Goal: Find contact information: Find contact information

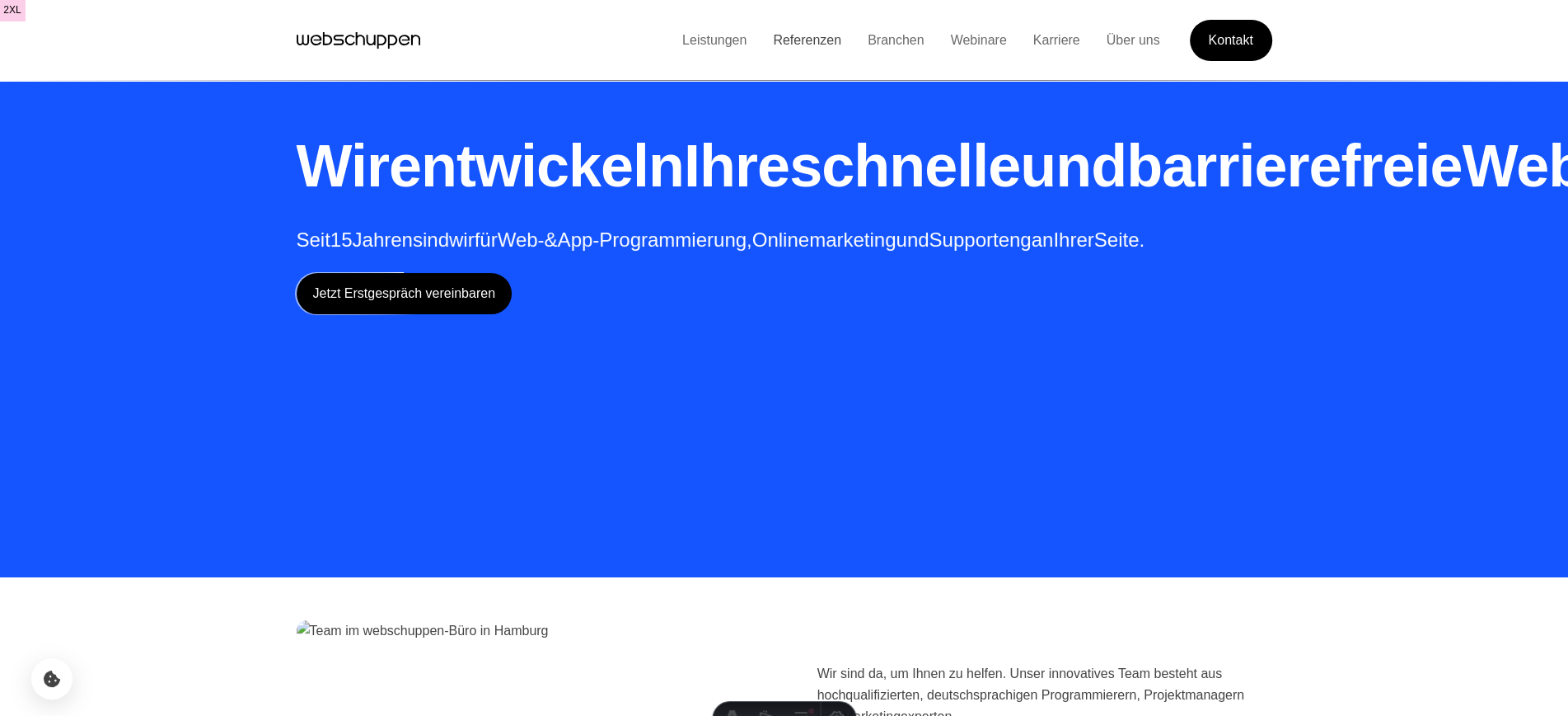
click at [796, 47] on link "Referenzen" at bounding box center [806, 40] width 95 height 14
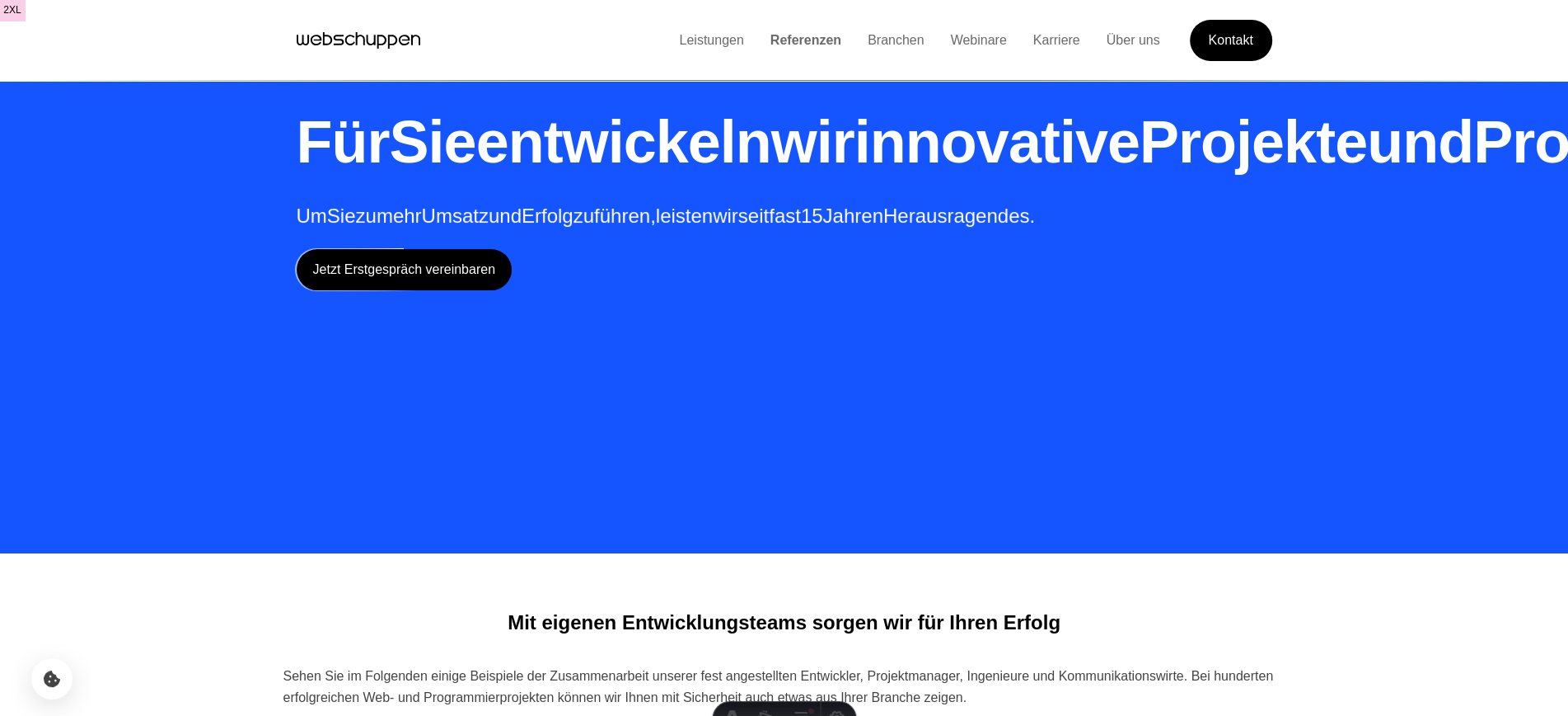
scroll to position [24, 0]
click at [1473, 174] on span "Produkte" at bounding box center [1598, 141] width 251 height 66
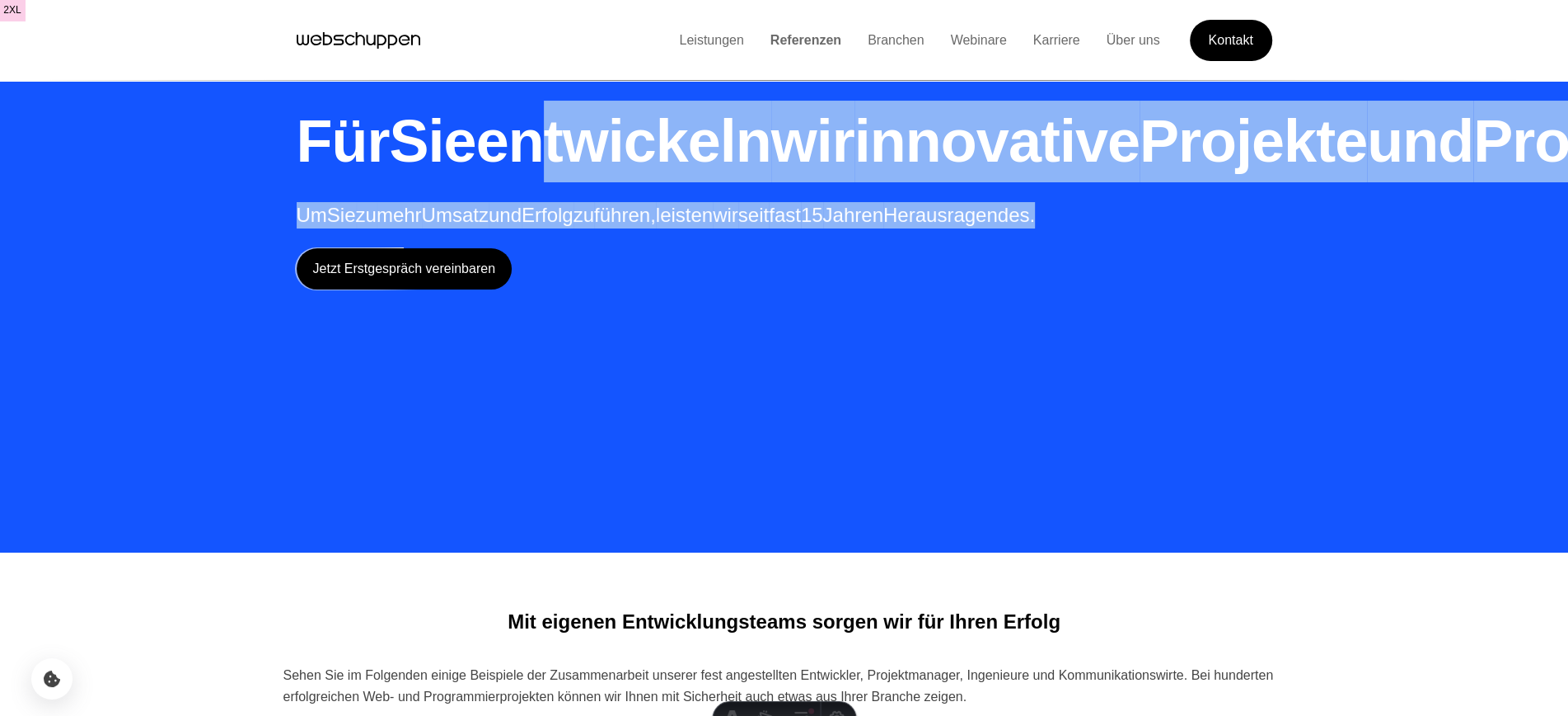
drag, startPoint x: 1056, startPoint y: 221, endPoint x: 611, endPoint y: 125, distance: 455.2
click at [611, 125] on div "Für Sie entwickeln wir innovative Projekte und Produkte Um Sie zu mehr Umsatz u…" at bounding box center [1010, 195] width 1428 height 189
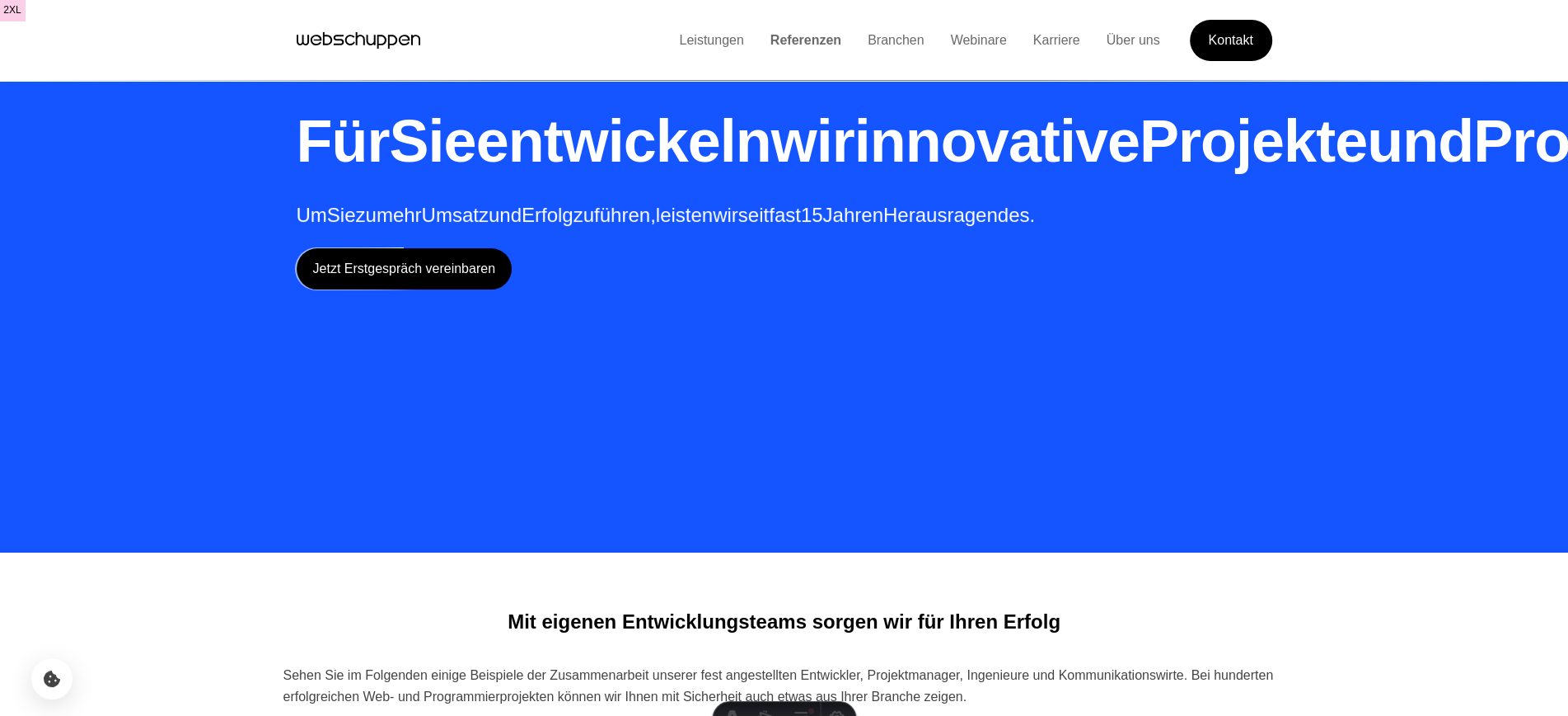
click at [1367, 174] on span "und" at bounding box center [1420, 141] width 106 height 66
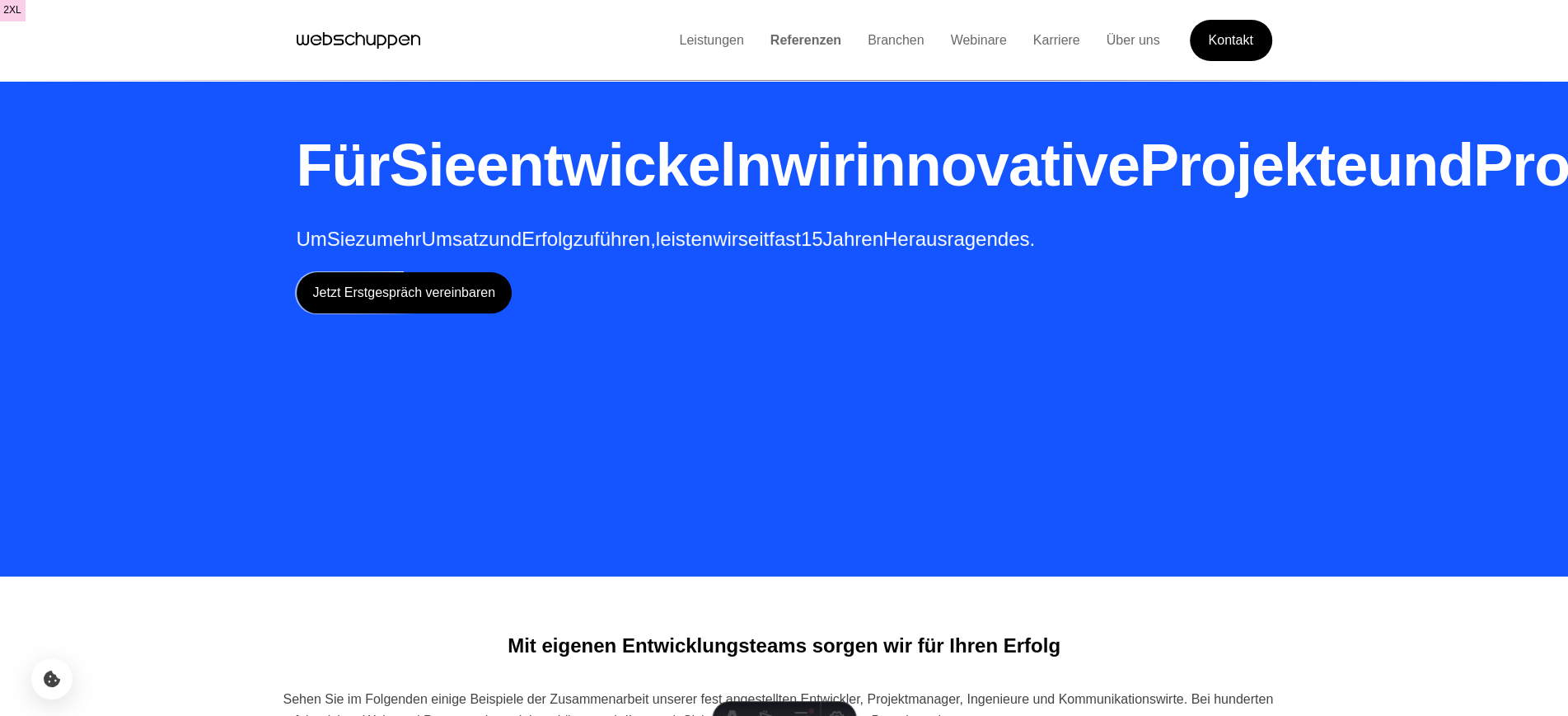
scroll to position [0, 0]
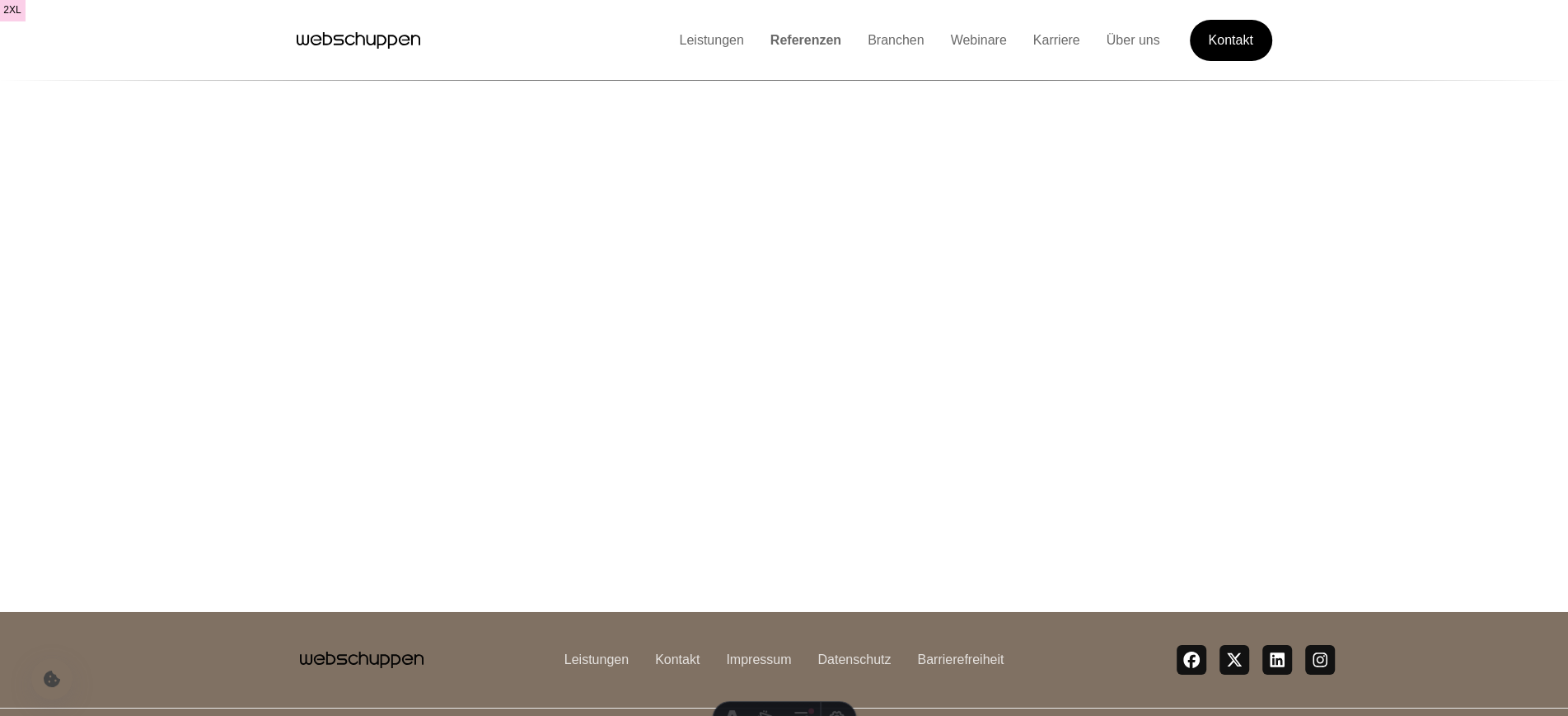
scroll to position [259, 0]
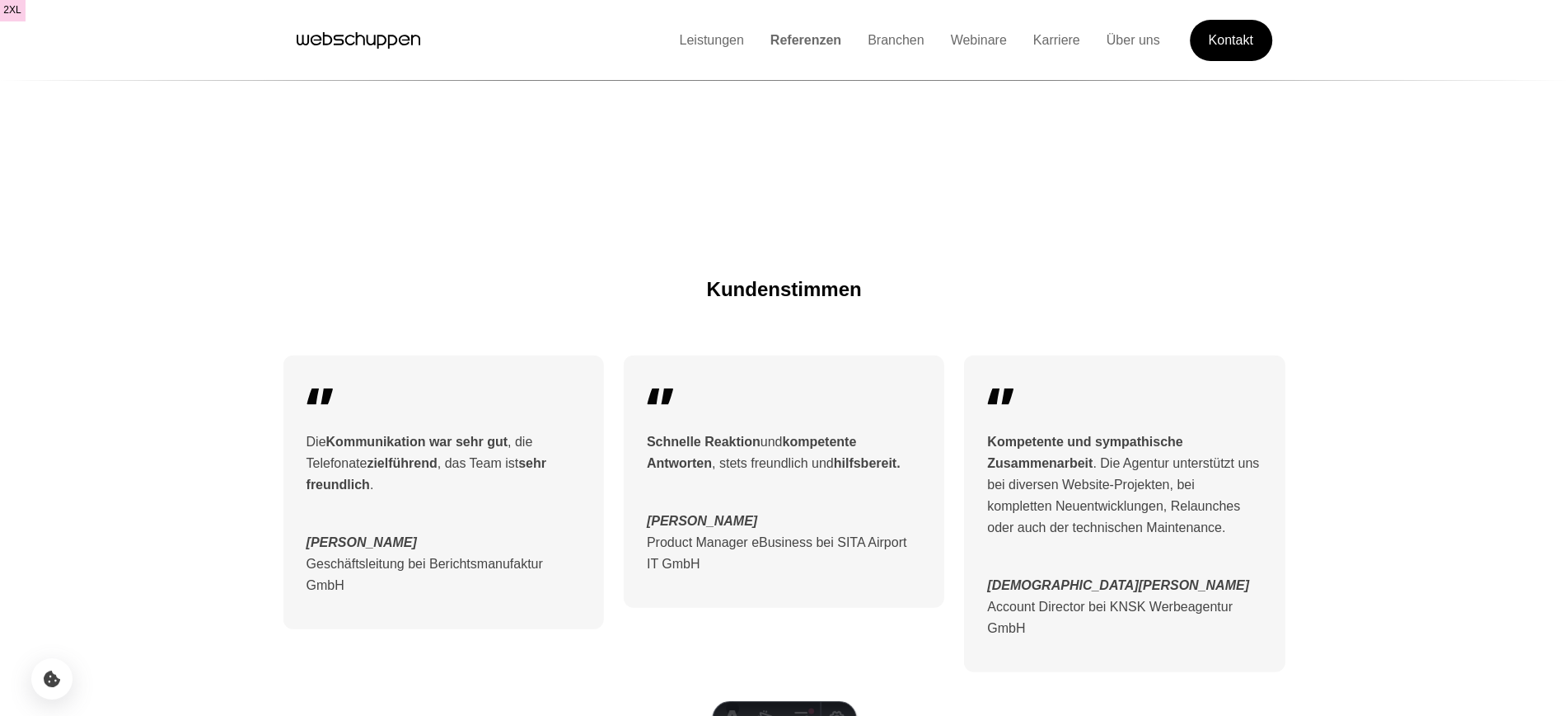
scroll to position [9791, 0]
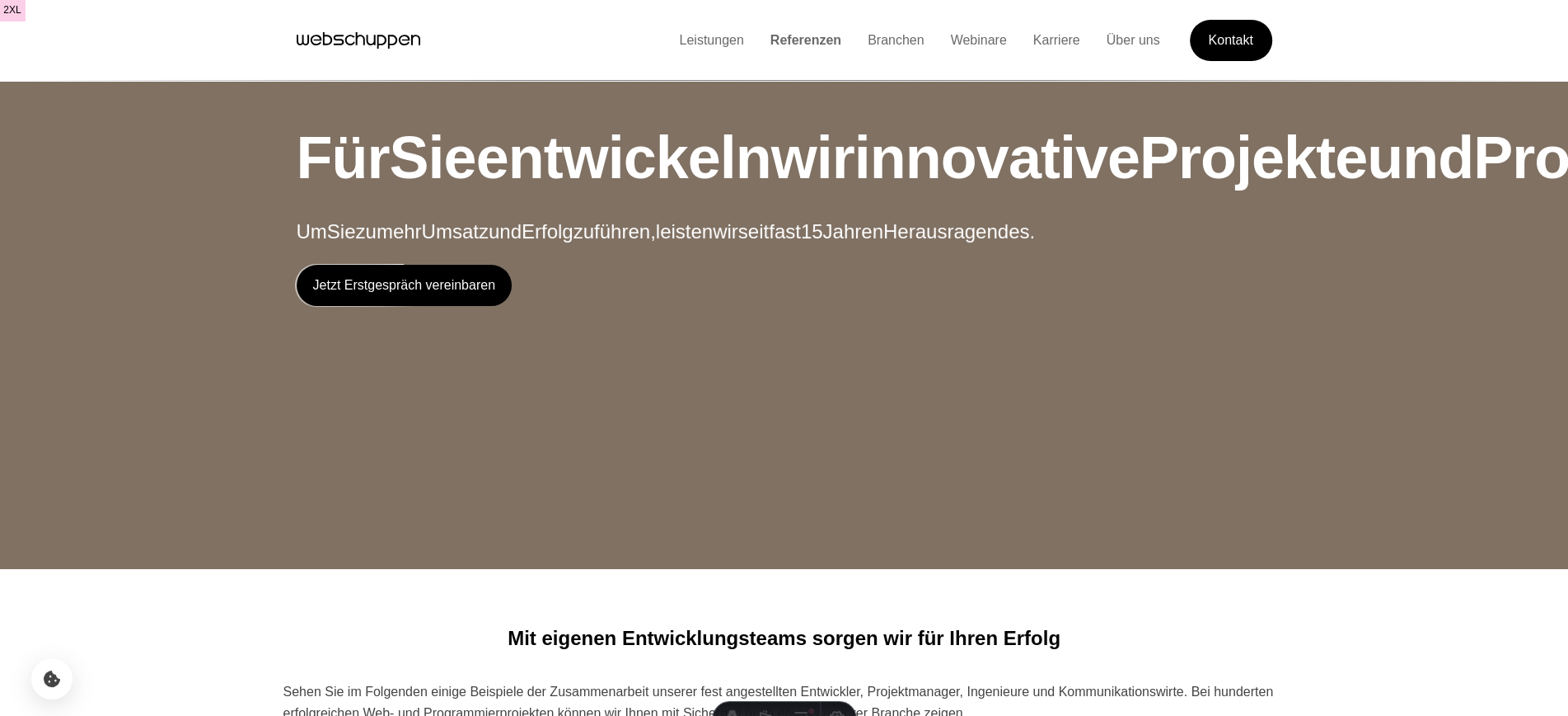
scroll to position [10, 0]
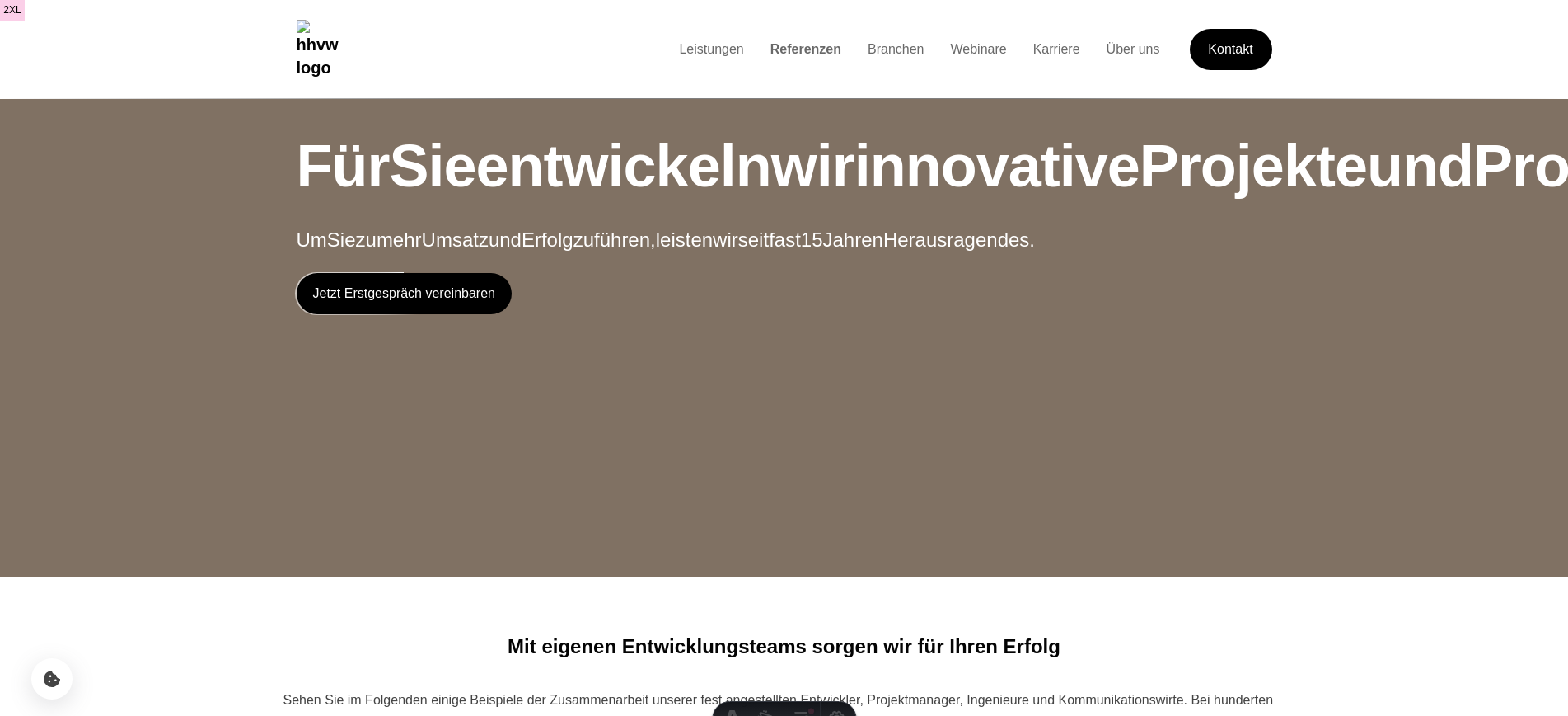
scroll to position [10, 0]
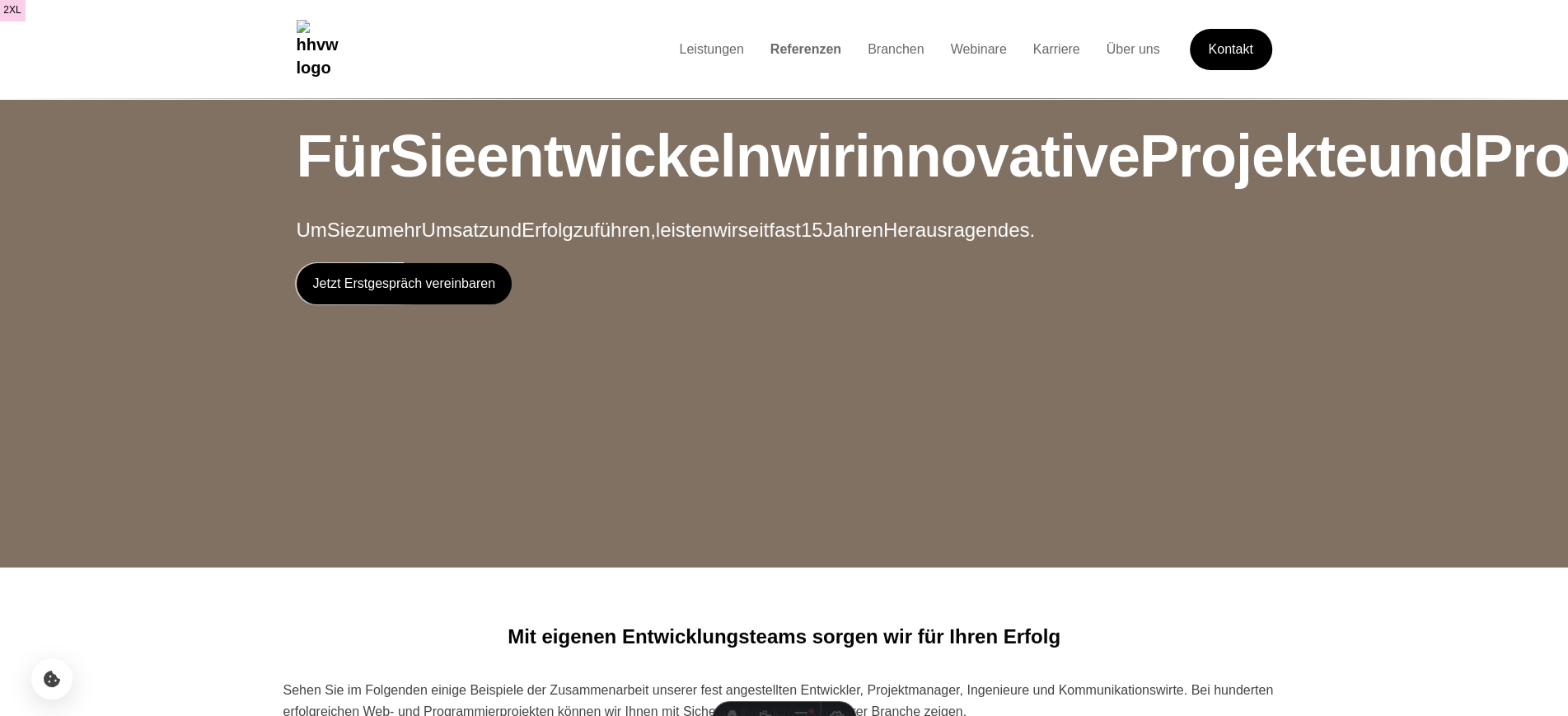
drag, startPoint x: 451, startPoint y: 40, endPoint x: 564, endPoint y: 56, distance: 114.1
click at [564, 56] on nav "Leistungen Referenzen Branchen Webinare Karriere Über uns Kontakt" at bounding box center [805, 50] width 934 height 41
click at [338, 37] on nav "Leistungen Referenzen Branchen Webinare Karriere Über uns Kontakt" at bounding box center [805, 50] width 934 height 41
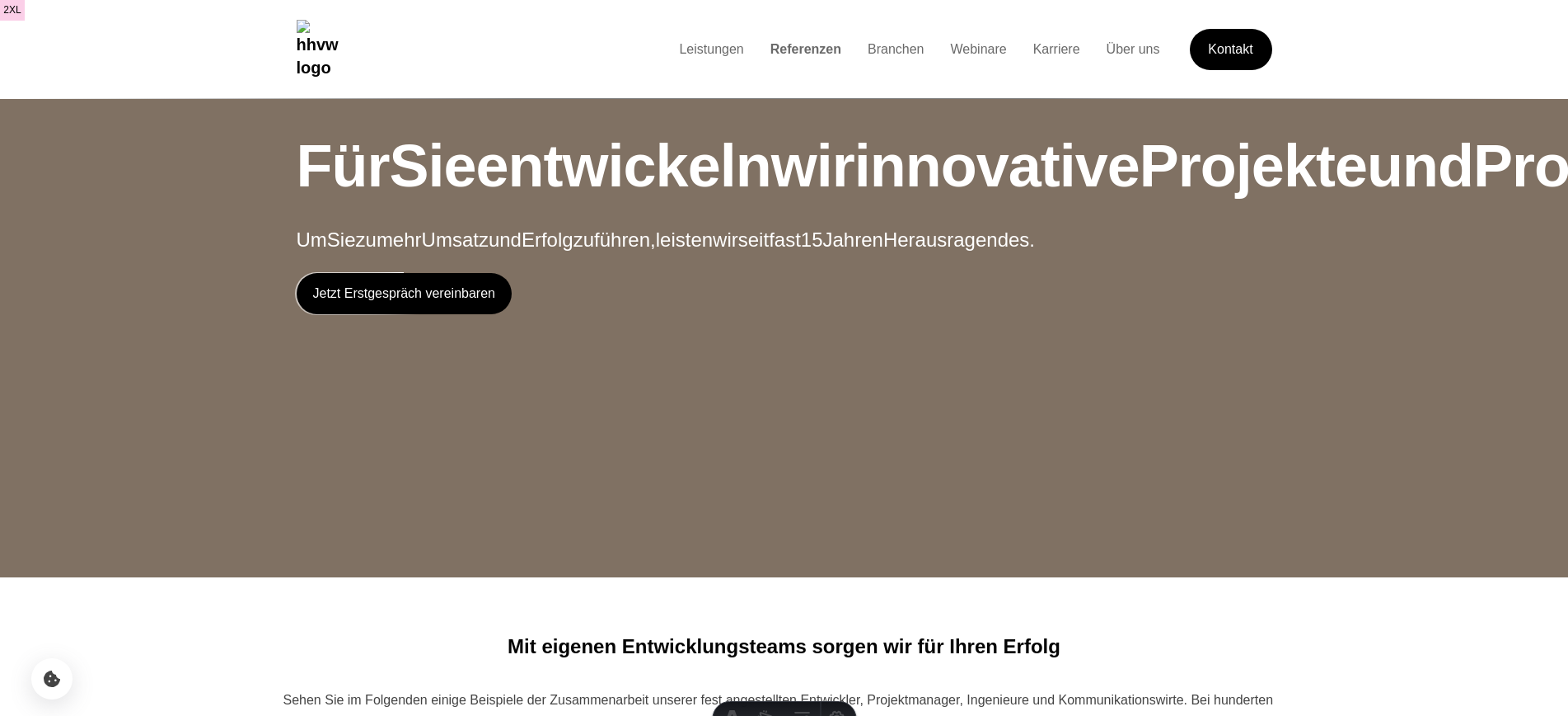
scroll to position [10, 0]
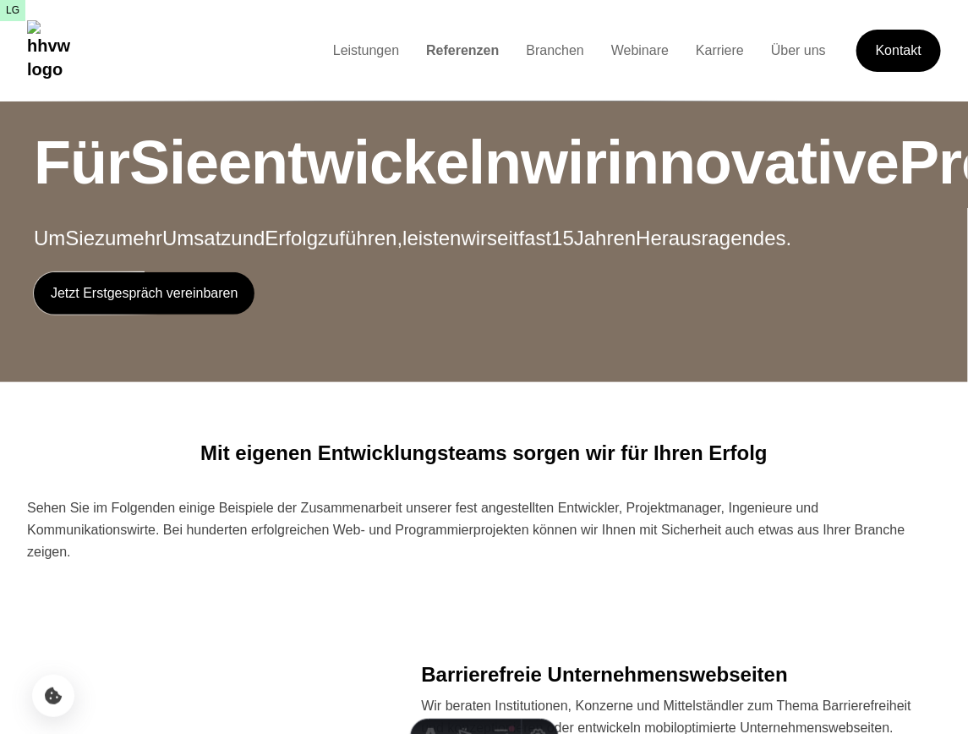
scroll to position [4, 0]
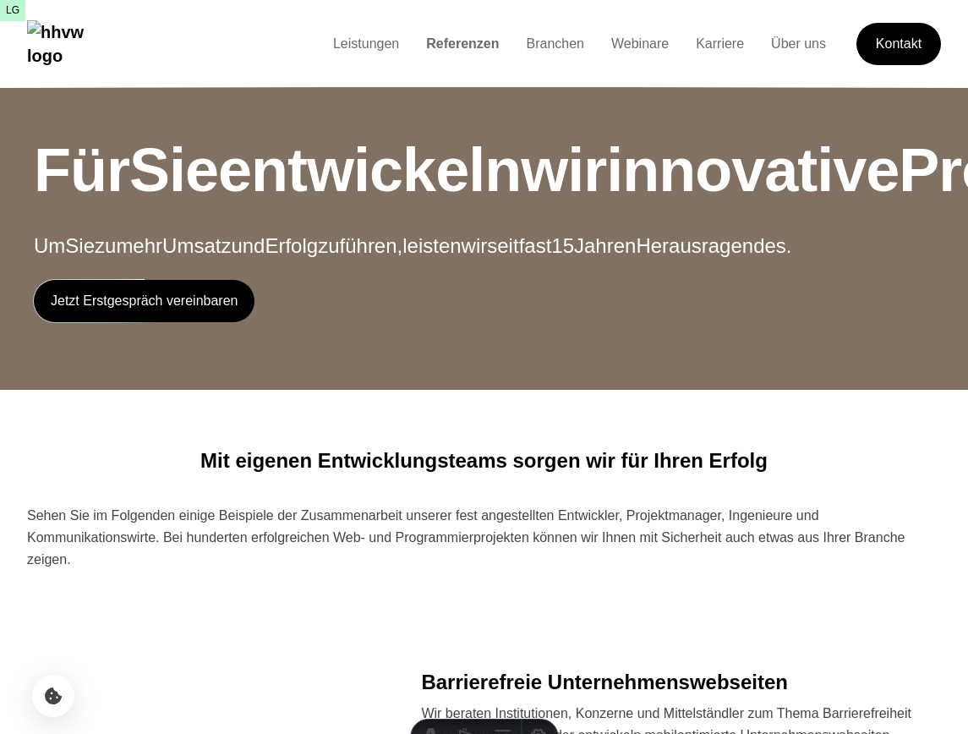
scroll to position [4, 0]
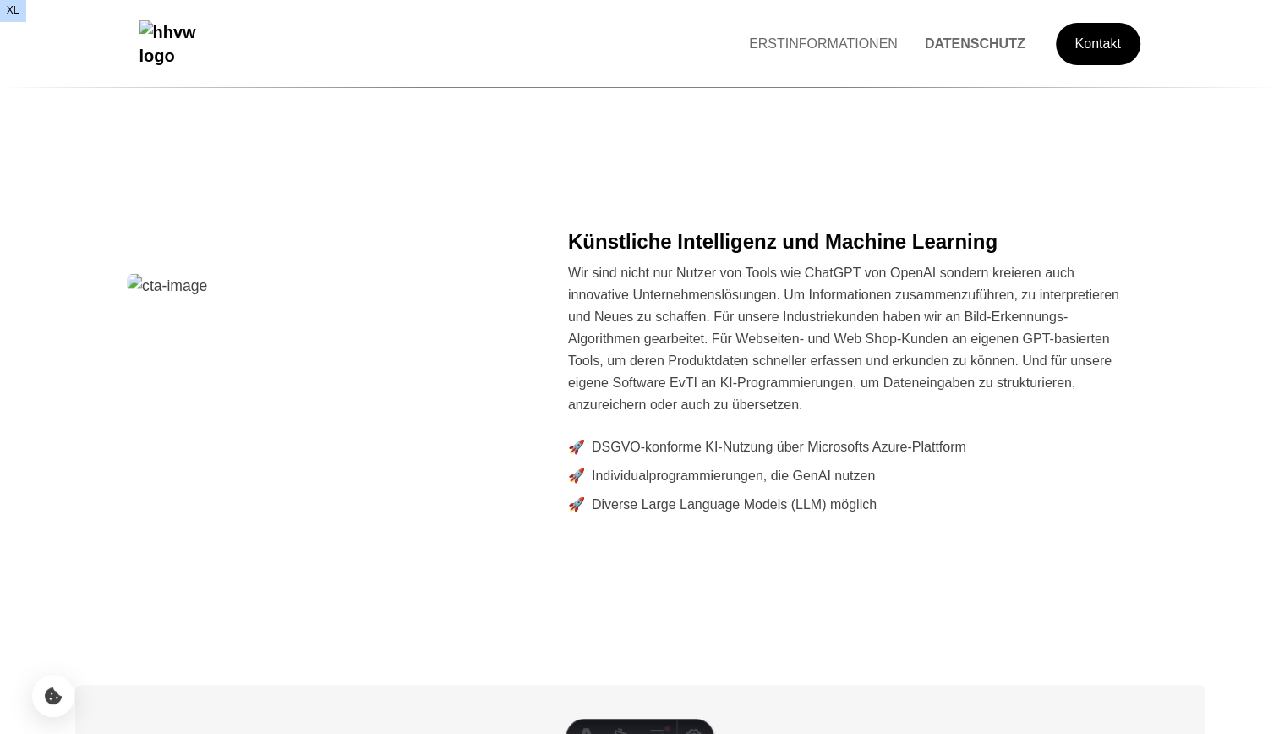
scroll to position [505, 0]
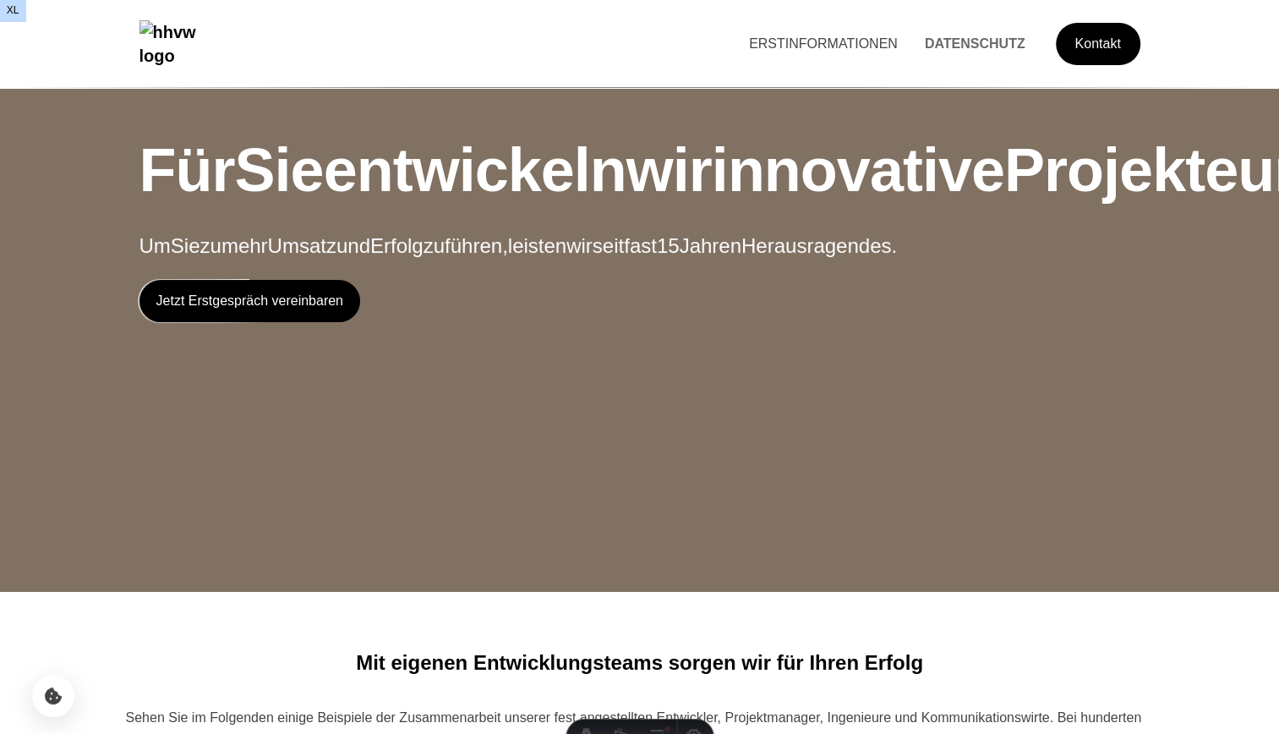
click at [808, 46] on link "ERSTINFORMATIONEN" at bounding box center [823, 43] width 176 height 14
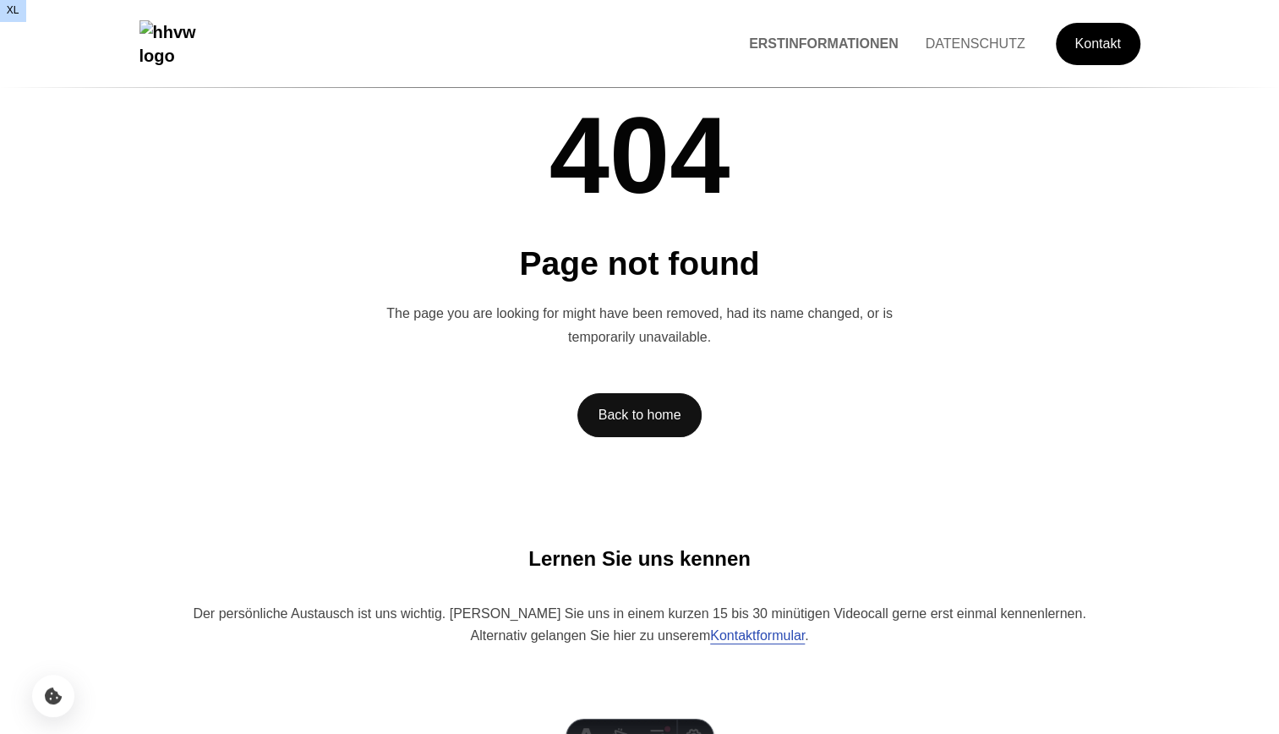
click at [228, 36] on img "Hauptseite besuchen" at bounding box center [183, 43] width 89 height 47
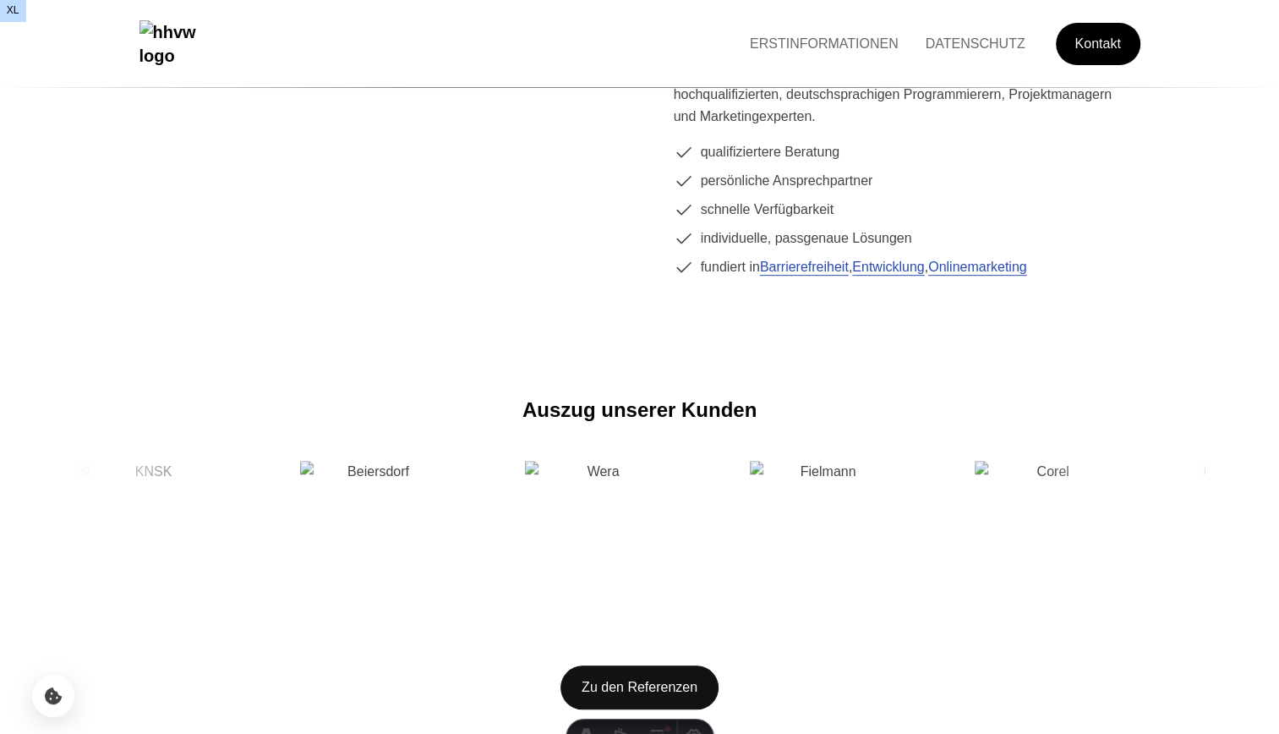
scroll to position [620, 0]
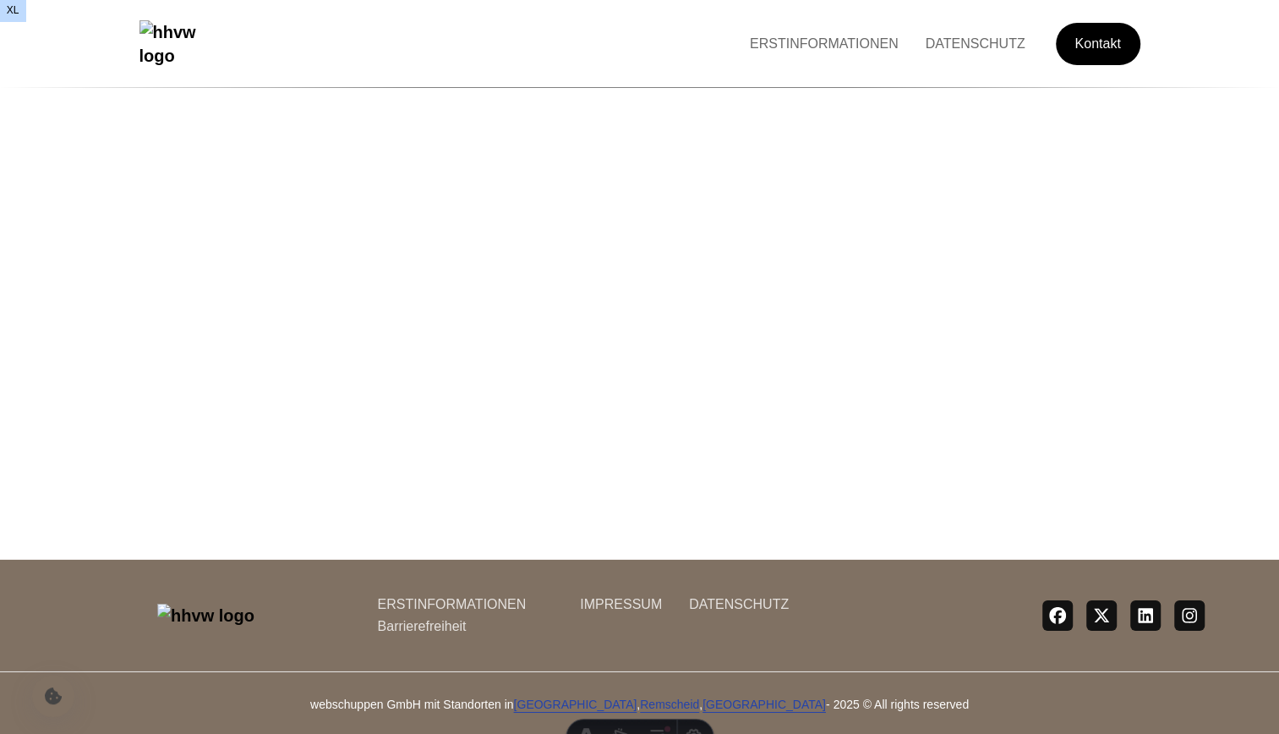
scroll to position [3749, 0]
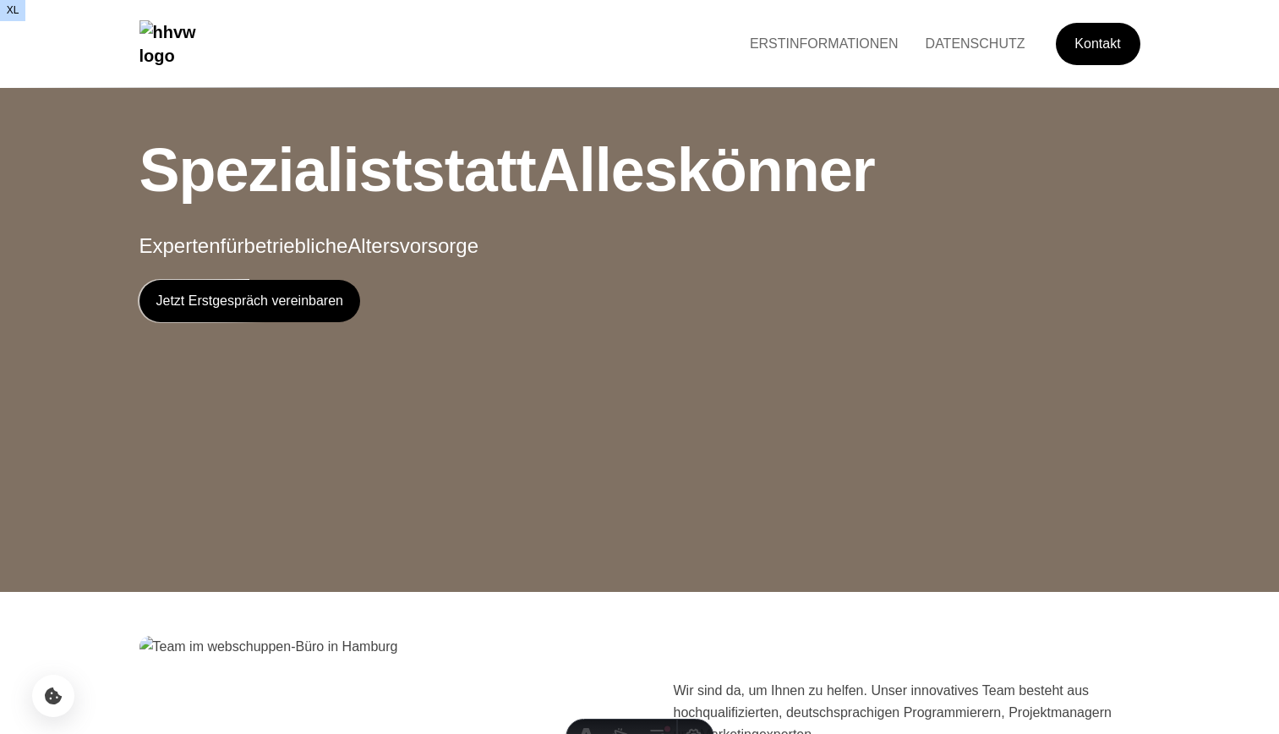
scroll to position [3044, 0]
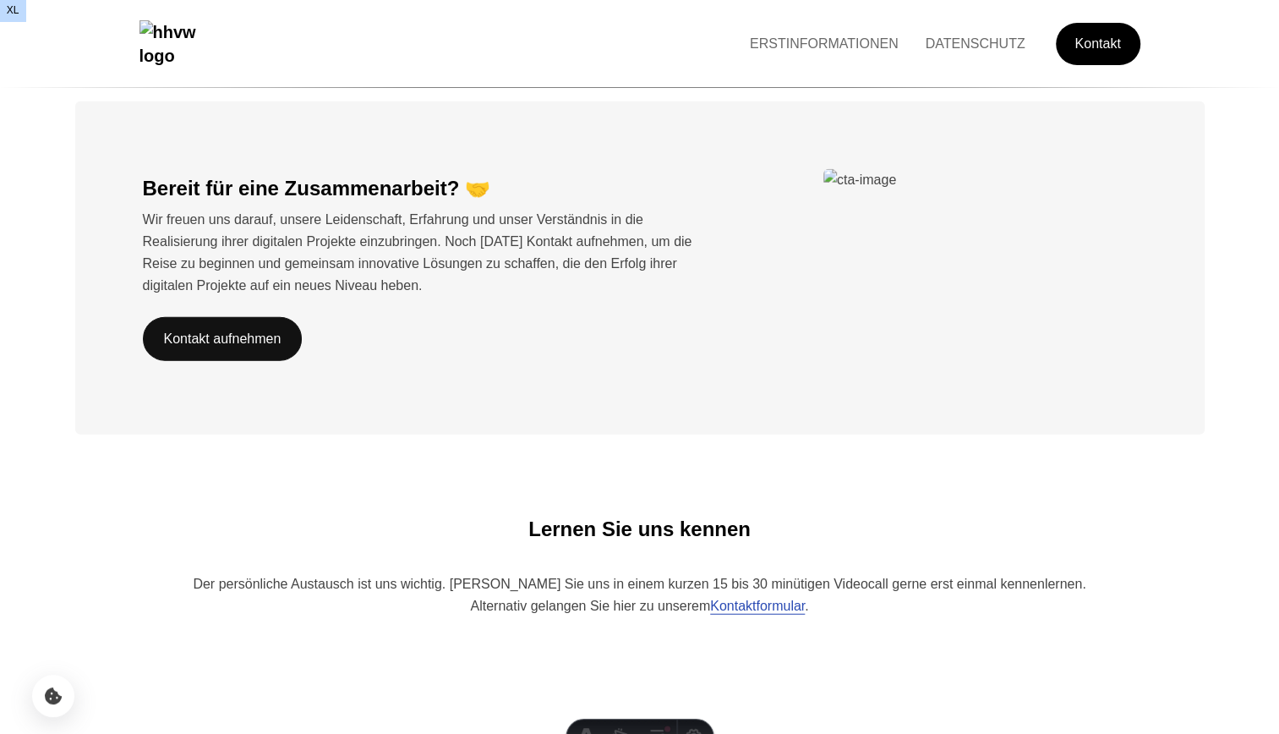
scroll to position [3044, 0]
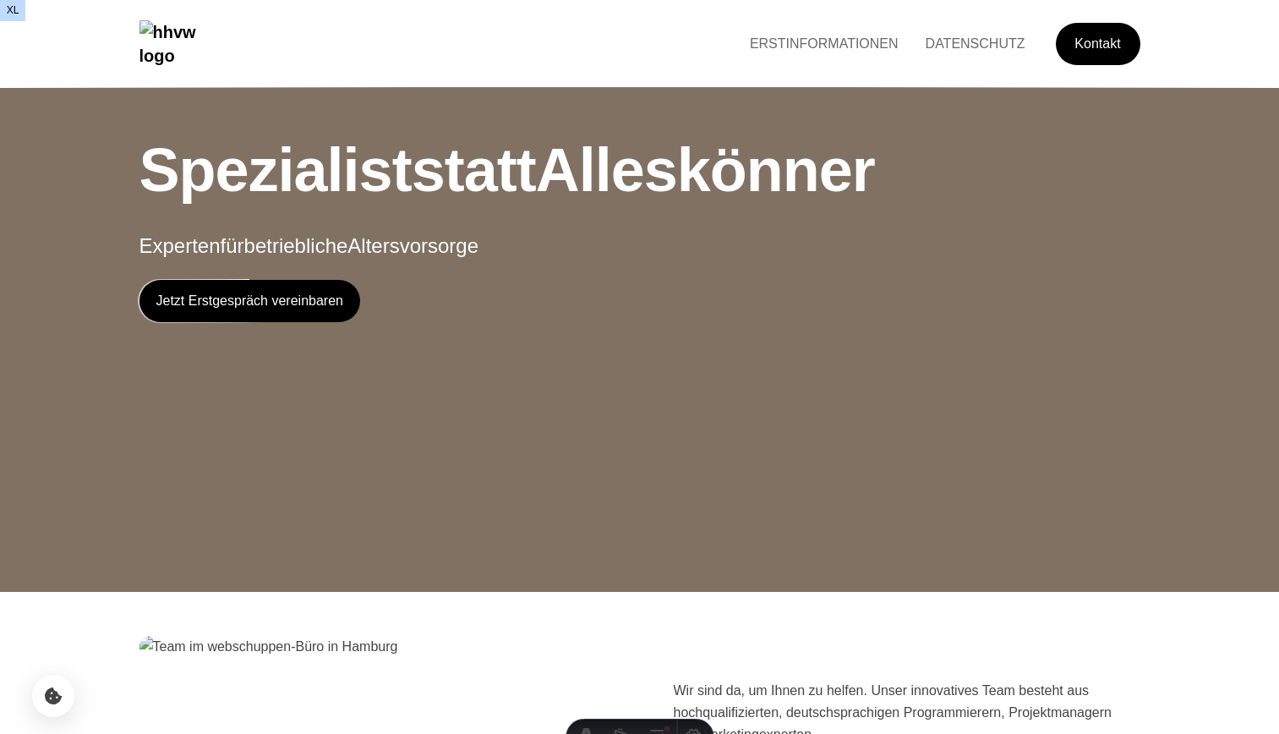
scroll to position [2942, 0]
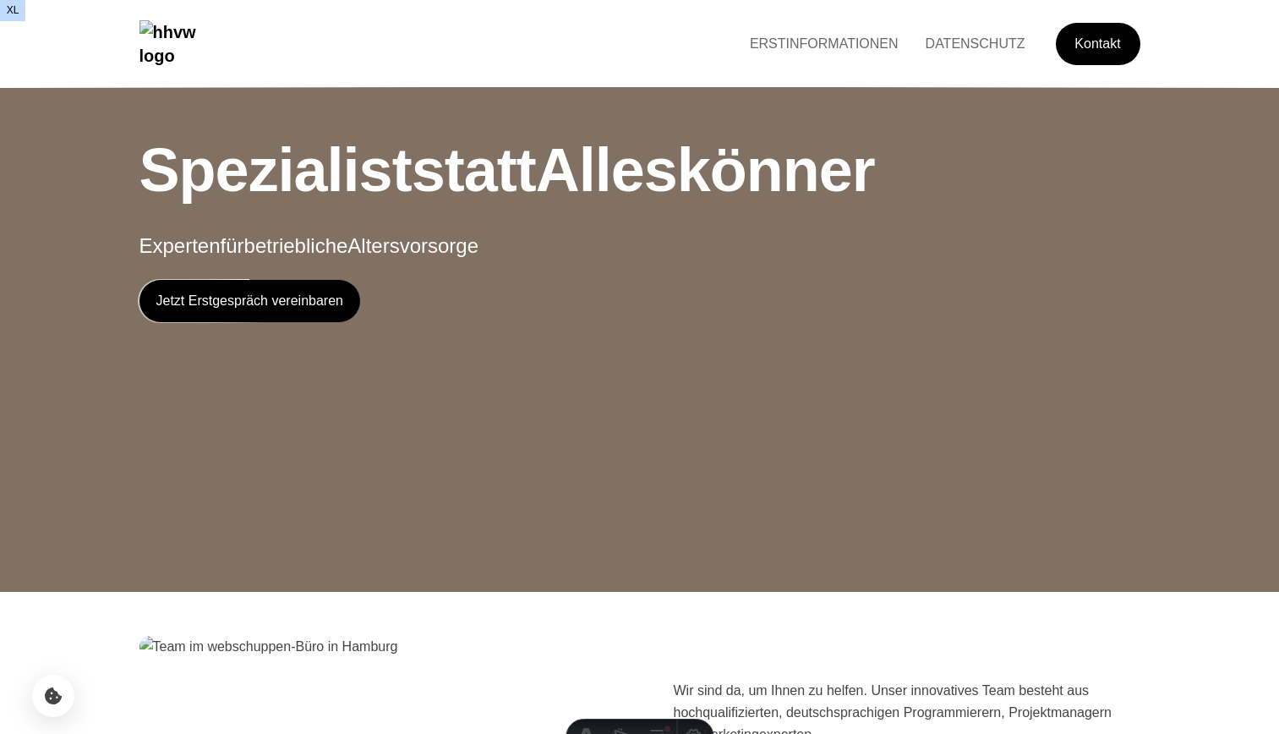
scroll to position [2919, 0]
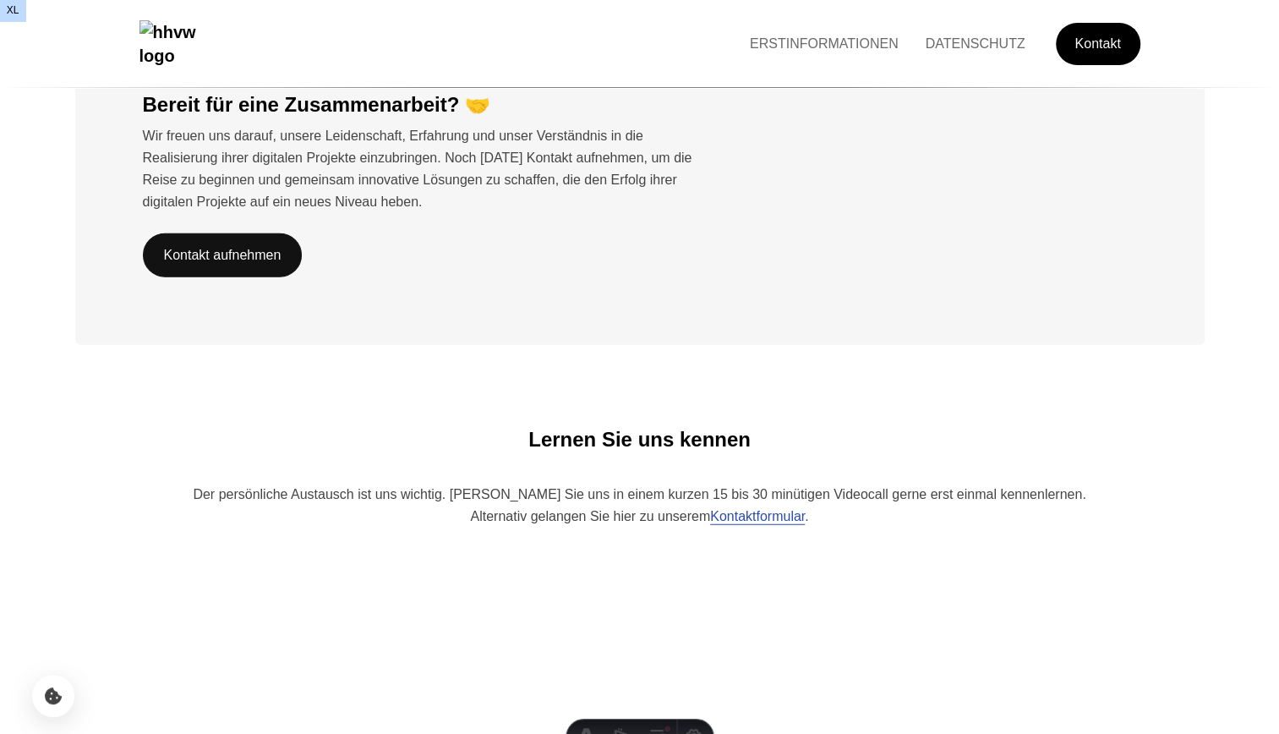
scroll to position [3020, 0]
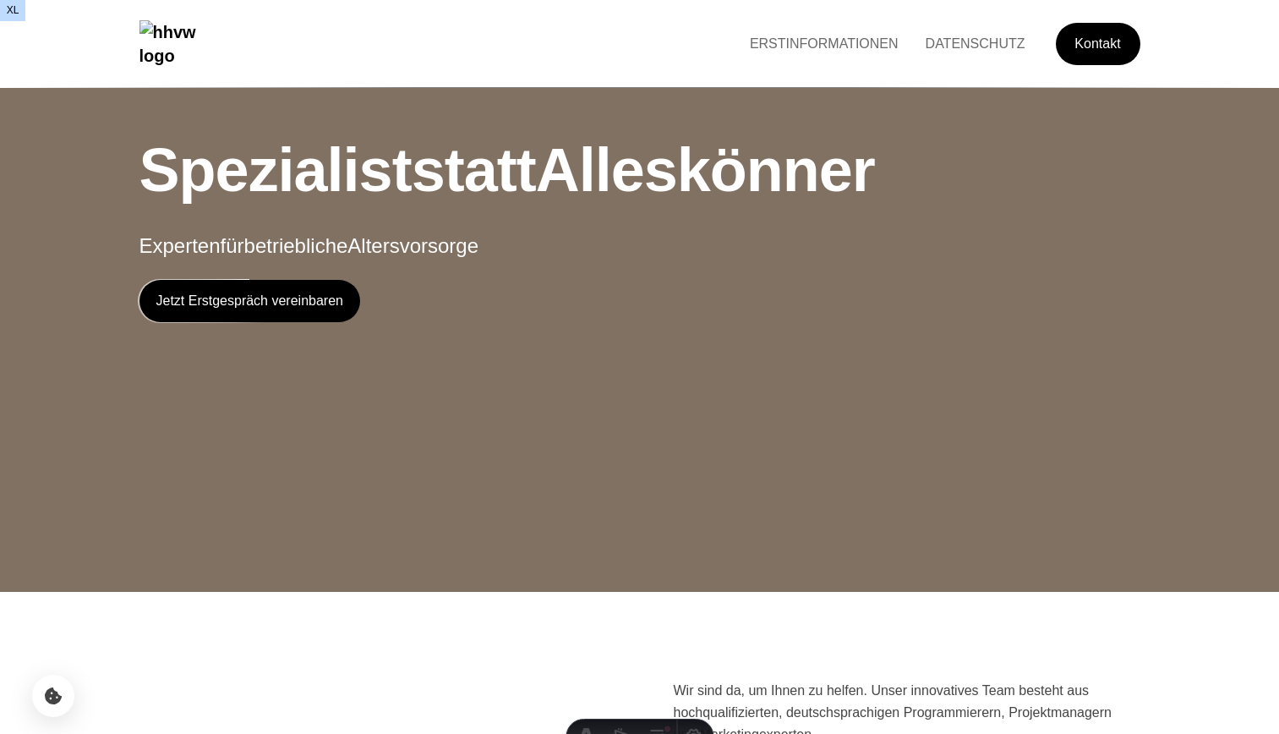
scroll to position [3020, 0]
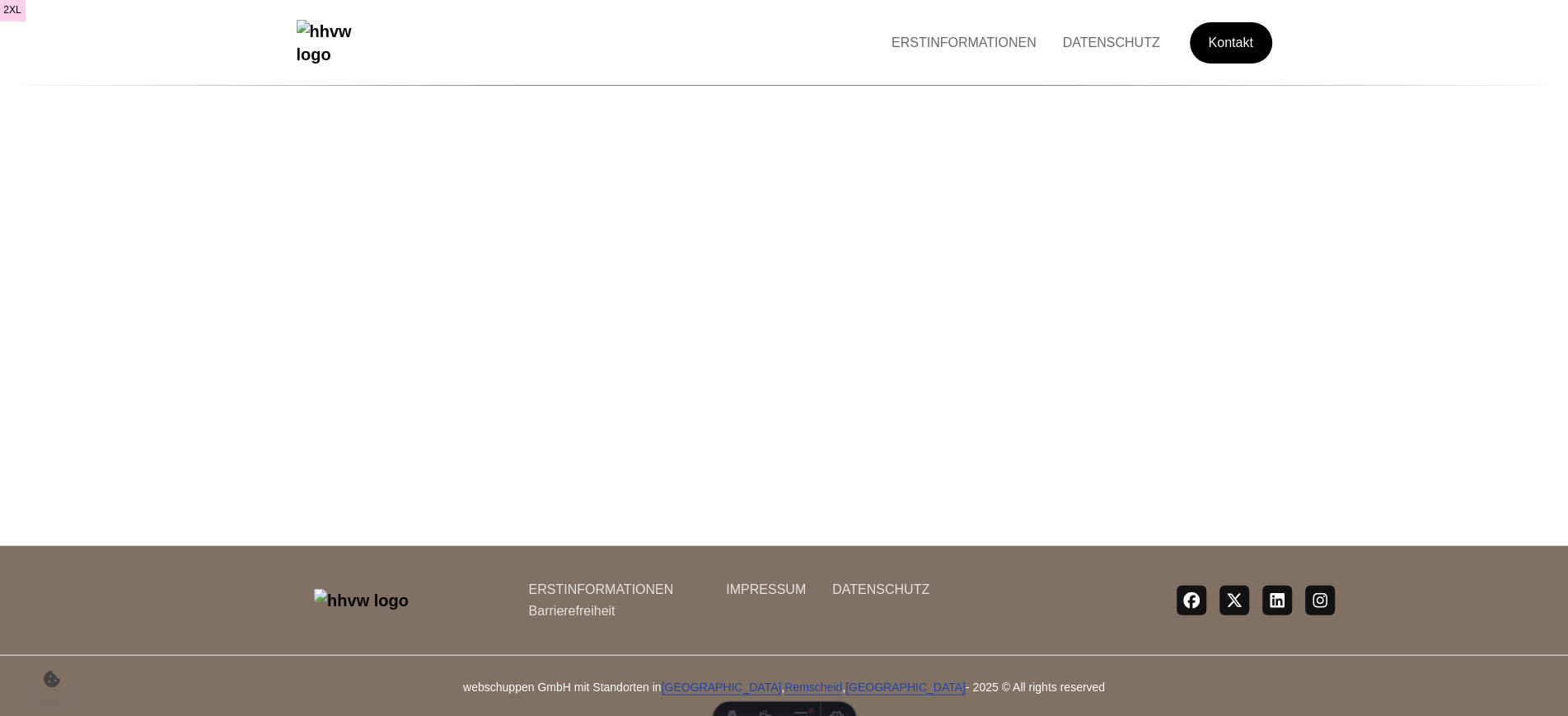
scroll to position [260, 0]
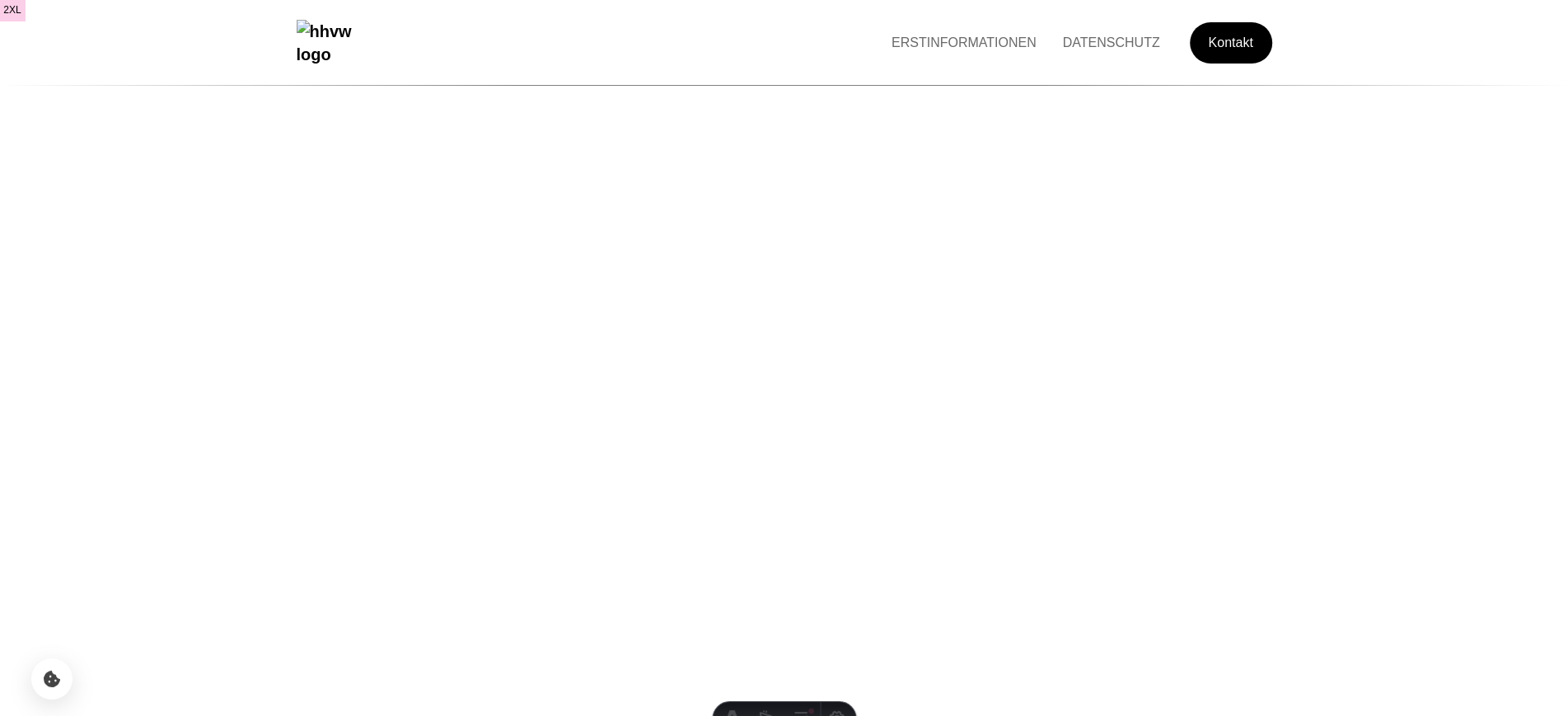
scroll to position [3613, 0]
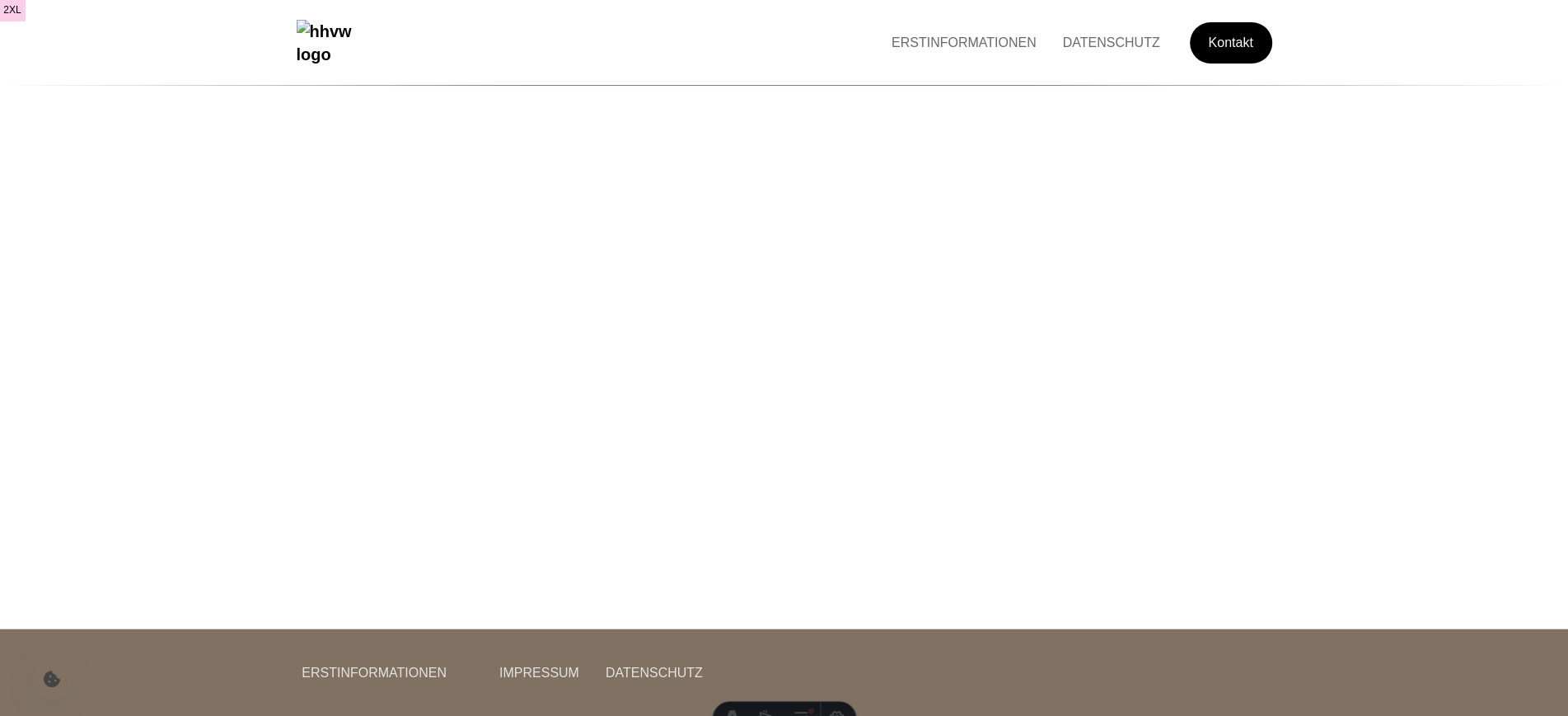
scroll to position [260, 0]
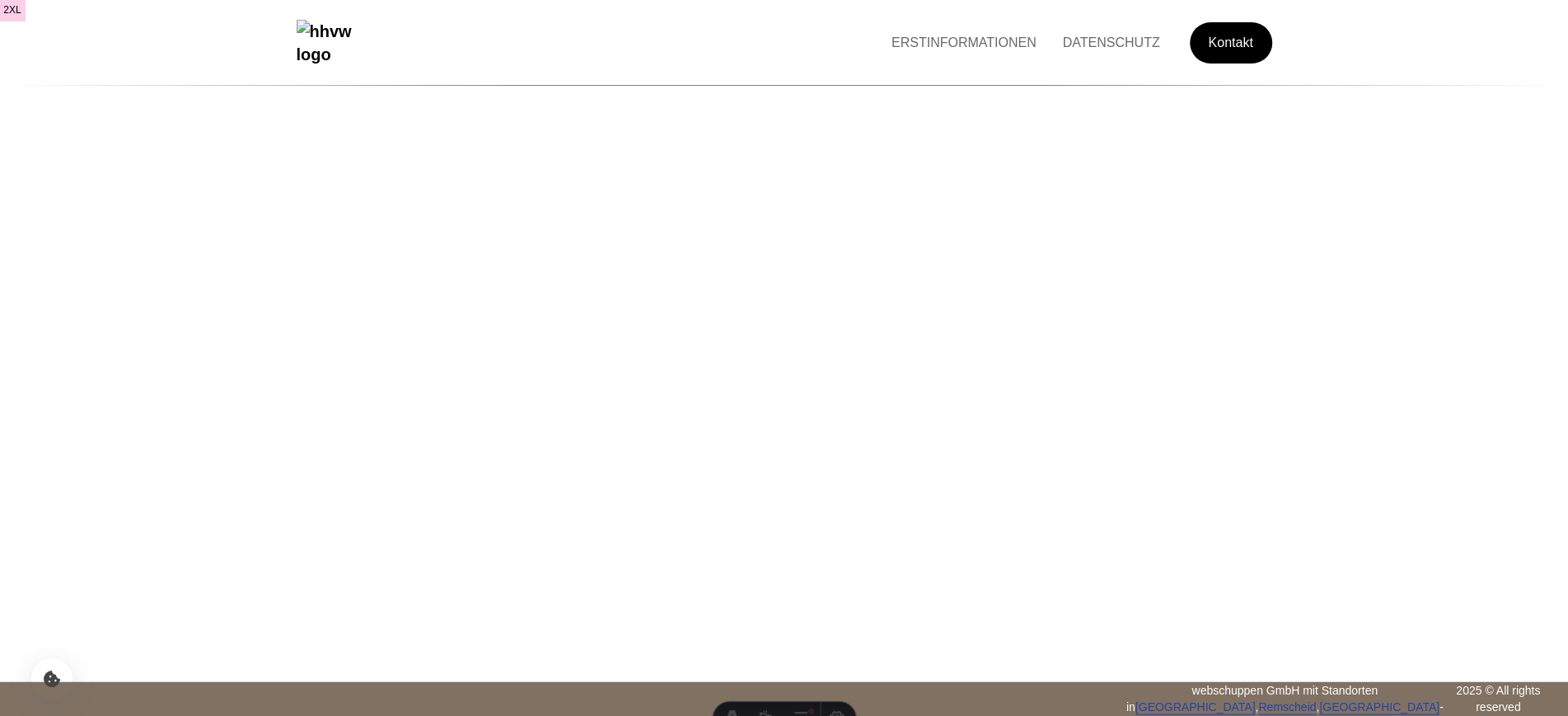
scroll to position [3542, 0]
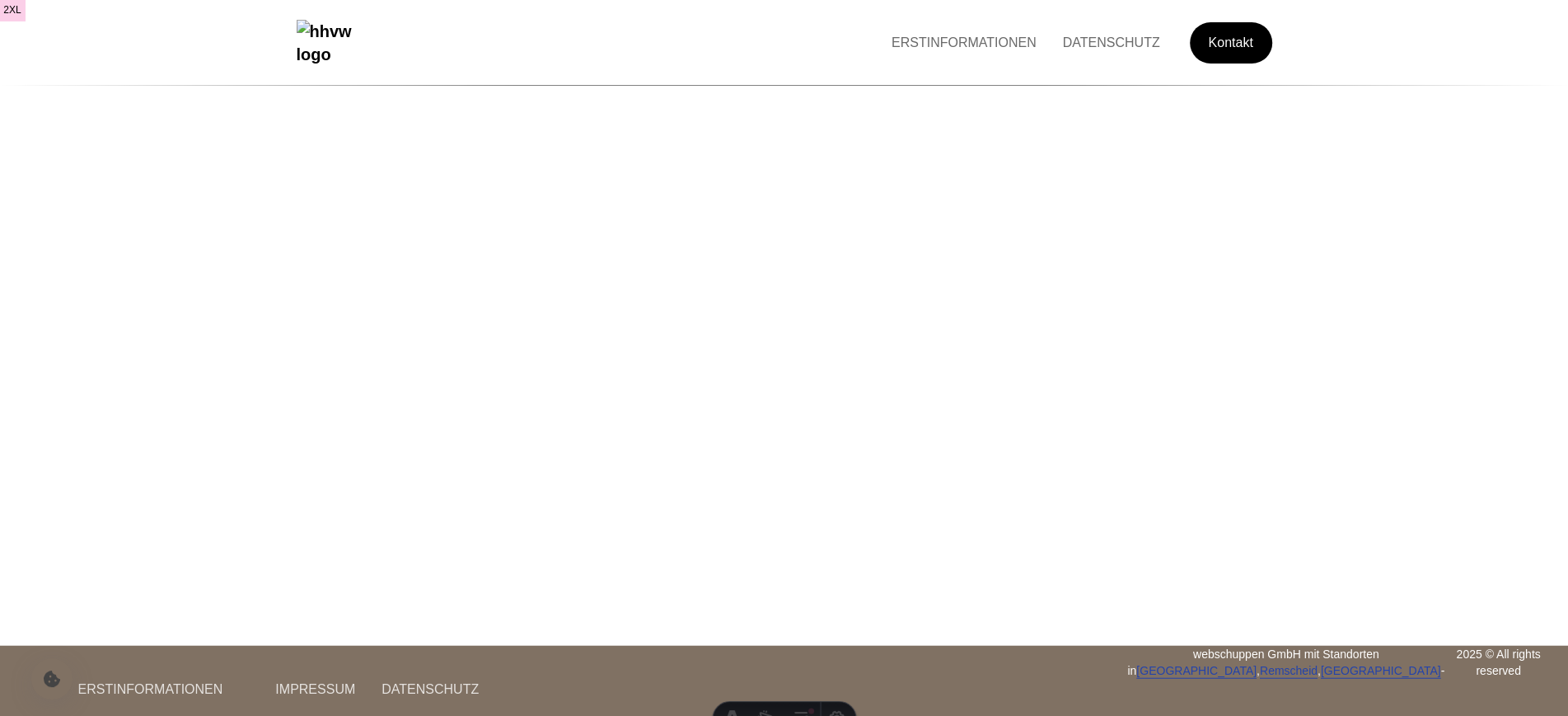
scroll to position [225, 0]
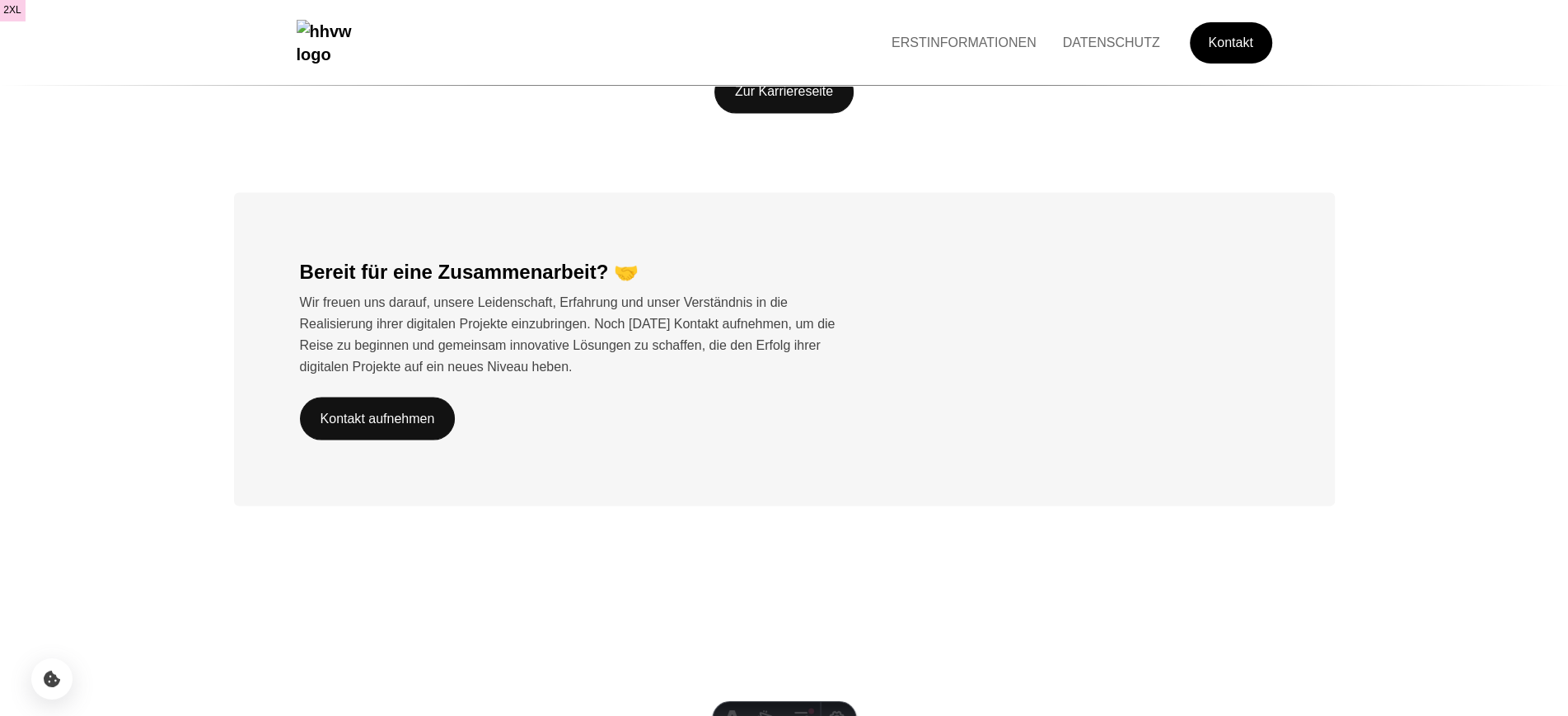
scroll to position [3562, 0]
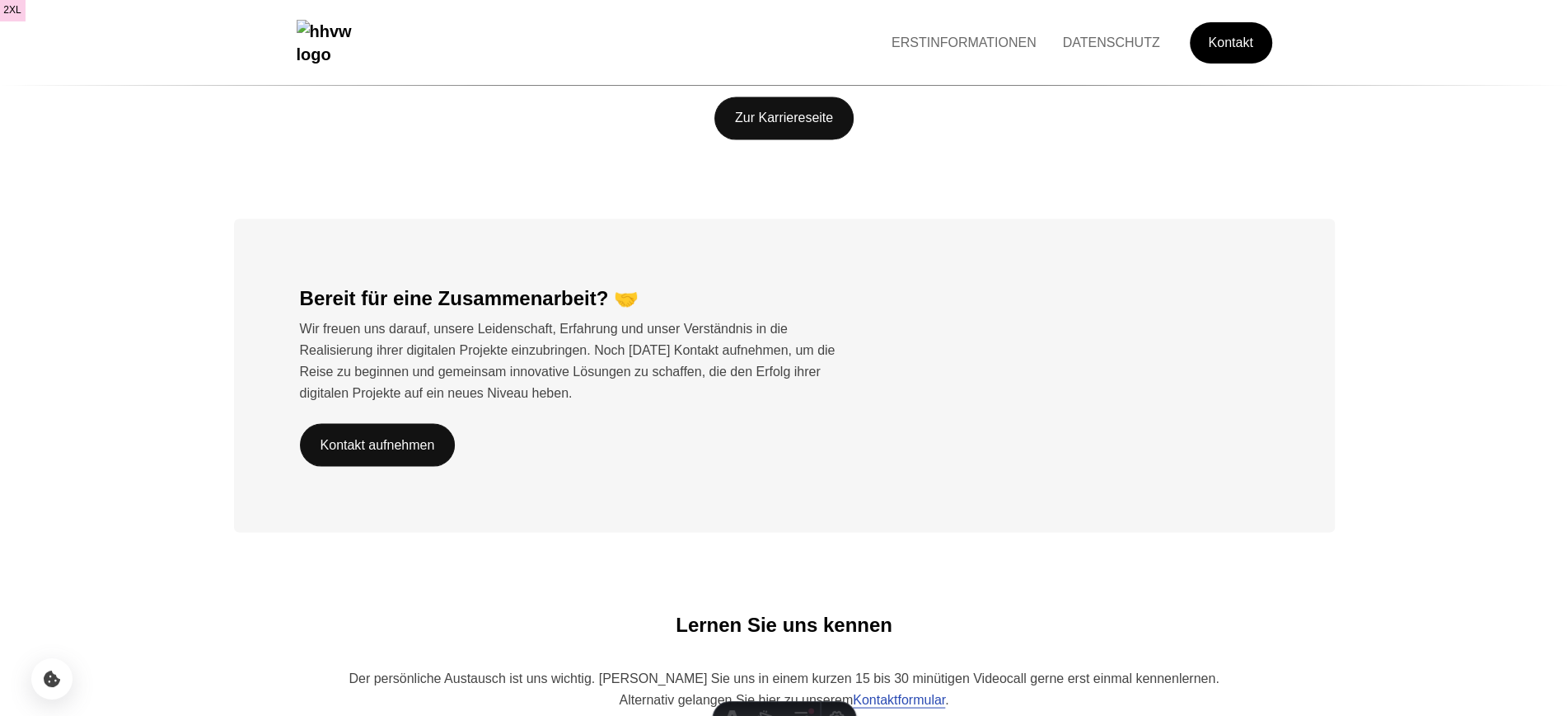
scroll to position [2777, 0]
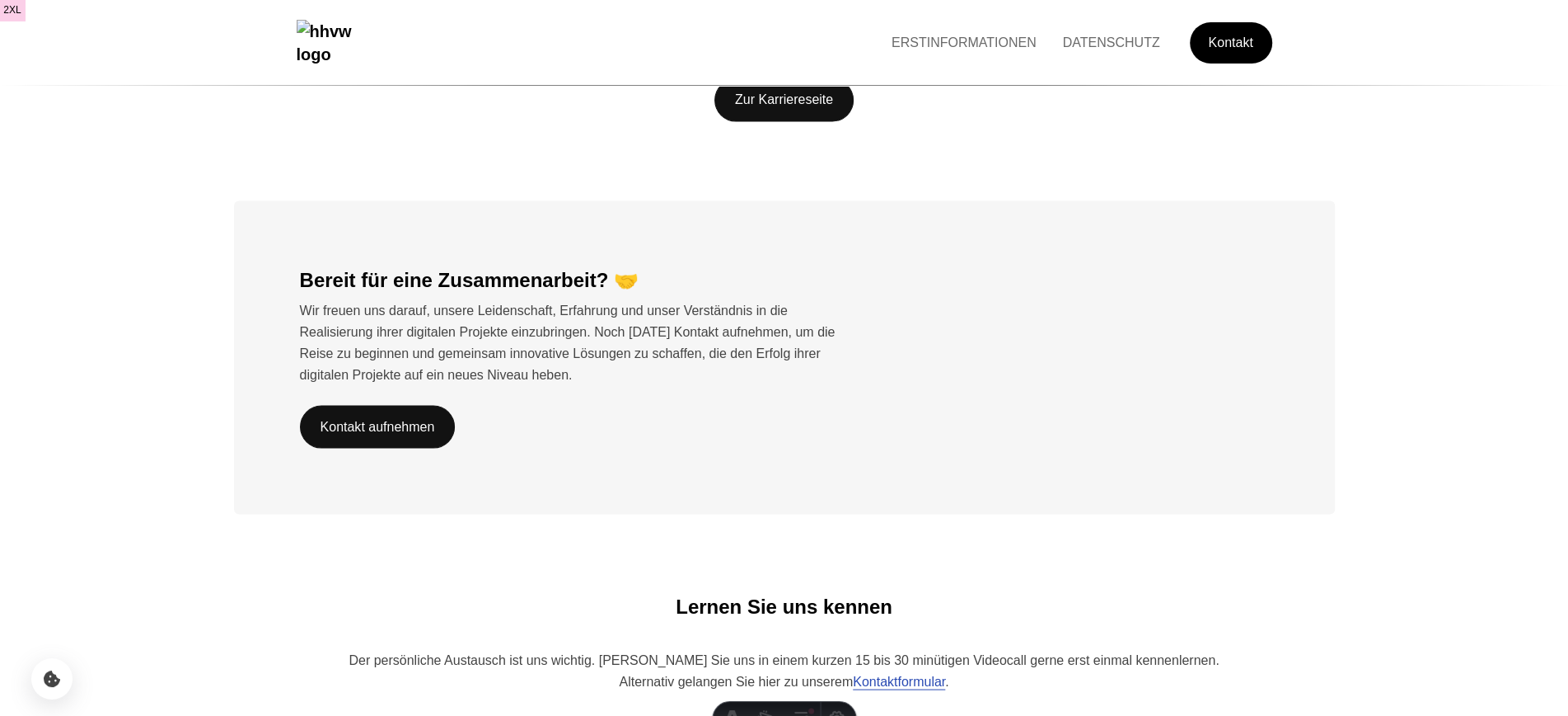
scroll to position [2777, 0]
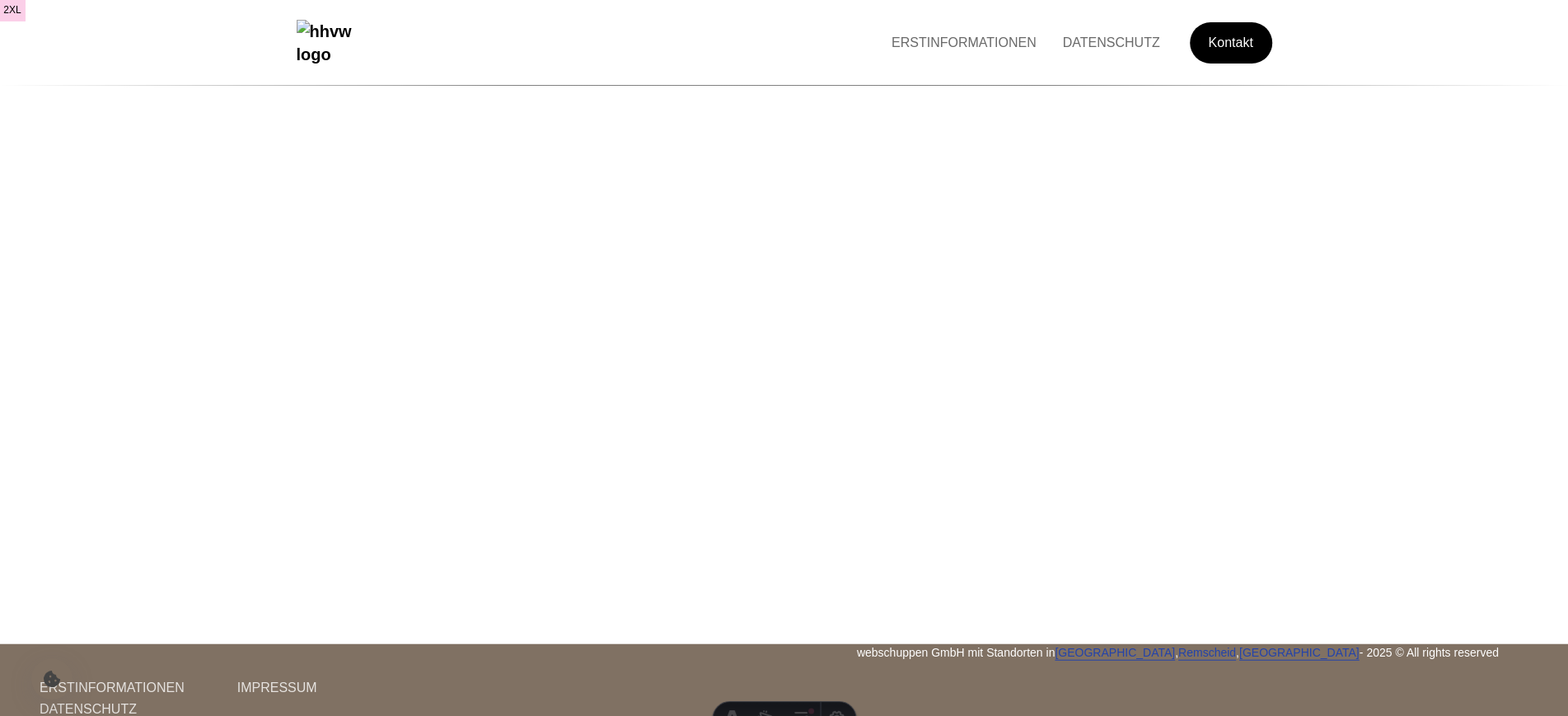
scroll to position [3562, 0]
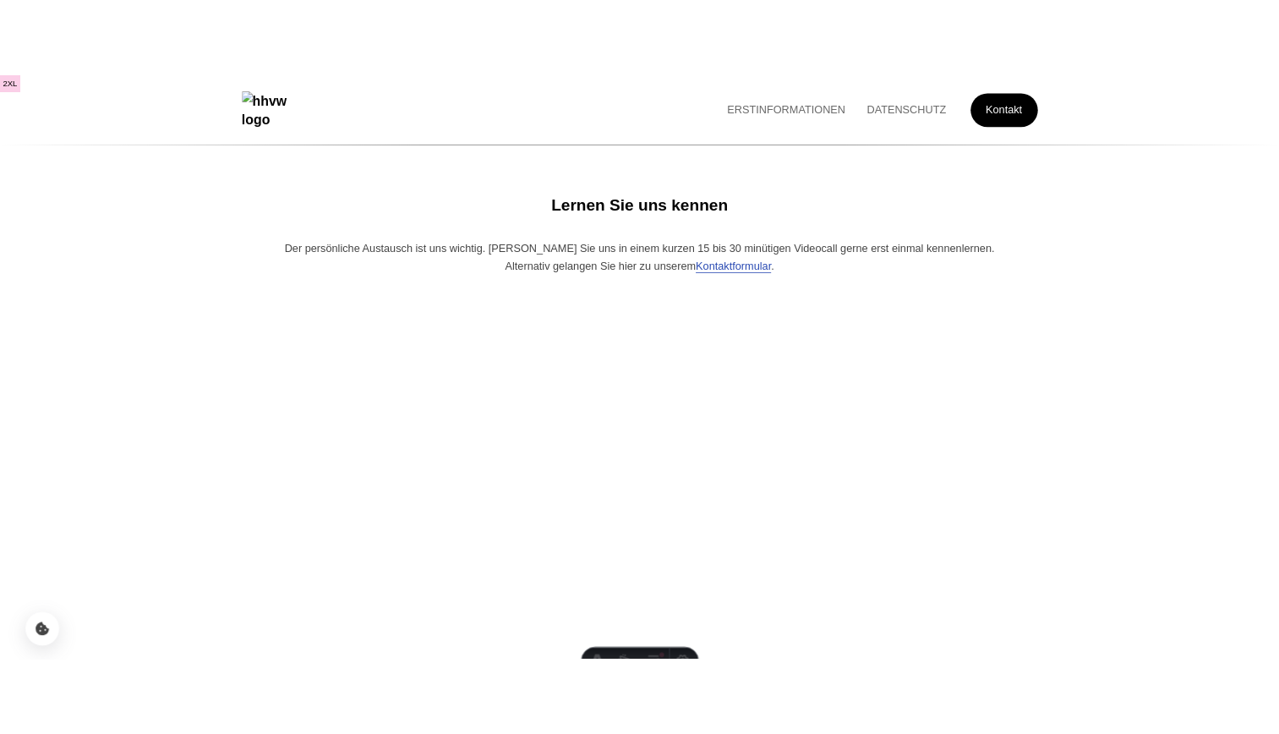
scroll to position [3652, 0]
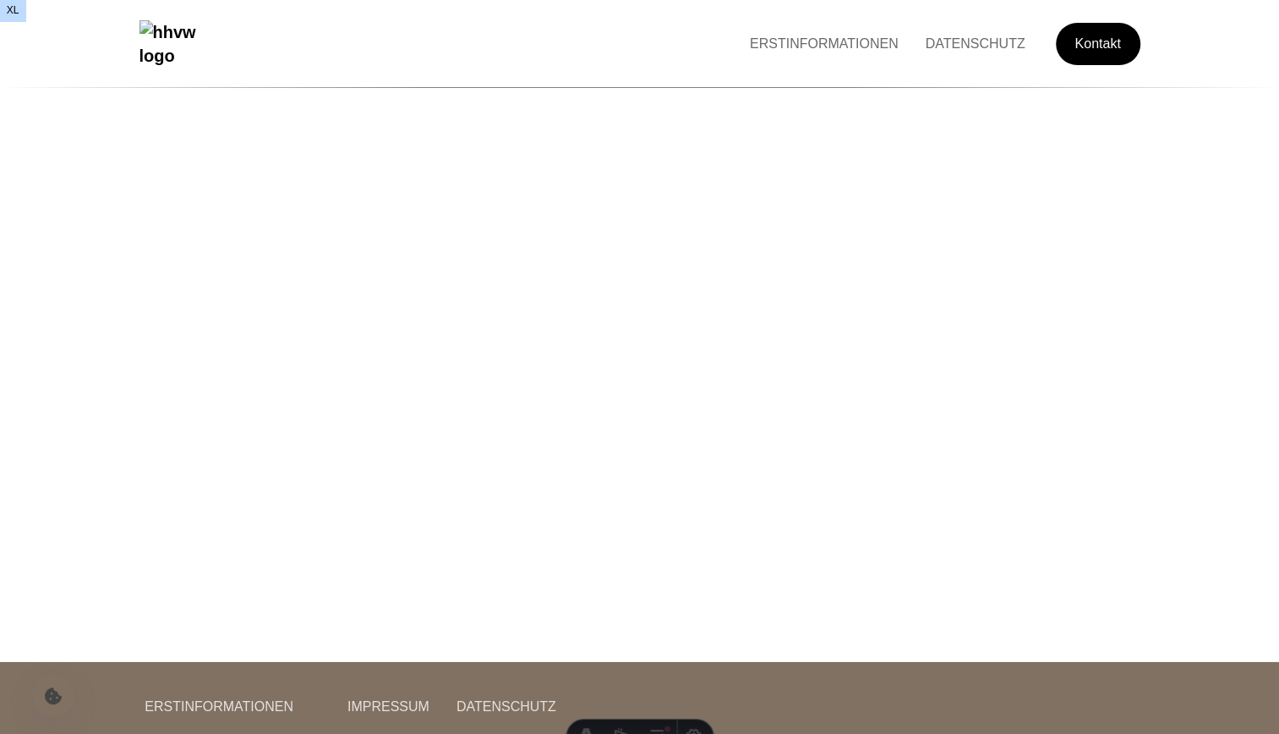
scroll to position [267, 0]
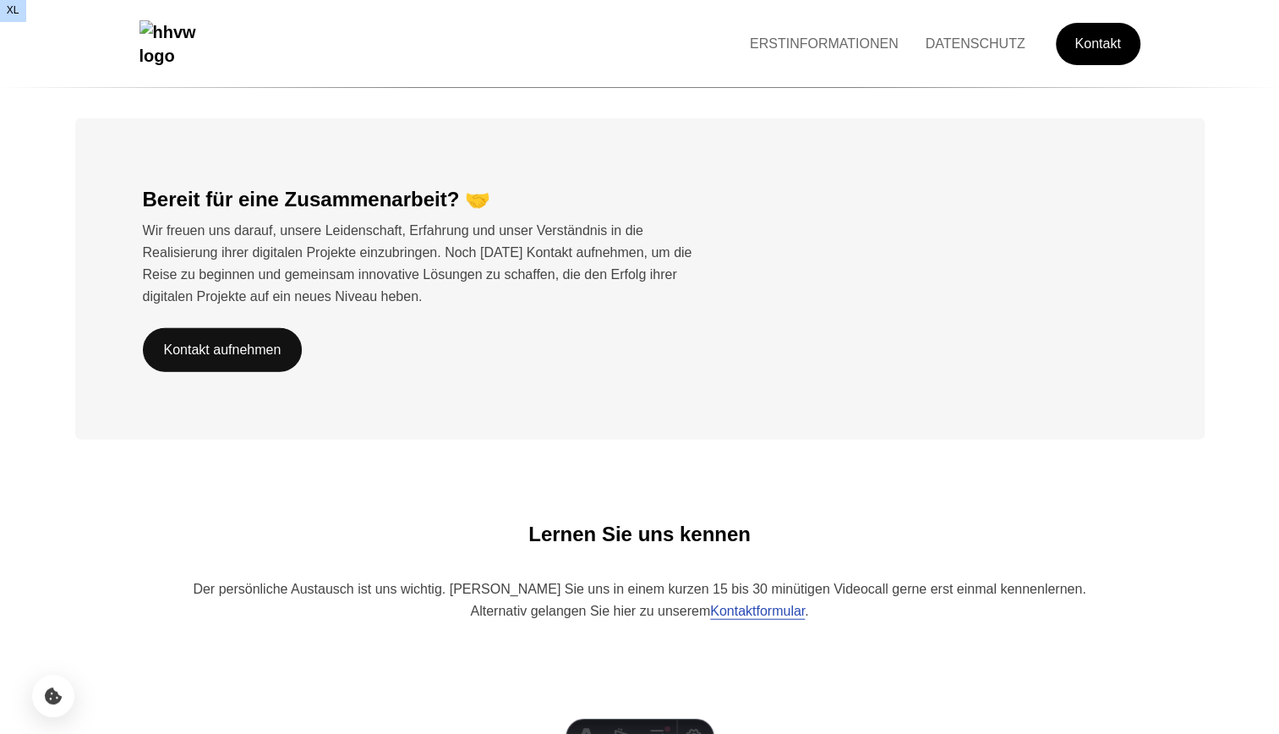
scroll to position [2925, 0]
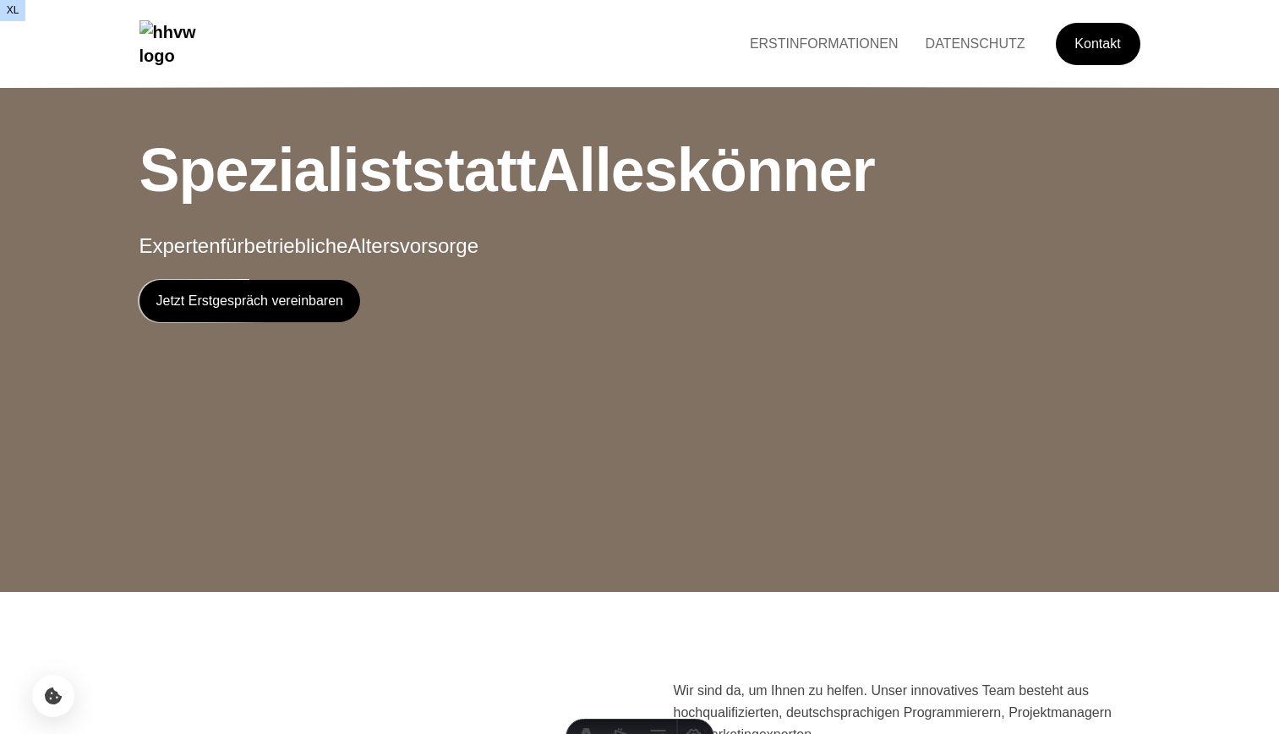
scroll to position [2925, 0]
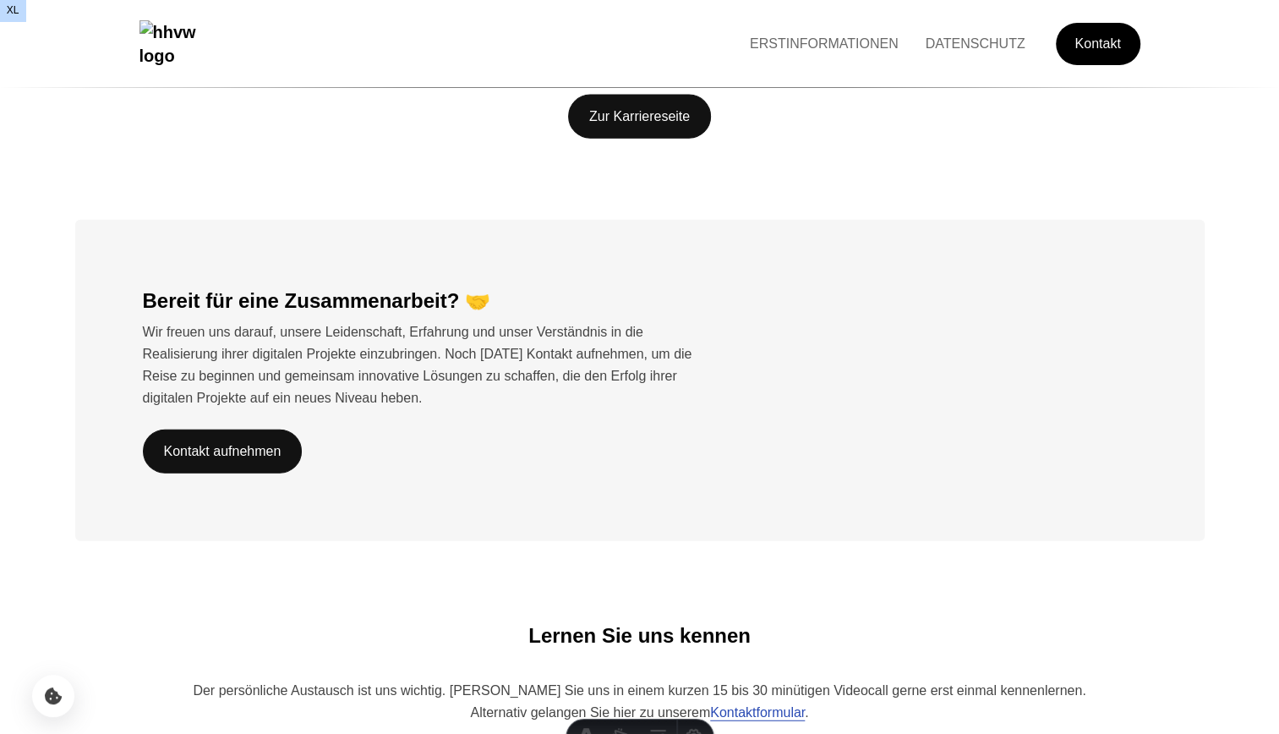
scroll to position [2824, 0]
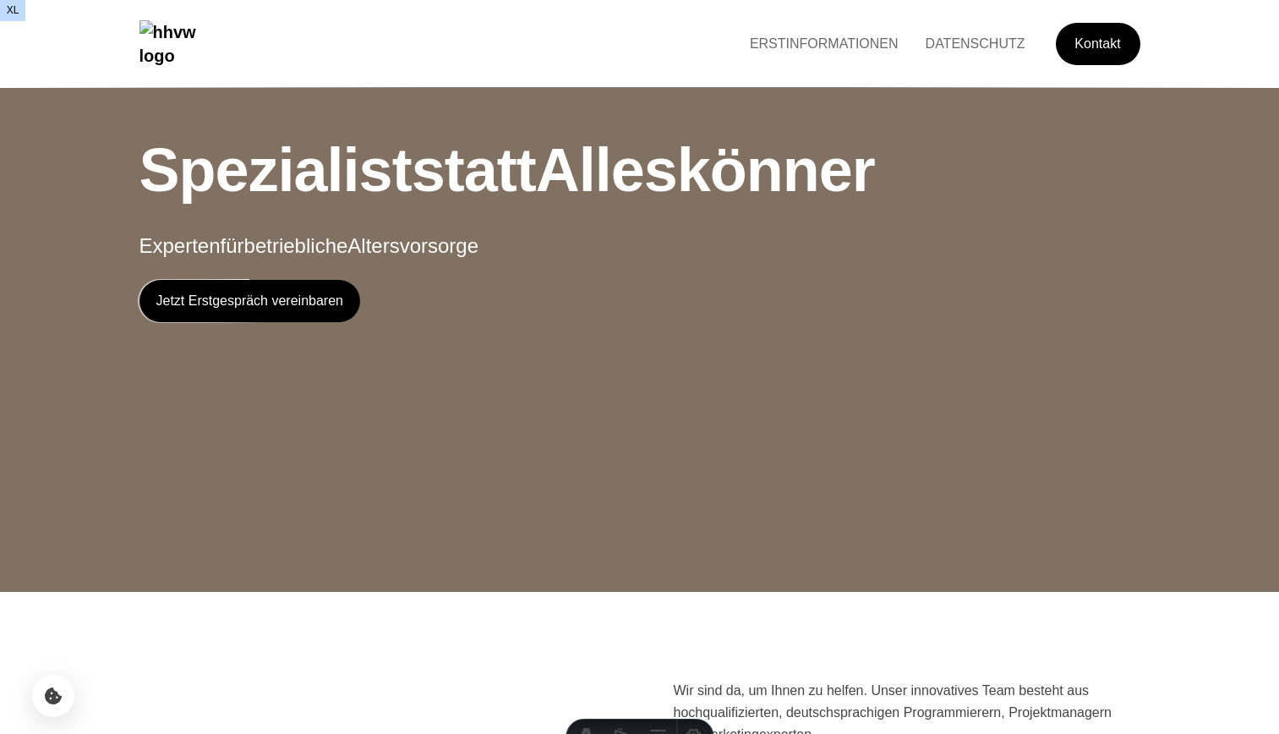
scroll to position [2925, 0]
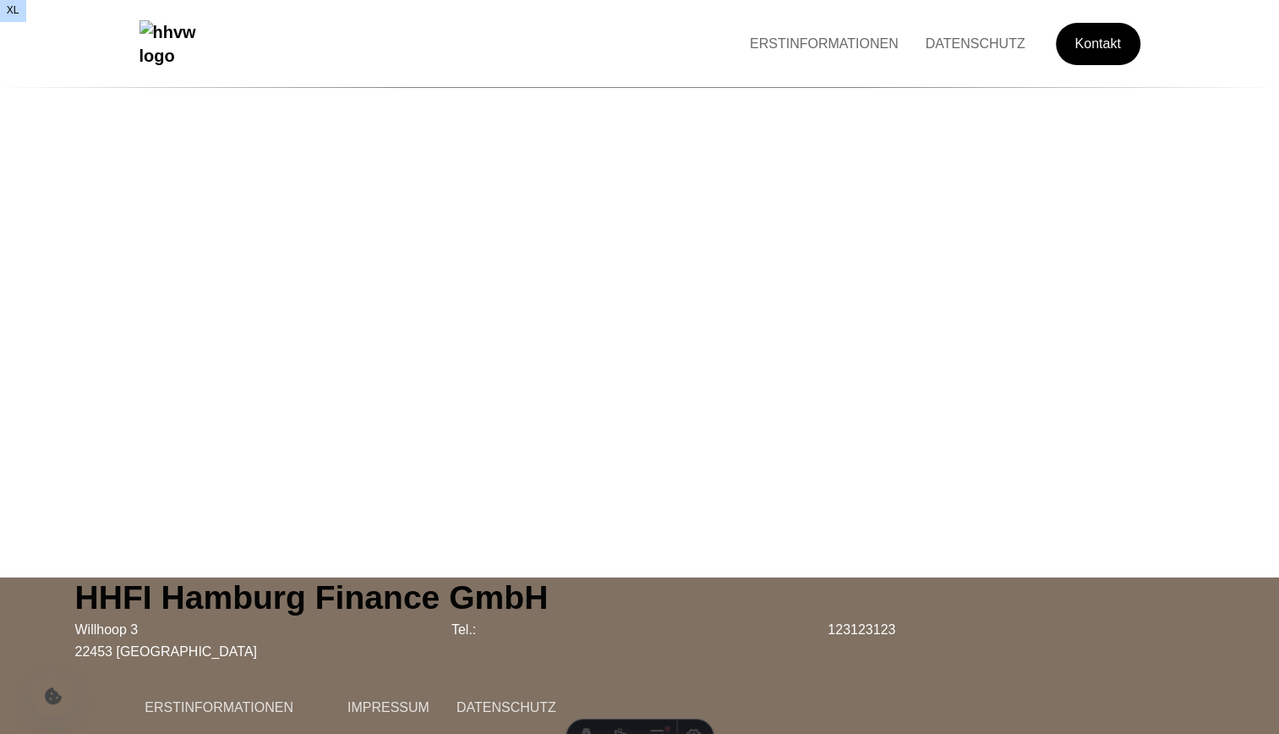
scroll to position [267, 0]
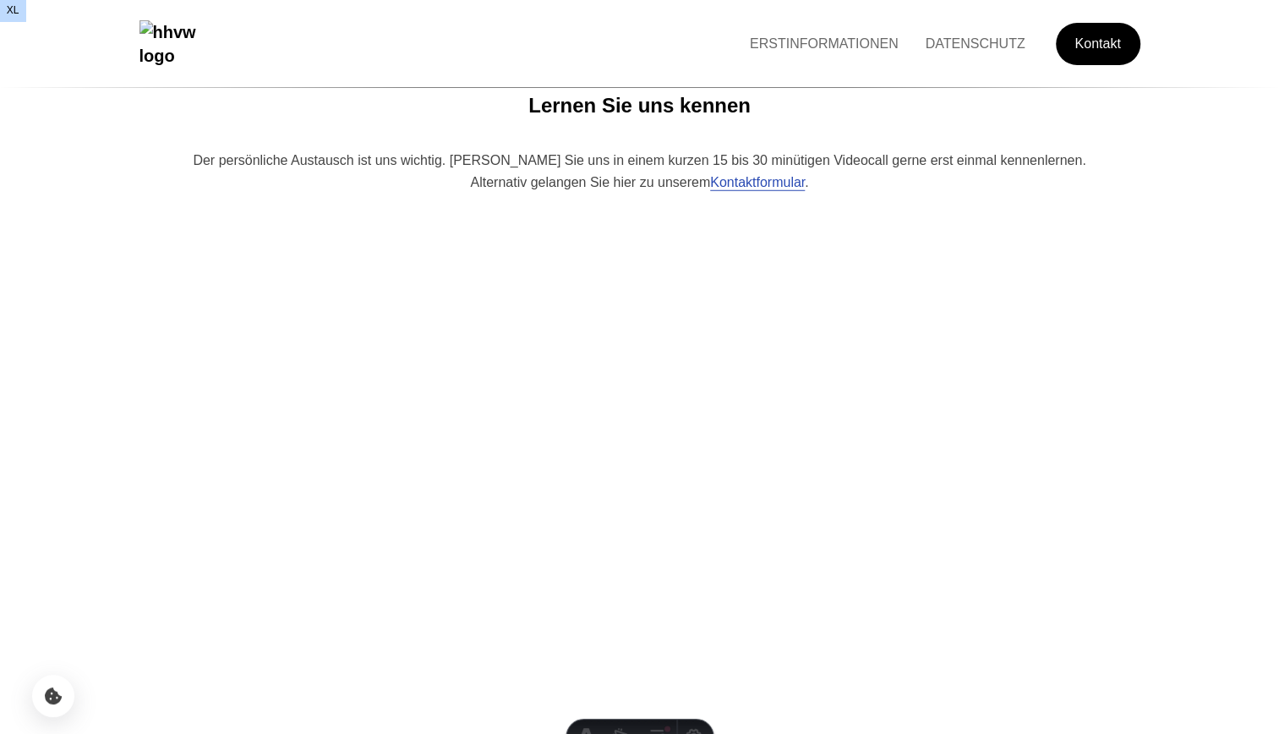
scroll to position [3716, 0]
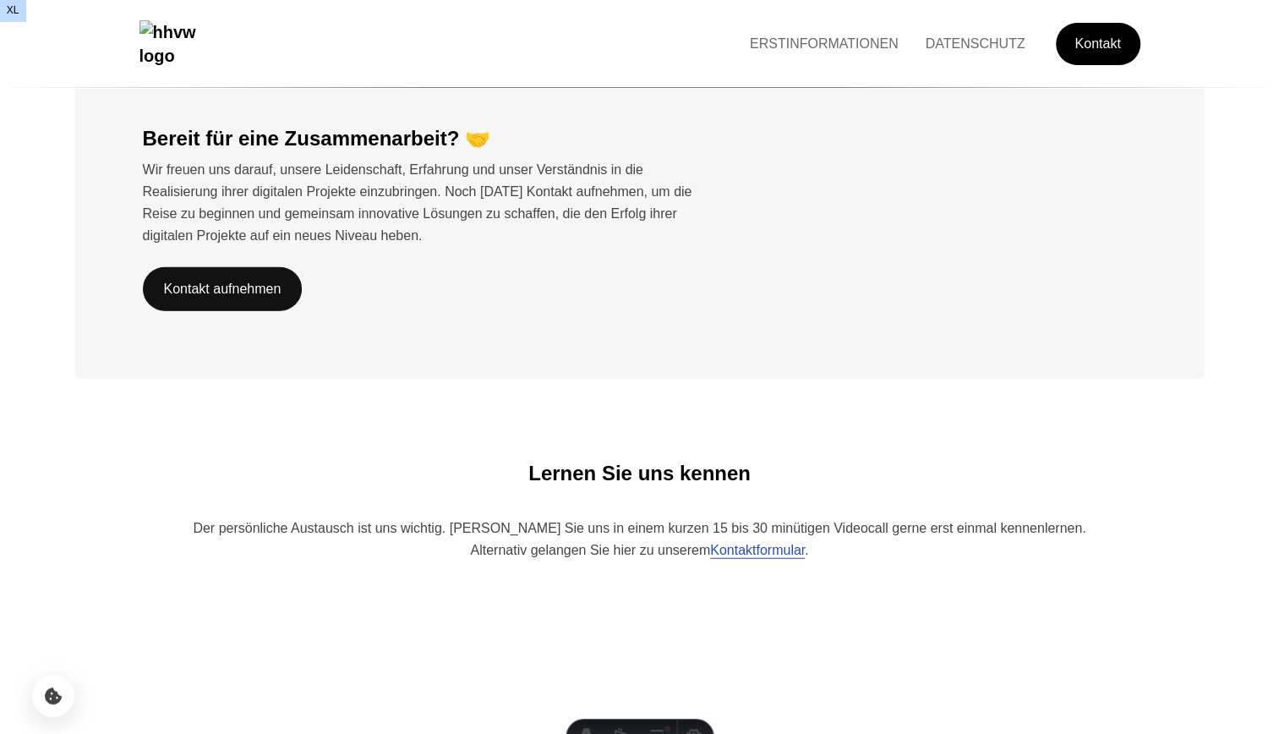
scroll to position [3692, 0]
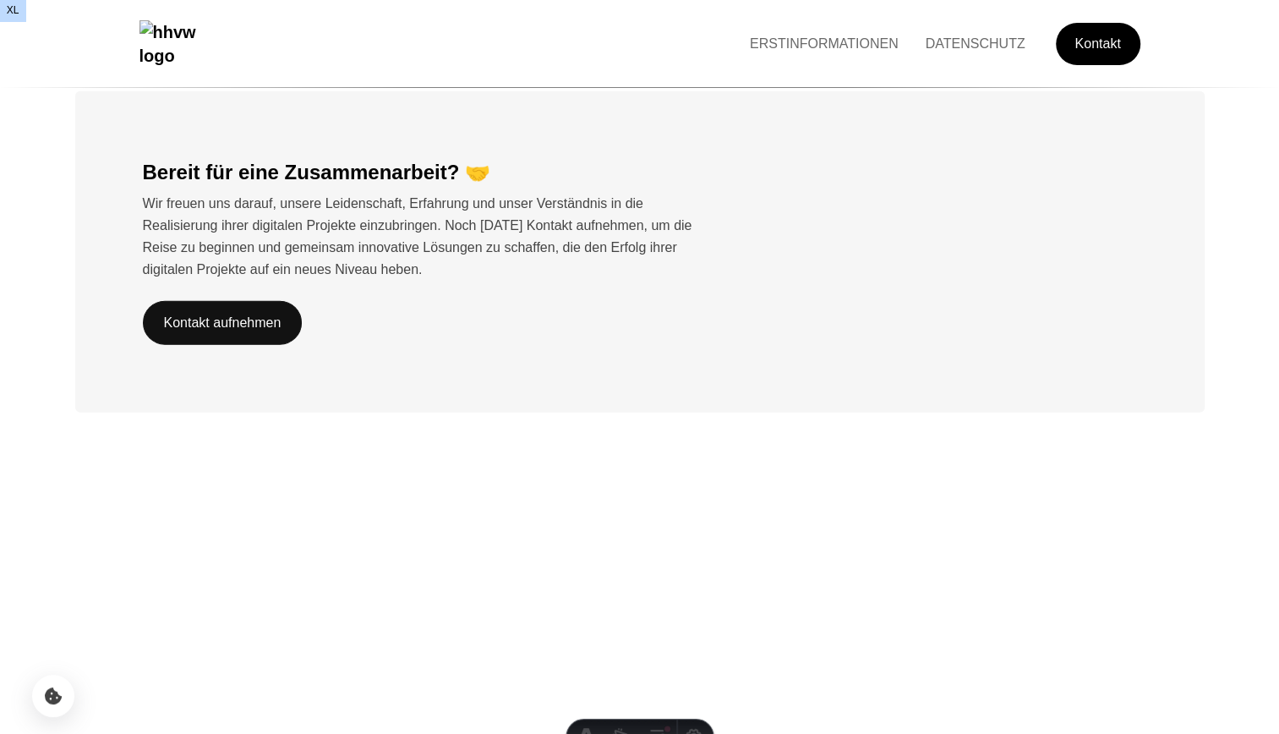
scroll to position [3760, 0]
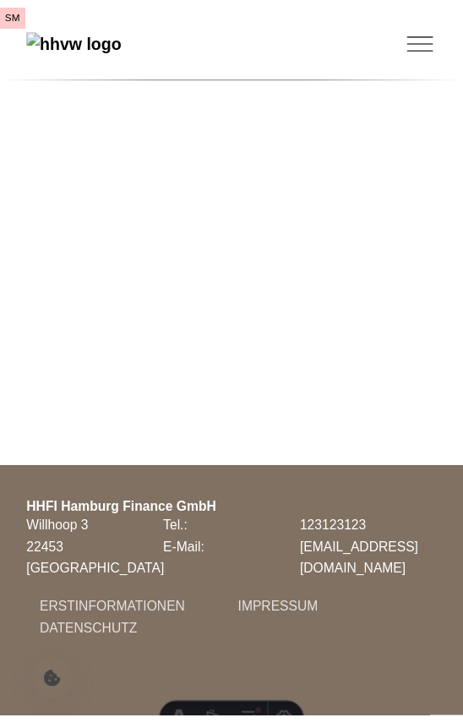
scroll to position [4497, 0]
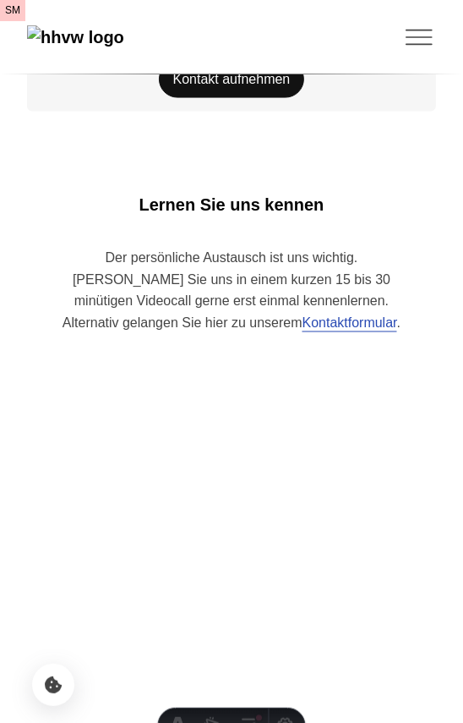
scroll to position [4508, 0]
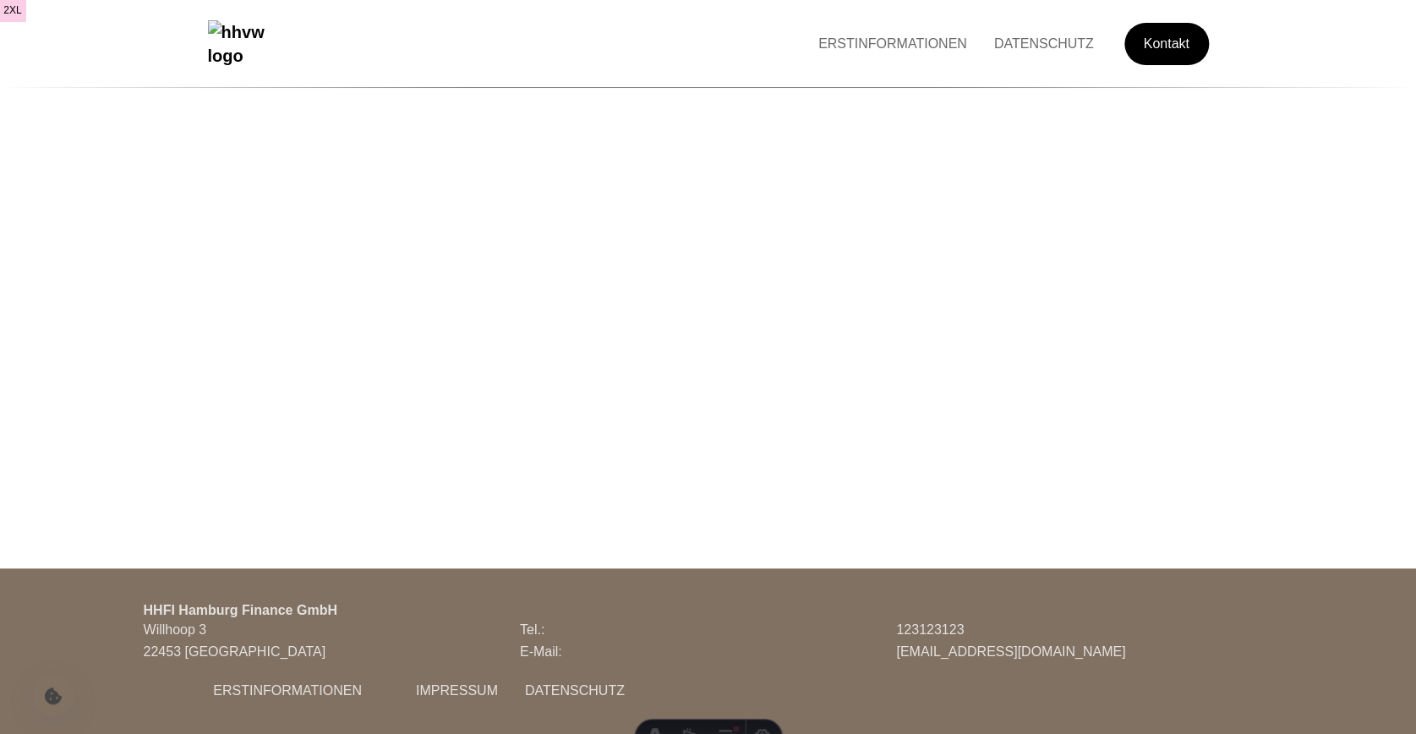
scroll to position [3726, 0]
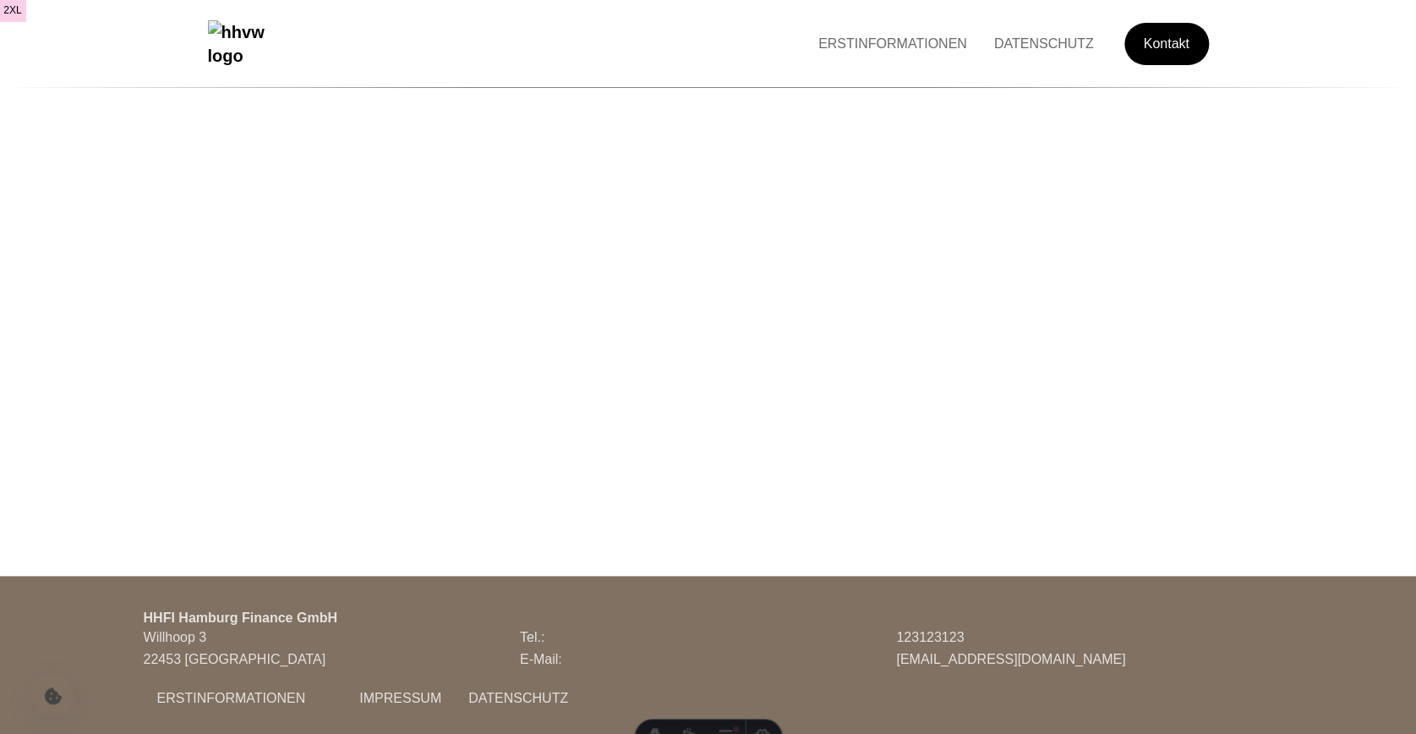
scroll to position [3726, 0]
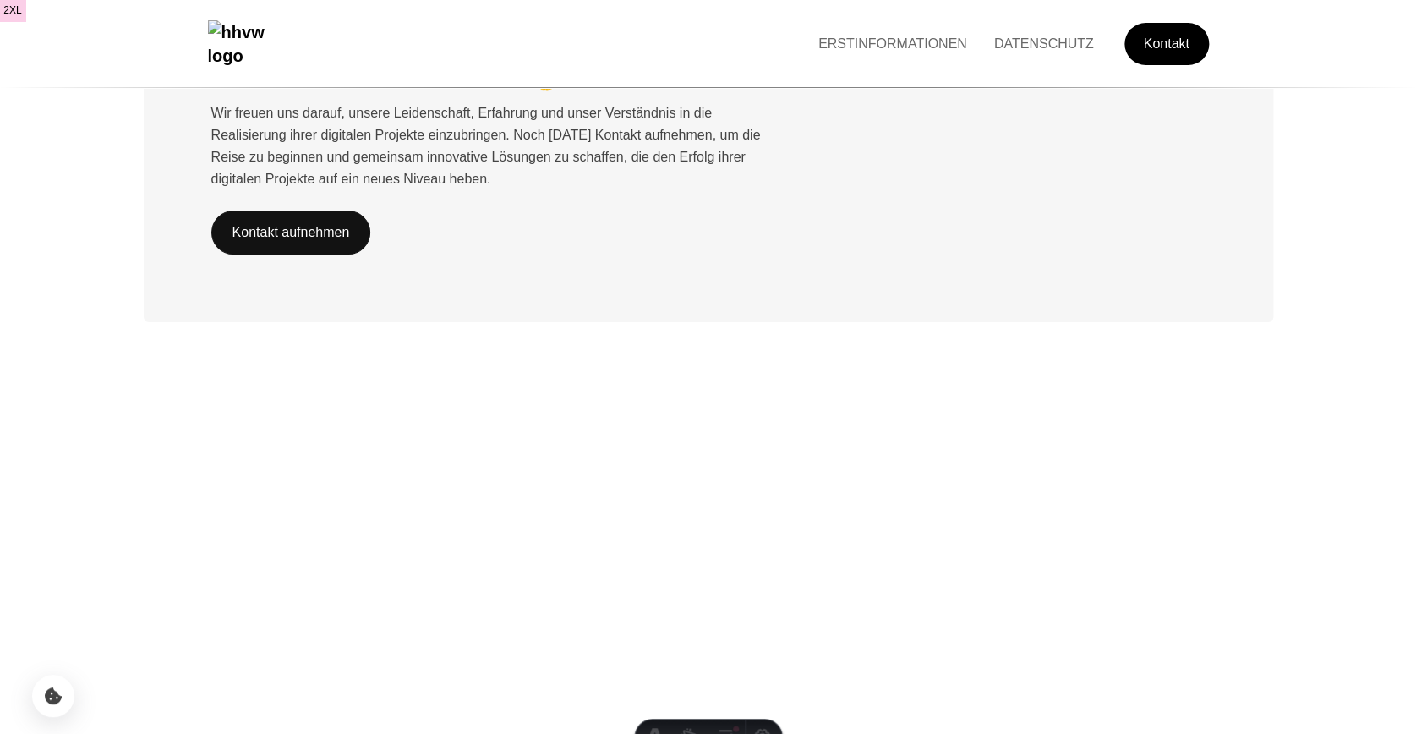
scroll to position [3747, 0]
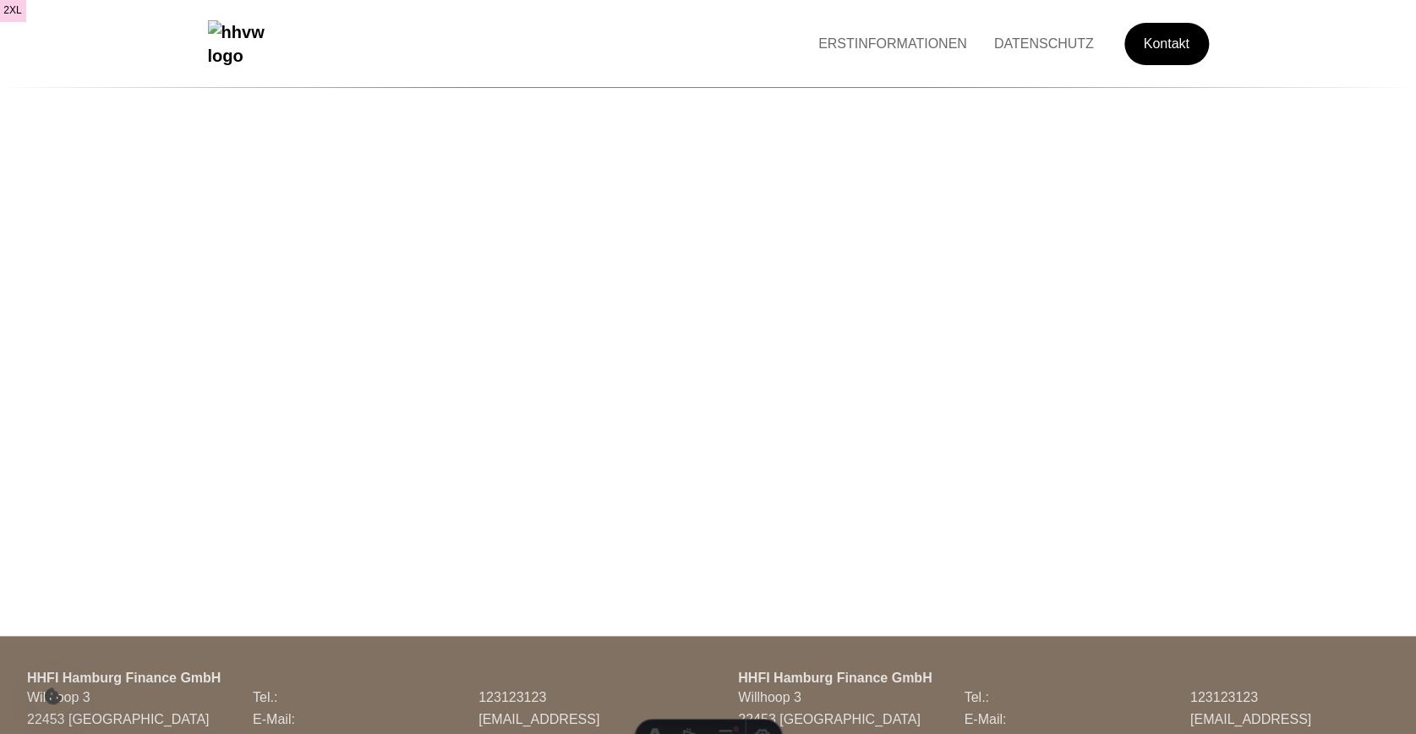
scroll to position [3747, 0]
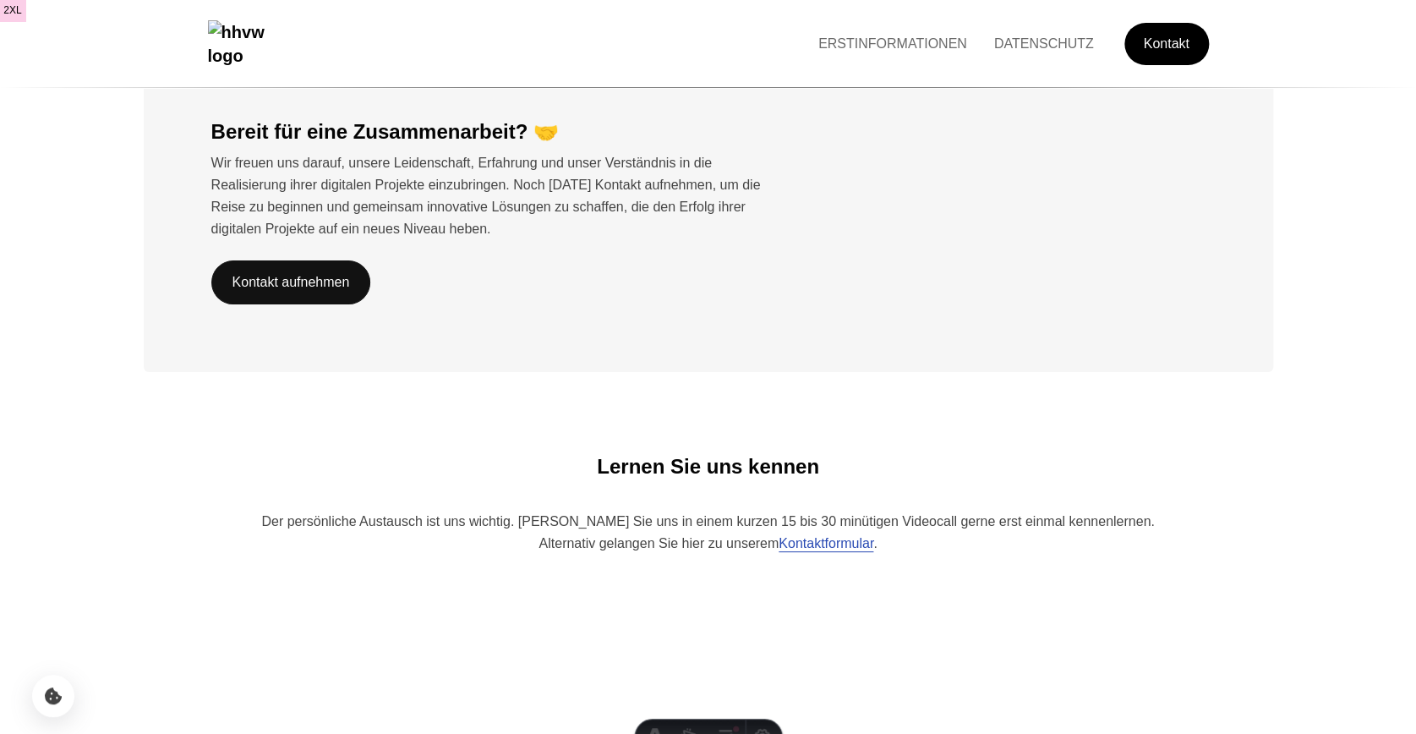
scroll to position [3753, 0]
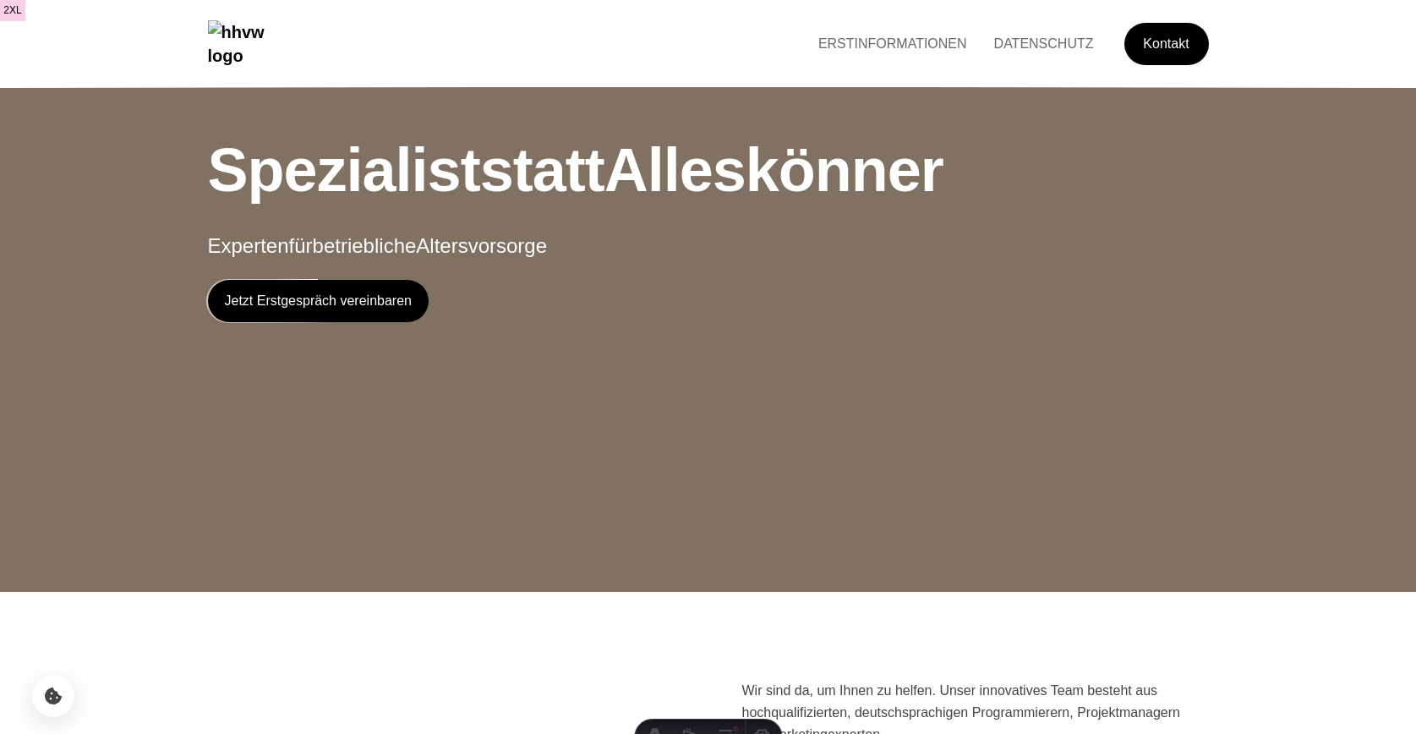
scroll to position [3048, 0]
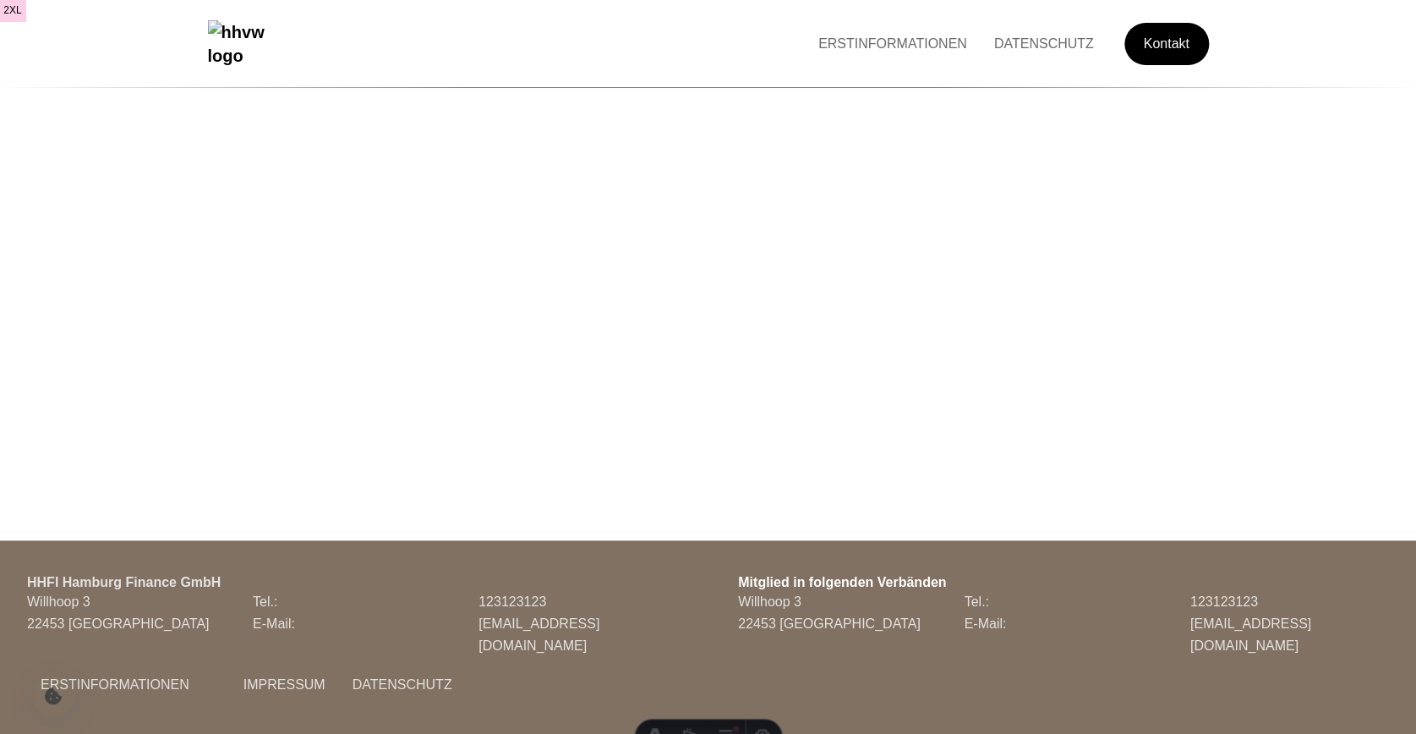
scroll to position [3, 0]
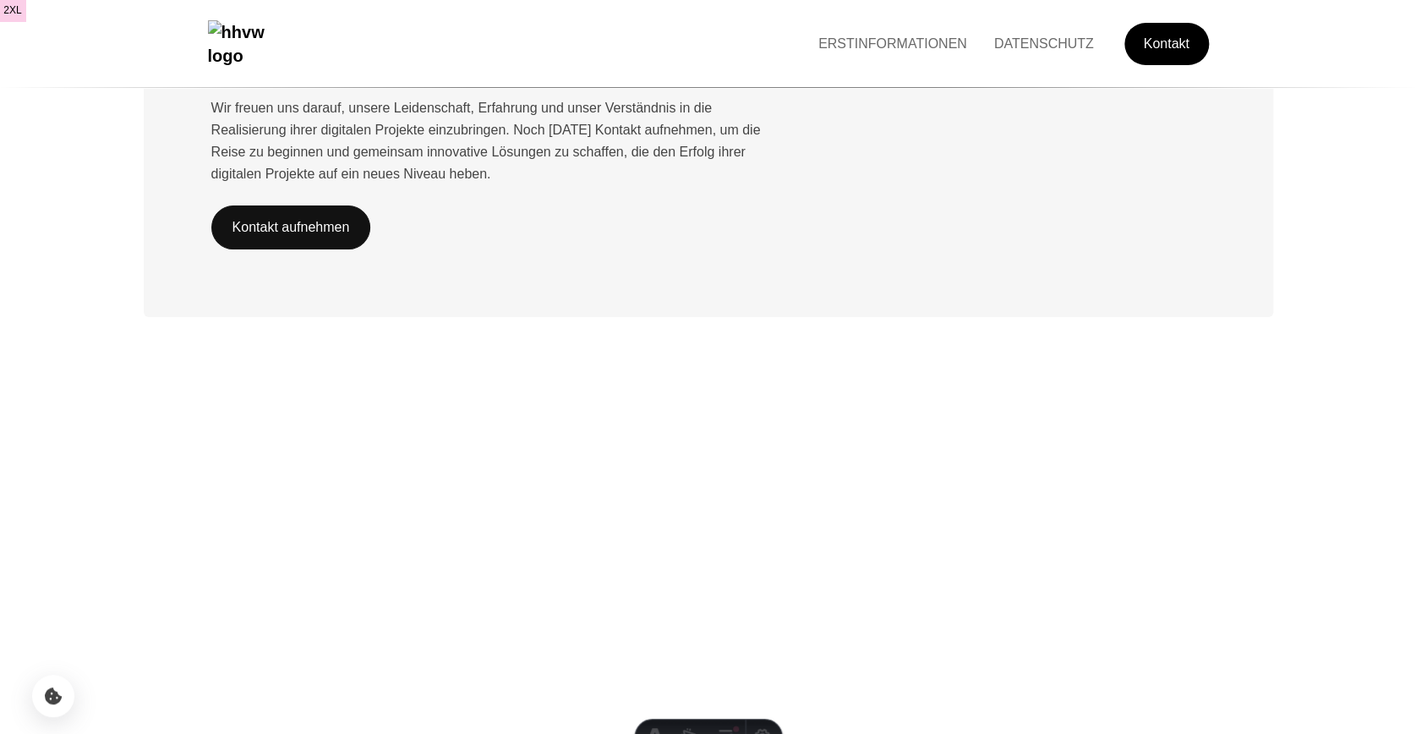
scroll to position [3753, 0]
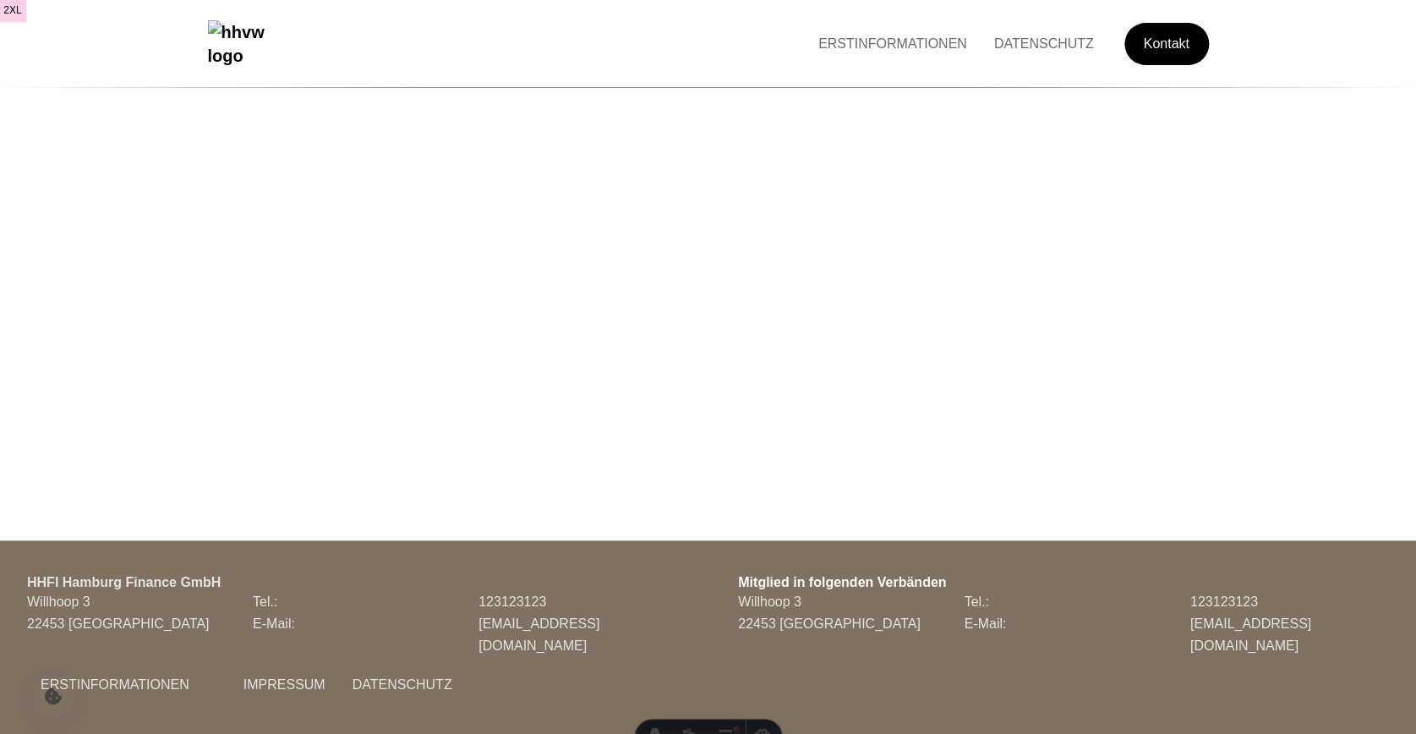
click at [202, 682] on div "ERSTINFORMATIONEN IMPRESSUM DATENSCHUTZ" at bounding box center [366, 698] width 704 height 83
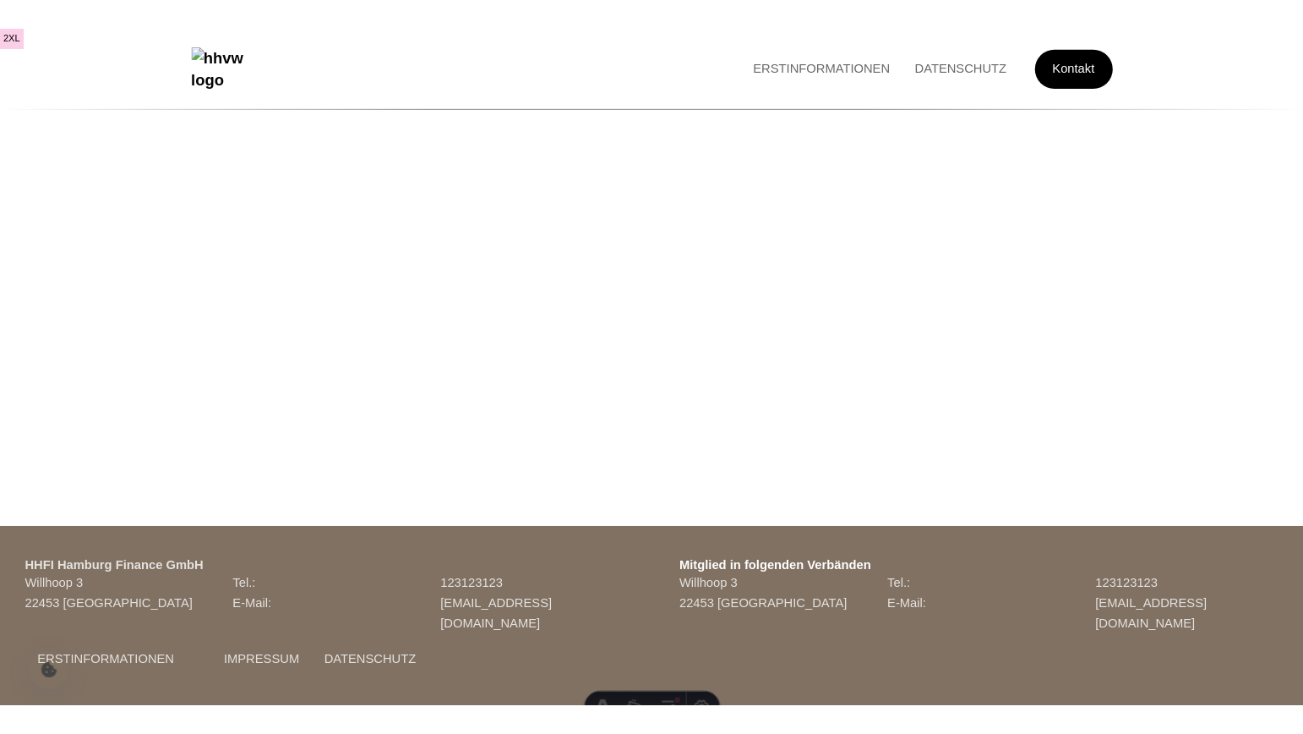
scroll to position [267, 0]
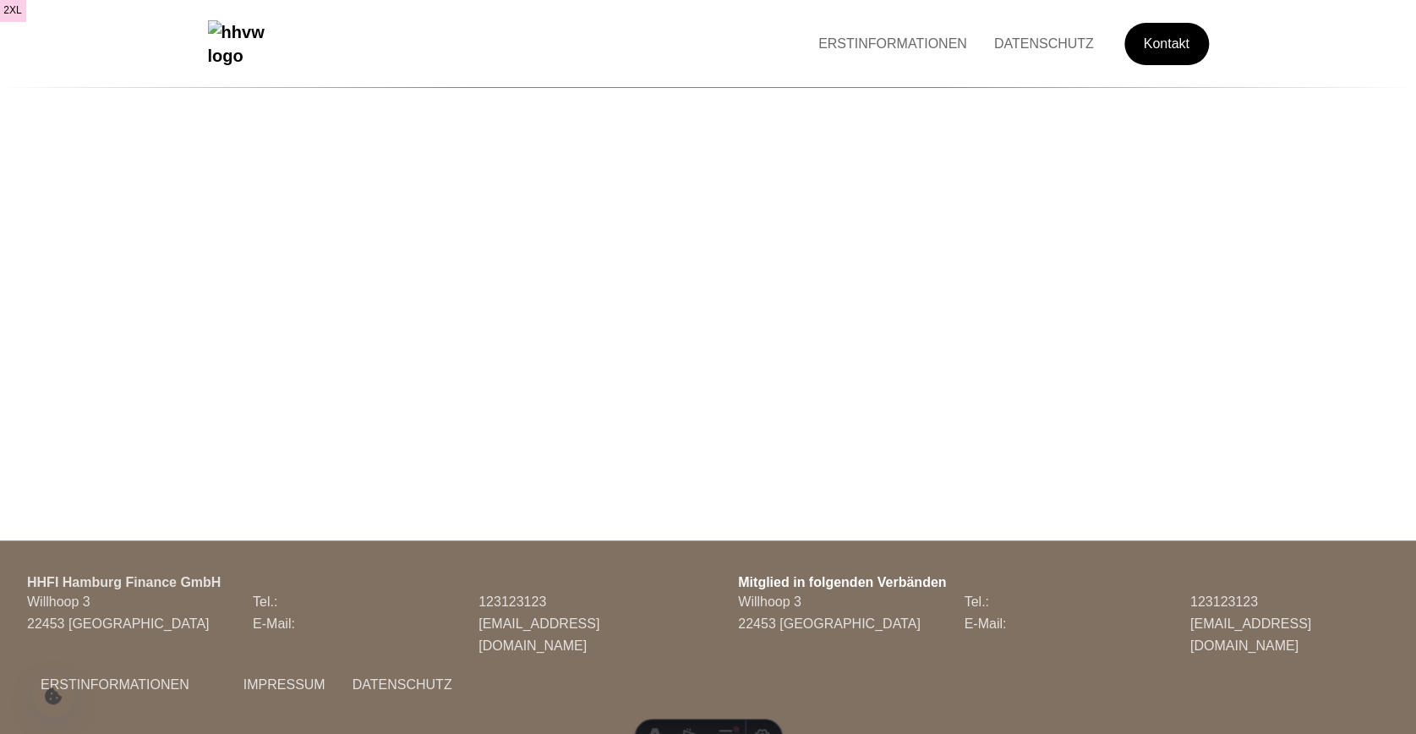
click at [196, 657] on div "ERSTINFORMATIONEN IMPRESSUM DATENSCHUTZ" at bounding box center [366, 698] width 704 height 83
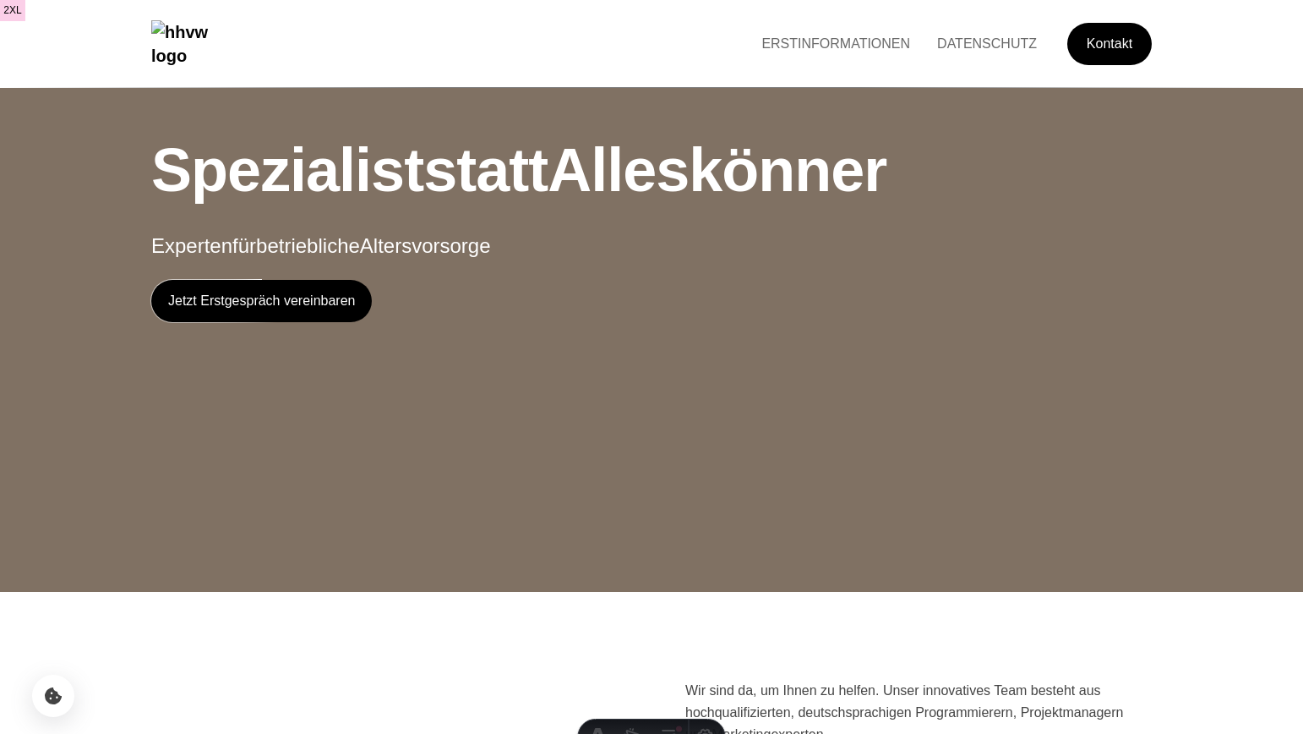
scroll to position [3048, 0]
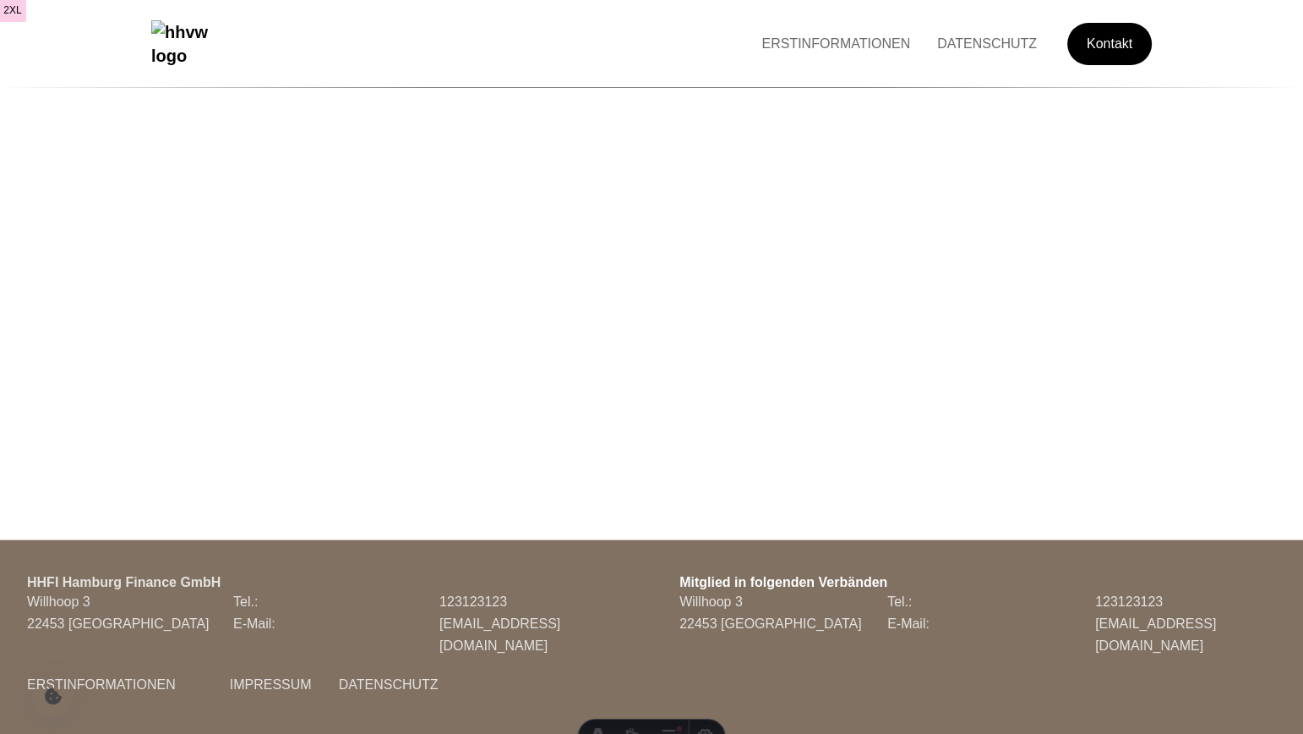
scroll to position [267, 0]
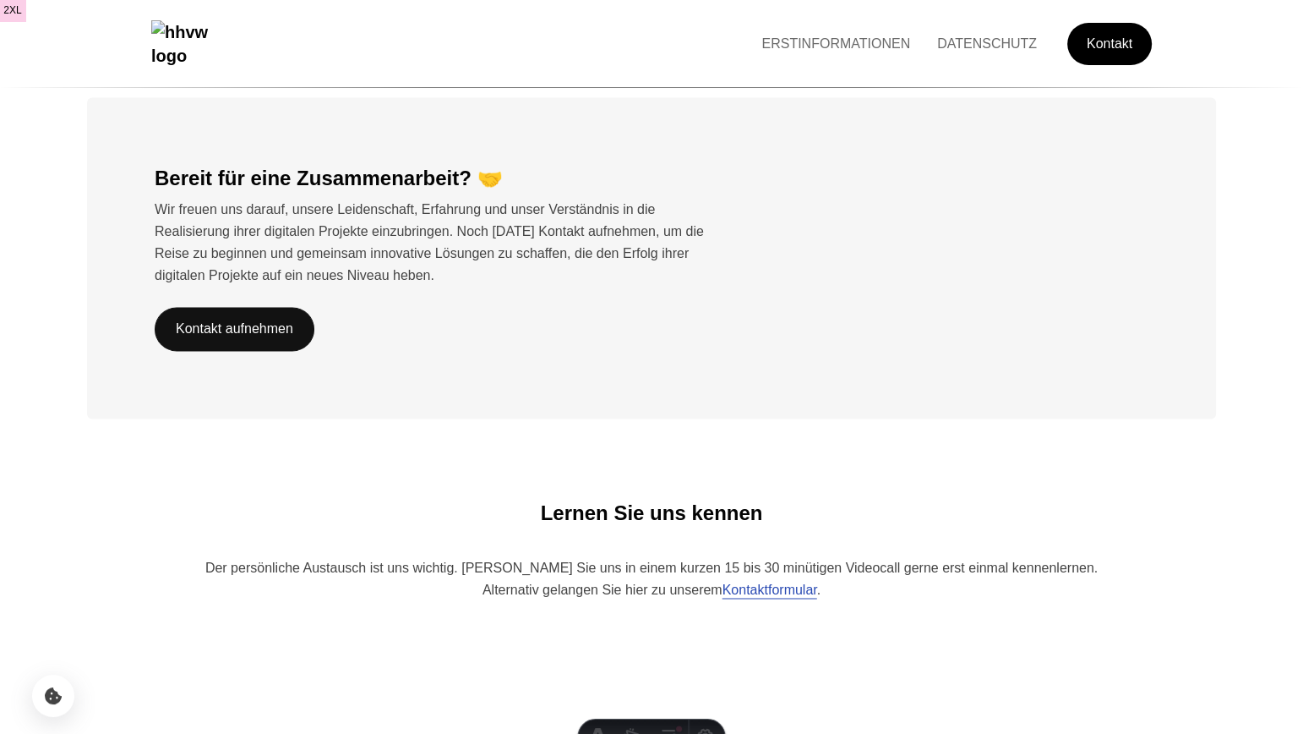
scroll to position [3753, 0]
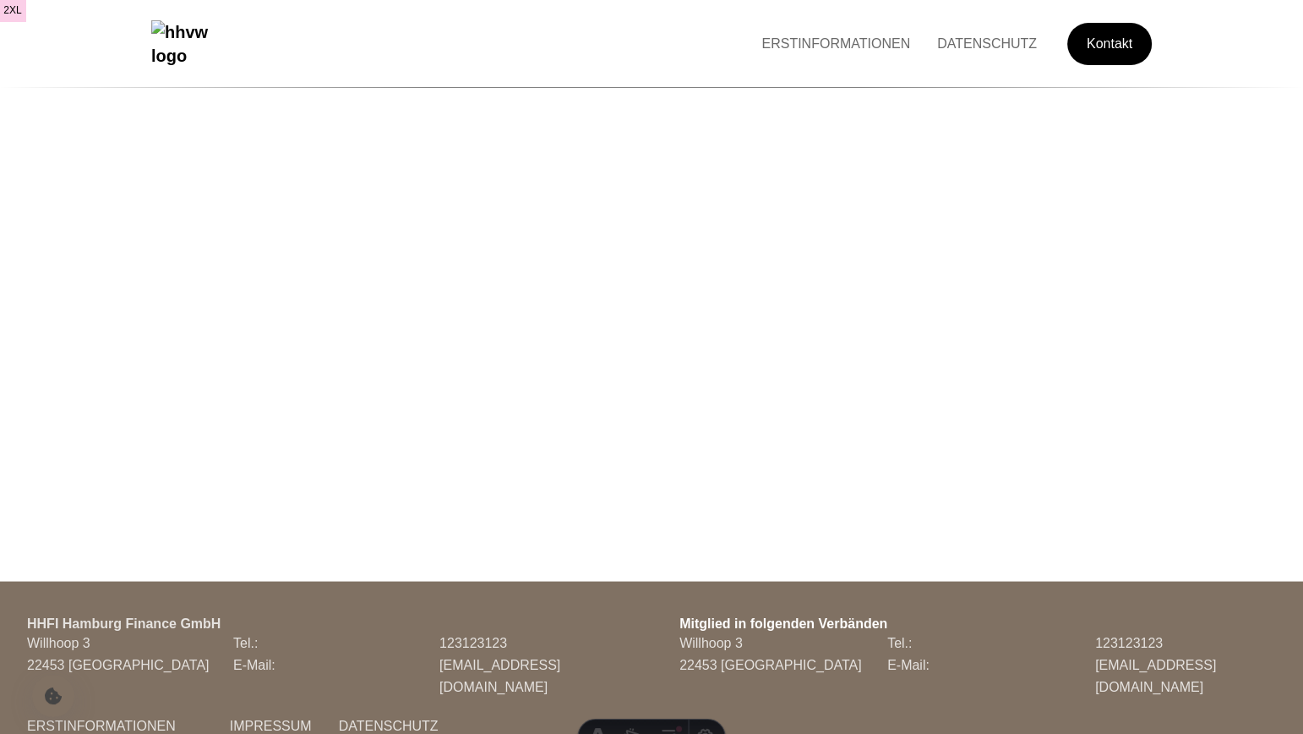
scroll to position [3753, 0]
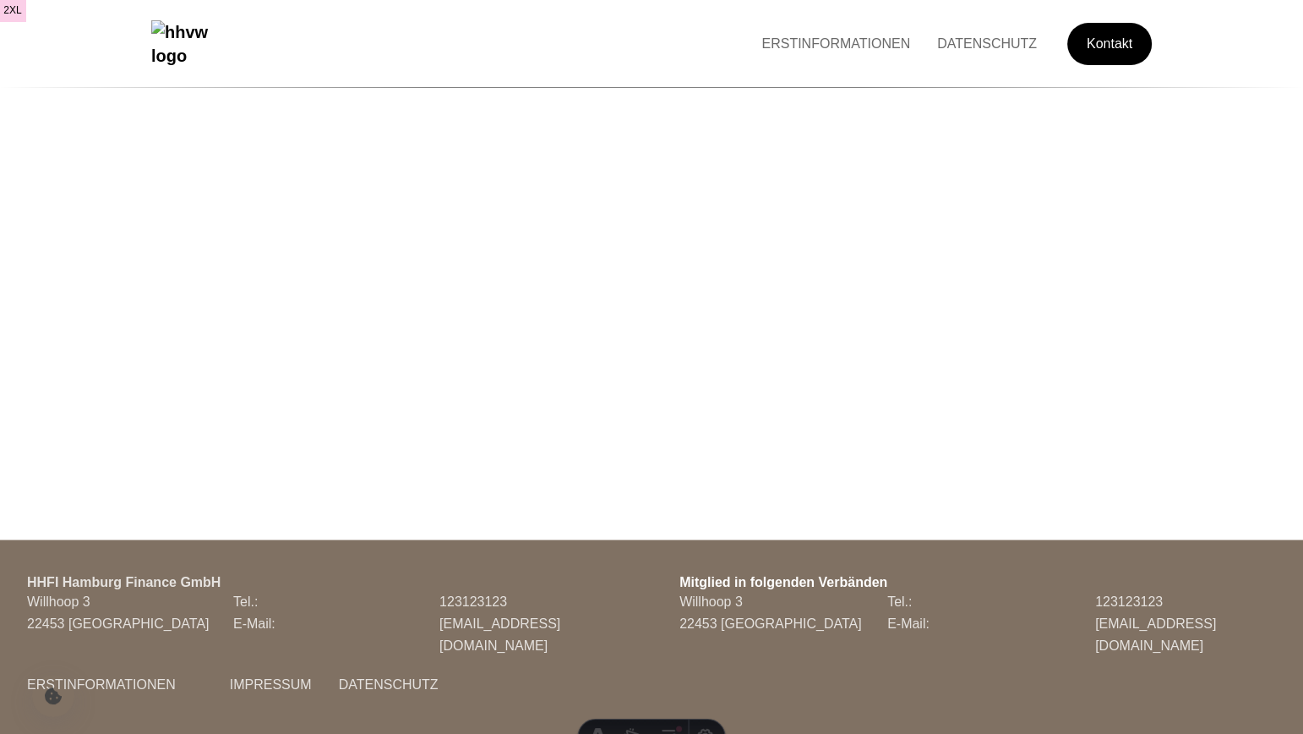
scroll to position [267, 0]
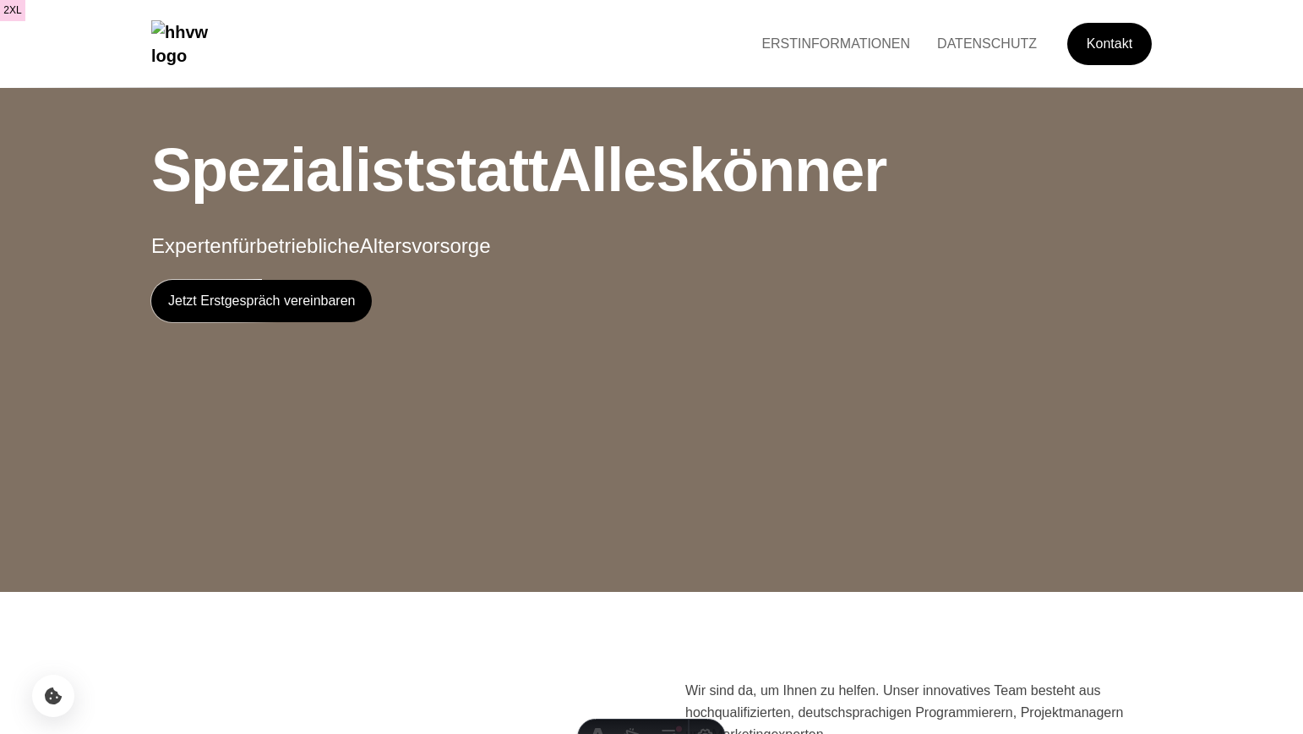
scroll to position [3020, 0]
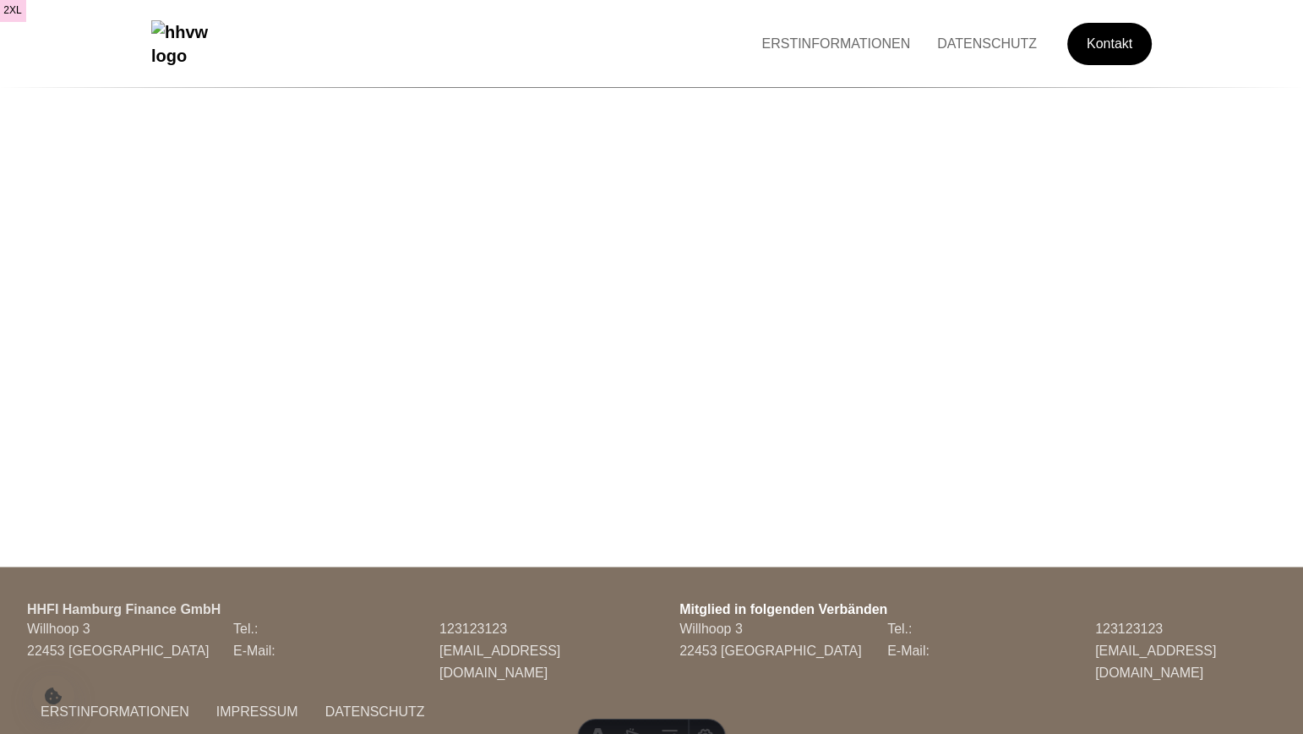
scroll to position [3726, 0]
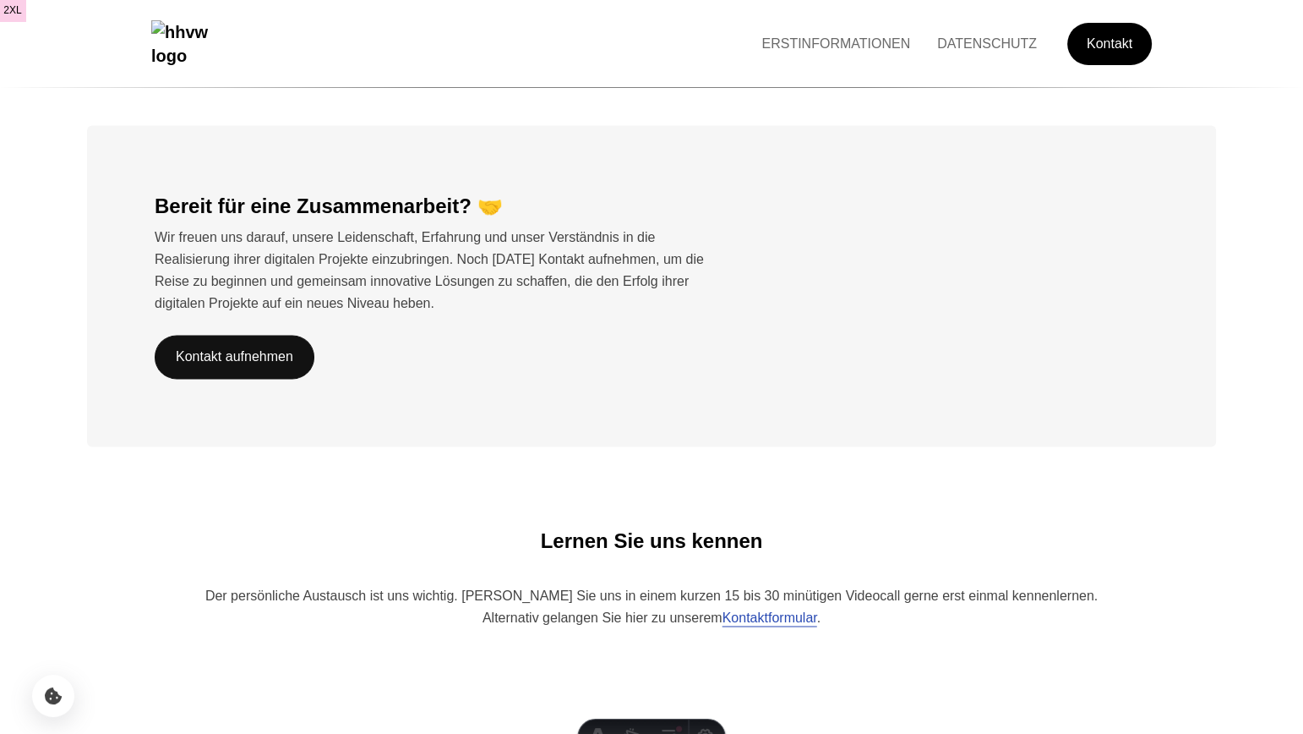
scroll to position [3726, 0]
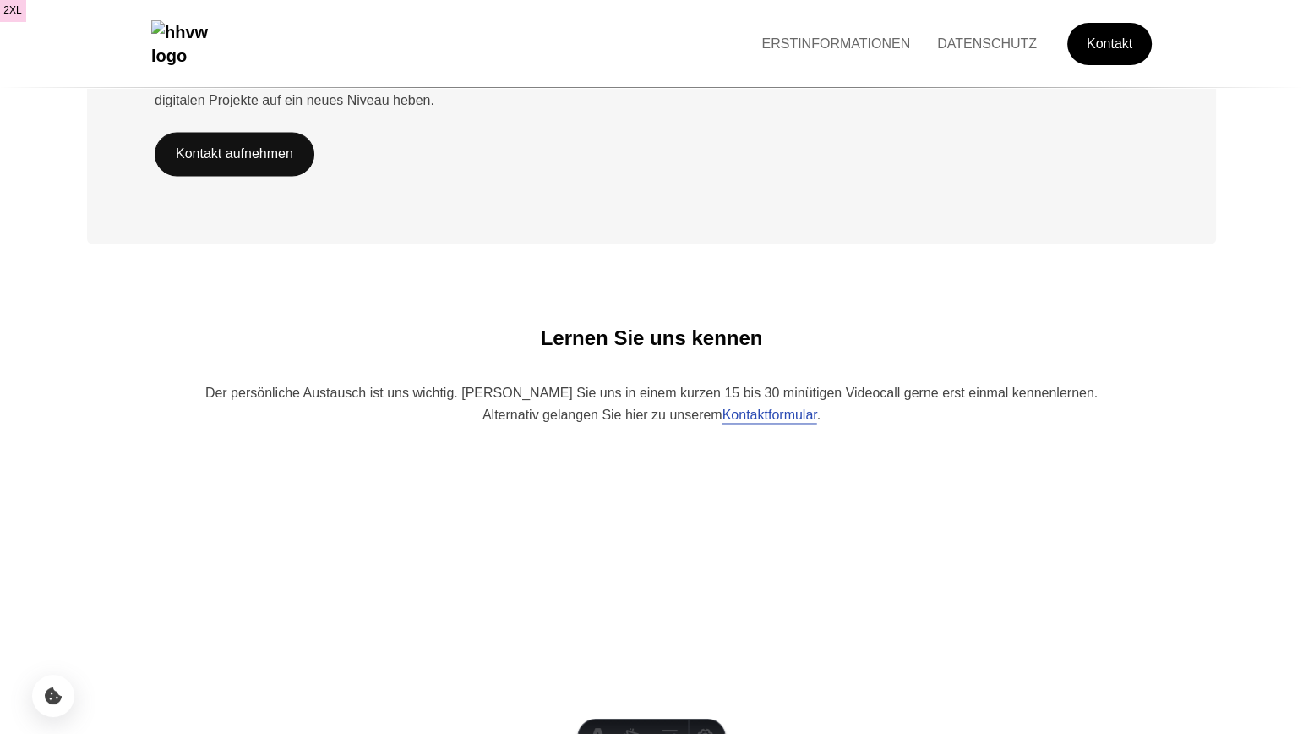
scroll to position [3020, 0]
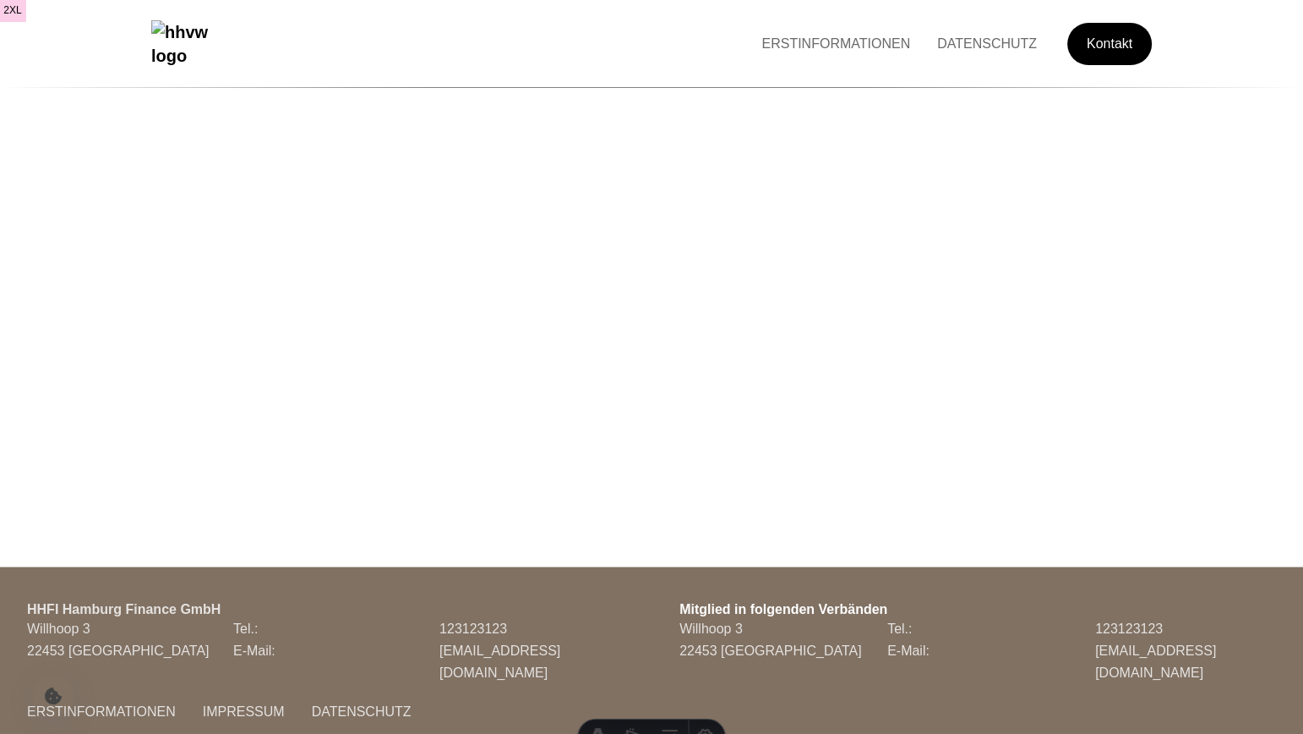
scroll to position [267, 0]
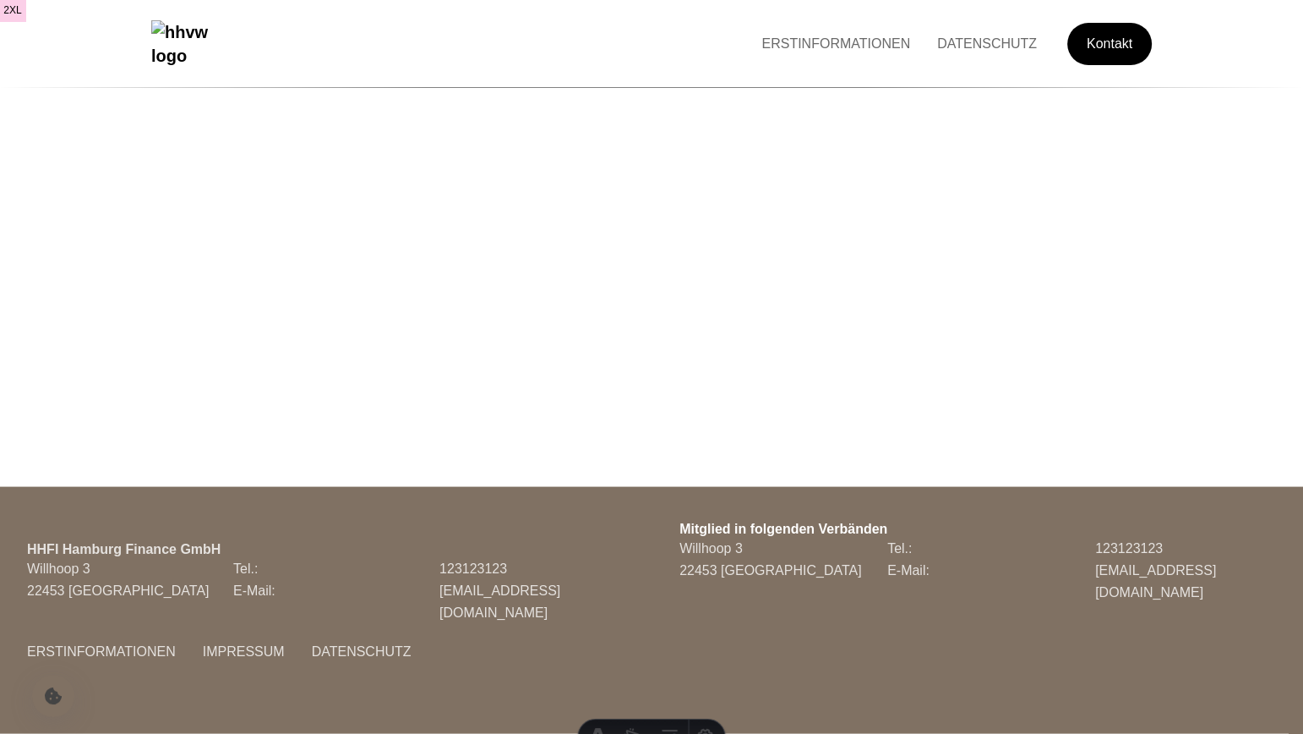
scroll to position [267, 0]
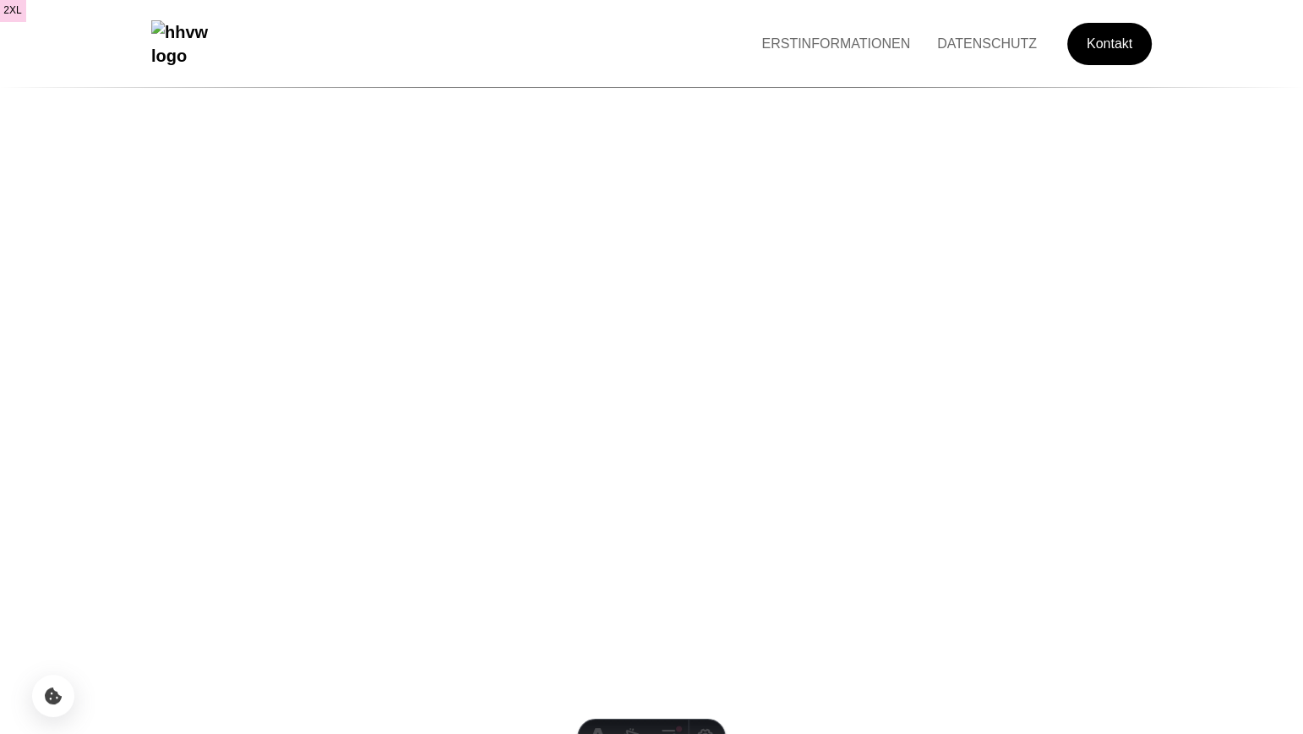
scroll to position [3669, 0]
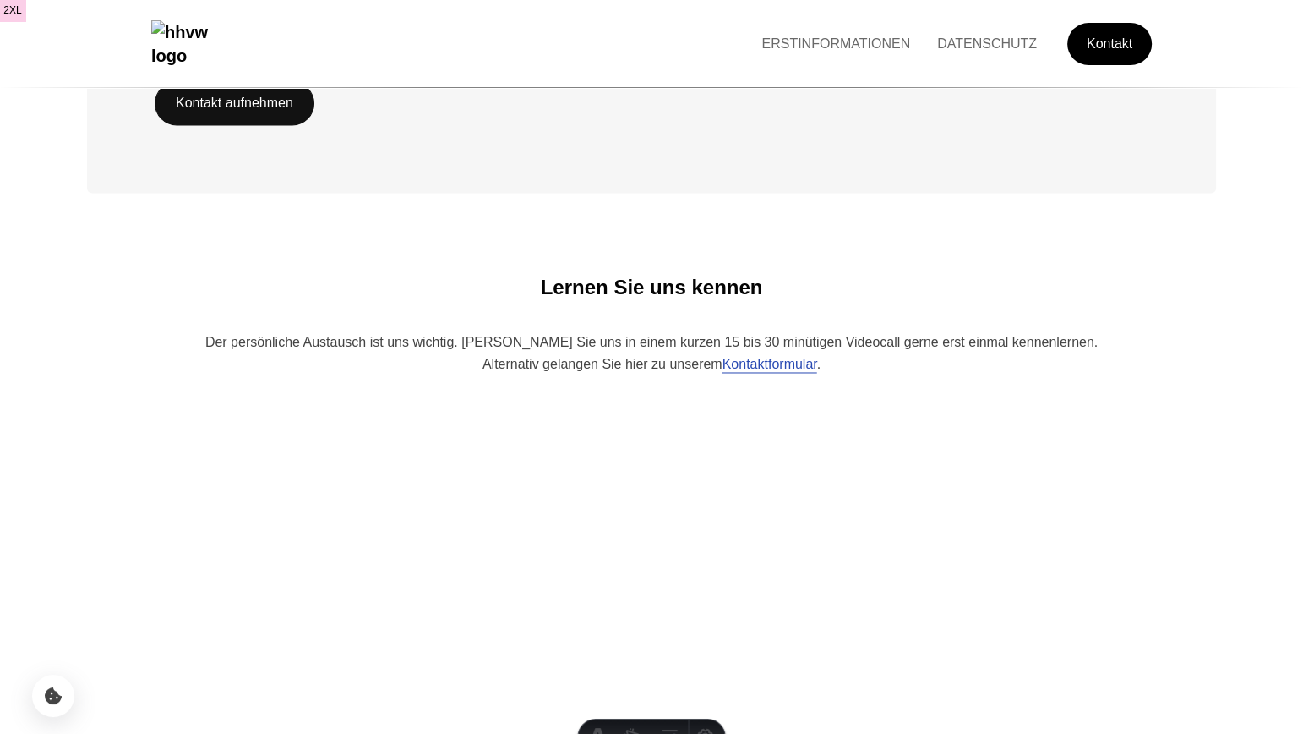
scroll to position [2972, 0]
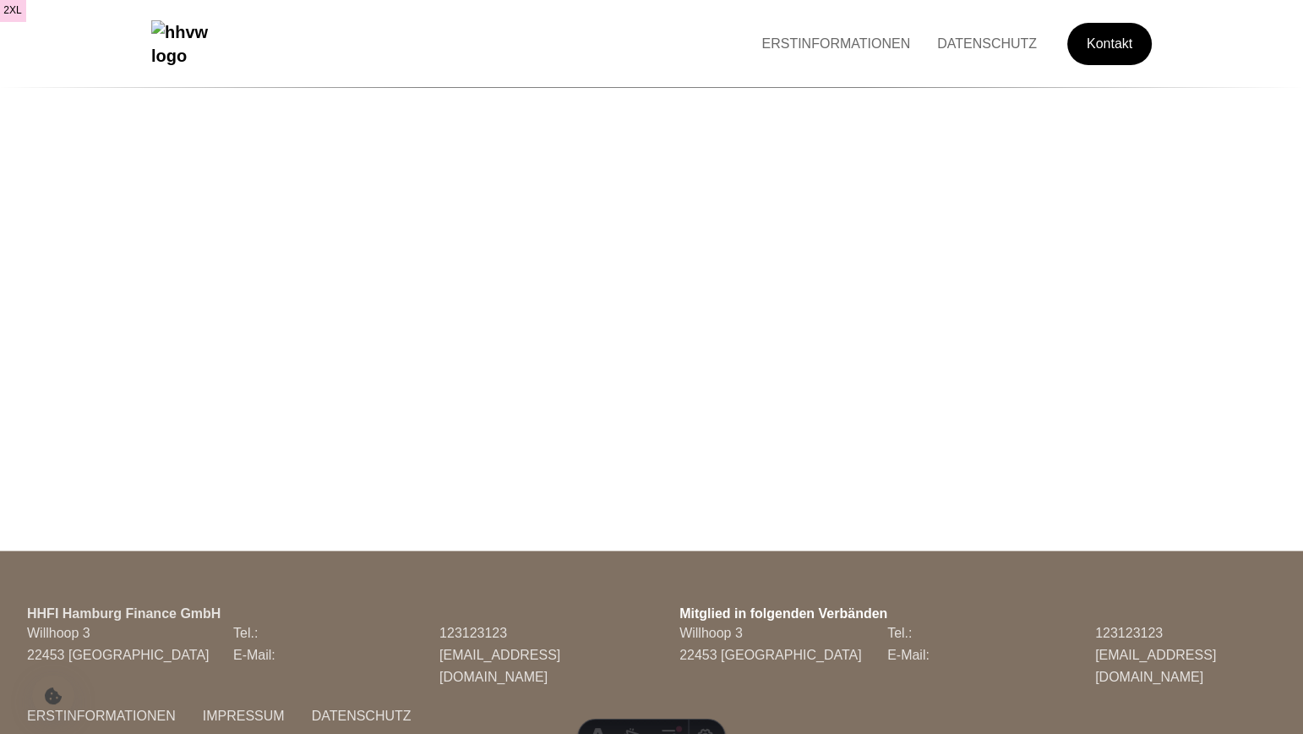
scroll to position [3766, 0]
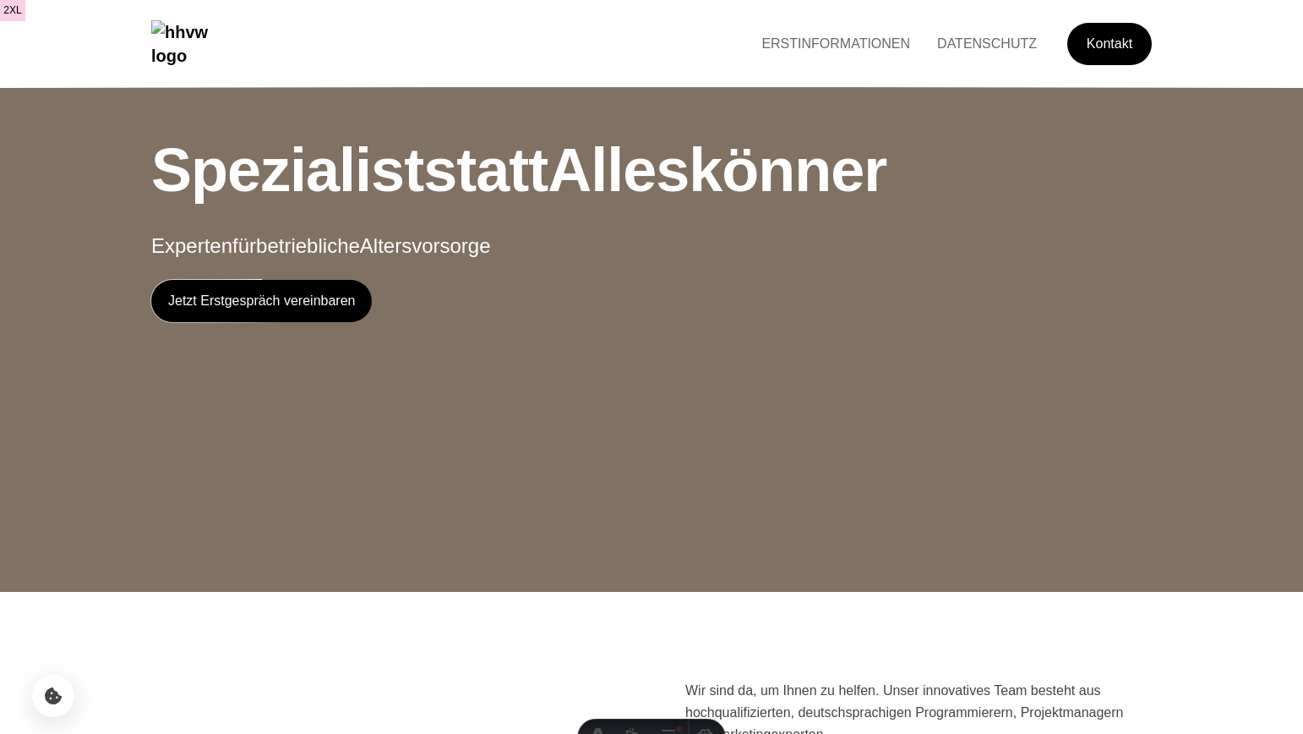
scroll to position [3788, 0]
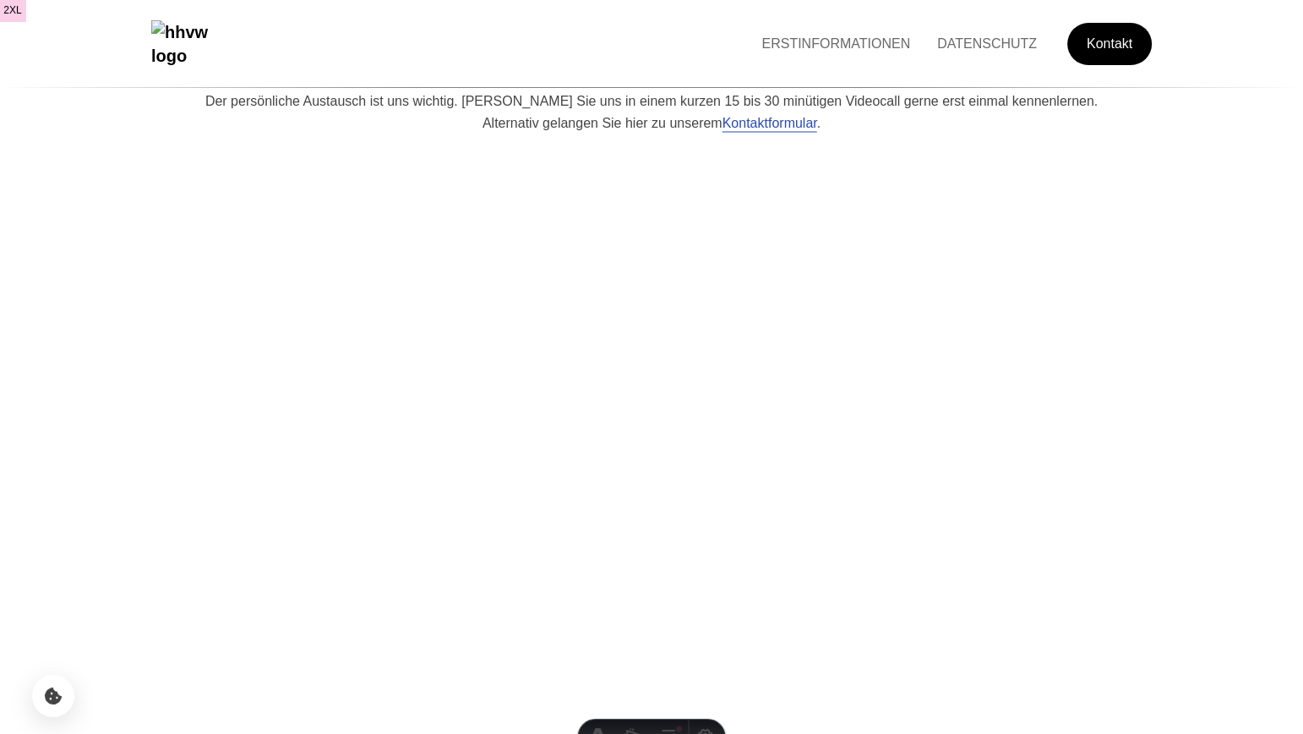
scroll to position [3788, 0]
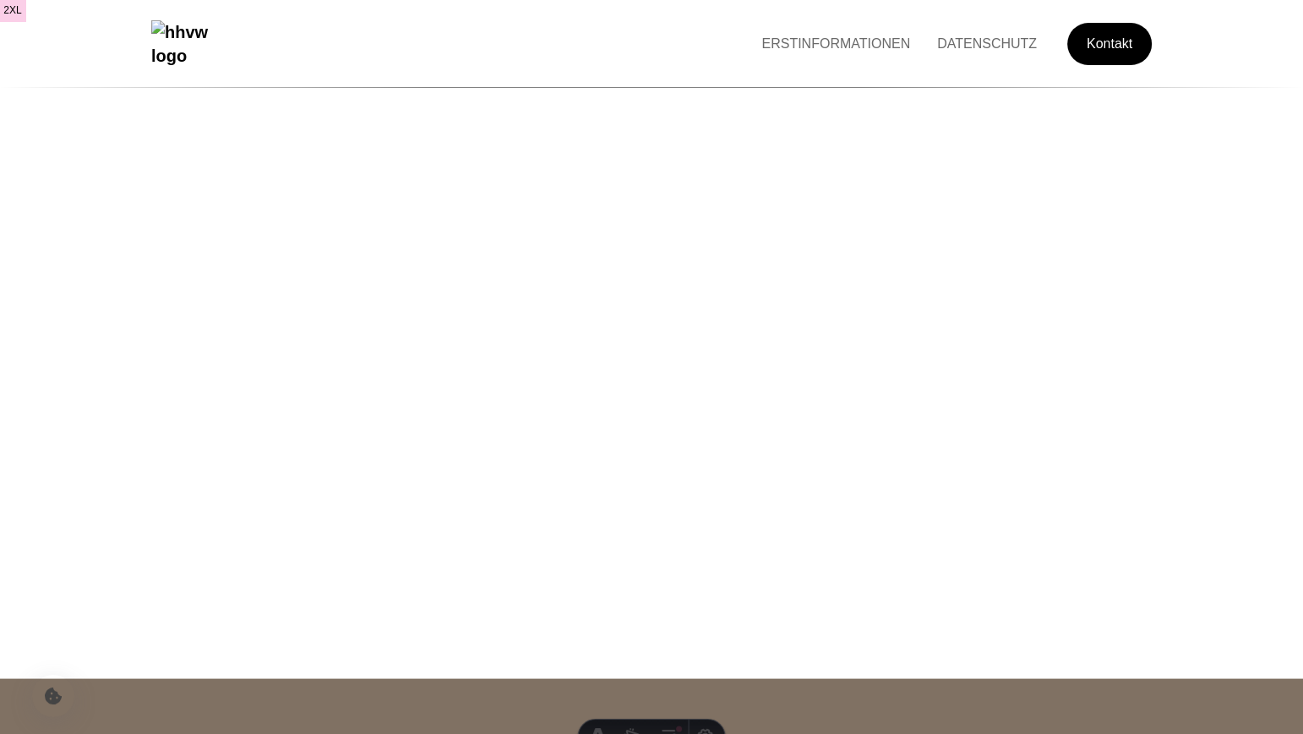
scroll to position [3788, 0]
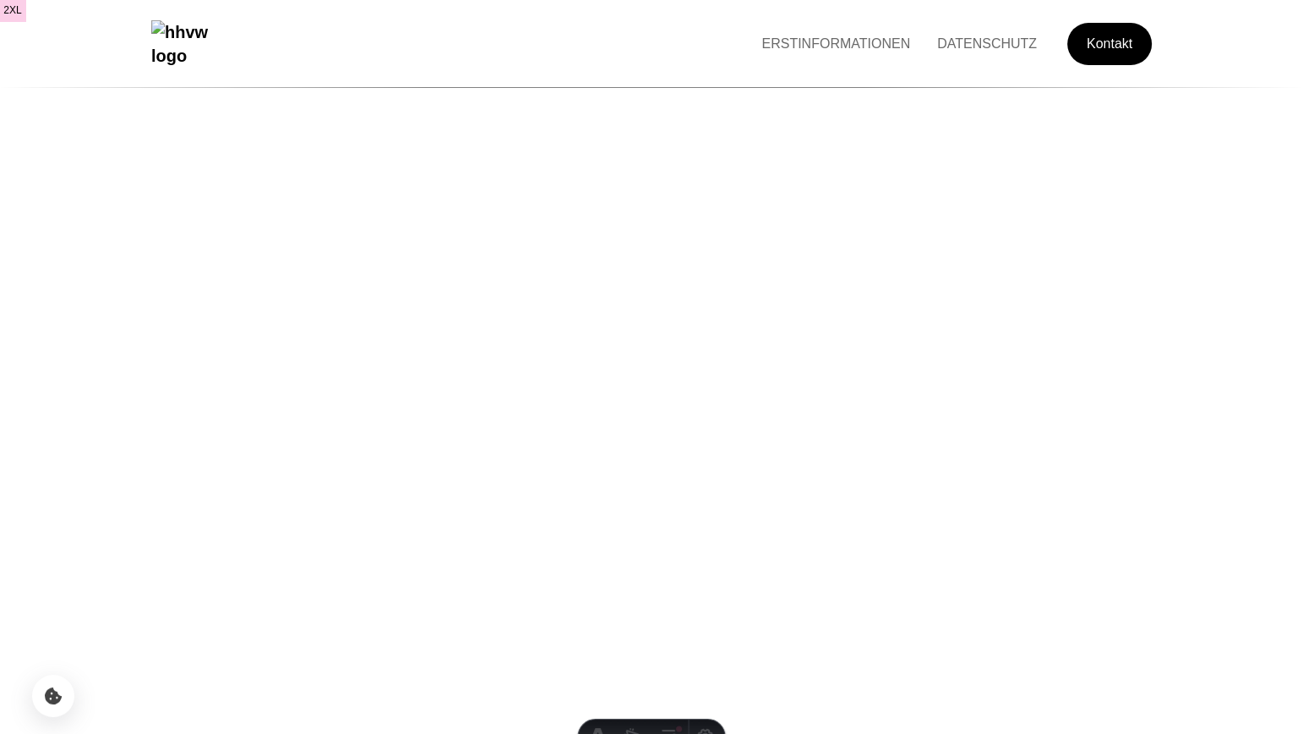
scroll to position [3772, 0]
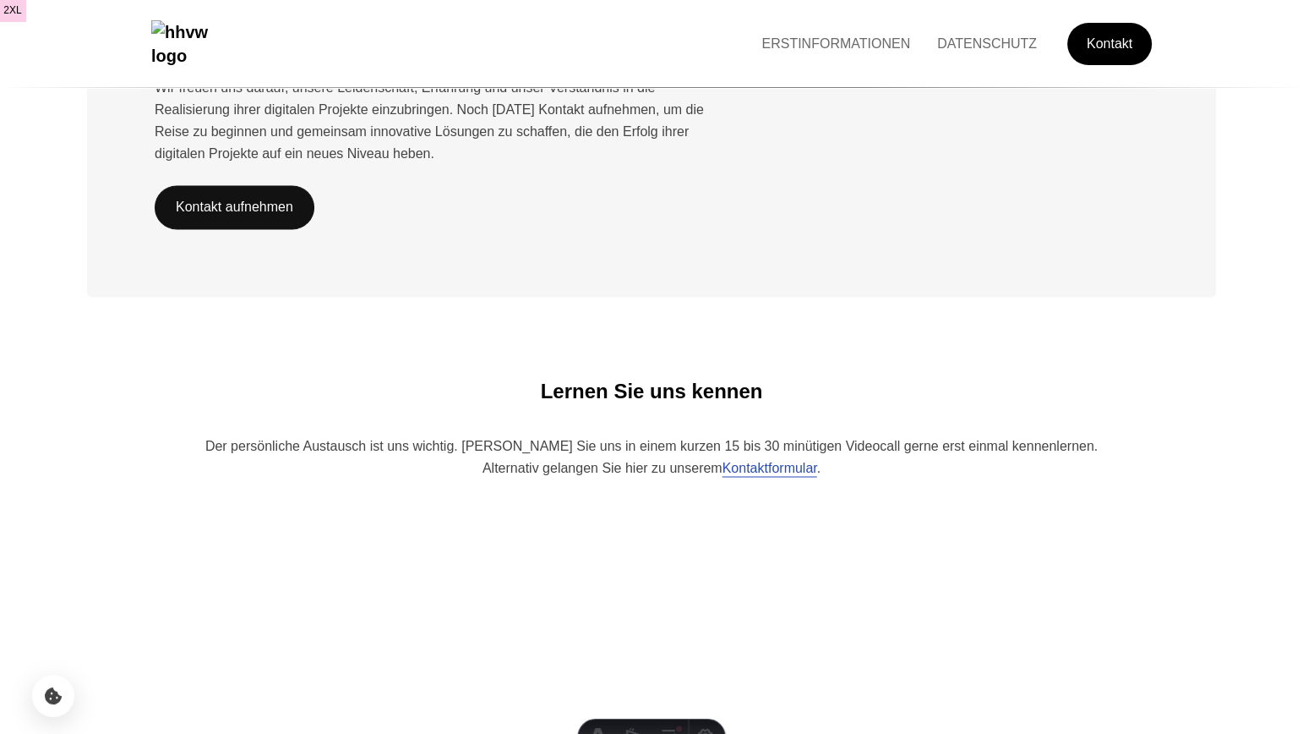
scroll to position [3772, 0]
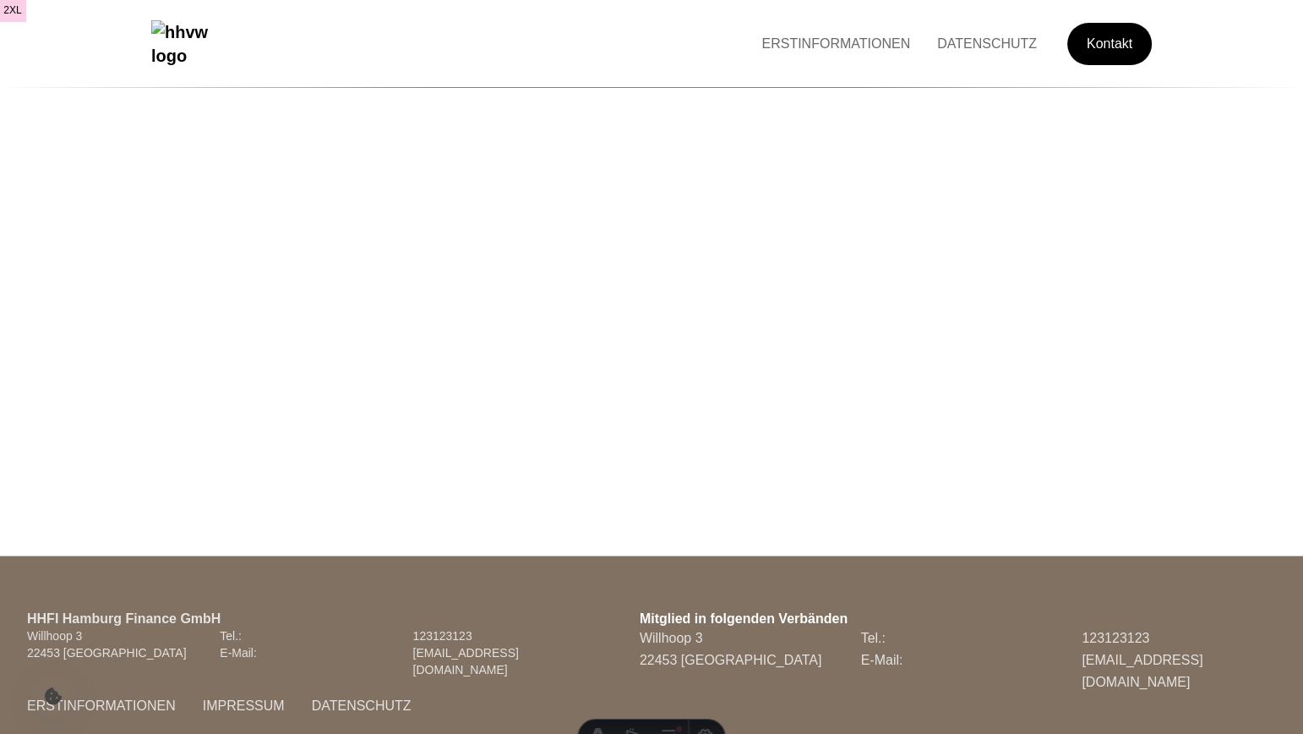
scroll to position [3755, 0]
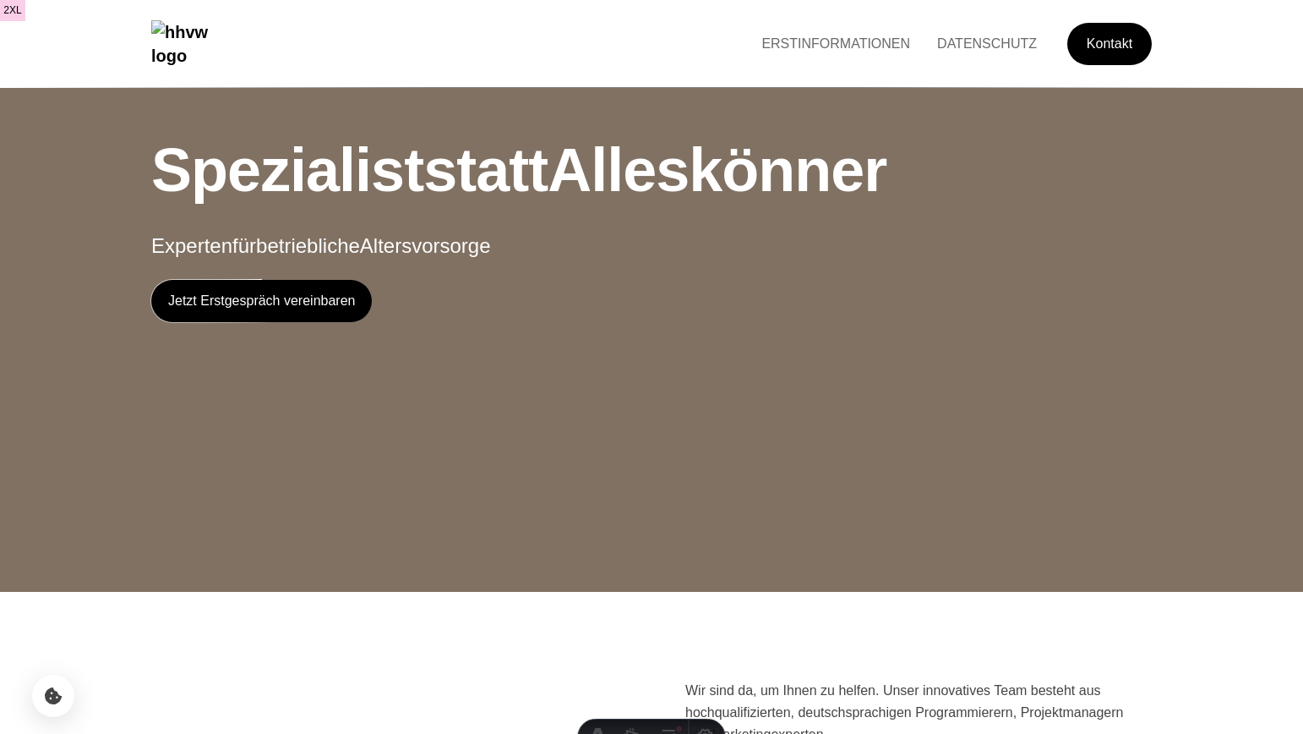
scroll to position [3051, 0]
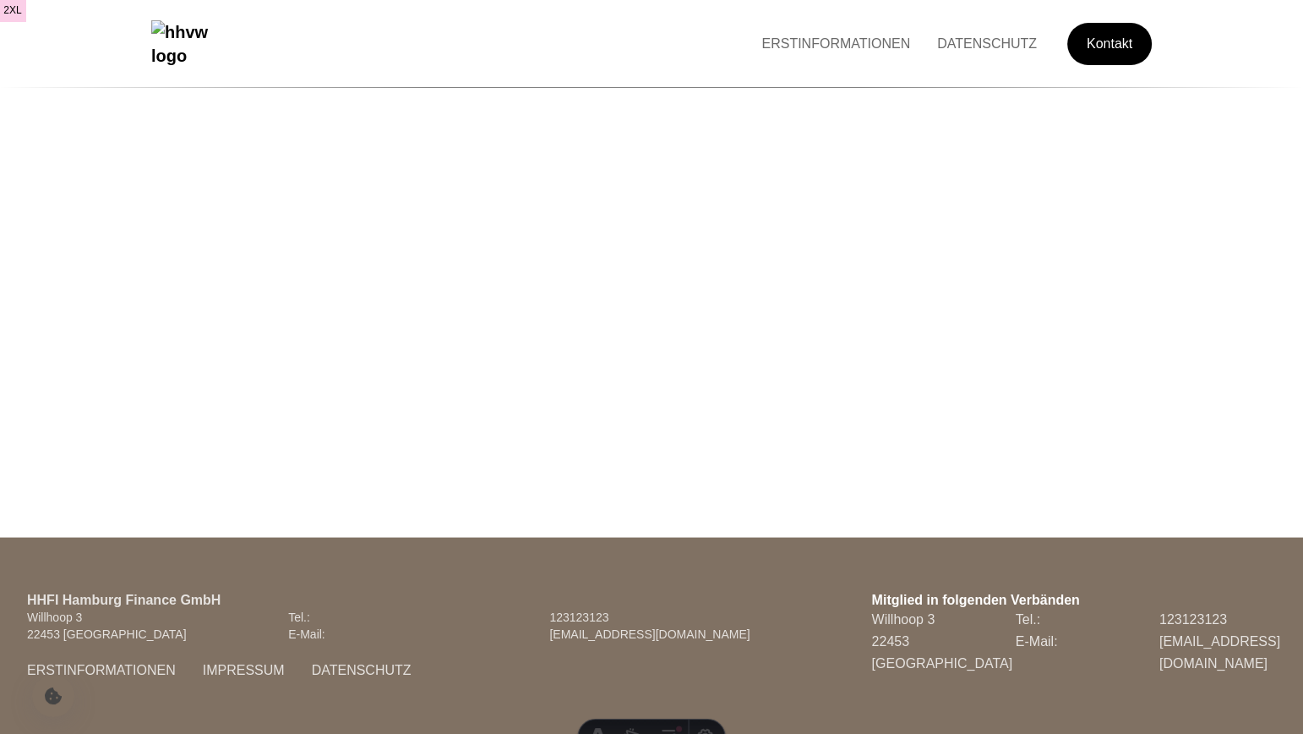
scroll to position [258, 0]
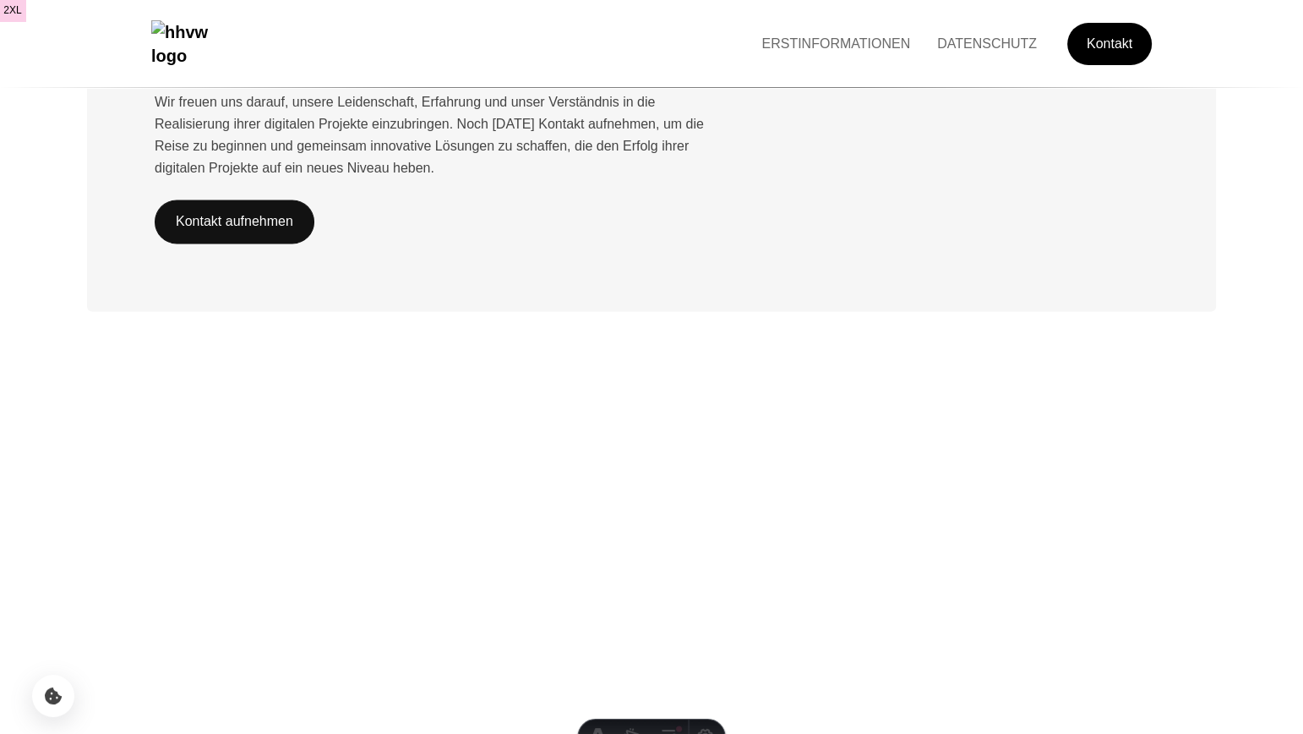
scroll to position [3755, 0]
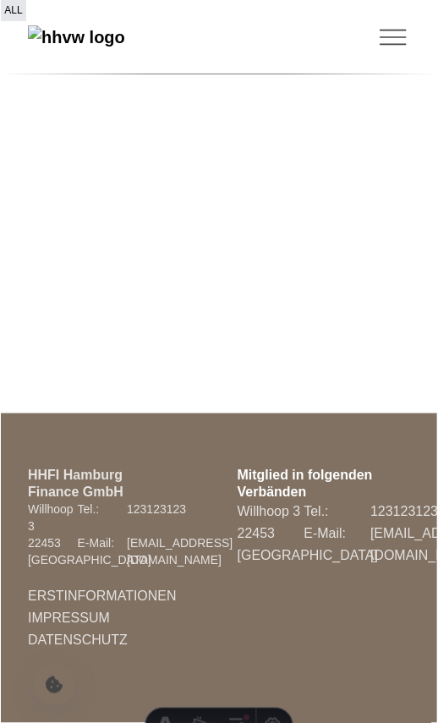
scroll to position [5029, 0]
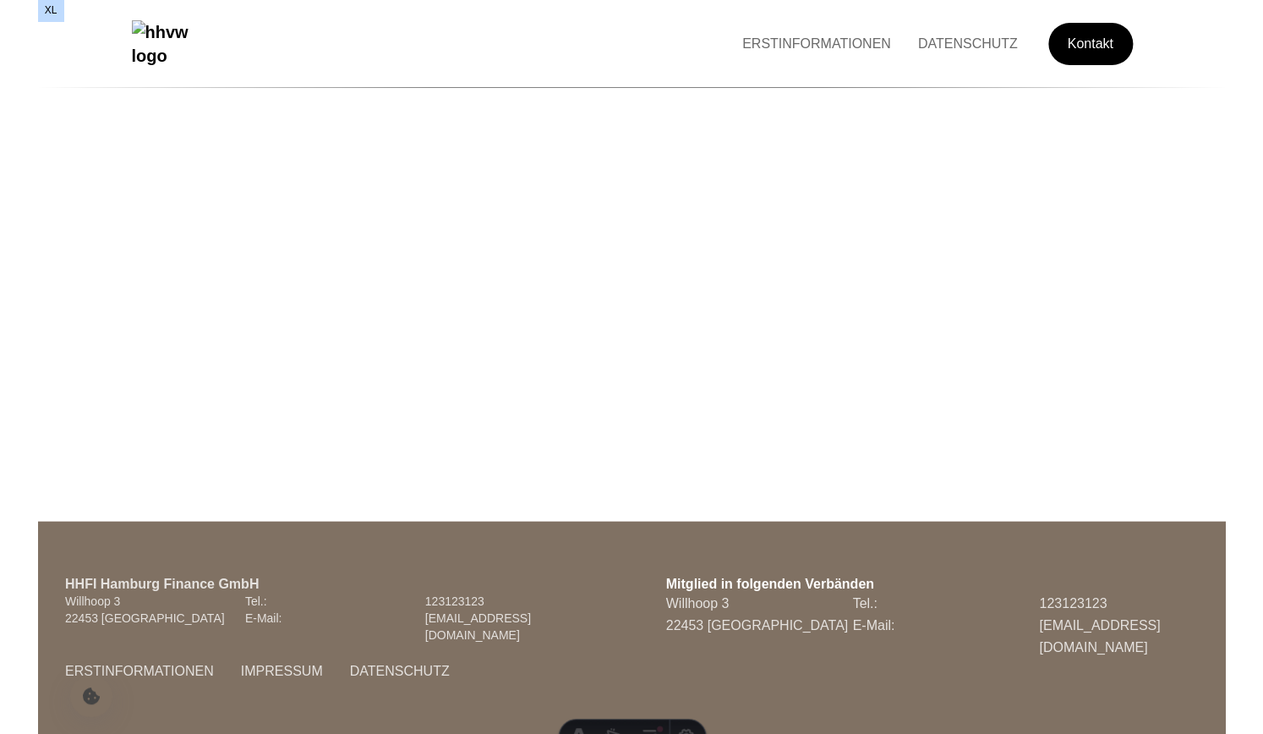
scroll to position [3751, 0]
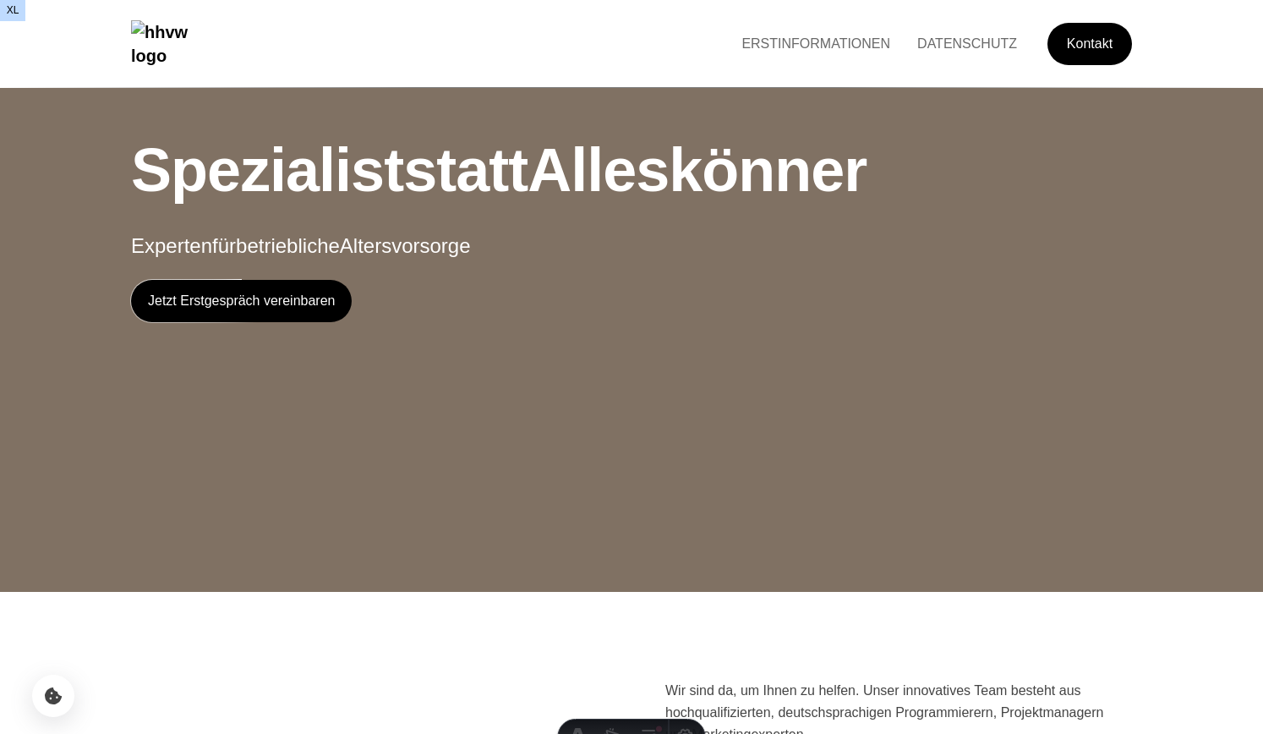
scroll to position [2789, 0]
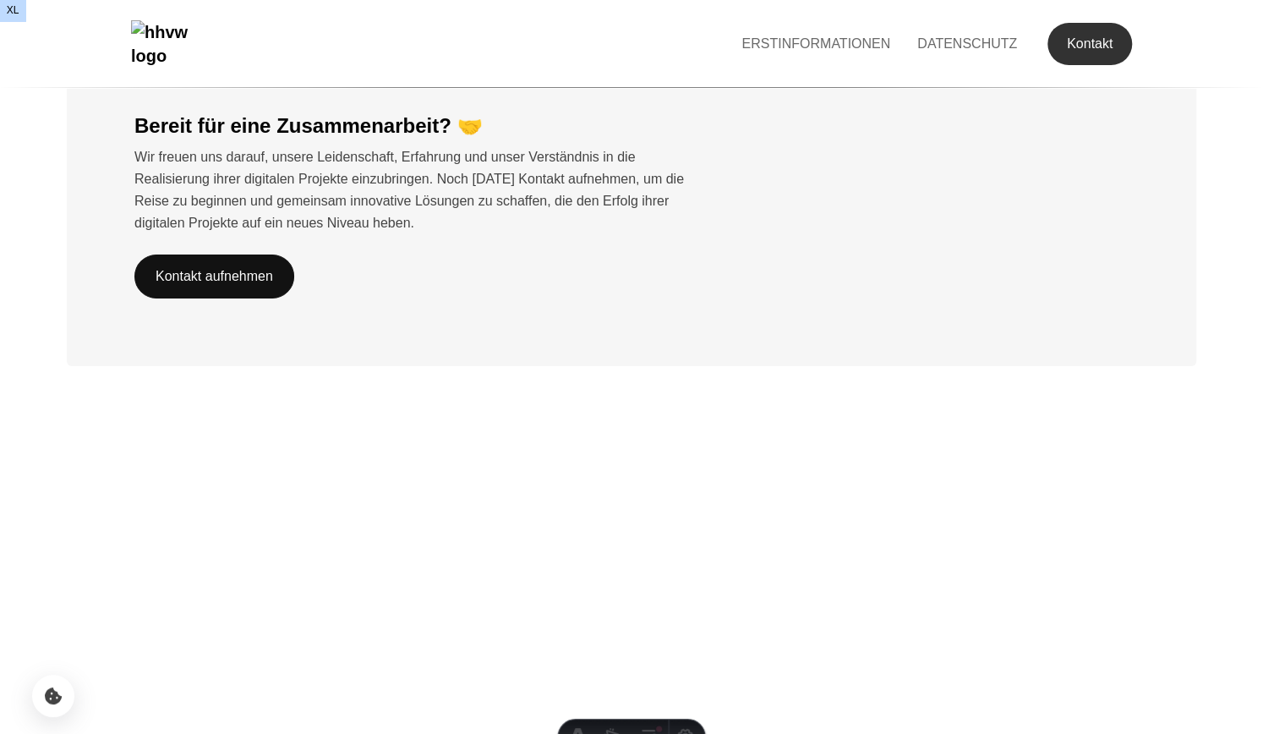
scroll to position [2811, 0]
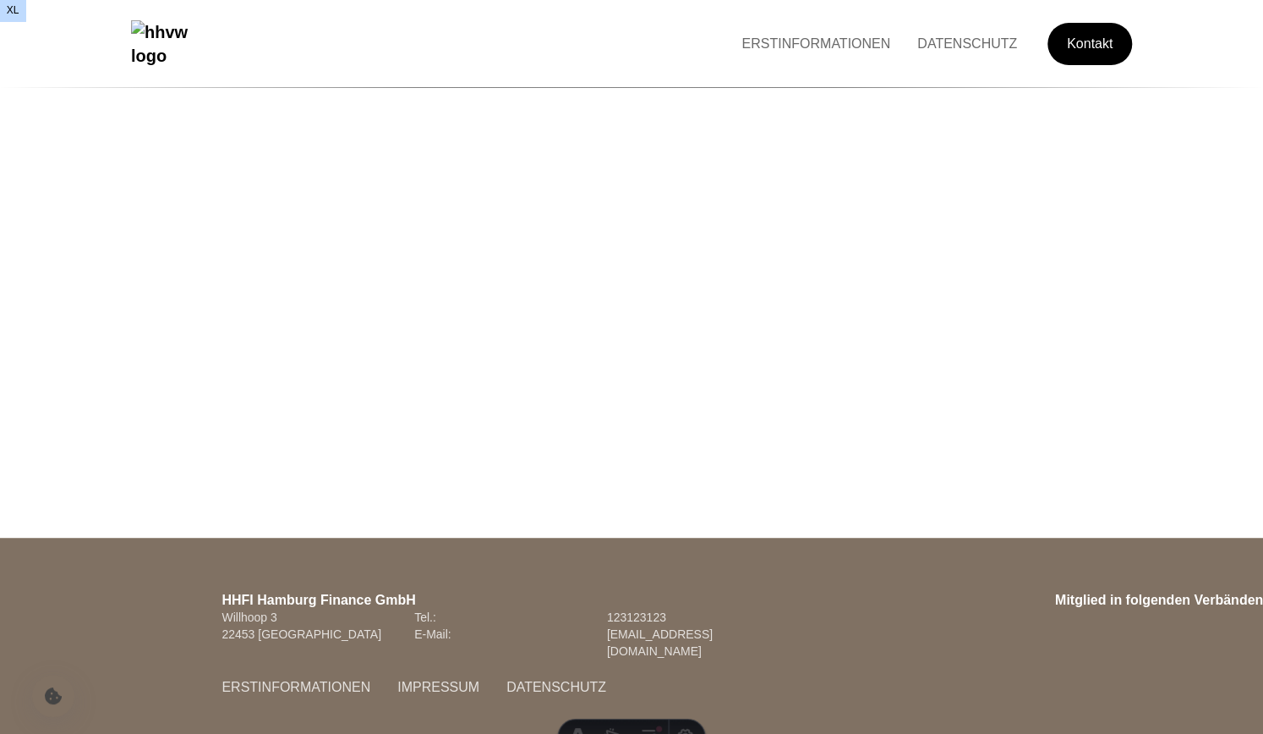
scroll to position [267, 0]
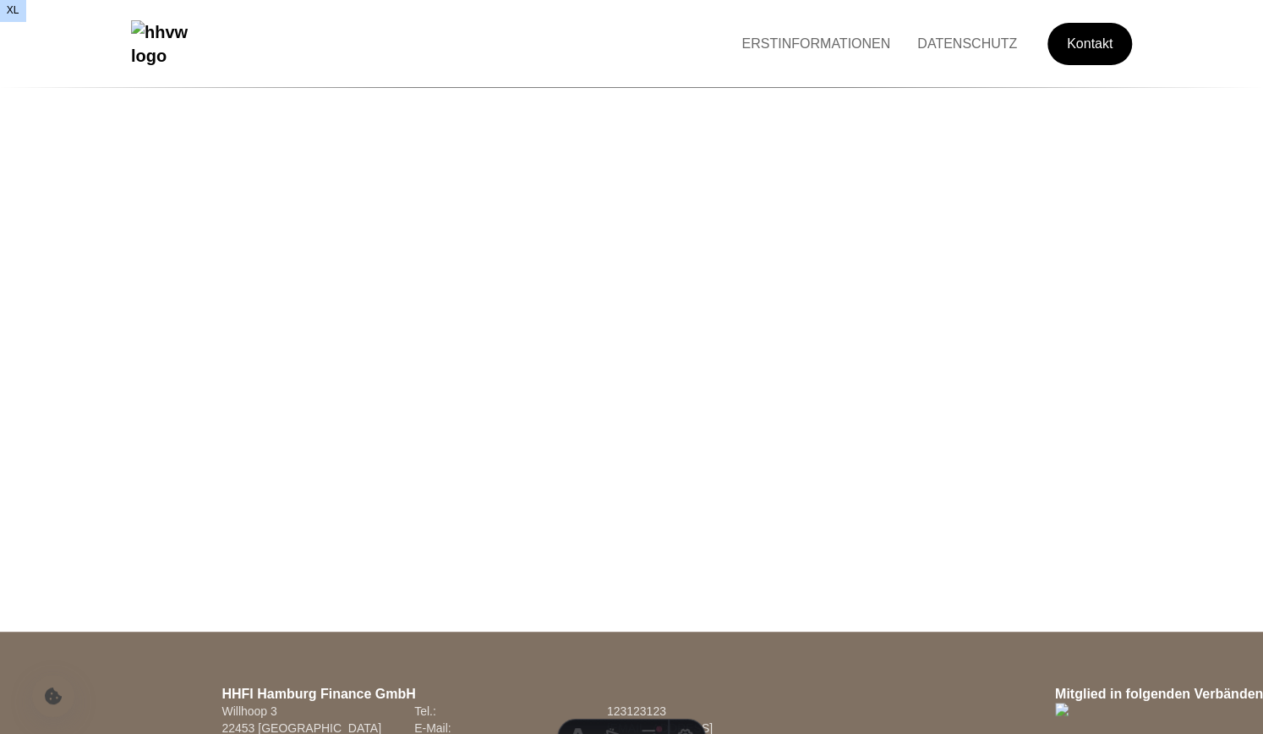
scroll to position [3755, 0]
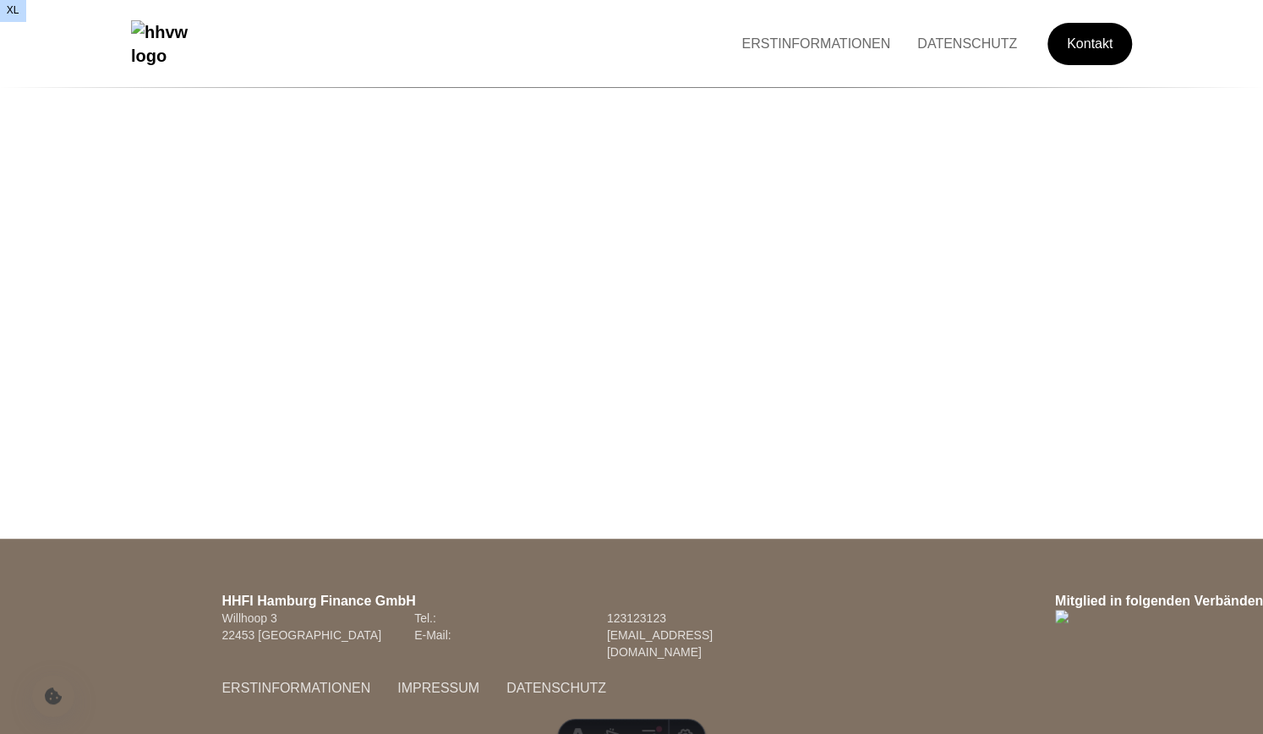
scroll to position [3755, 0]
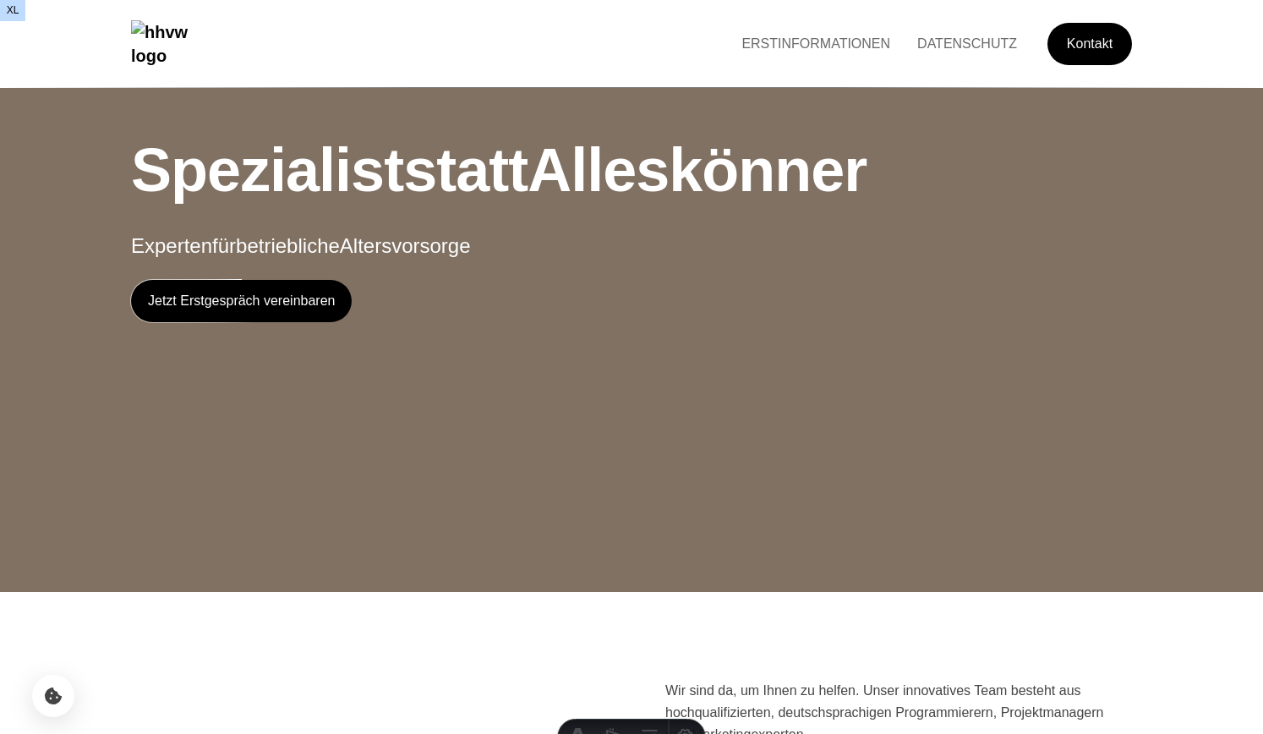
scroll to position [3051, 0]
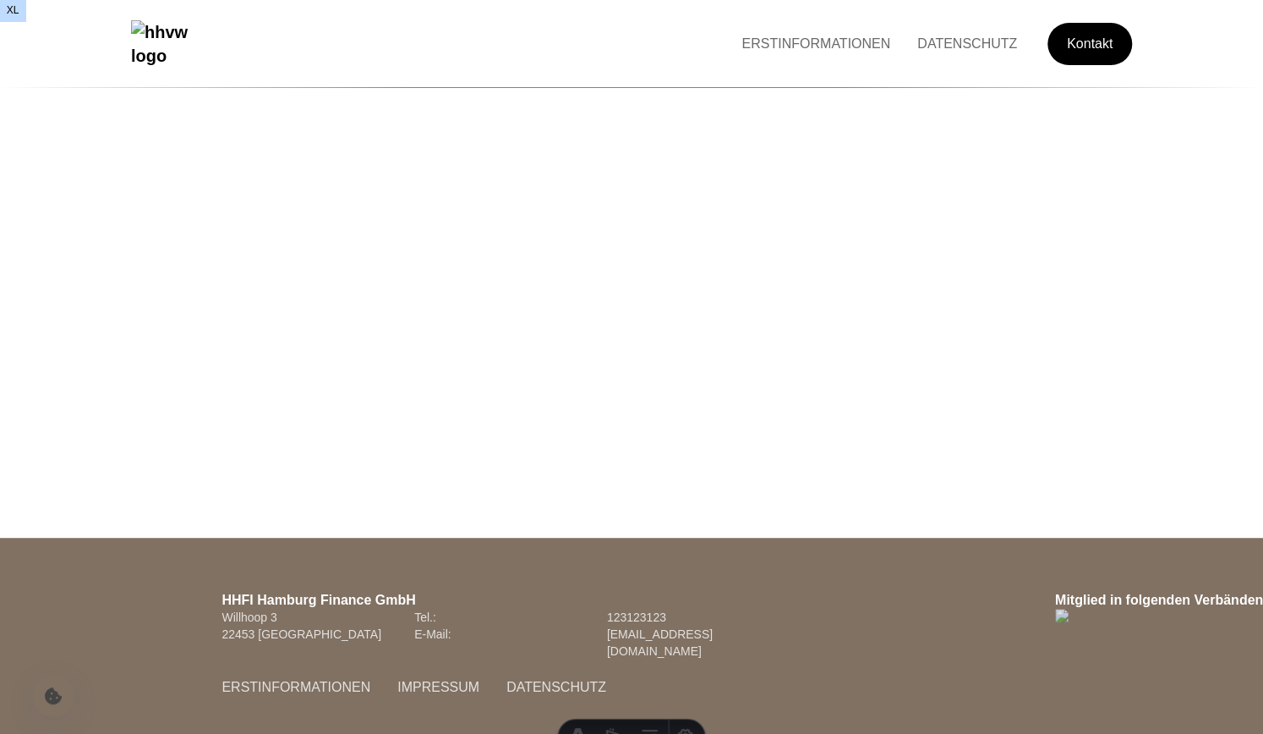
scroll to position [3755, 0]
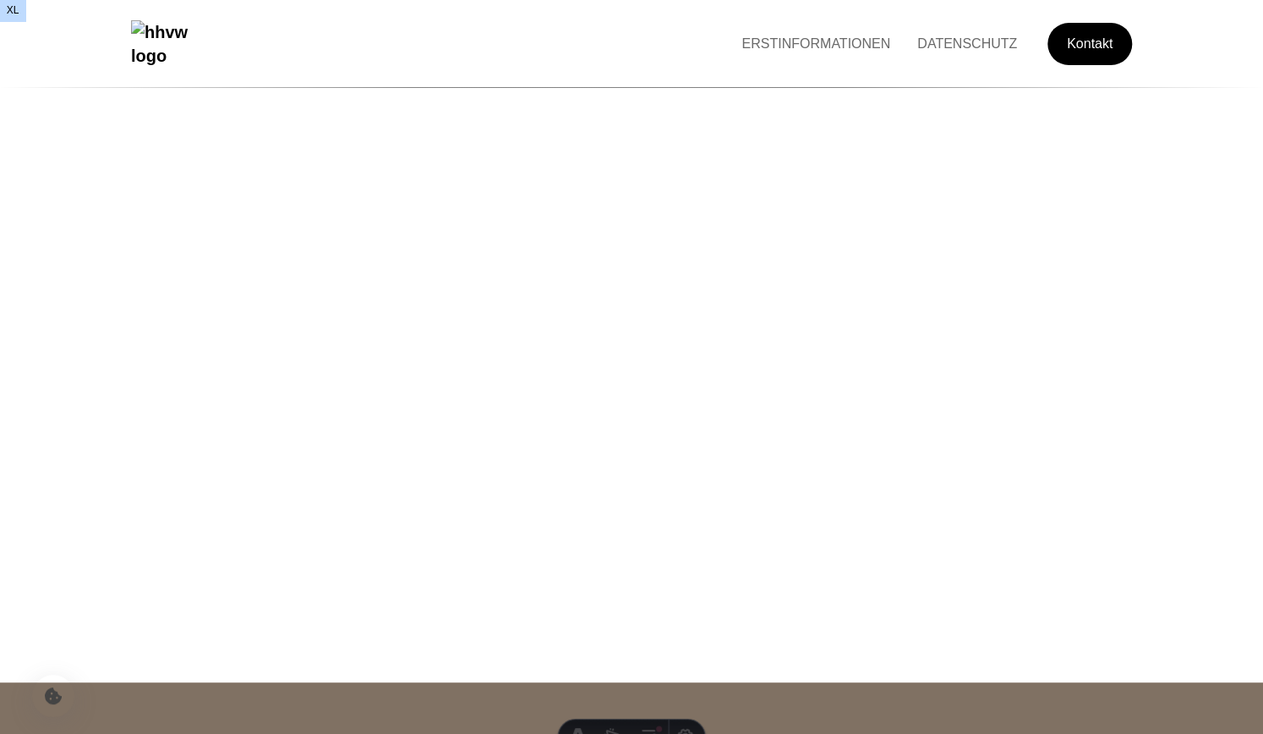
scroll to position [3755, 0]
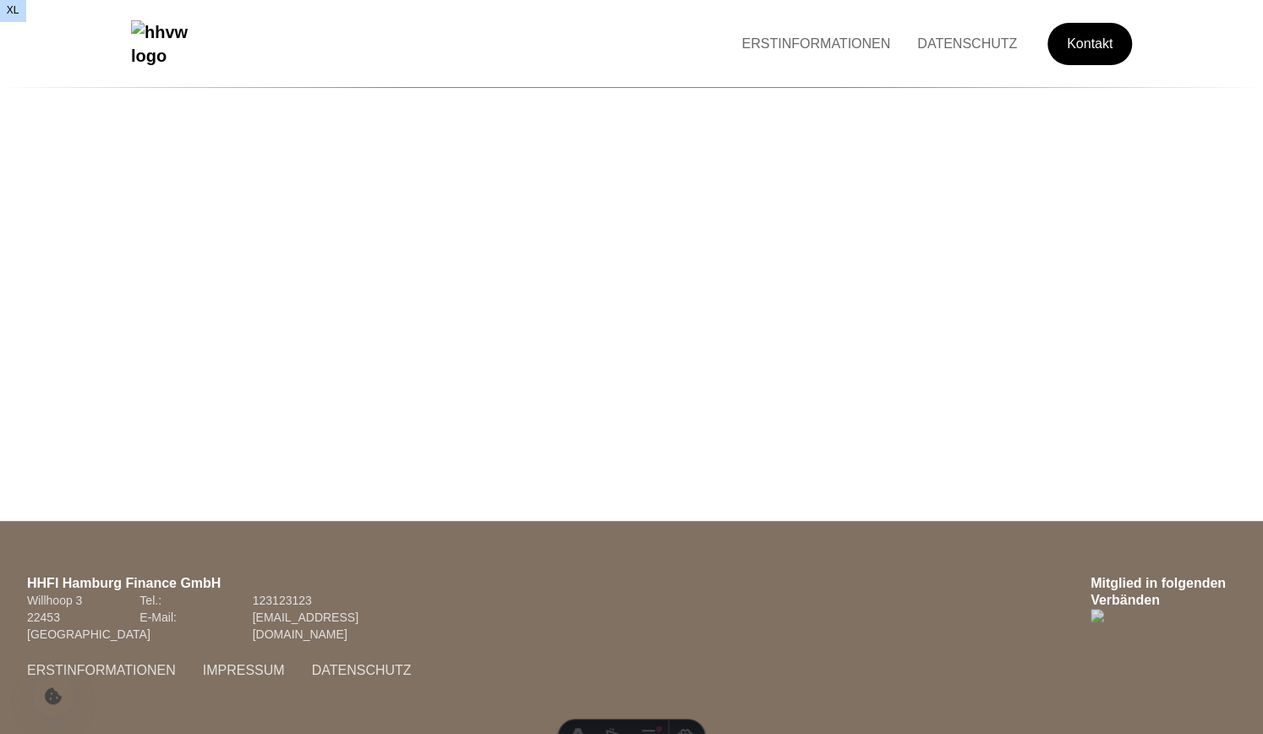
scroll to position [3770, 0]
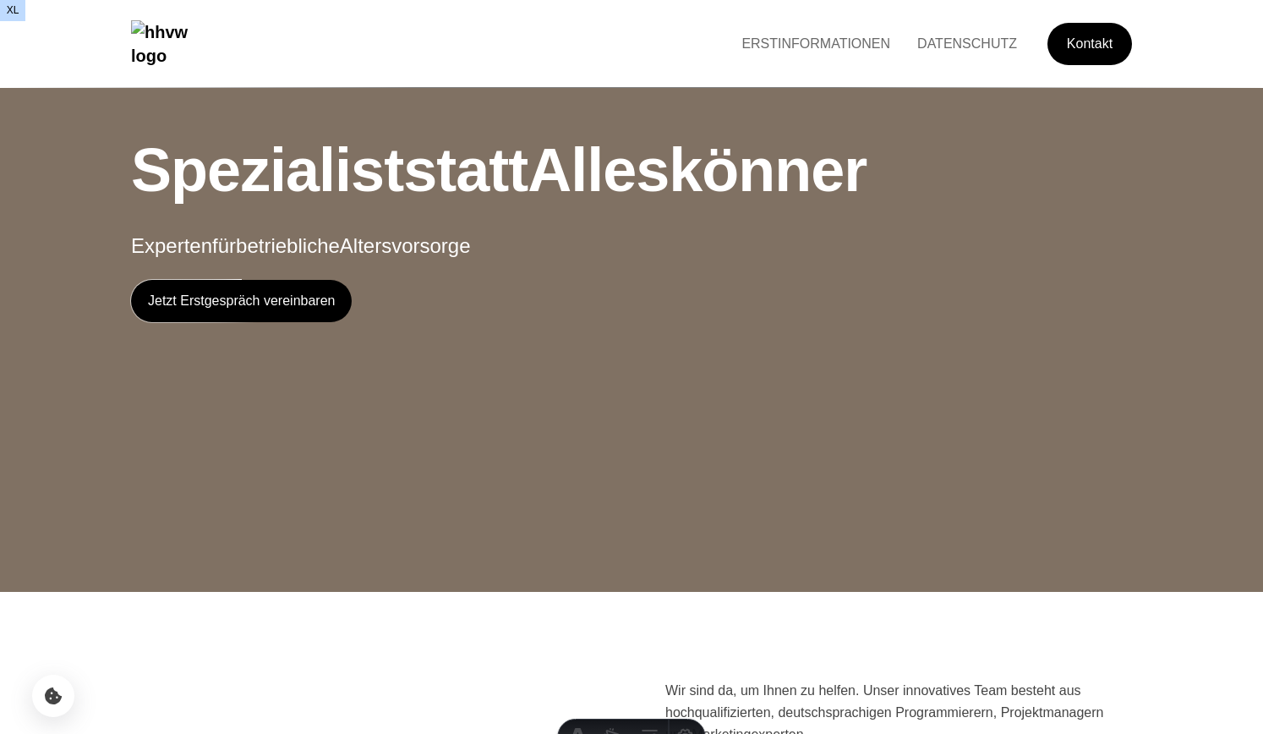
scroll to position [3051, 0]
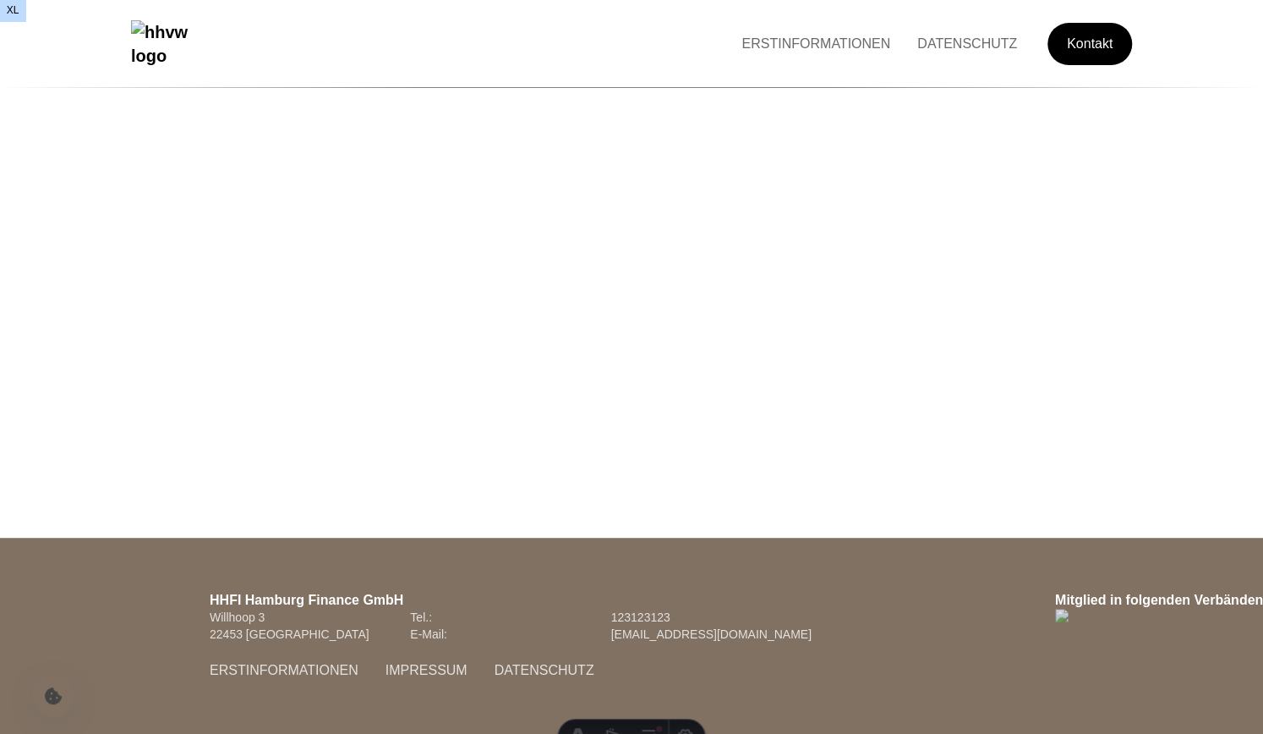
scroll to position [267, 0]
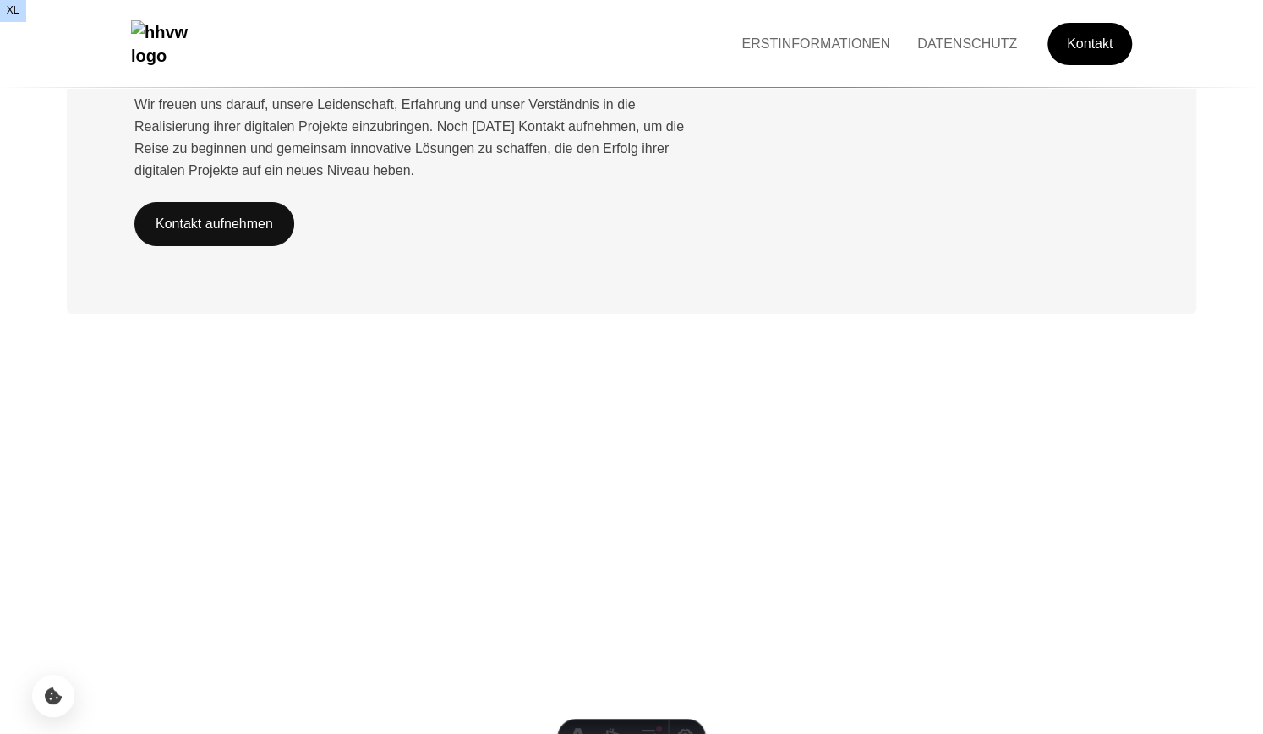
scroll to position [3755, 0]
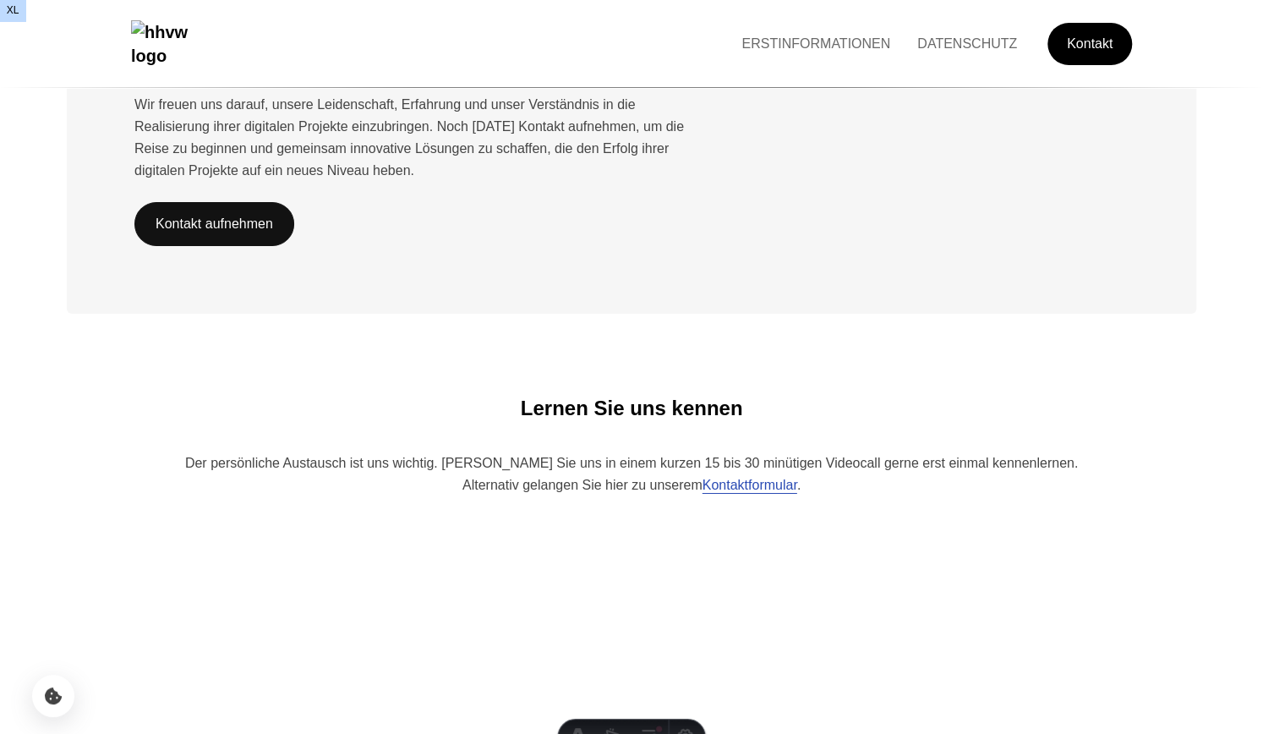
scroll to position [3755, 0]
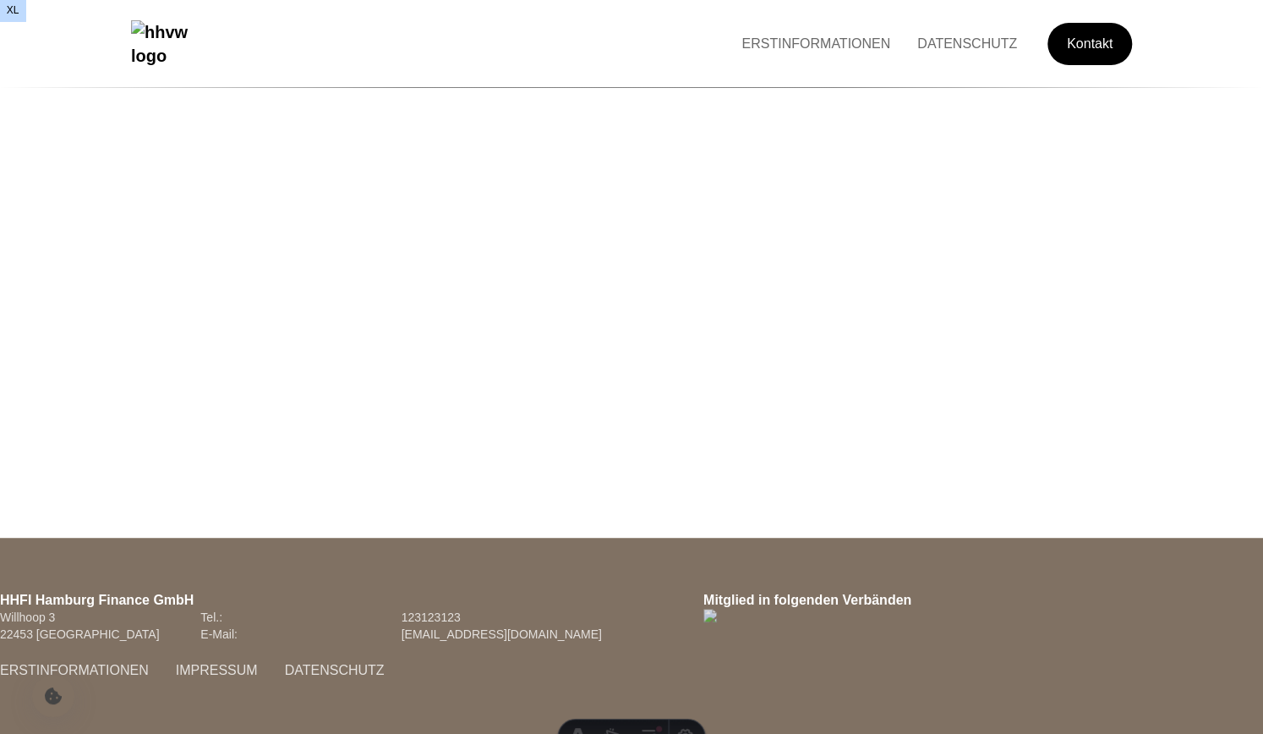
scroll to position [267, 0]
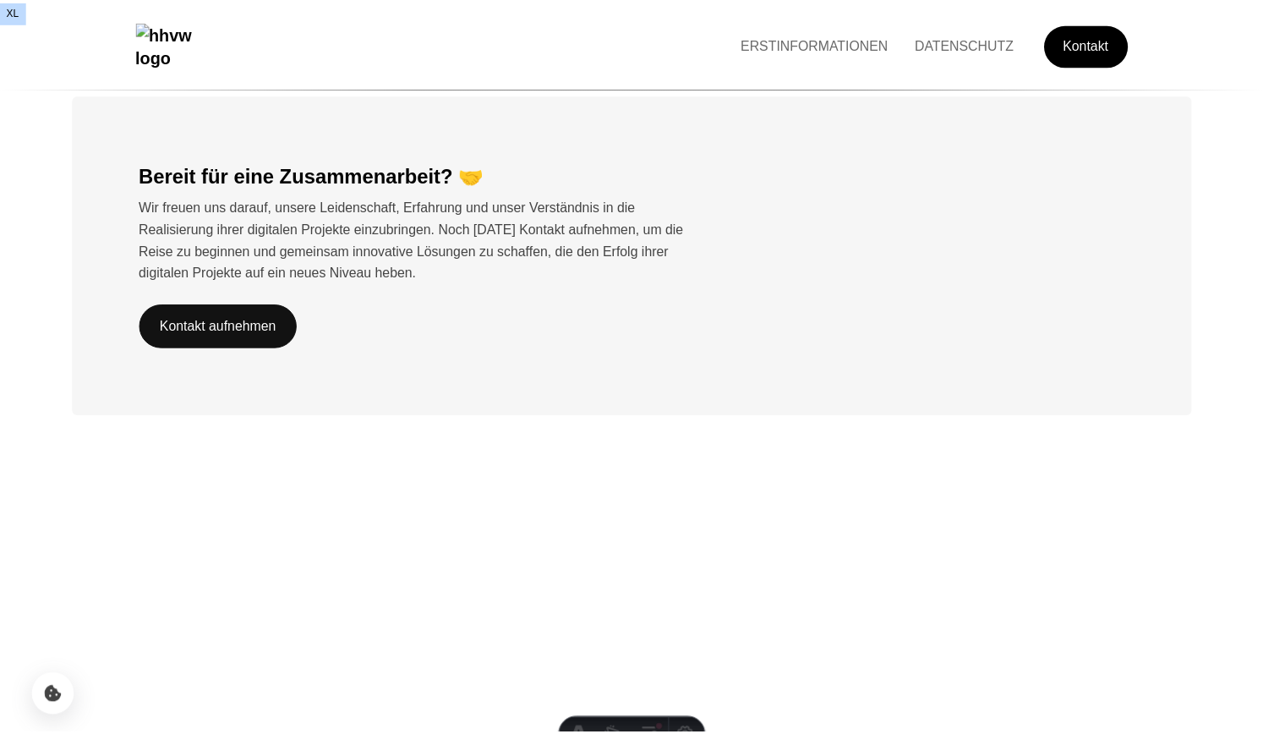
scroll to position [252, 0]
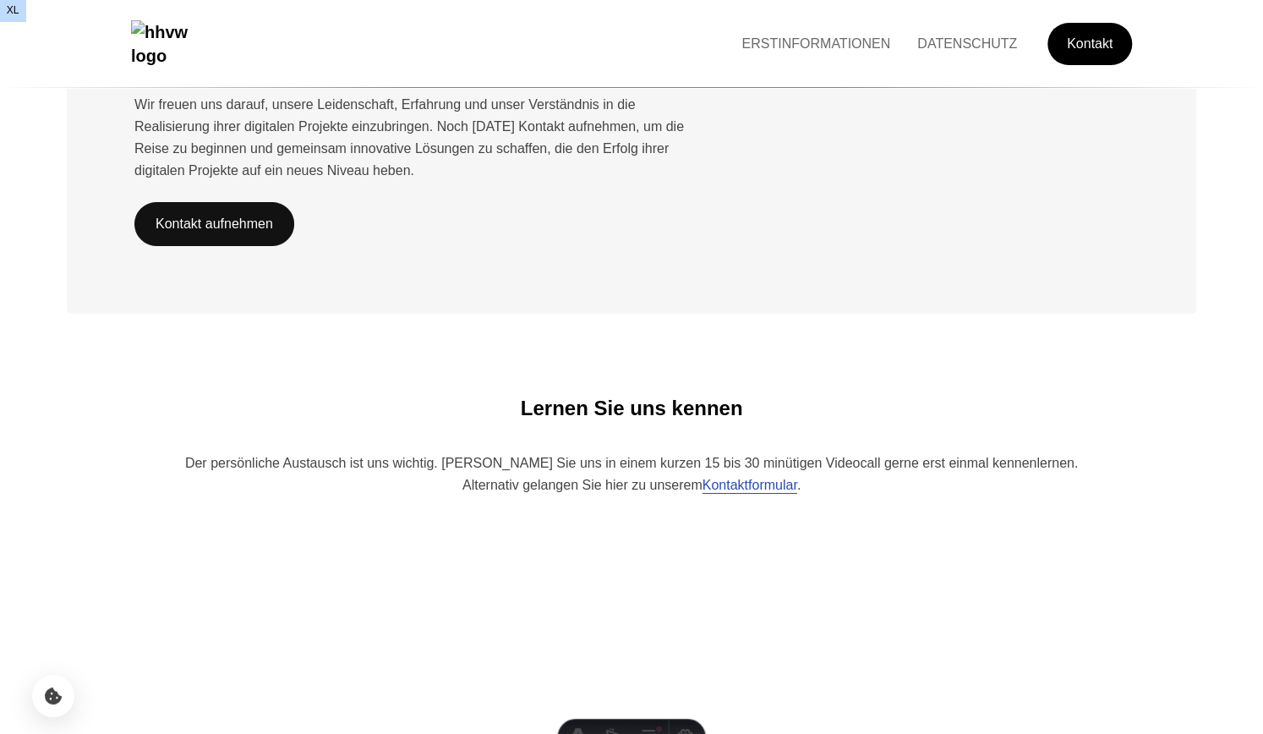
scroll to position [3755, 0]
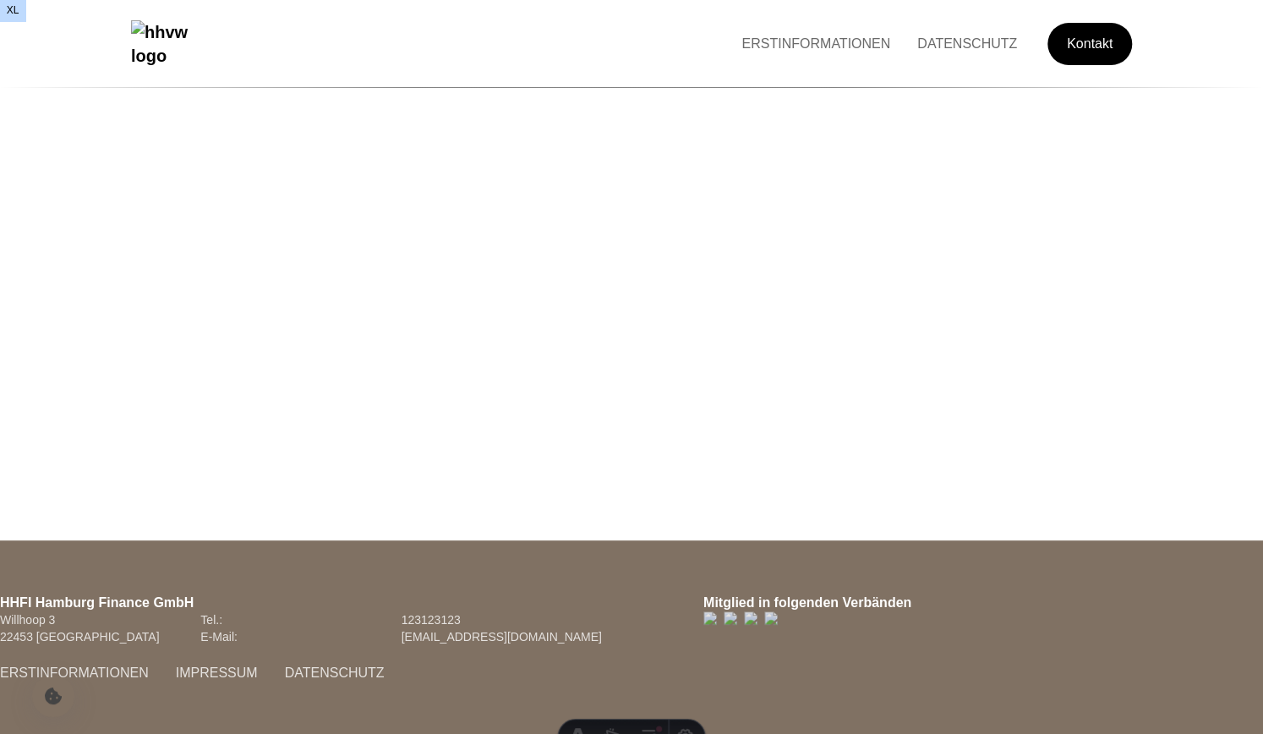
scroll to position [3755, 0]
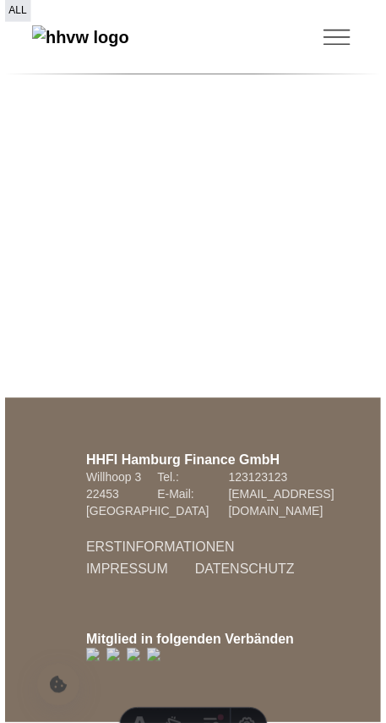
scroll to position [5290, 0]
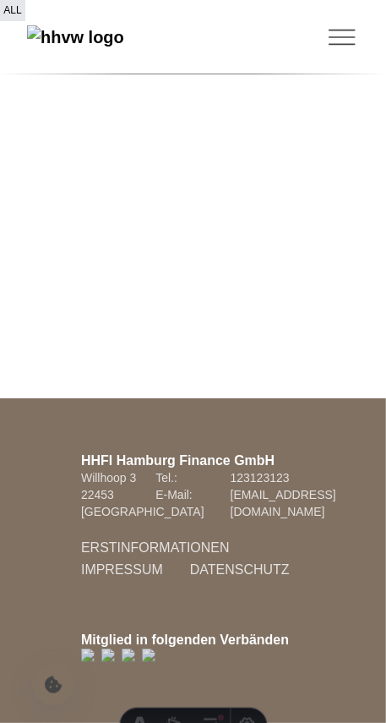
click at [46, 575] on footer "HHFI Hamburg Finance GmbH Willhoop 3 Tel.: [PHONE_NUMBER] 22453 [GEOGRAPHIC_DAT…" at bounding box center [193, 560] width 386 height 325
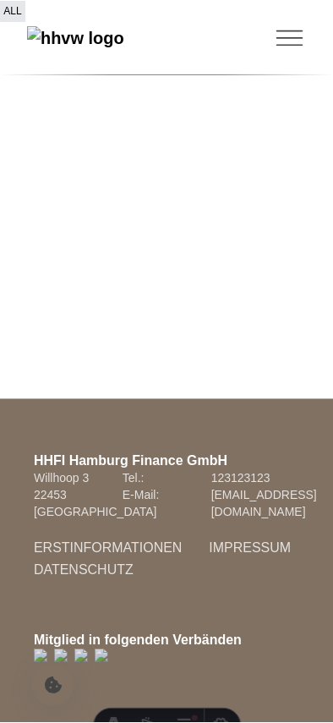
scroll to position [5603, 0]
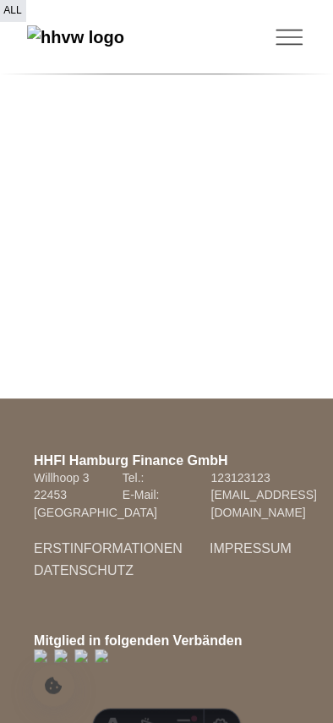
click at [156, 620] on footer "HHFI Hamburg Finance GmbH Willhoop 3 Tel.: 123123123 22453 Hamburg E-Mail: info…" at bounding box center [166, 560] width 333 height 325
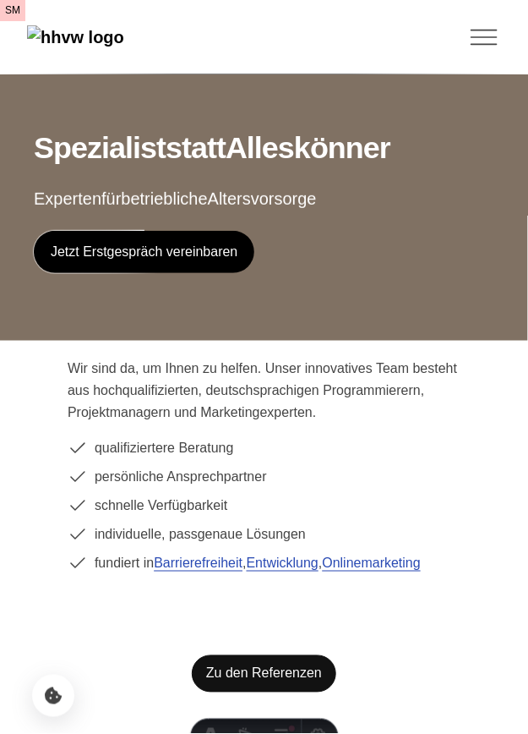
click at [332, 30] on icon "Toggle Menu" at bounding box center [484, 30] width 25 height 0
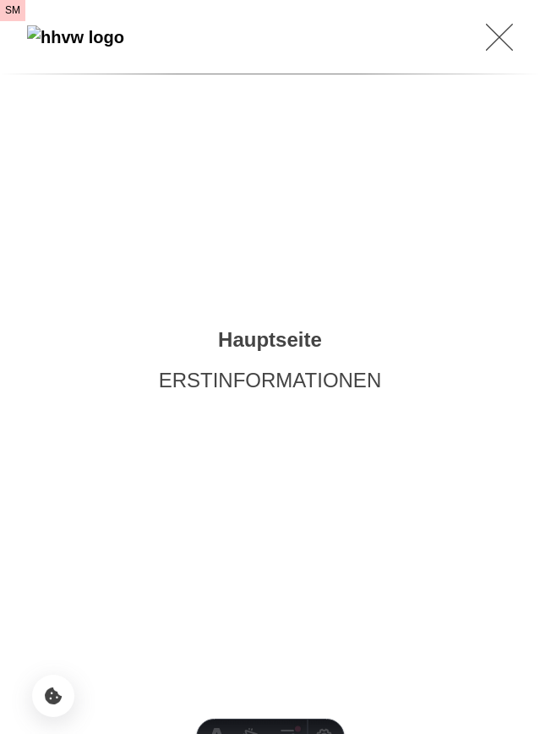
click at [332, 44] on button "Toggle Menu" at bounding box center [416, 37] width 194 height 34
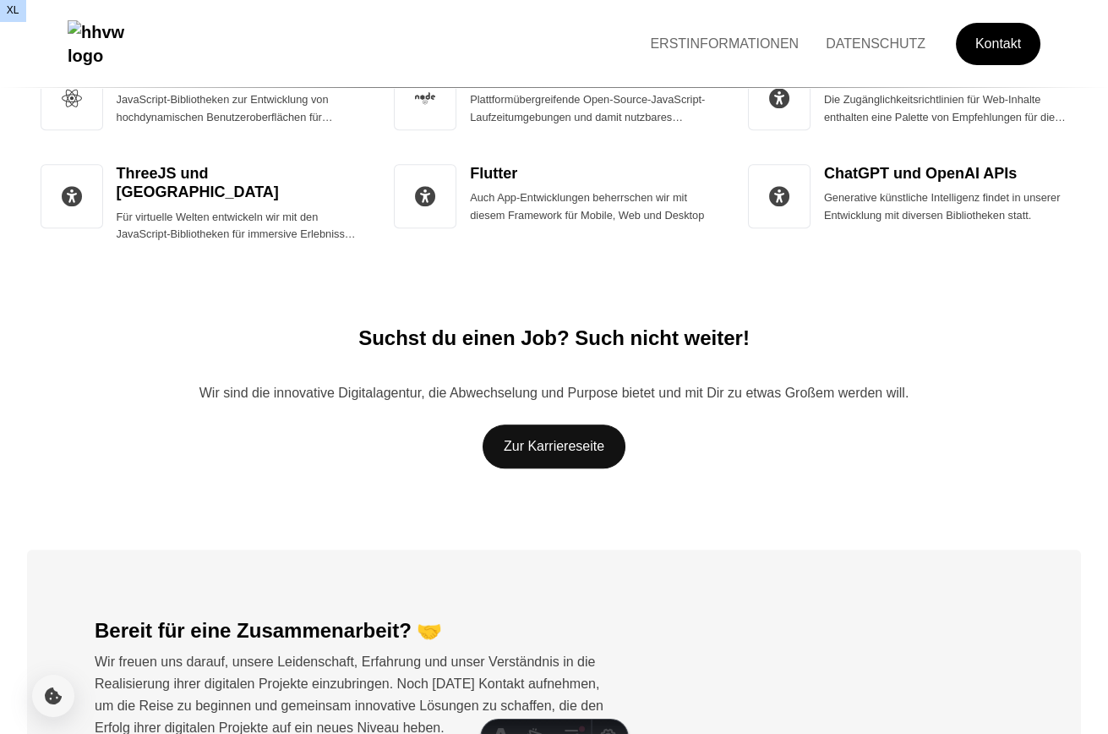
scroll to position [3694, 0]
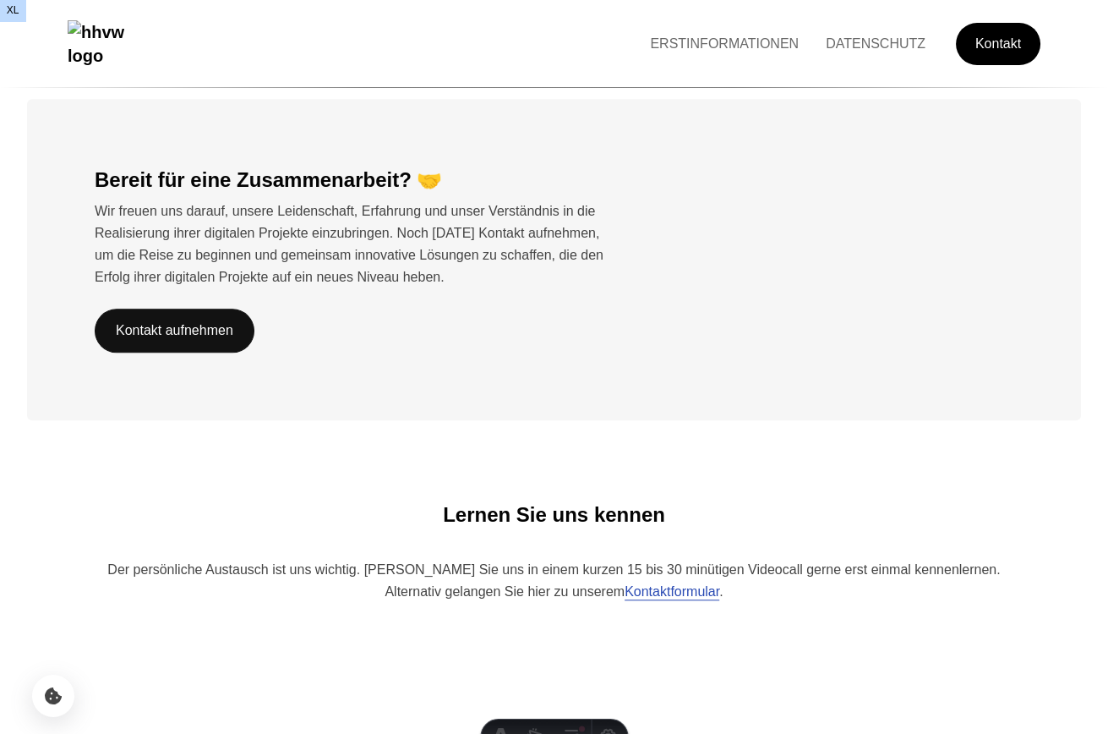
scroll to position [2887, 0]
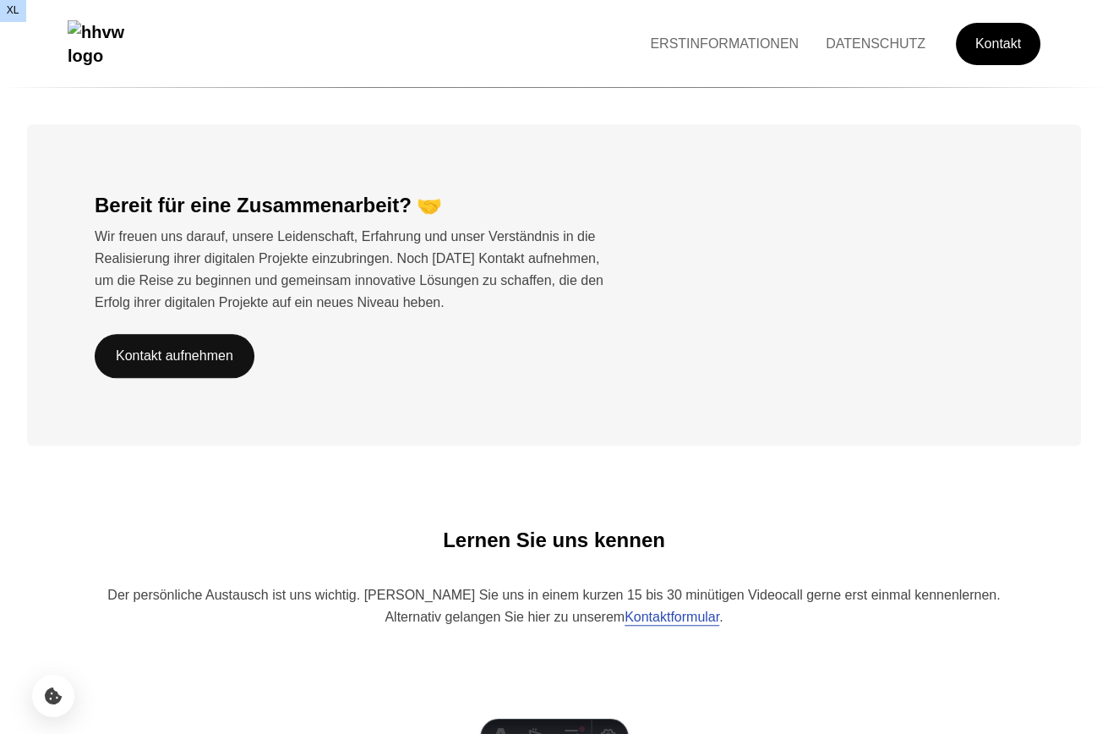
scroll to position [2882, 0]
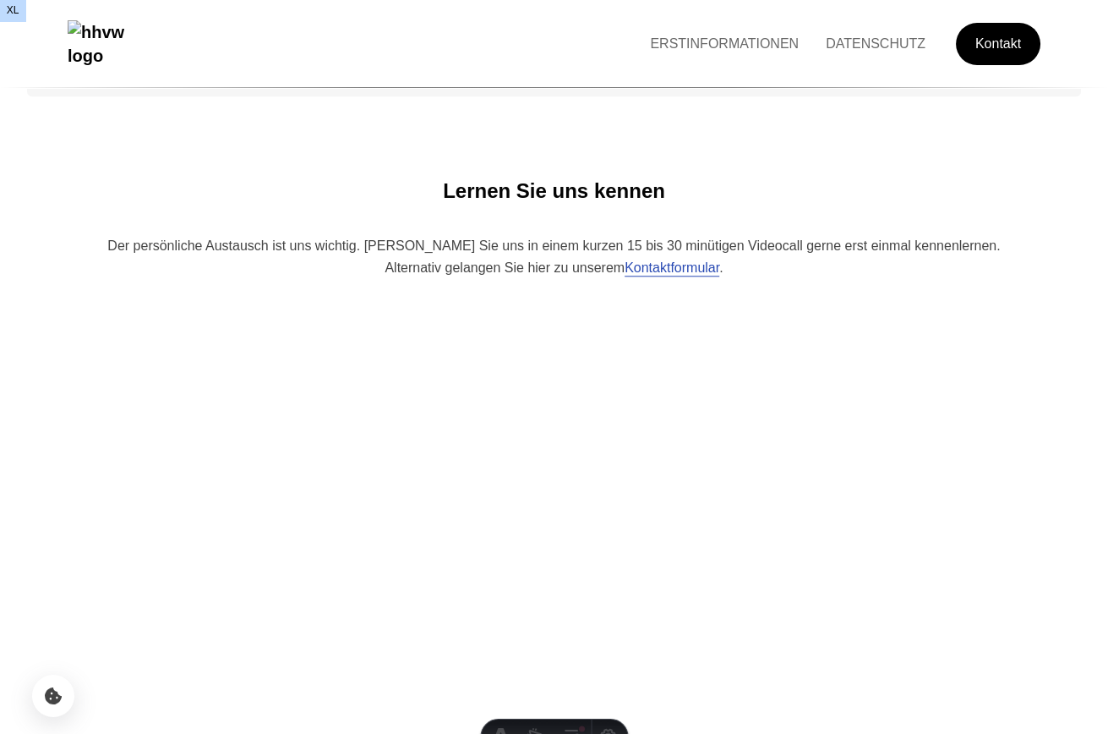
scroll to position [3694, 0]
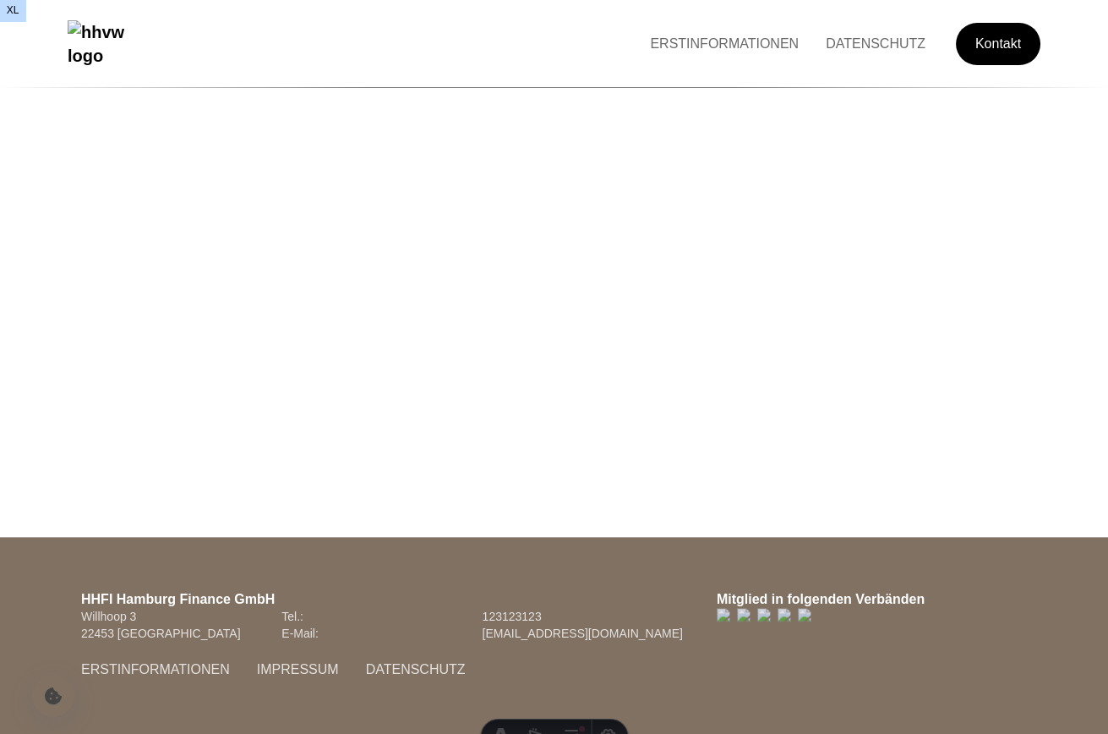
scroll to position [223, 0]
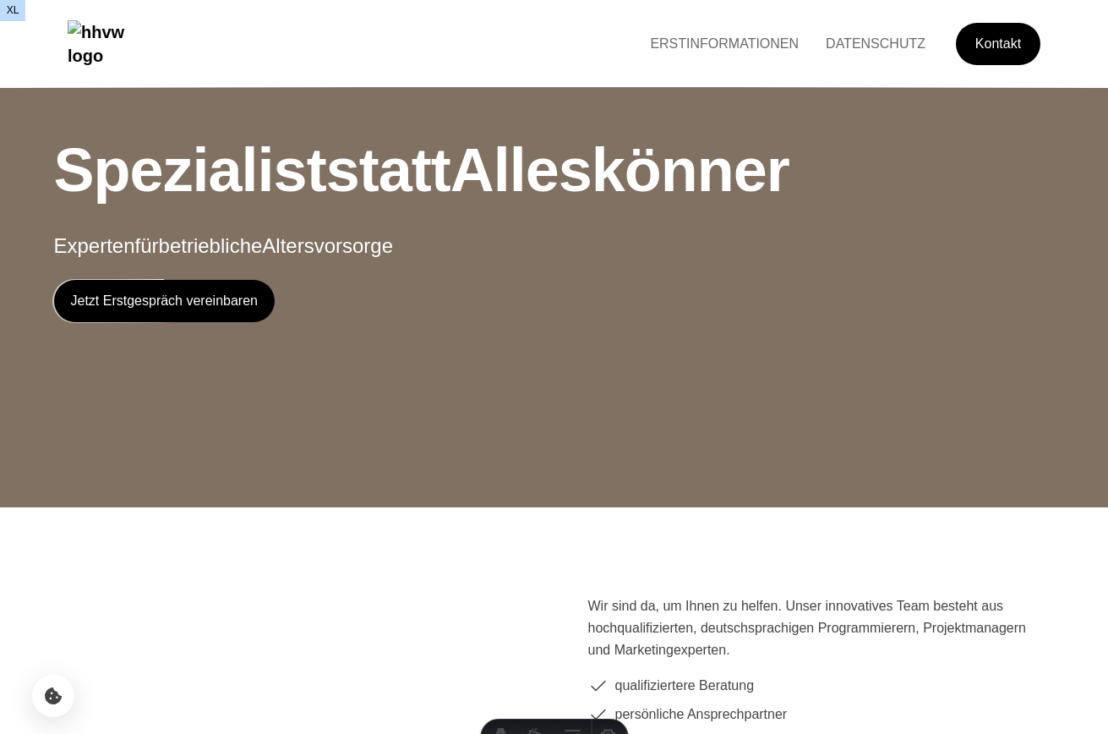
scroll to position [3694, 0]
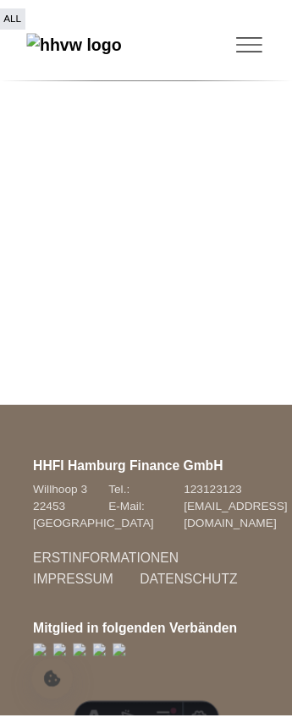
scroll to position [6008, 0]
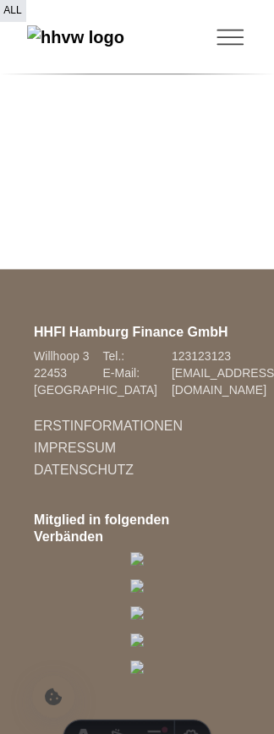
scroll to position [6297, 0]
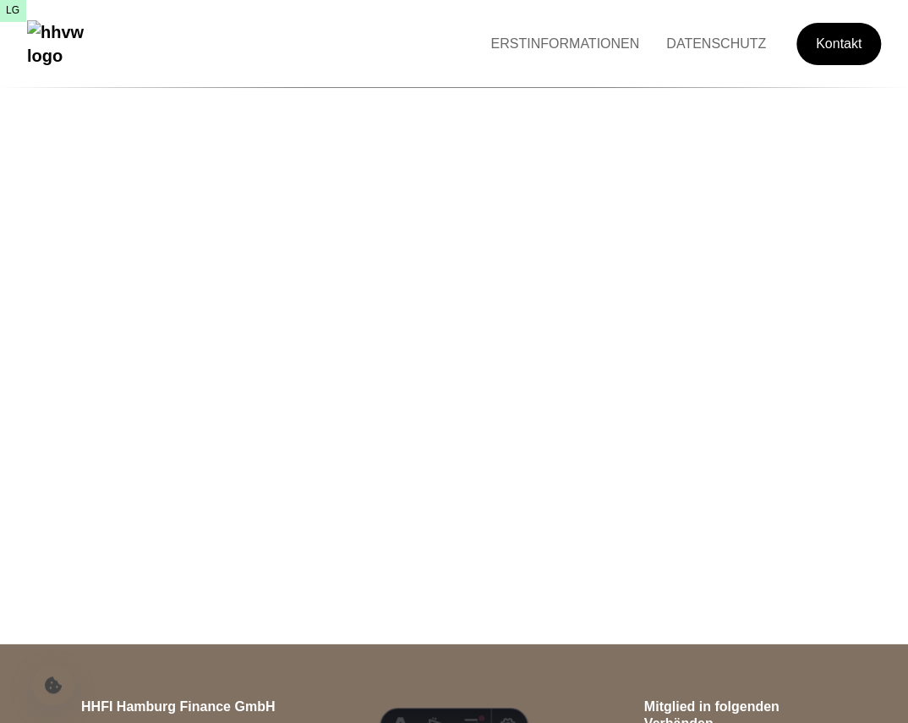
scroll to position [4030, 0]
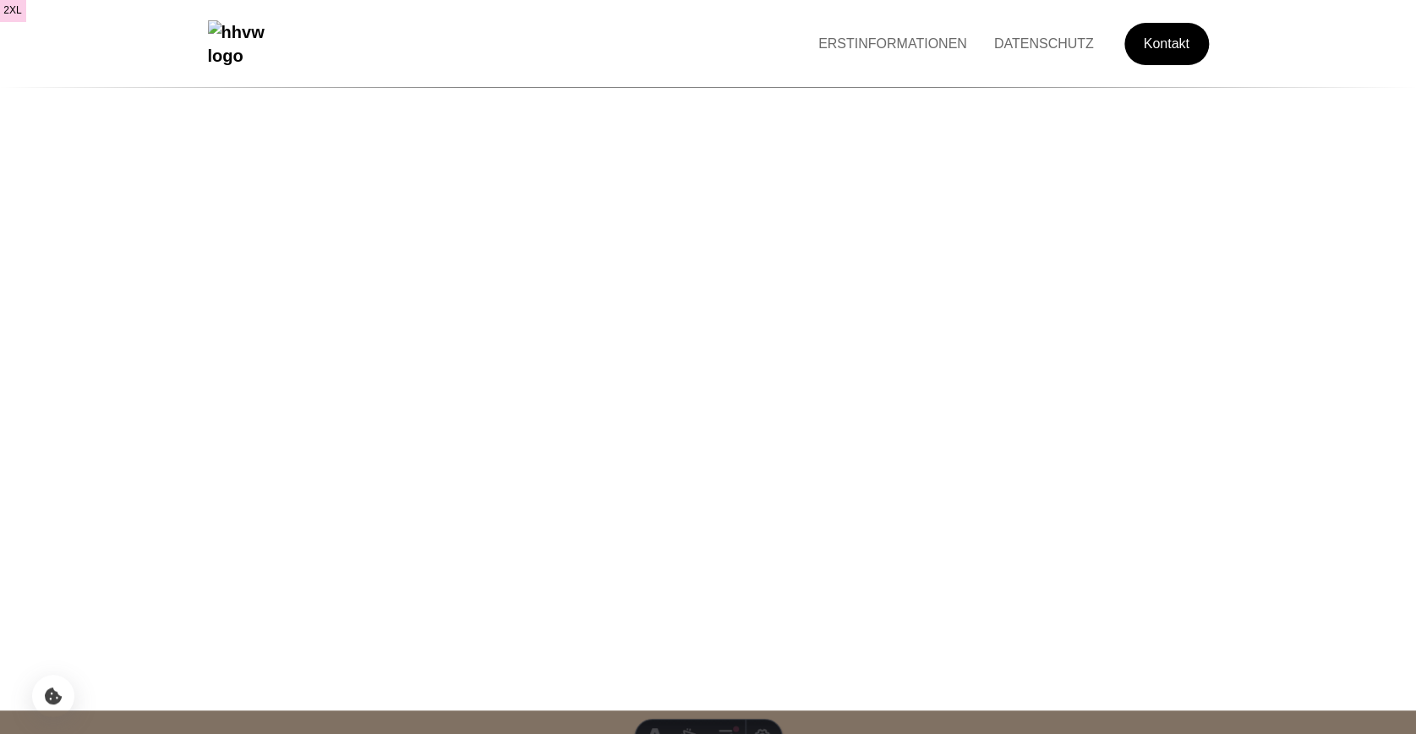
scroll to position [3467, 0]
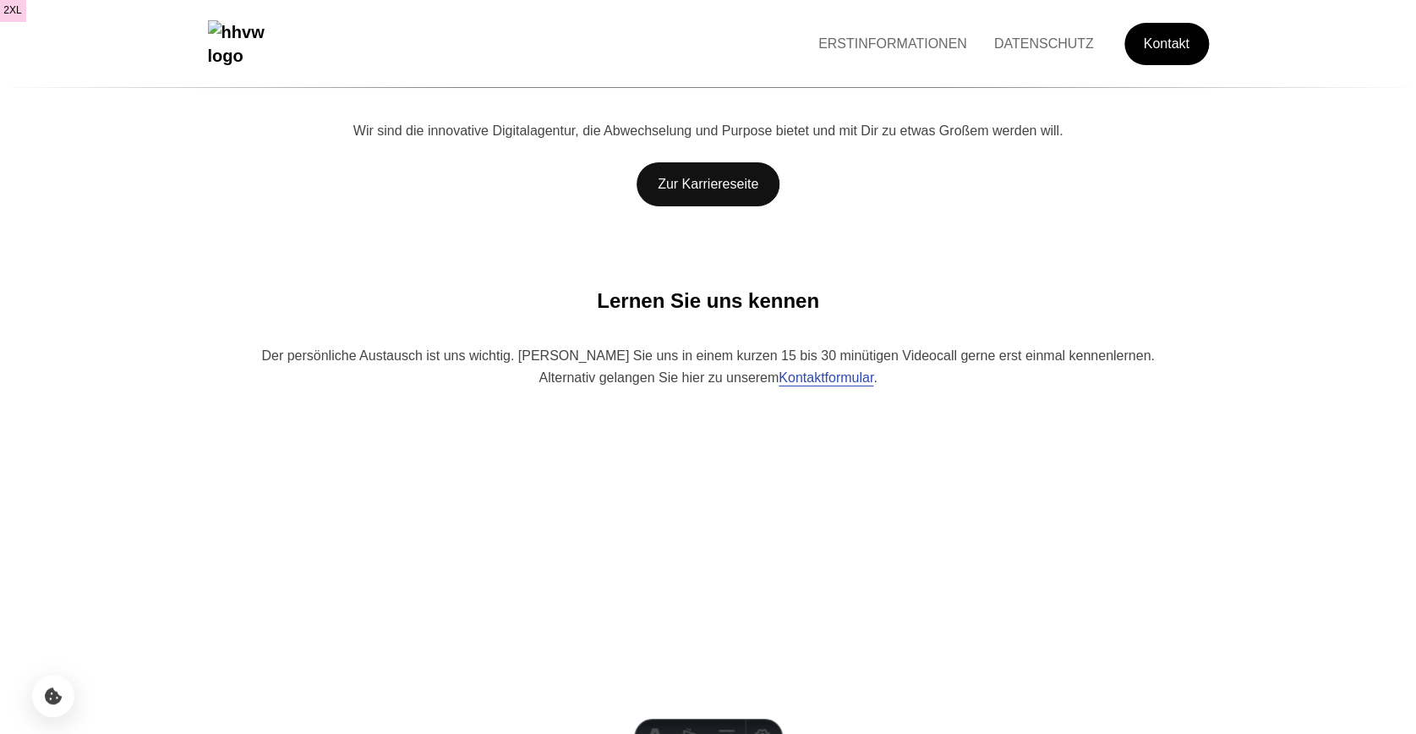
scroll to position [2570, 0]
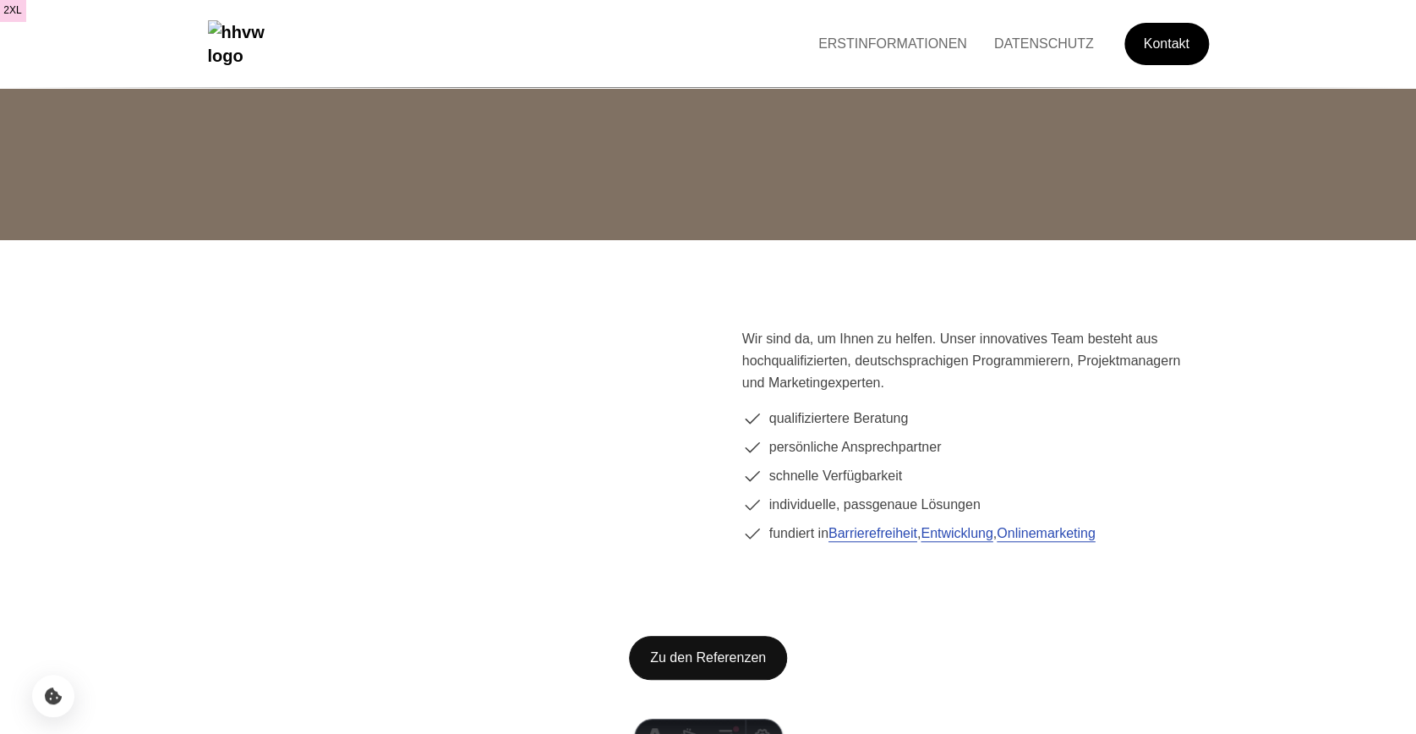
scroll to position [265, 0]
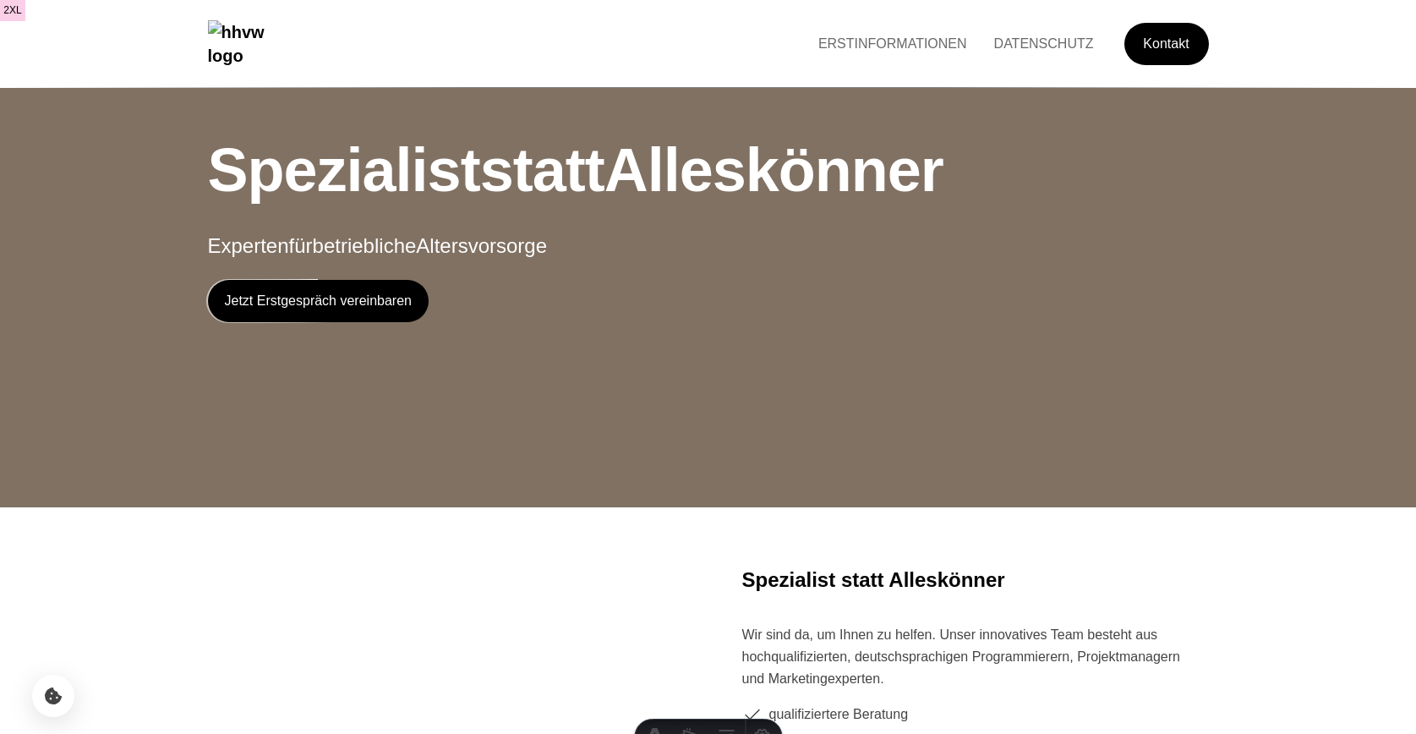
scroll to position [265, 0]
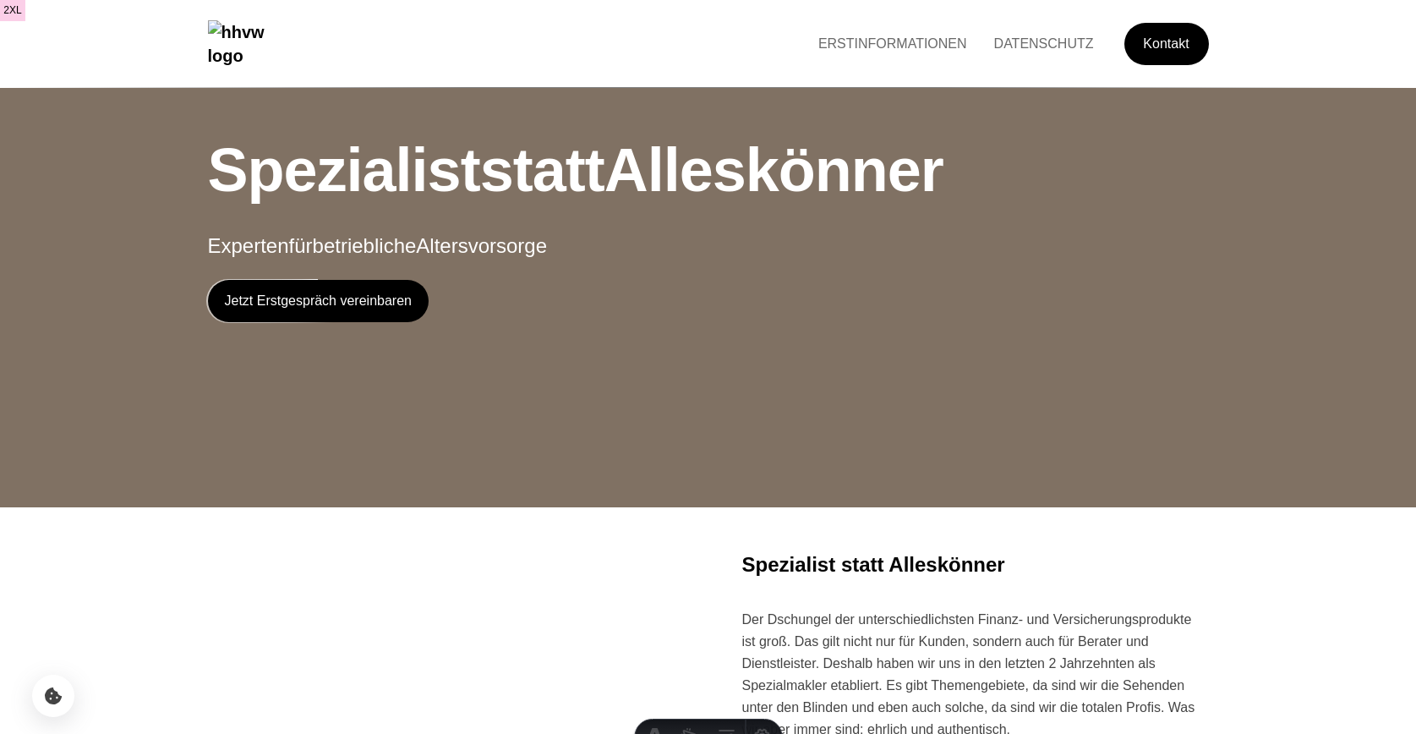
scroll to position [265, 0]
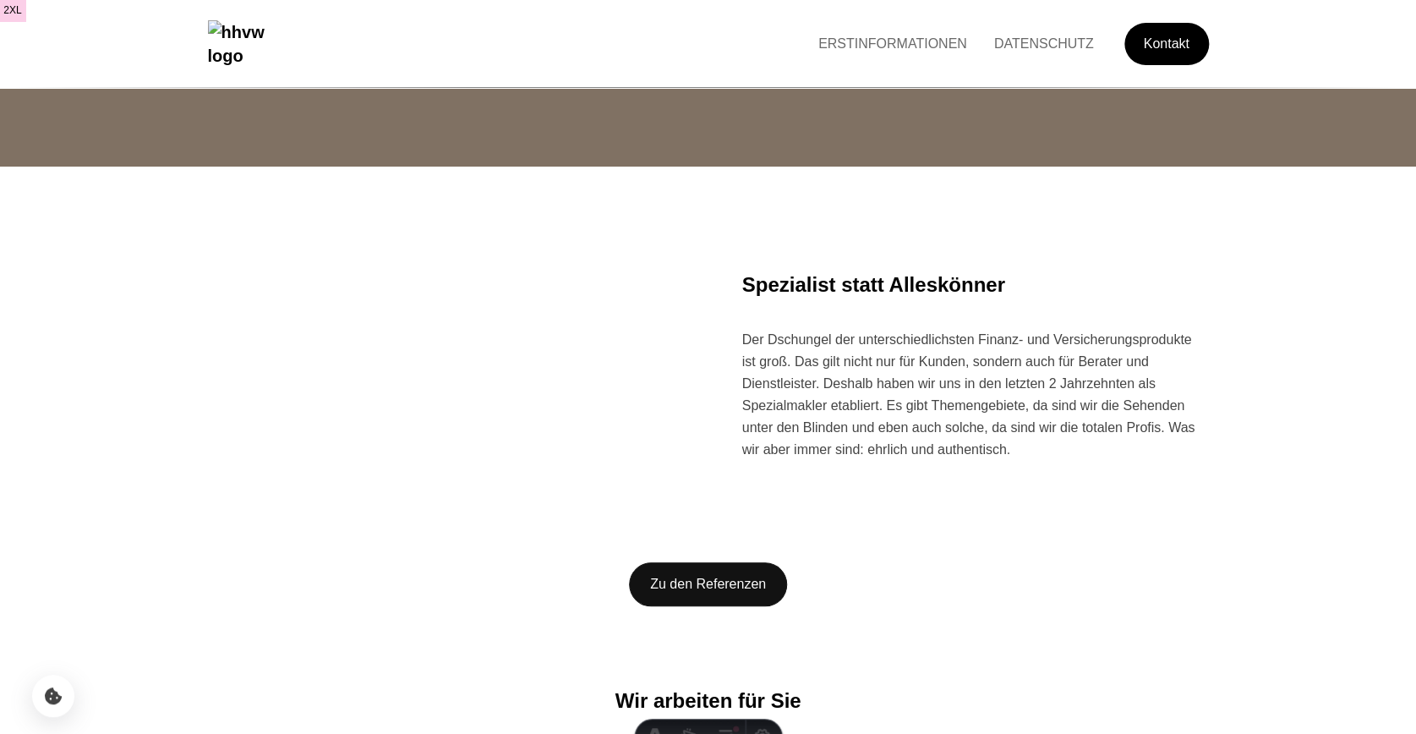
scroll to position [381, 0]
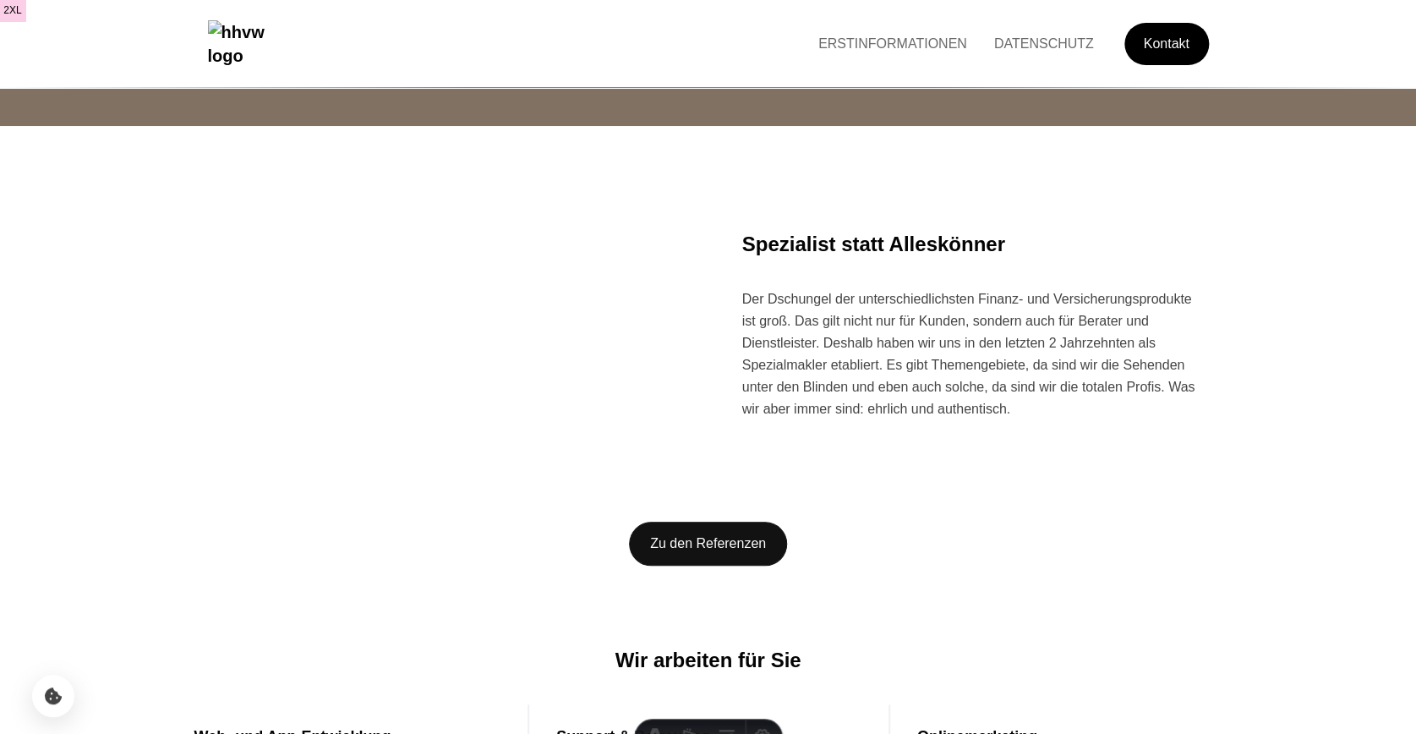
scroll to position [381, 0]
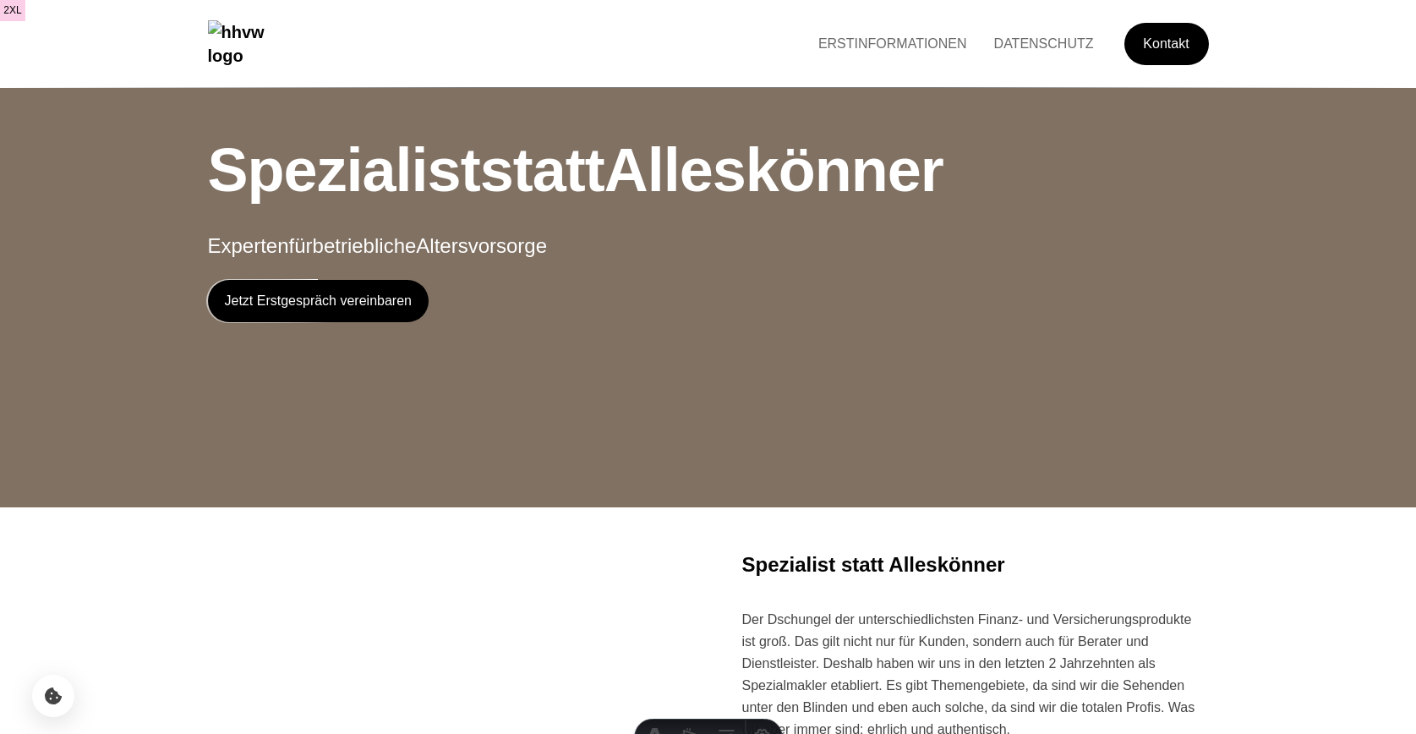
scroll to position [381, 0]
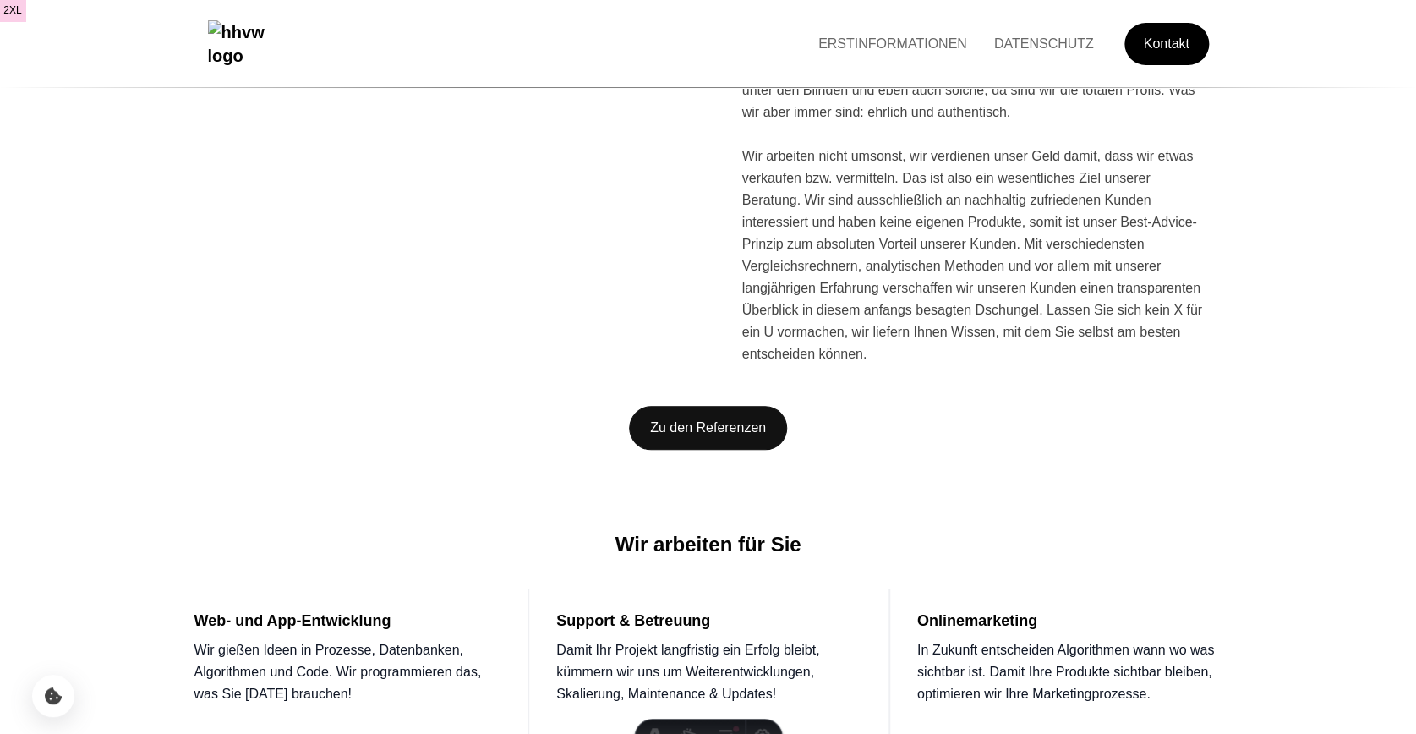
scroll to position [644, 0]
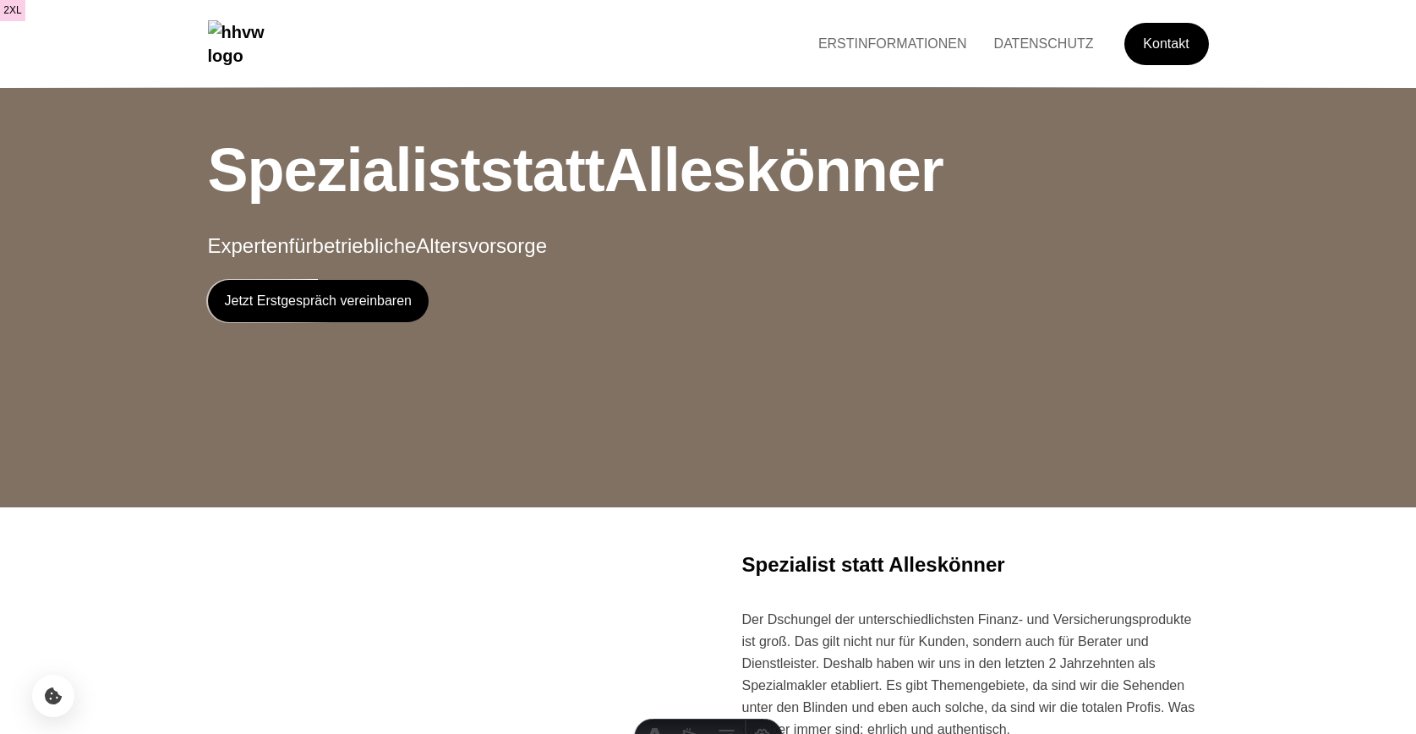
scroll to position [644, 0]
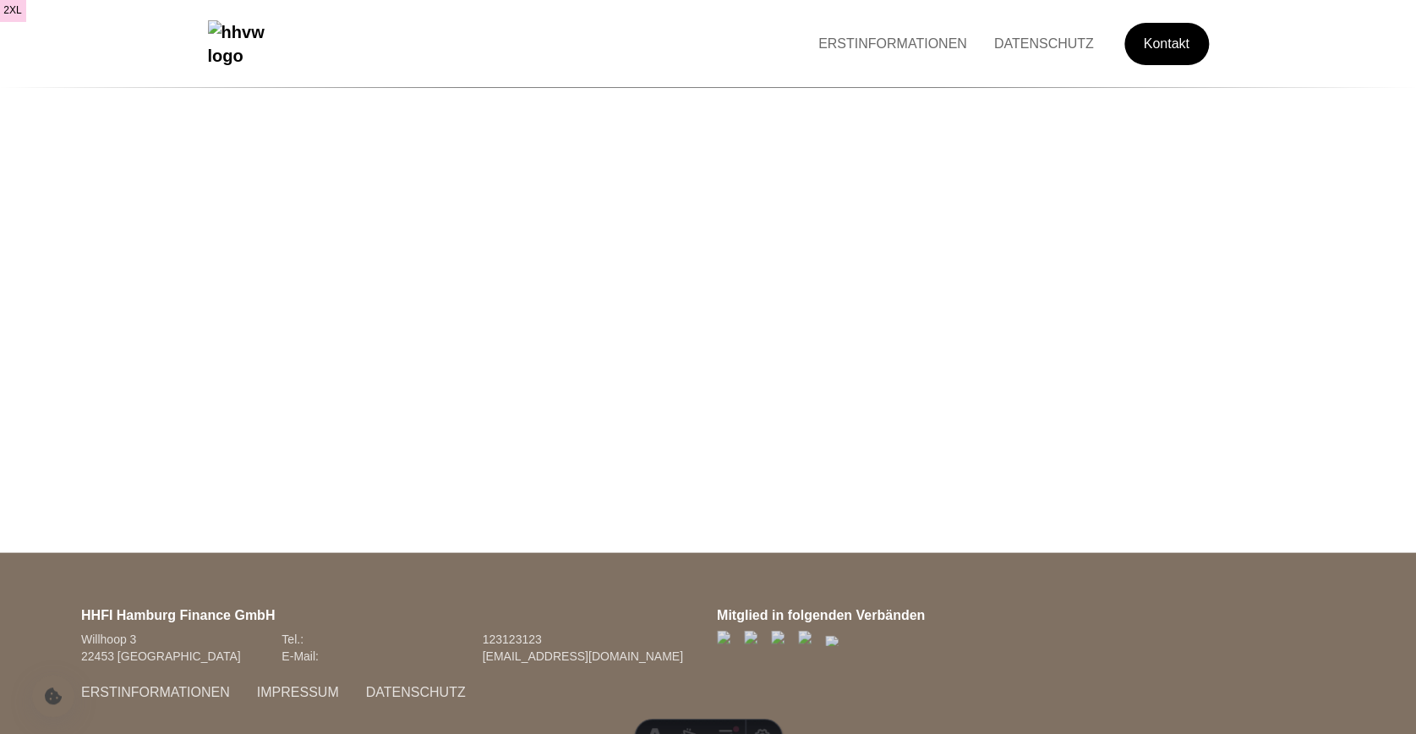
scroll to position [1384, 0]
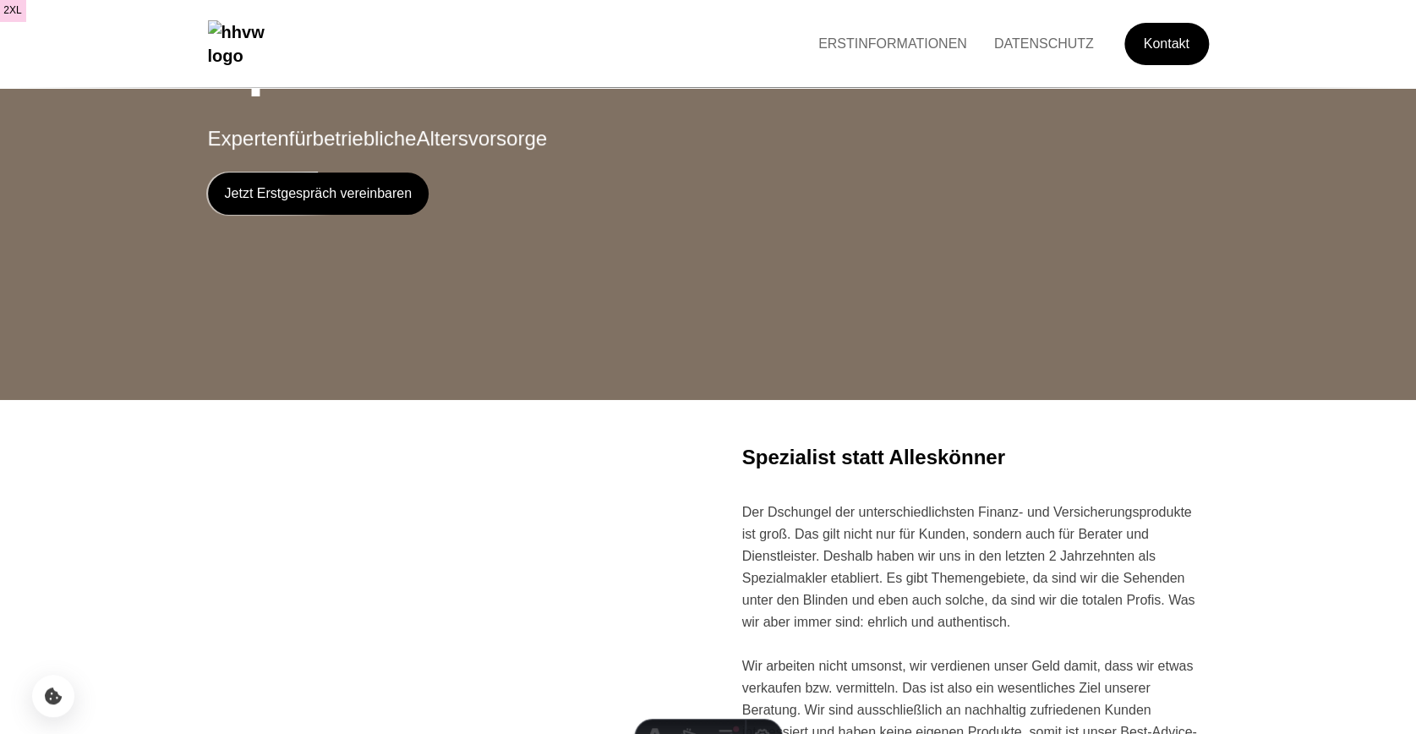
scroll to position [496, 0]
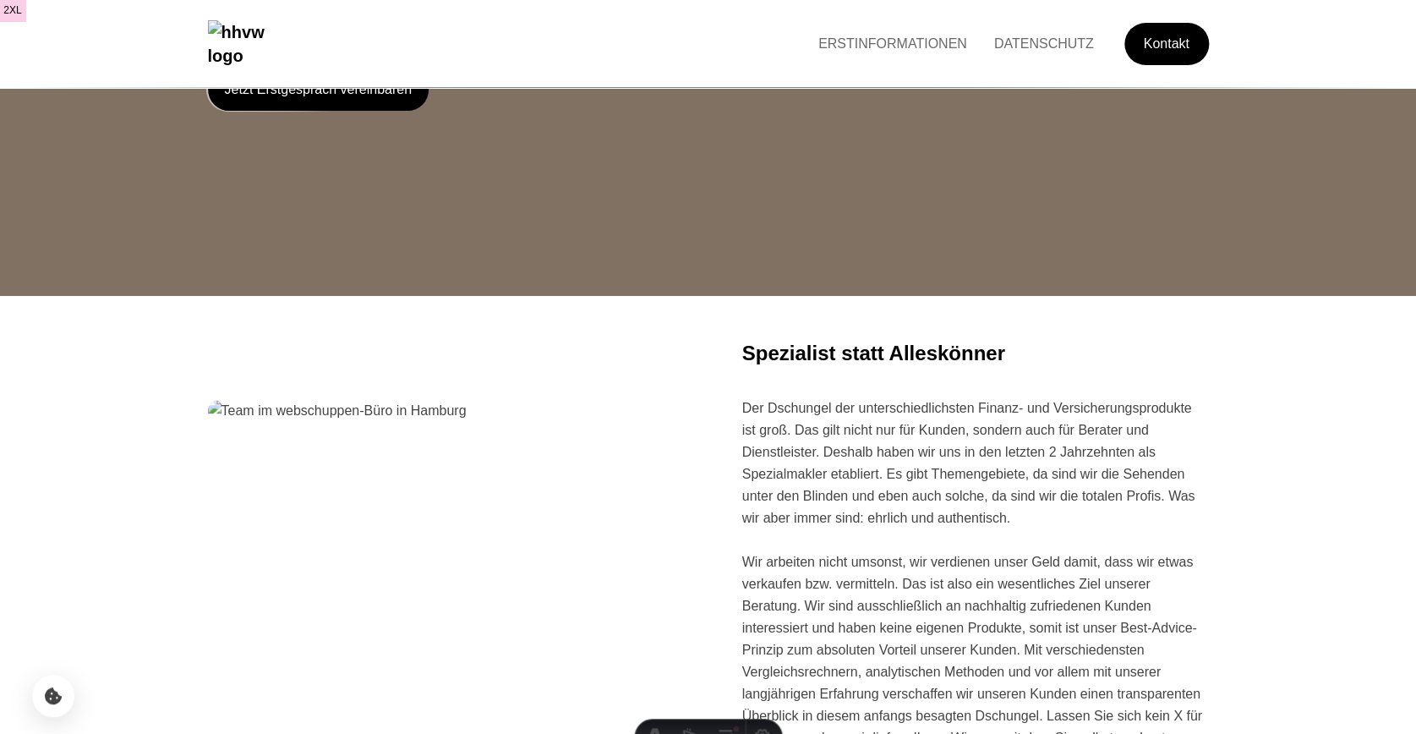
scroll to position [245, 0]
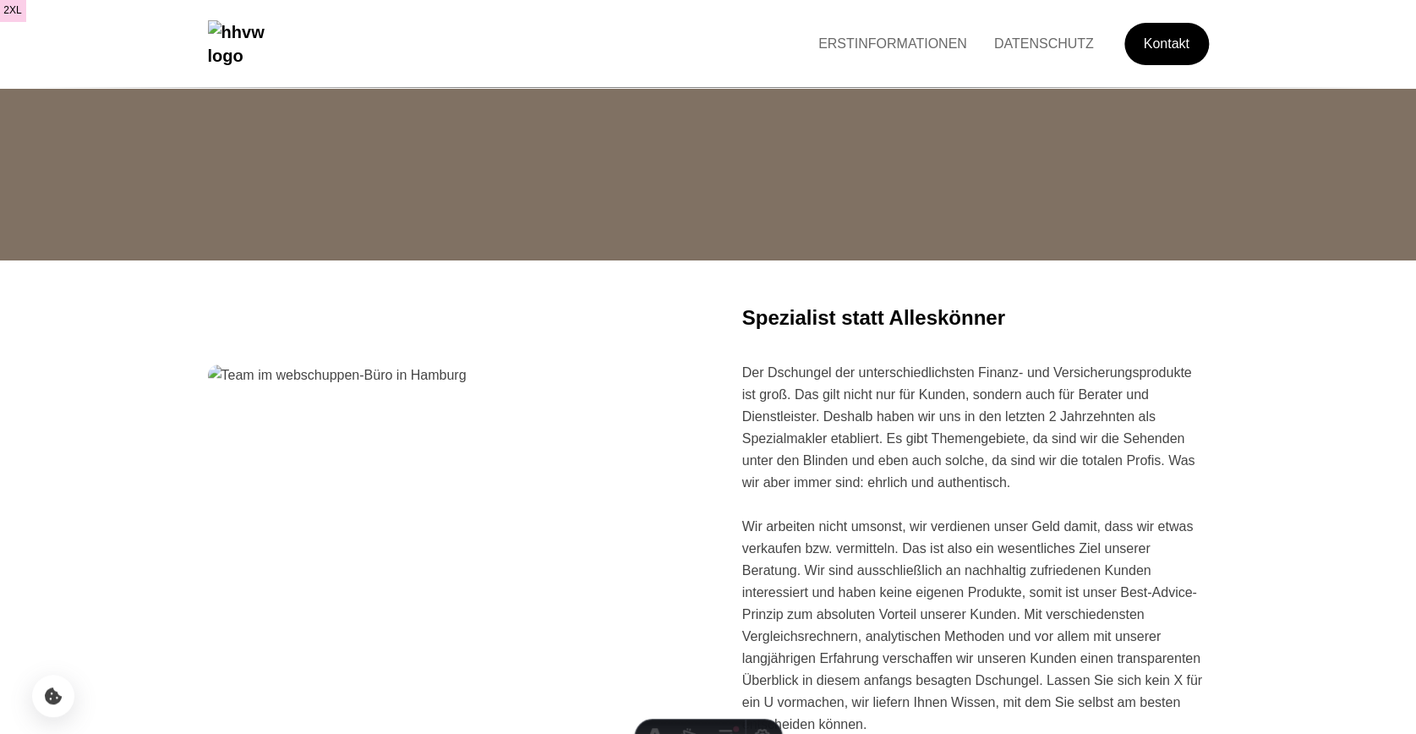
scroll to position [496, 0]
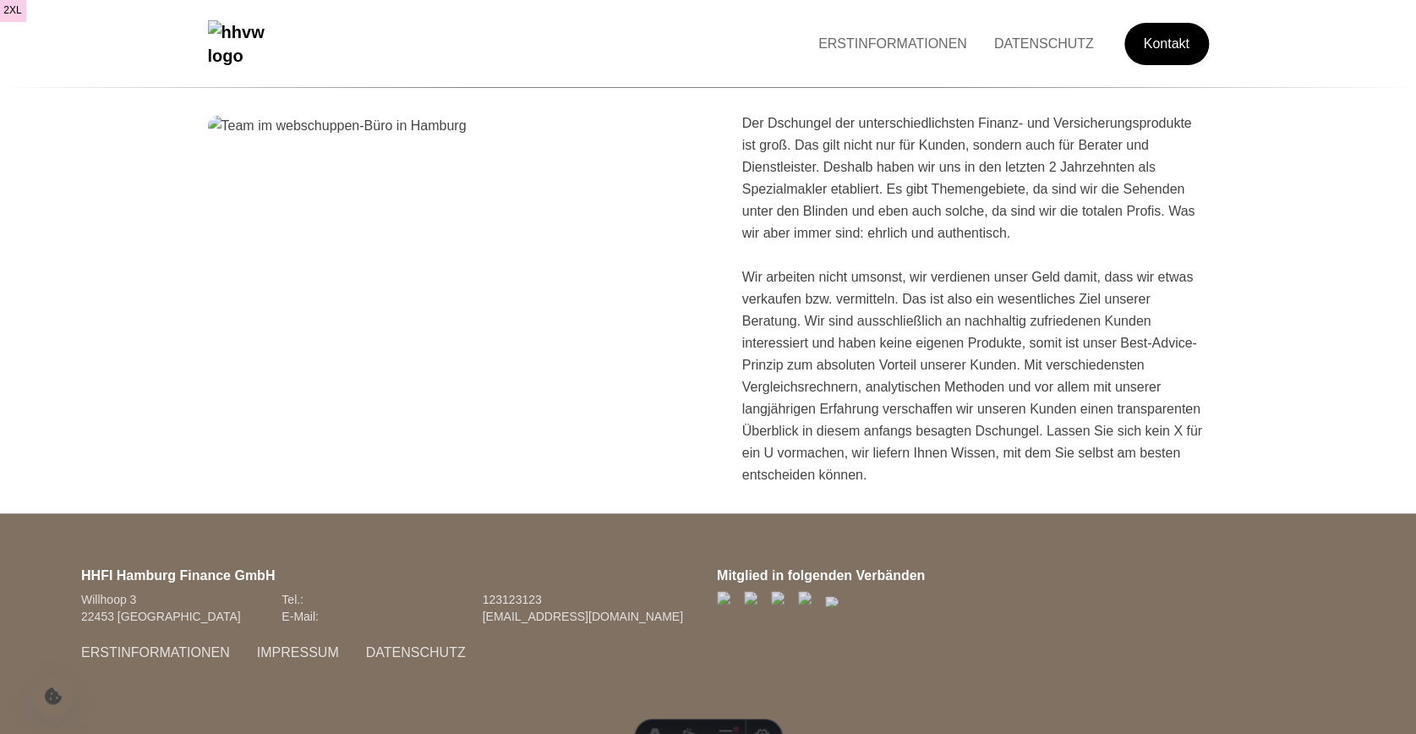
click at [544, 595] on footer "HHFI Hamburg Finance GmbH Willhoop 3 Tel.: 123123123 22453 Hamburg E-Mail: info…" at bounding box center [708, 623] width 1416 height 221
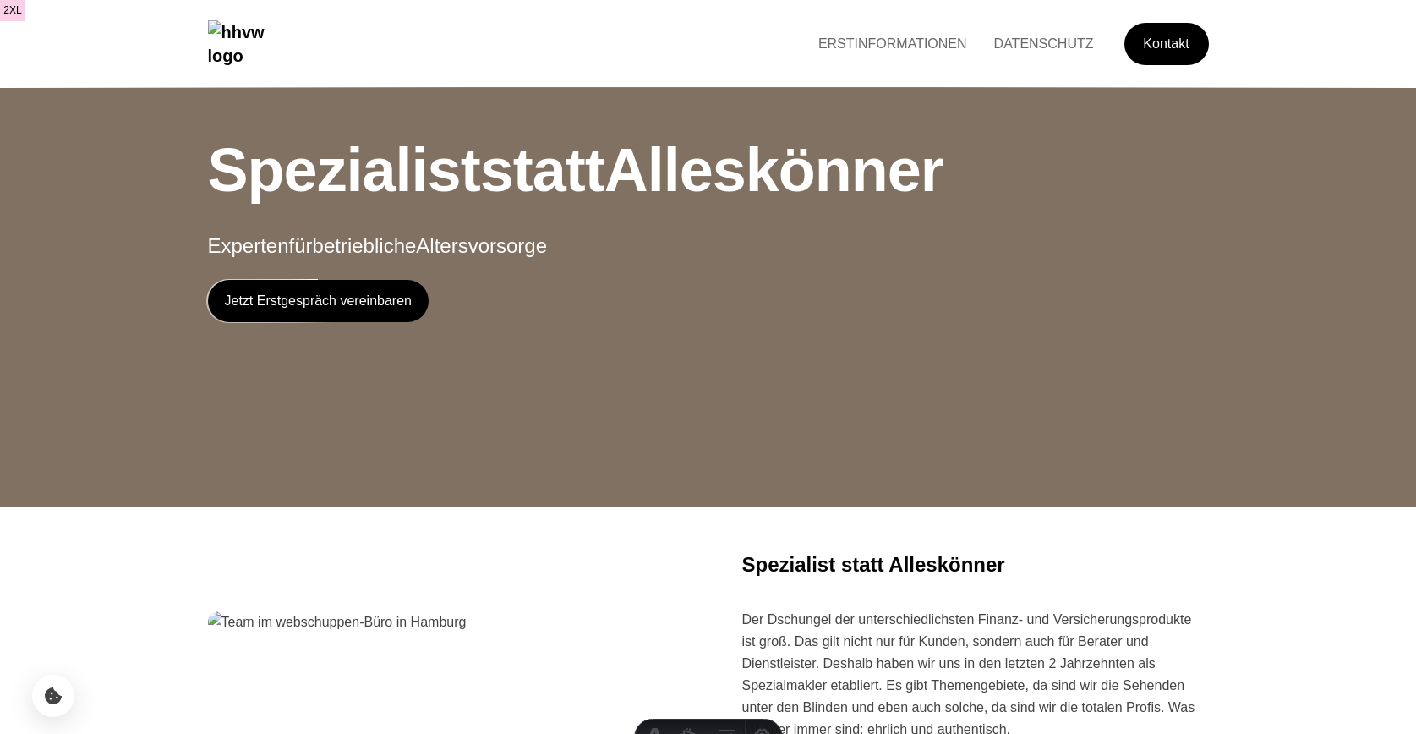
scroll to position [496, 0]
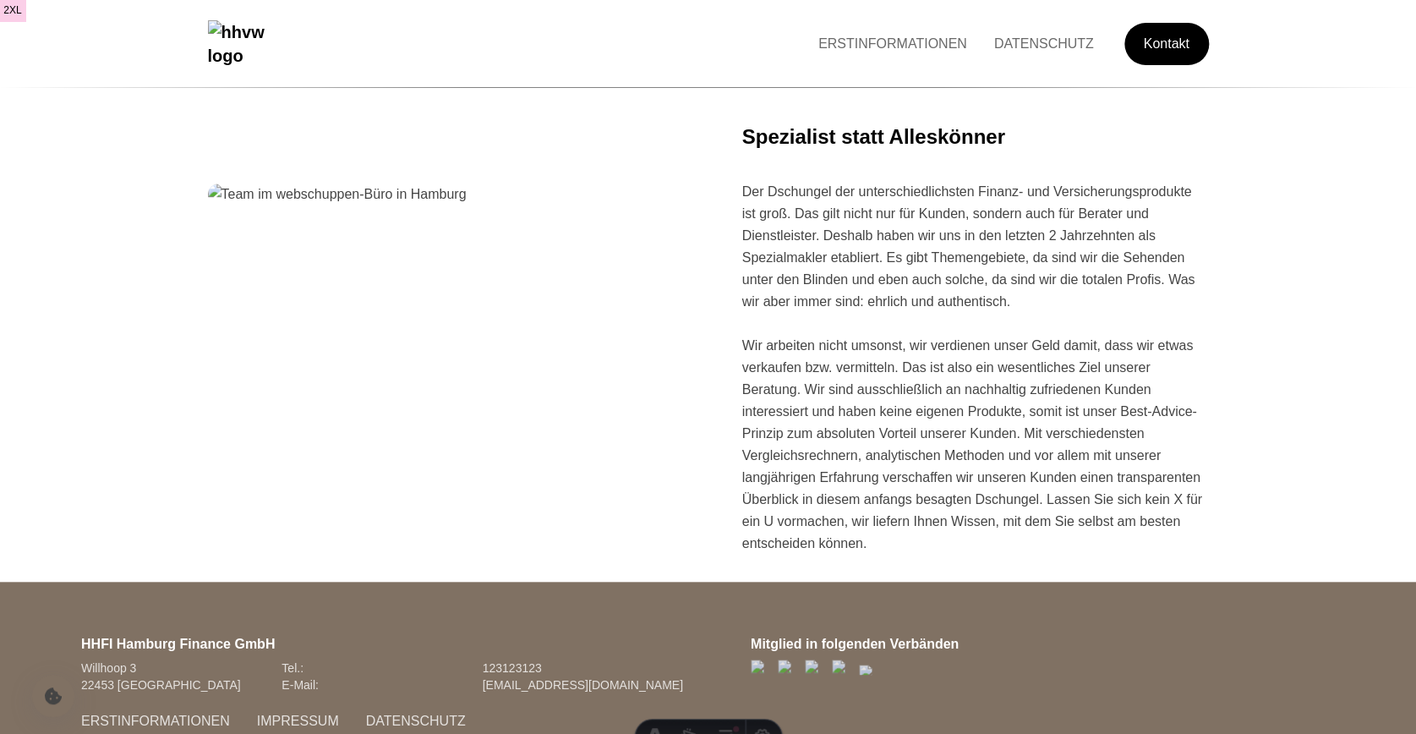
click at [1158, 409] on html "Zum Inhalt springen all sm md lg xl 2xl ERSTINFORMATIONEN DATENSCHUTZ Kontakt H…" at bounding box center [708, 187] width 1416 height 1231
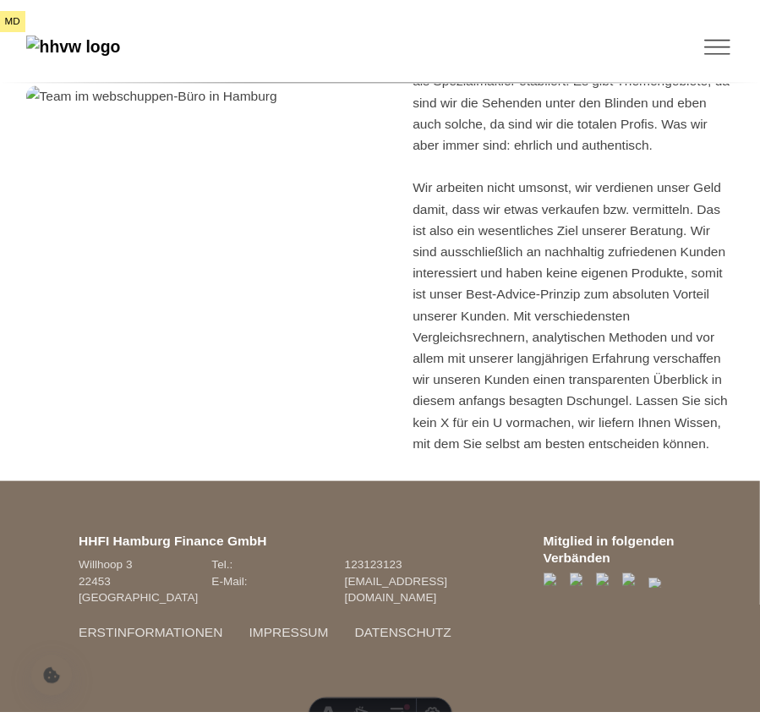
scroll to position [650, 0]
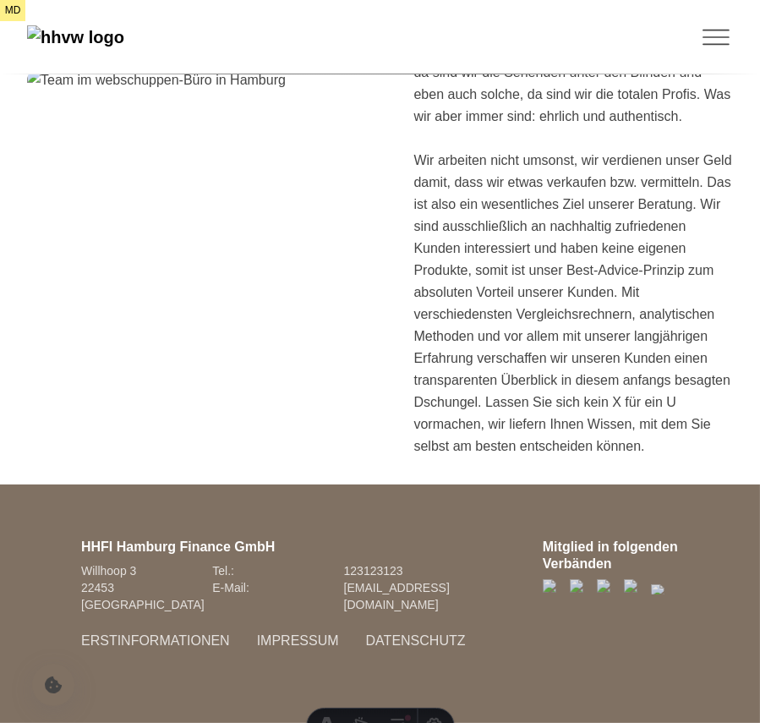
drag, startPoint x: 459, startPoint y: 612, endPoint x: 459, endPoint y: 556, distance: 55.8
click at [543, 609] on div "Mitglied in folgenden Verbänden" at bounding box center [611, 603] width 136 height 130
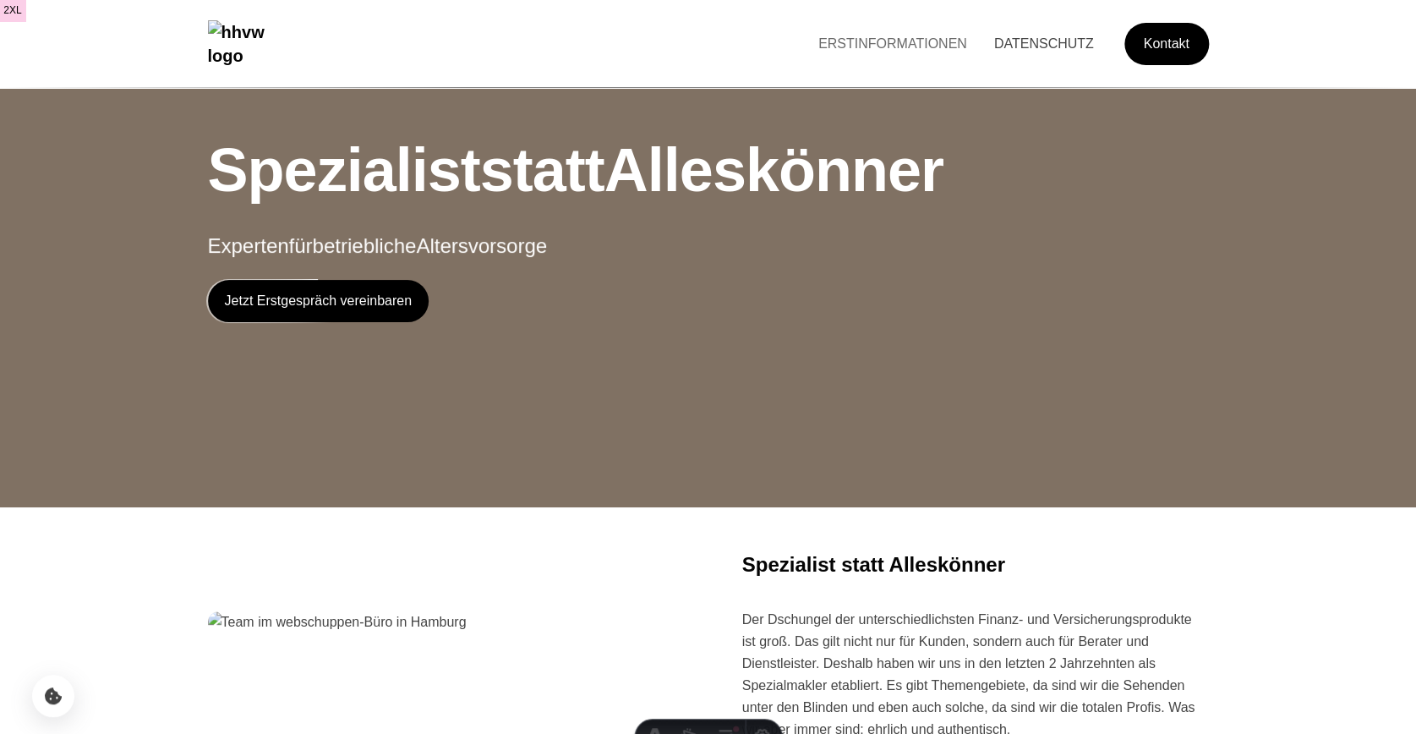
click at [759, 48] on link "DATENSCHUTZ" at bounding box center [1043, 43] width 127 height 14
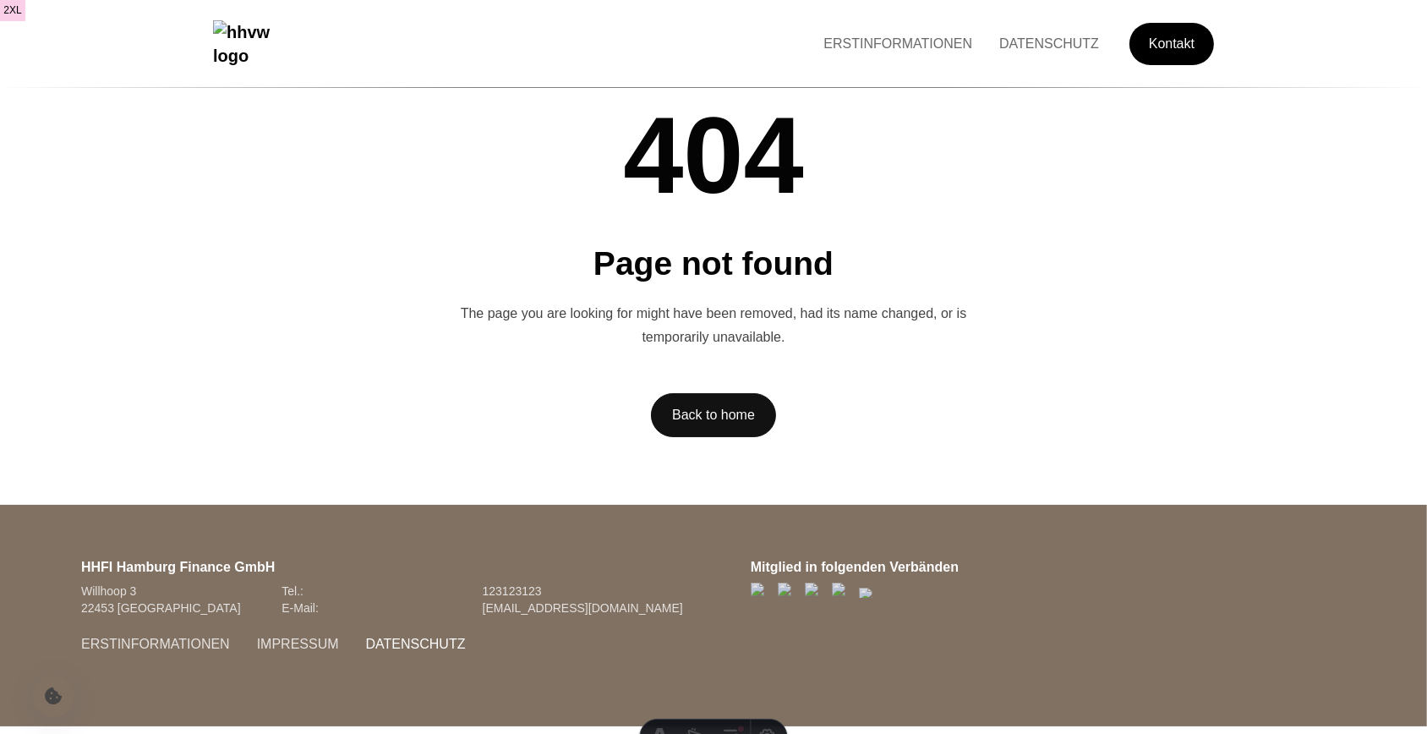
click at [396, 641] on link "DATENSCHUTZ" at bounding box center [415, 643] width 127 height 14
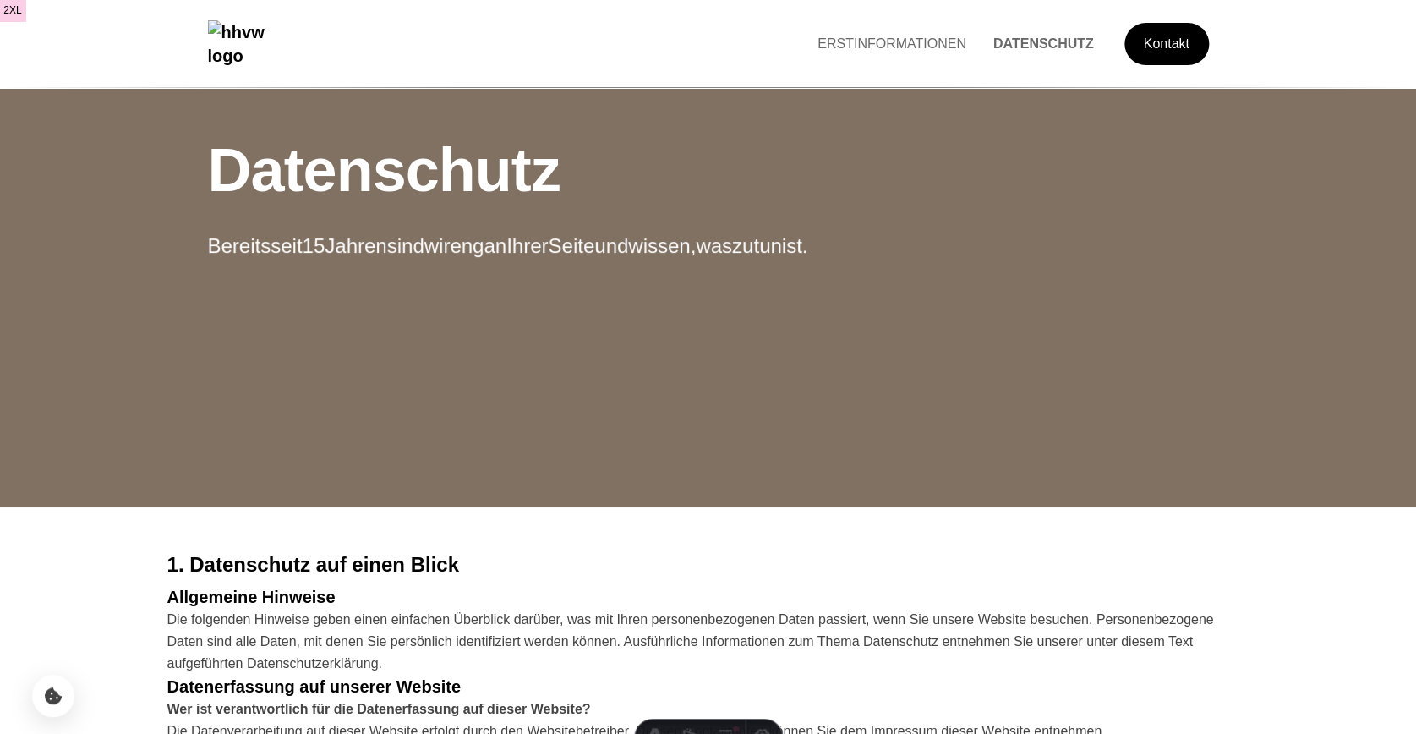
click at [1088, 401] on div "Datenschutz Bereits seit 15 Jahren sind wir eng an Ihrer Seite und wissen, was …" at bounding box center [708, 253] width 1082 height 507
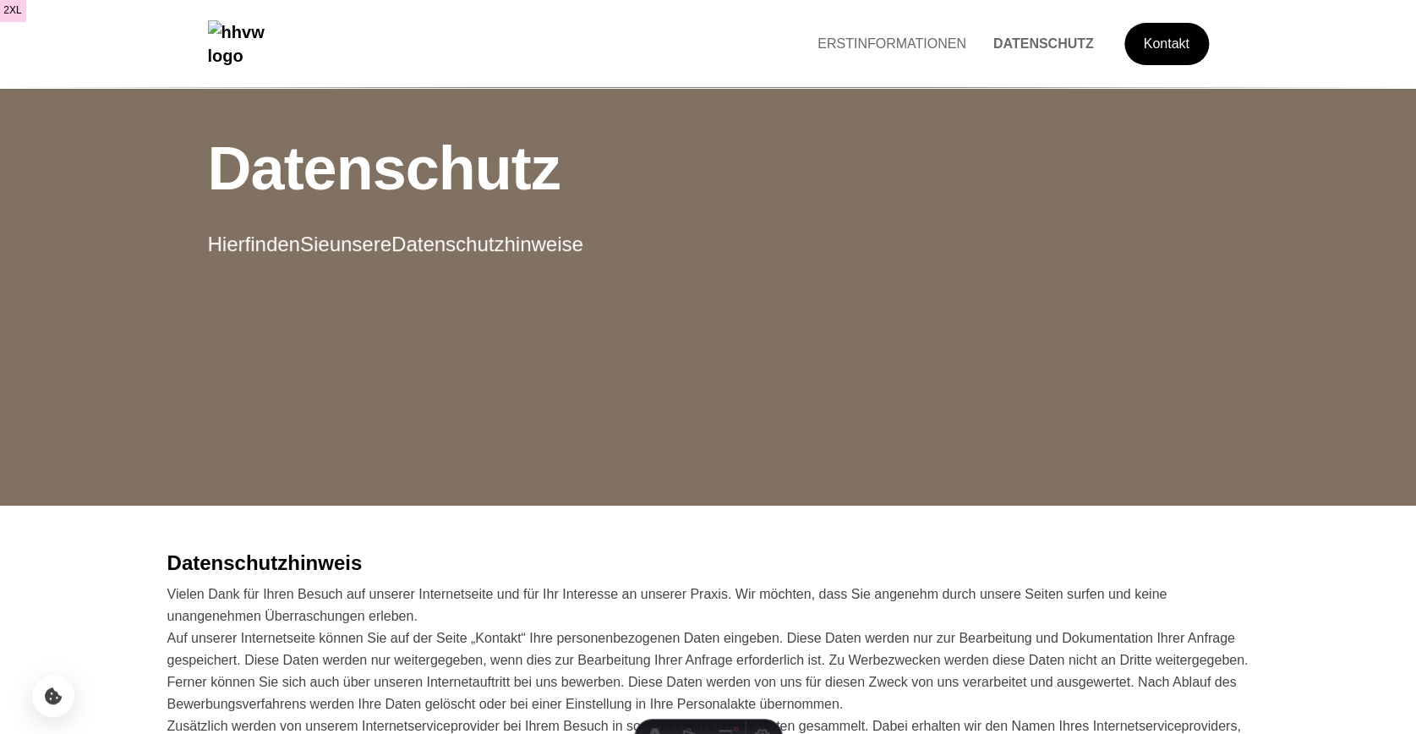
scroll to position [3, 0]
click at [1027, 53] on li "DATENSCHUTZ" at bounding box center [1044, 44] width 128 height 22
click at [1029, 50] on link "DATENSCHUTZ" at bounding box center [1044, 43] width 128 height 14
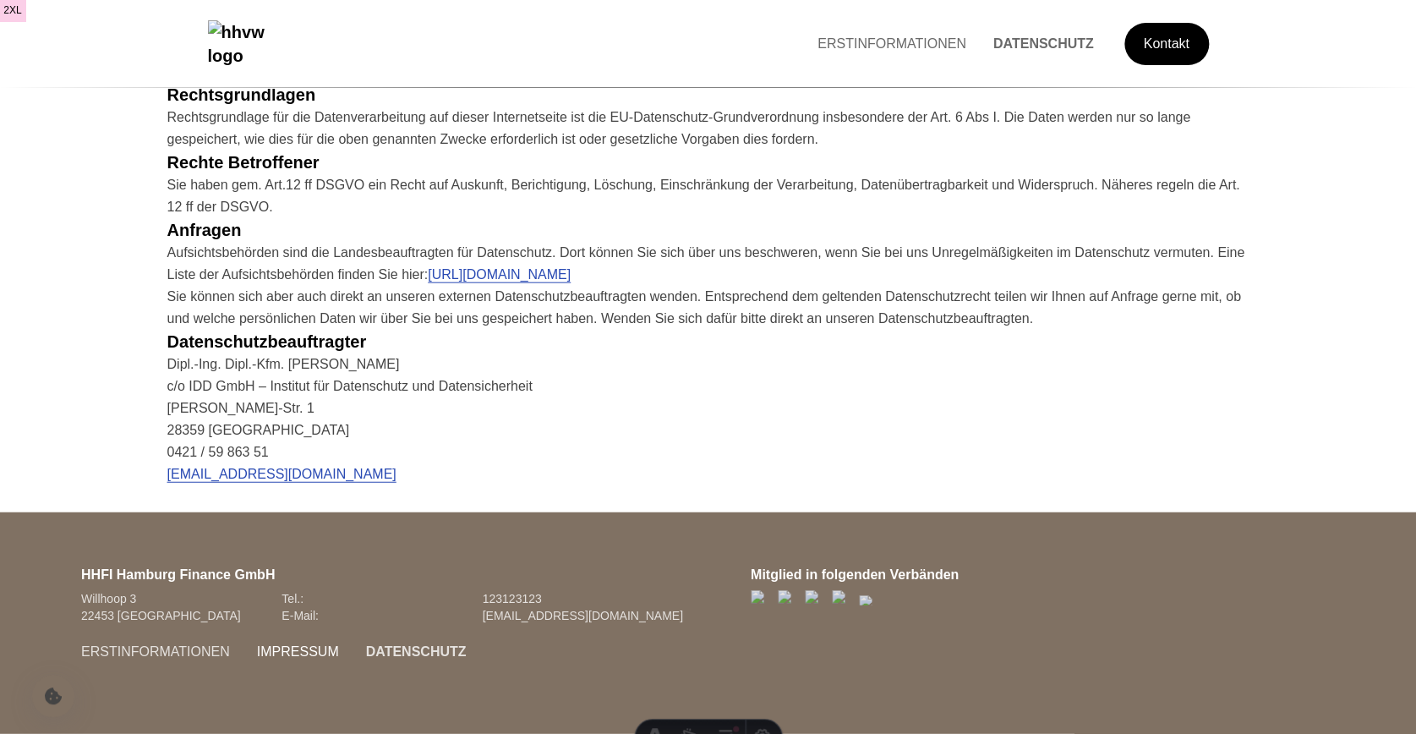
scroll to position [1870, 0]
click at [275, 652] on link "IMPRESSUM" at bounding box center [297, 651] width 109 height 14
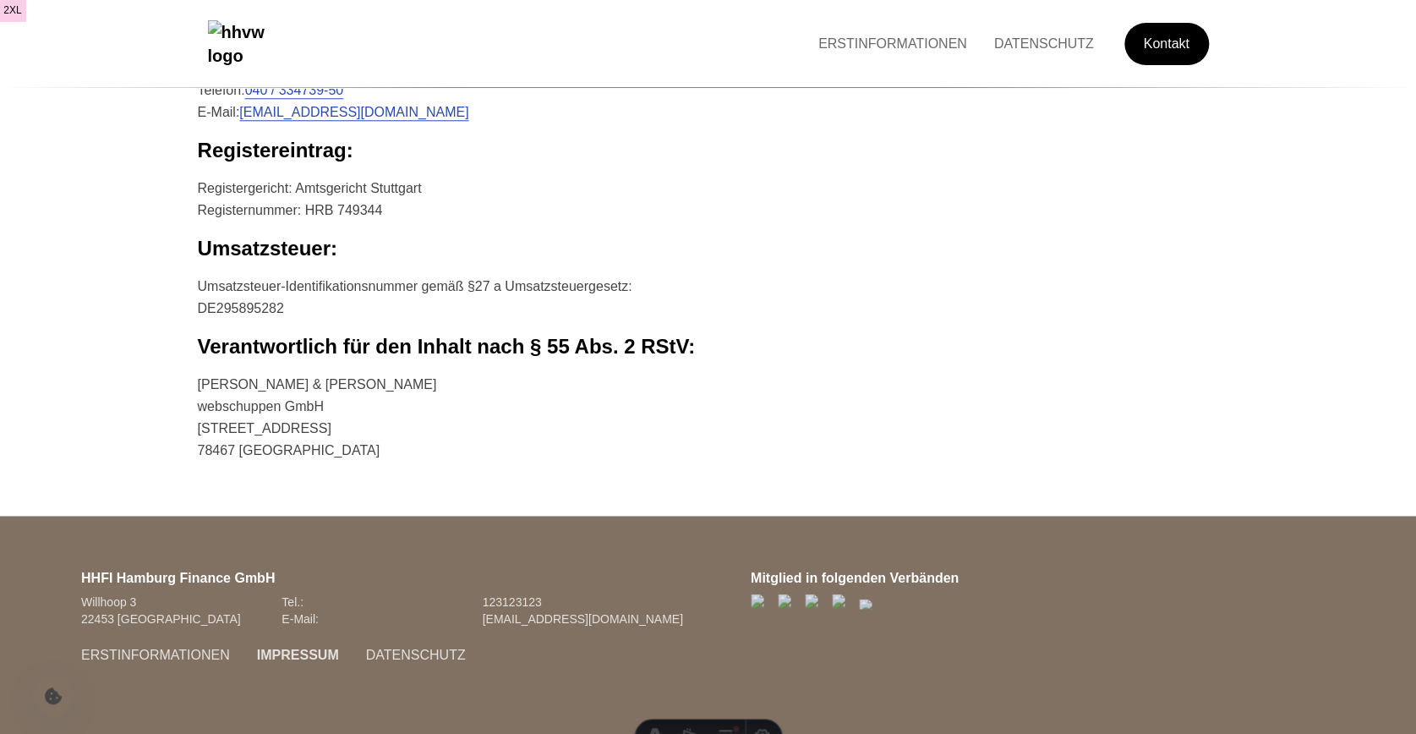
scroll to position [786, 0]
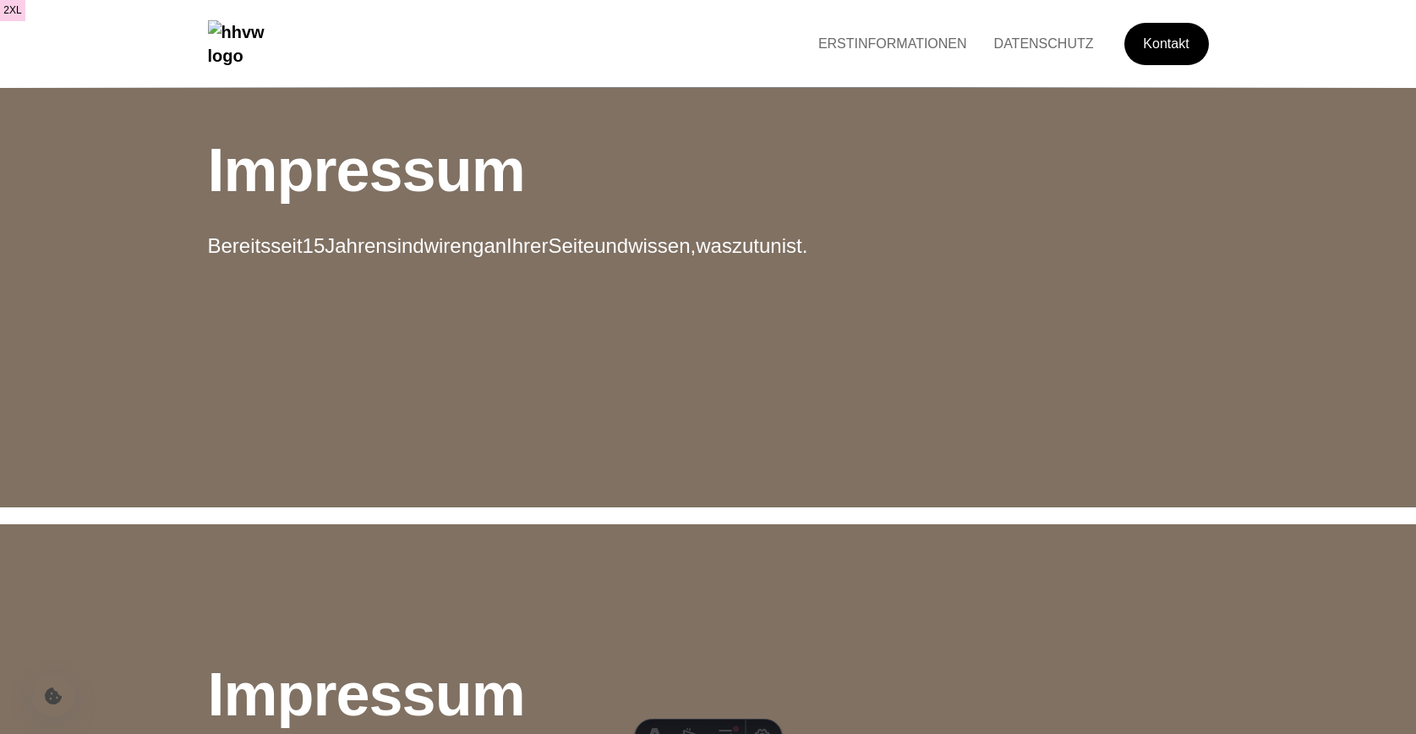
scroll to position [786, 0]
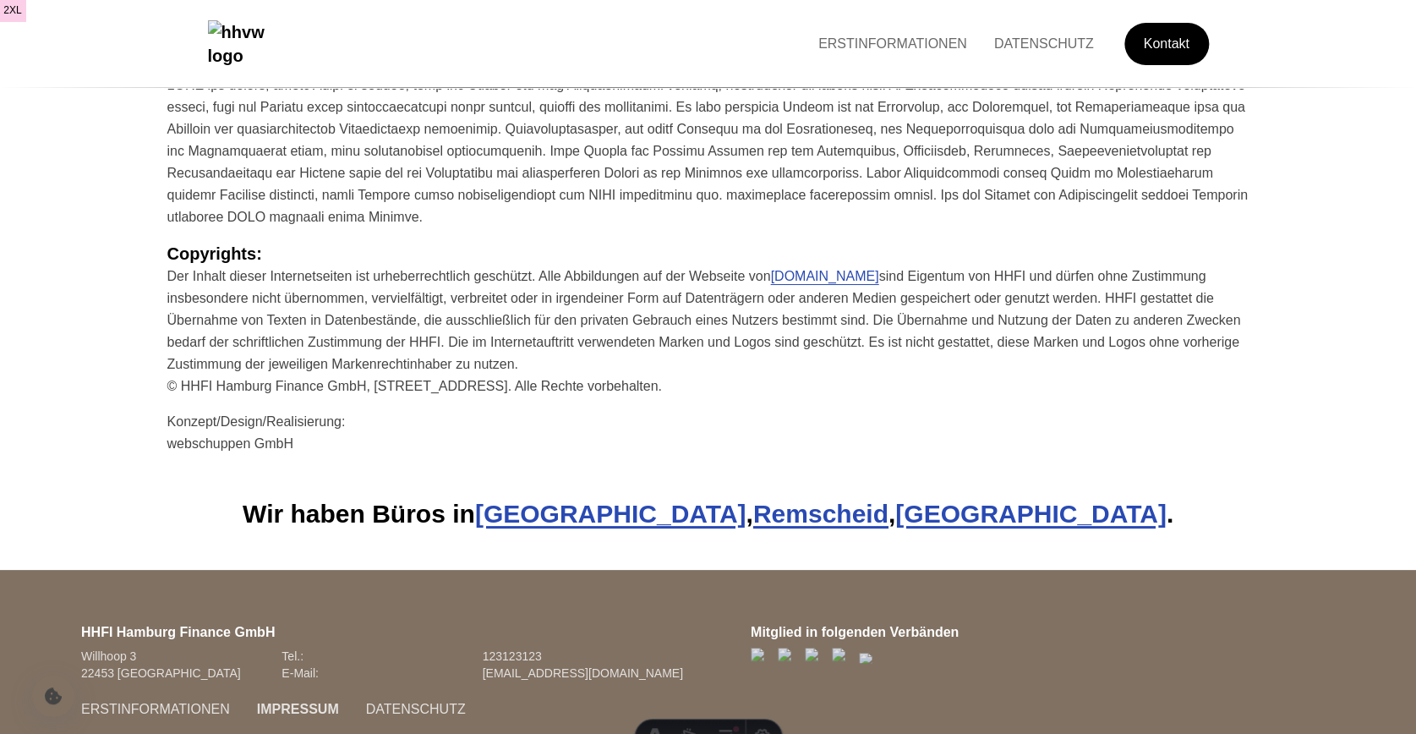
scroll to position [2978, 0]
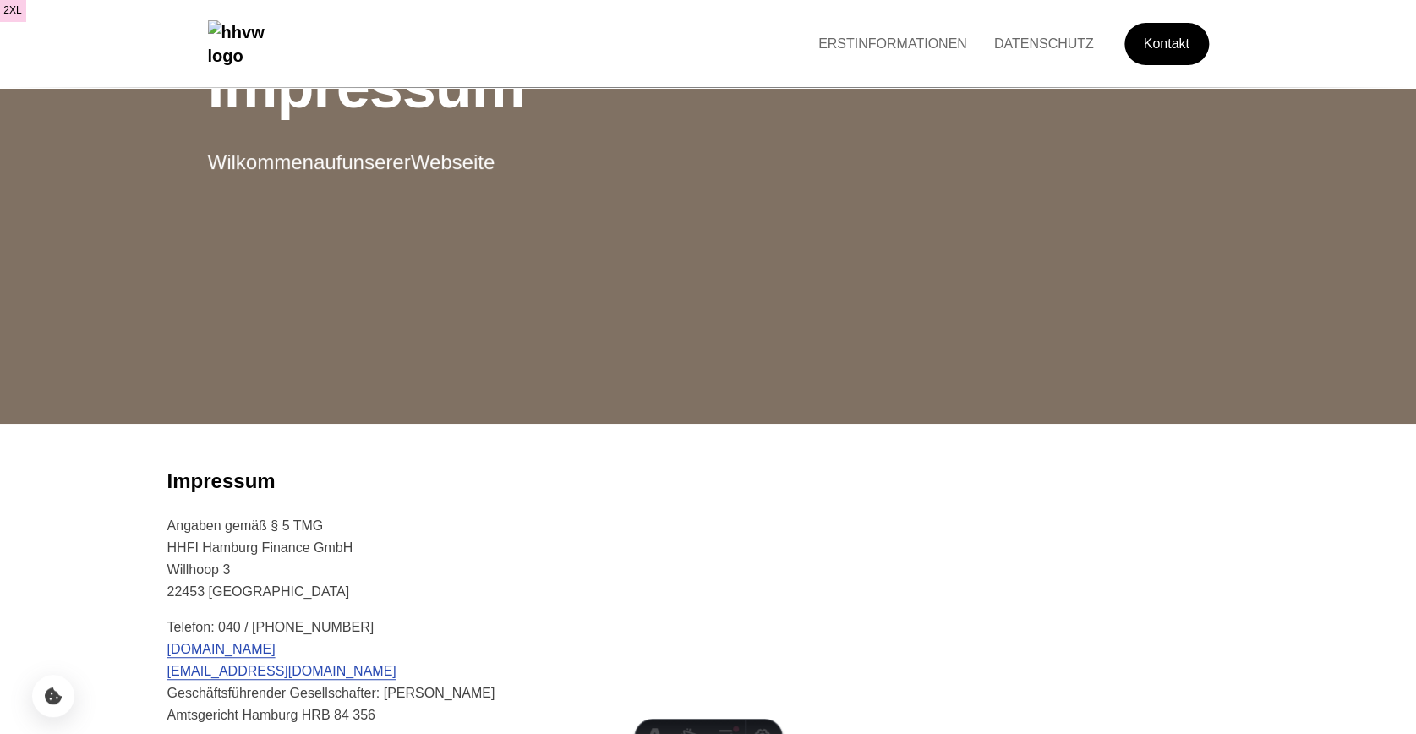
scroll to position [144, 0]
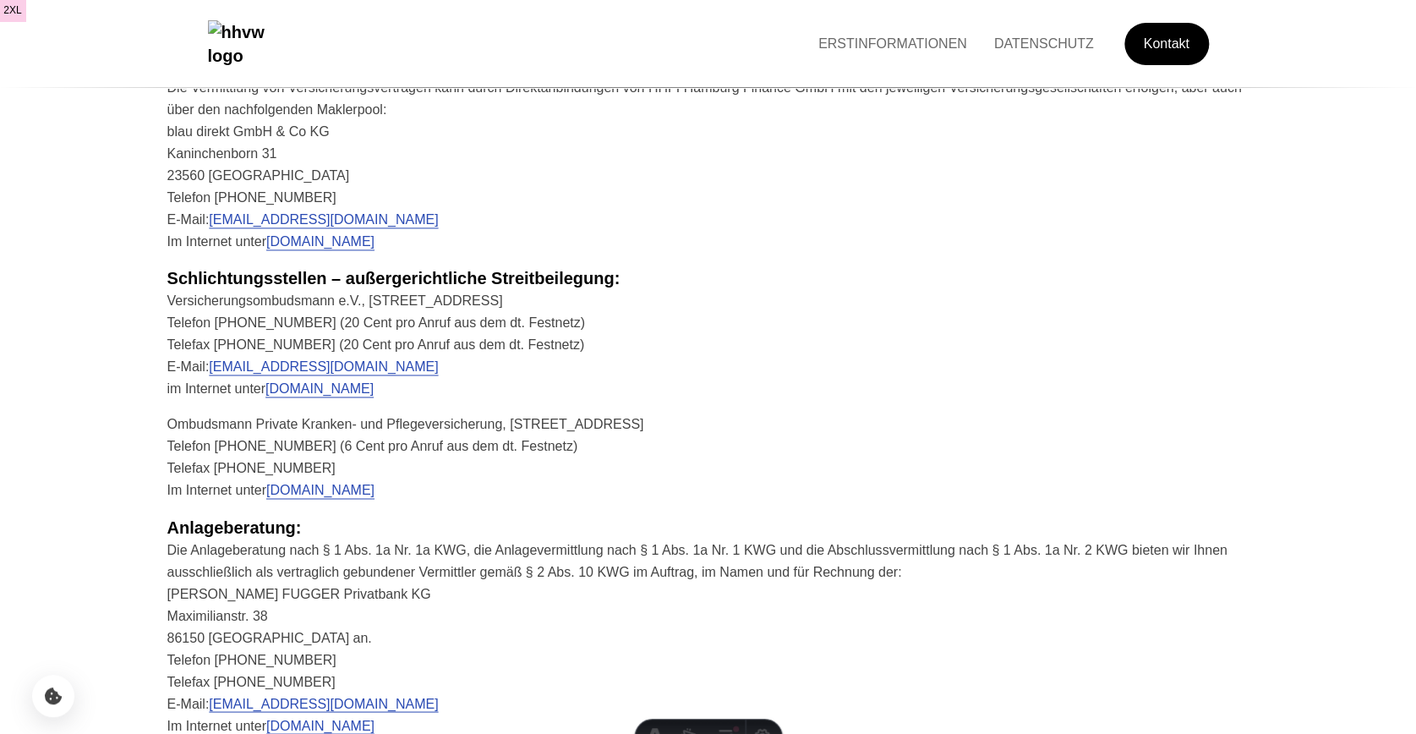
scroll to position [1249, 0]
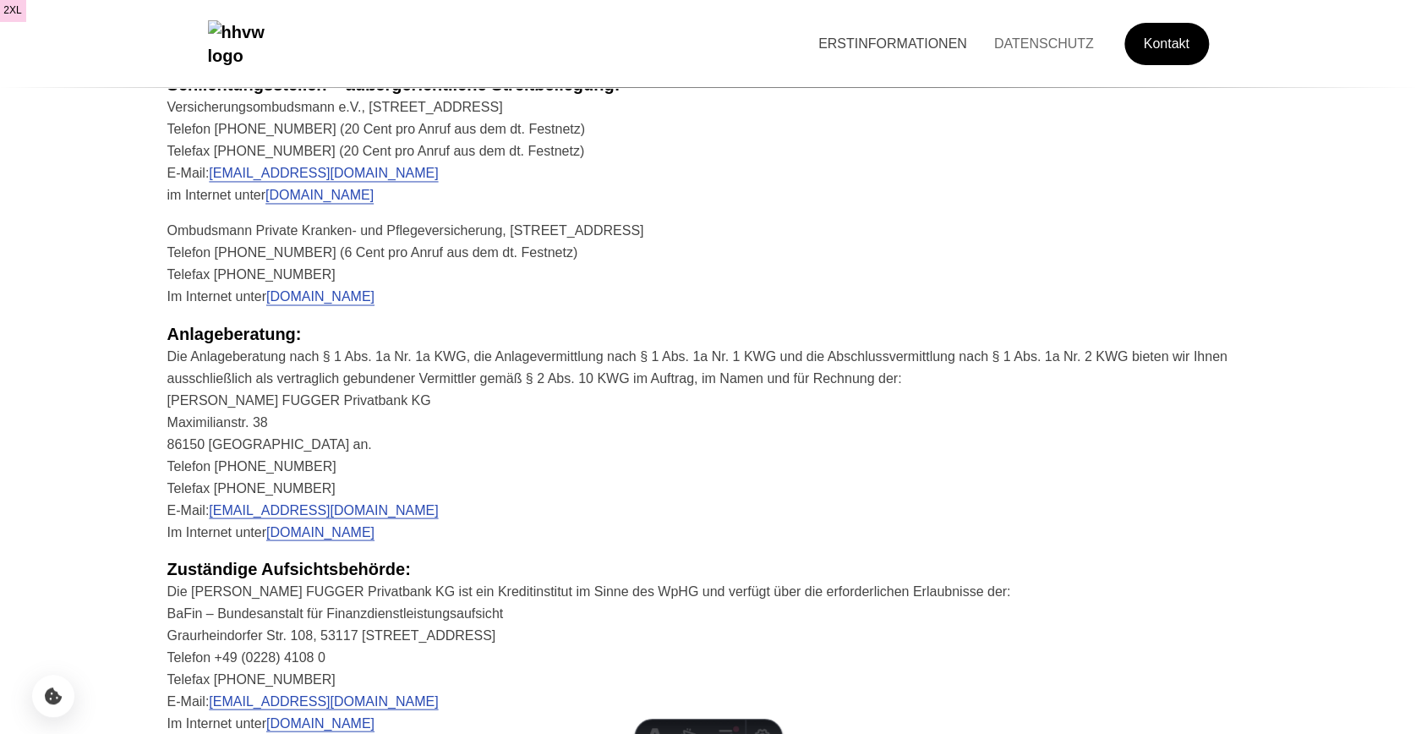
click at [893, 42] on link "ERSTINFORMATIONEN" at bounding box center [893, 43] width 176 height 14
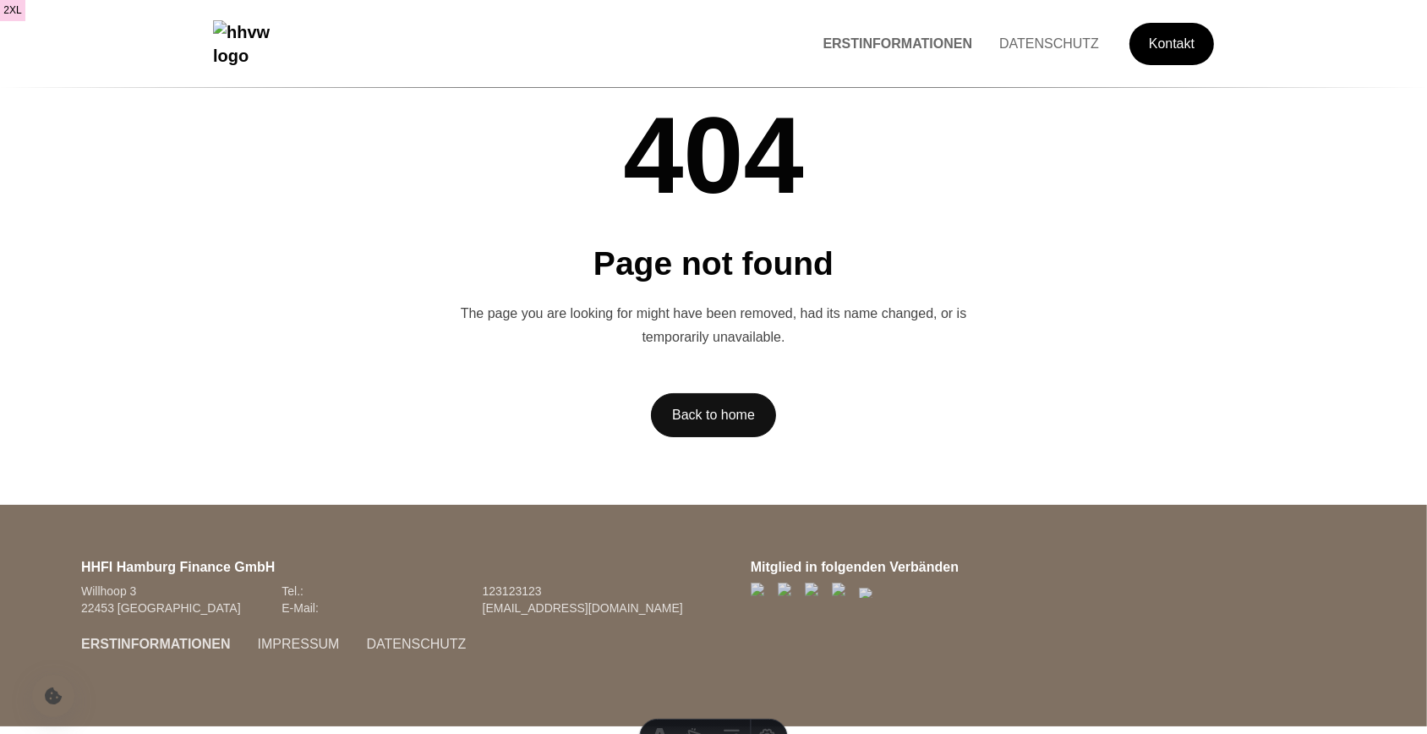
click at [265, 41] on img "Hauptseite besuchen" at bounding box center [257, 43] width 89 height 47
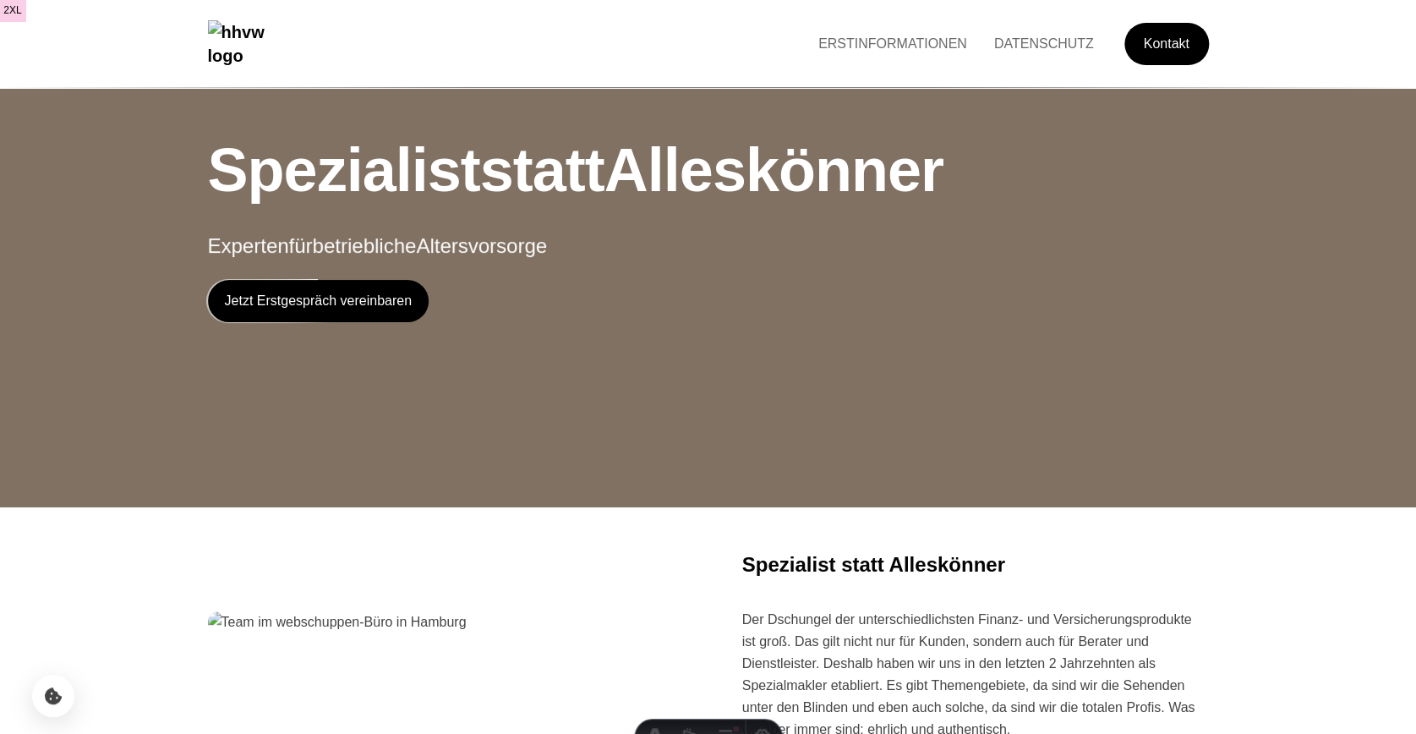
scroll to position [496, 0]
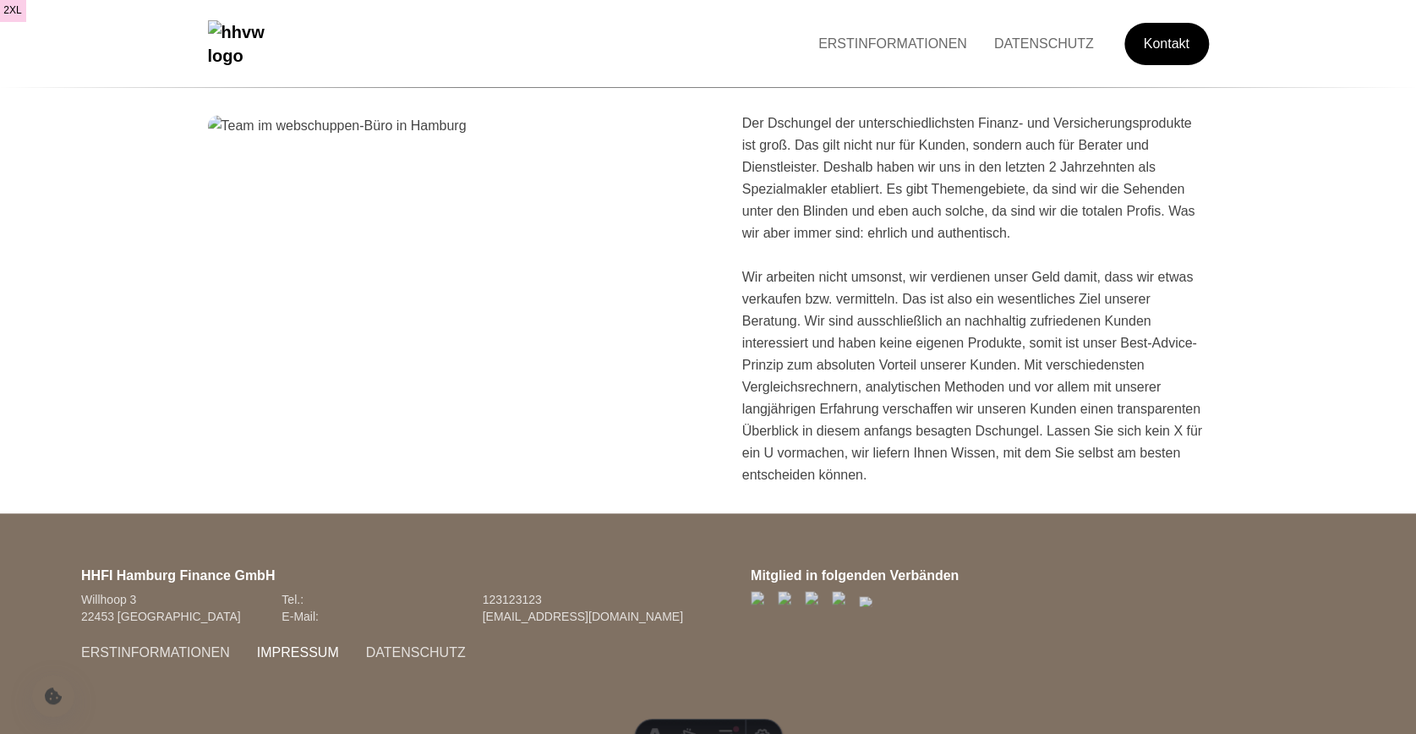
click at [301, 650] on link "IMPRESSUM" at bounding box center [297, 652] width 109 height 14
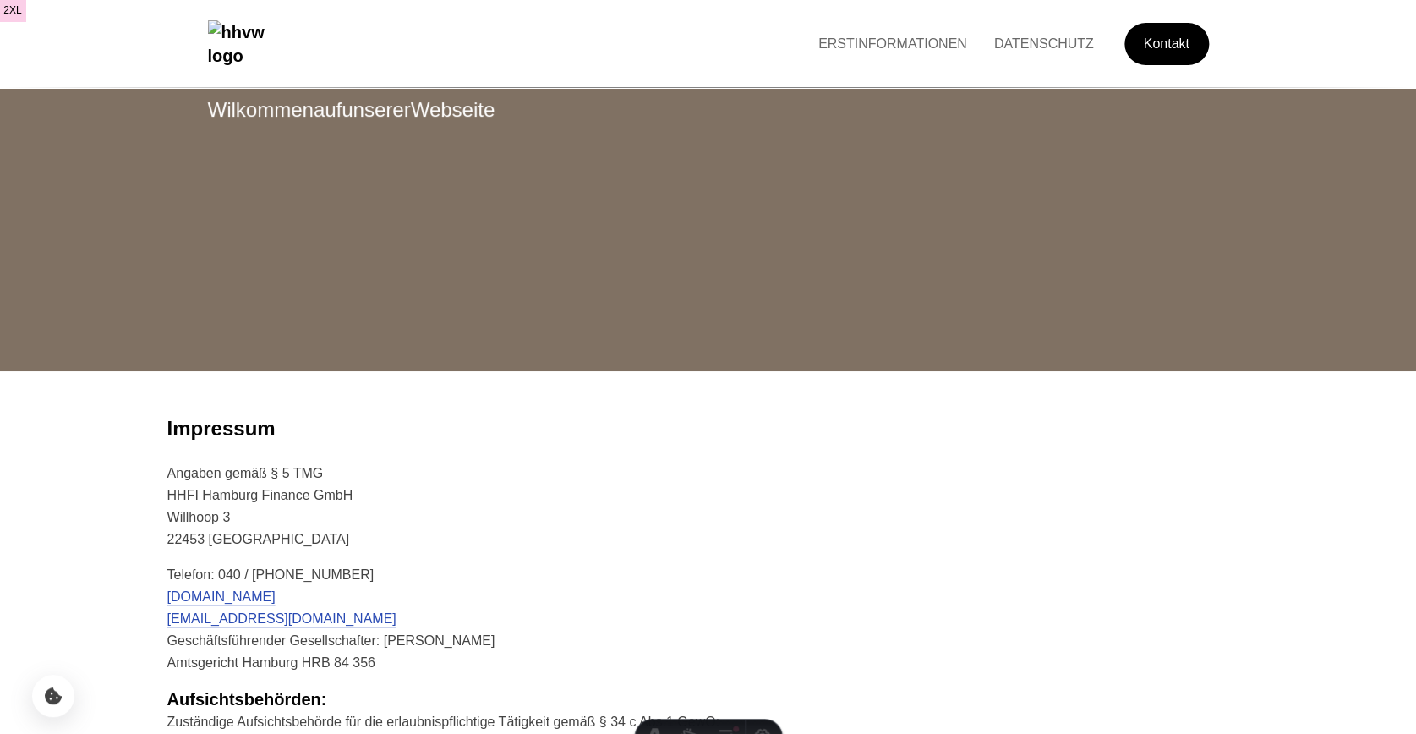
scroll to position [627, 0]
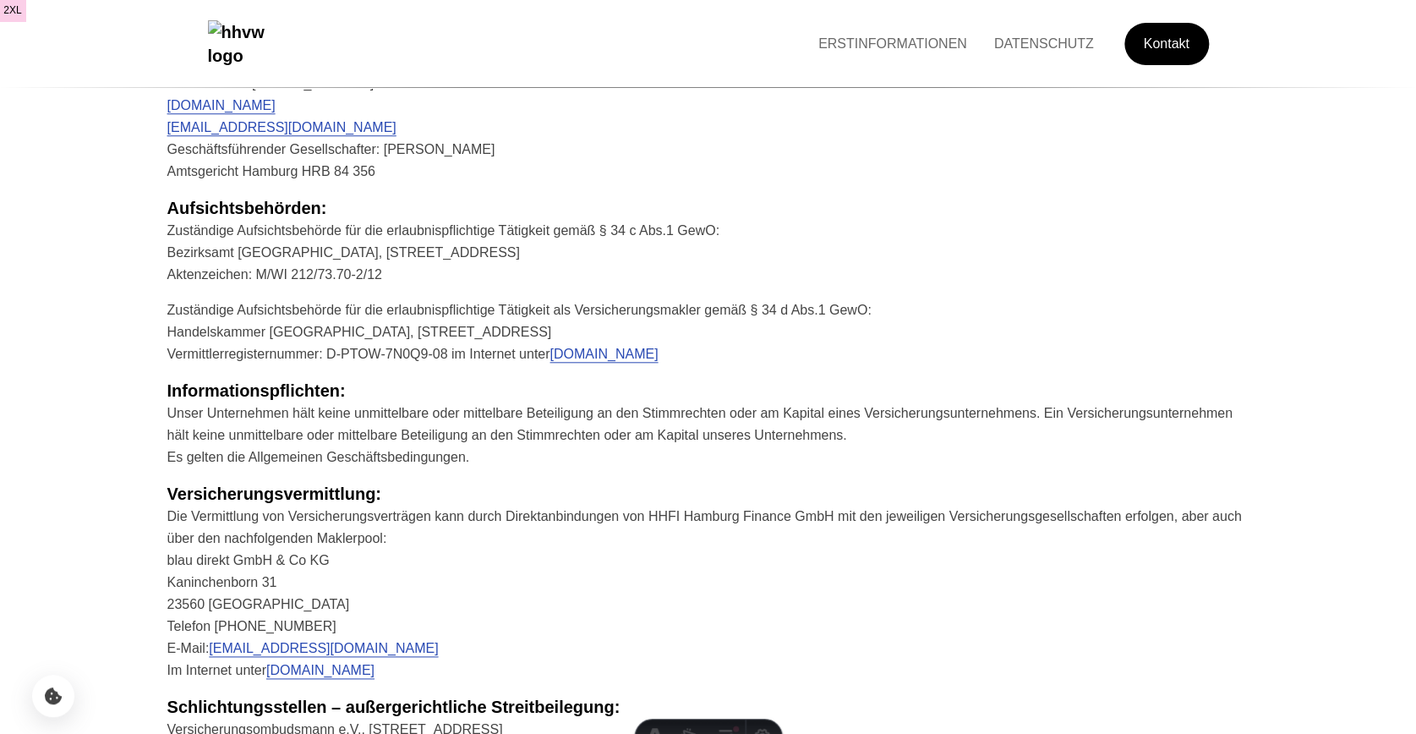
click at [1013, 51] on link "DATENSCHUTZ" at bounding box center [1043, 43] width 127 height 14
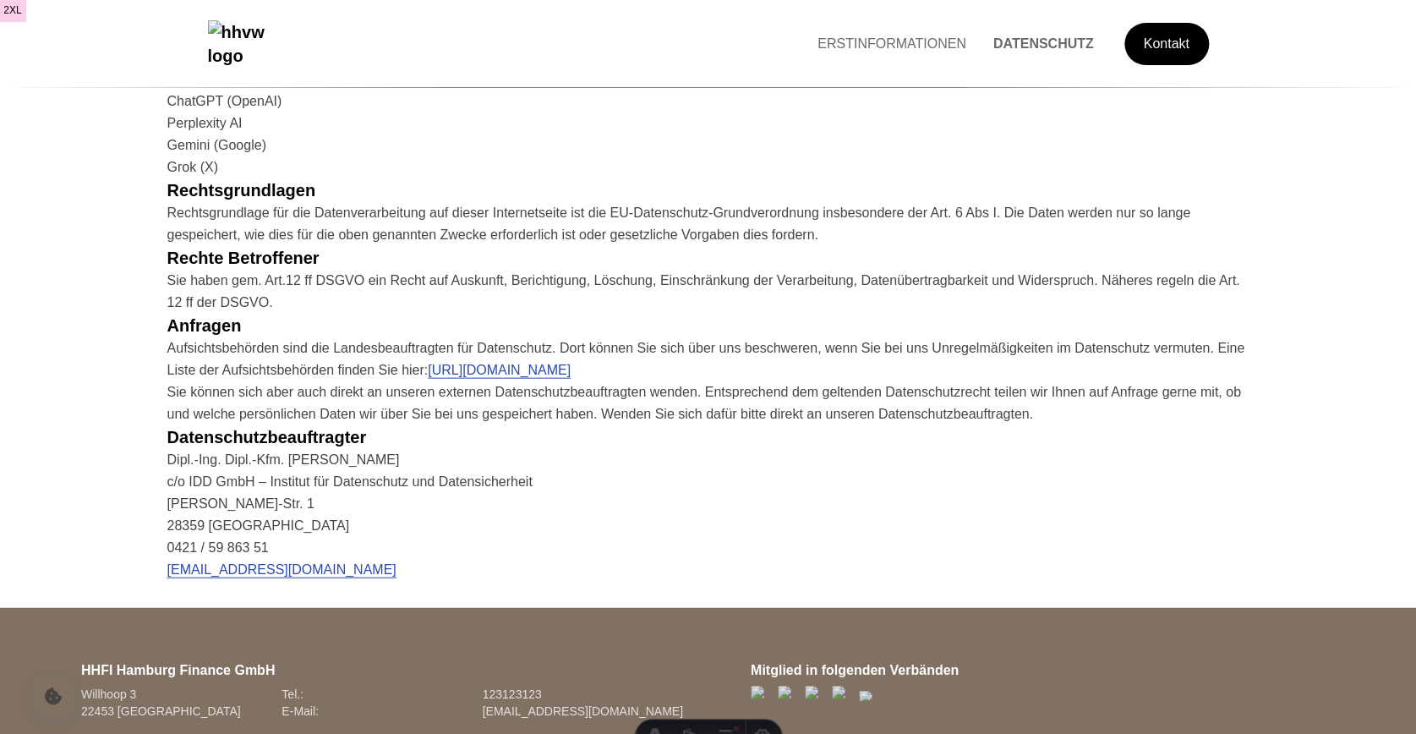
scroll to position [1698, 0]
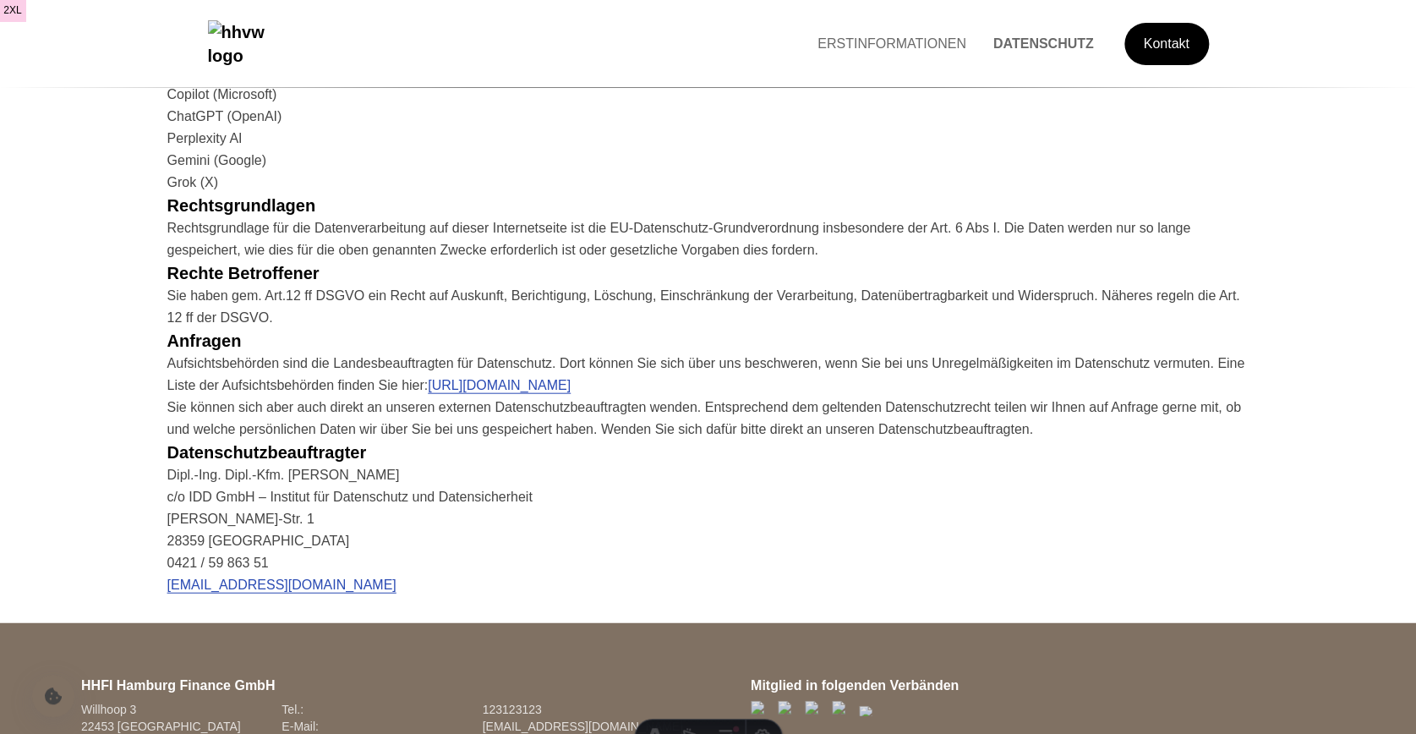
drag, startPoint x: 353, startPoint y: 259, endPoint x: 152, endPoint y: 265, distance: 201.3
drag, startPoint x: 154, startPoint y: 264, endPoint x: 576, endPoint y: 265, distance: 421.8
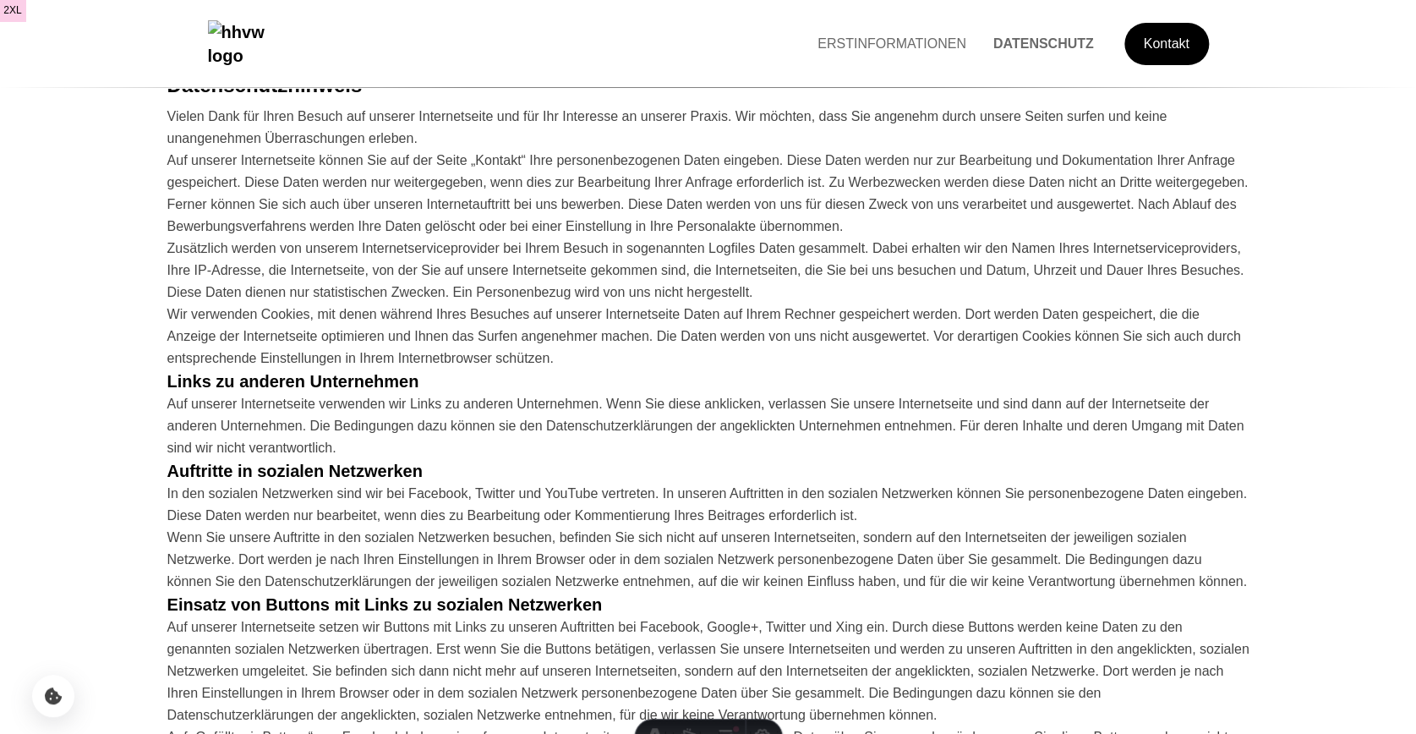
scroll to position [169, 0]
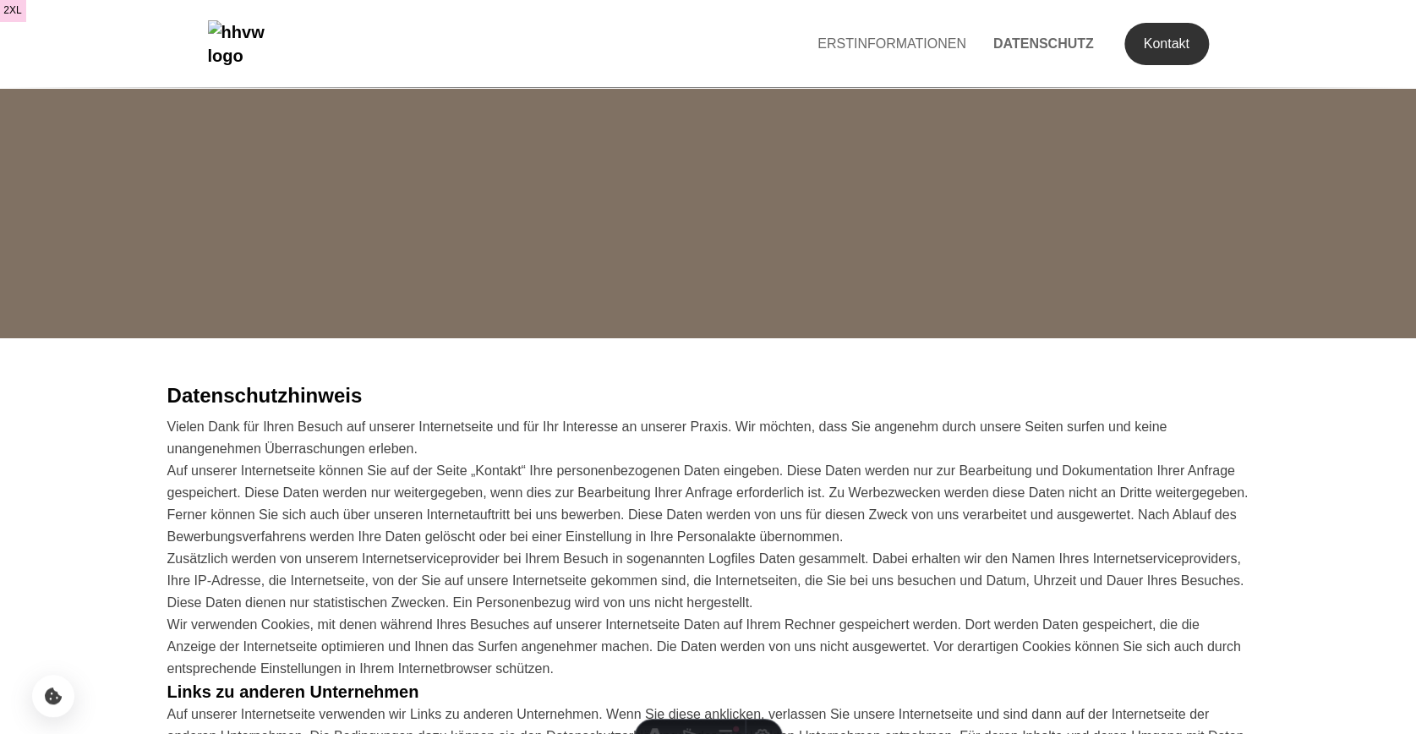
click at [1148, 57] on link "Kontakt" at bounding box center [1165, 44] width 85 height 45
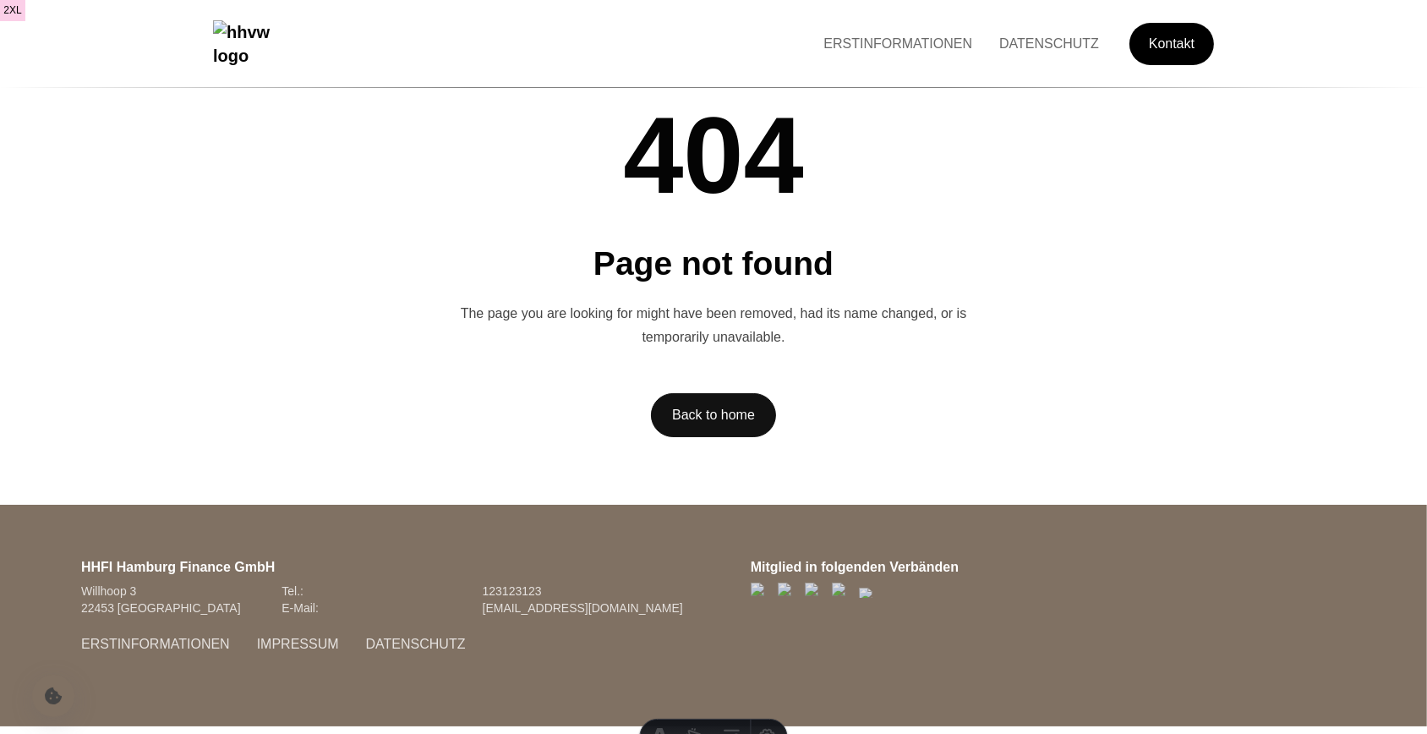
click at [866, 54] on li "ERSTINFORMATIONEN" at bounding box center [898, 44] width 176 height 22
click at [871, 48] on link "ERSTINFORMATIONEN" at bounding box center [898, 43] width 176 height 14
click at [874, 41] on link "ERSTINFORMATIONEN" at bounding box center [897, 43] width 177 height 14
click at [751, 625] on div "Mitglied in folgenden Verbänden" at bounding box center [855, 615] width 208 height 113
drag, startPoint x: 507, startPoint y: 609, endPoint x: 381, endPoint y: 609, distance: 125.9
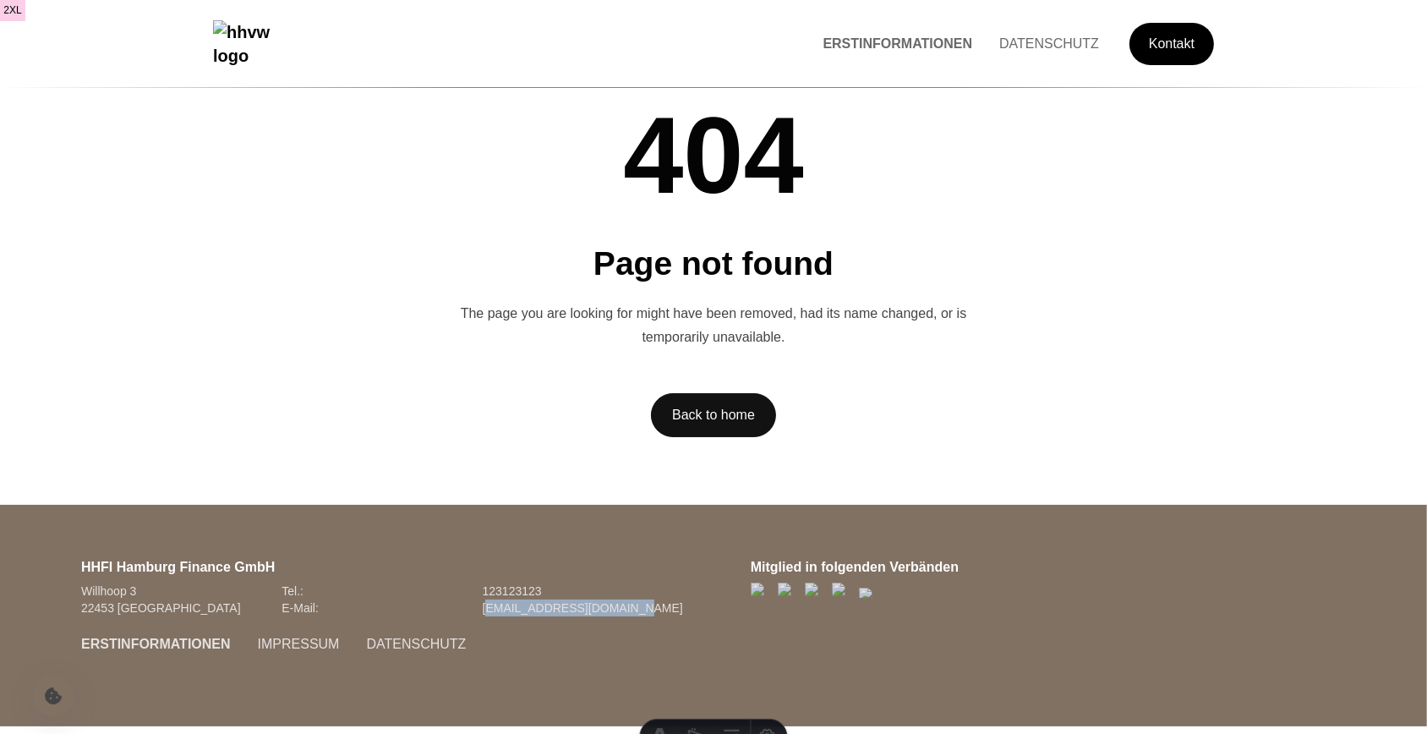
click at [363, 609] on footer "HHFI Hamburg Finance GmbH Willhoop 3 Tel.: 123123123 22453 Hamburg E-Mail: info…" at bounding box center [713, 615] width 1427 height 221
click at [302, 53] on img "Hauptseite besuchen" at bounding box center [257, 43] width 89 height 47
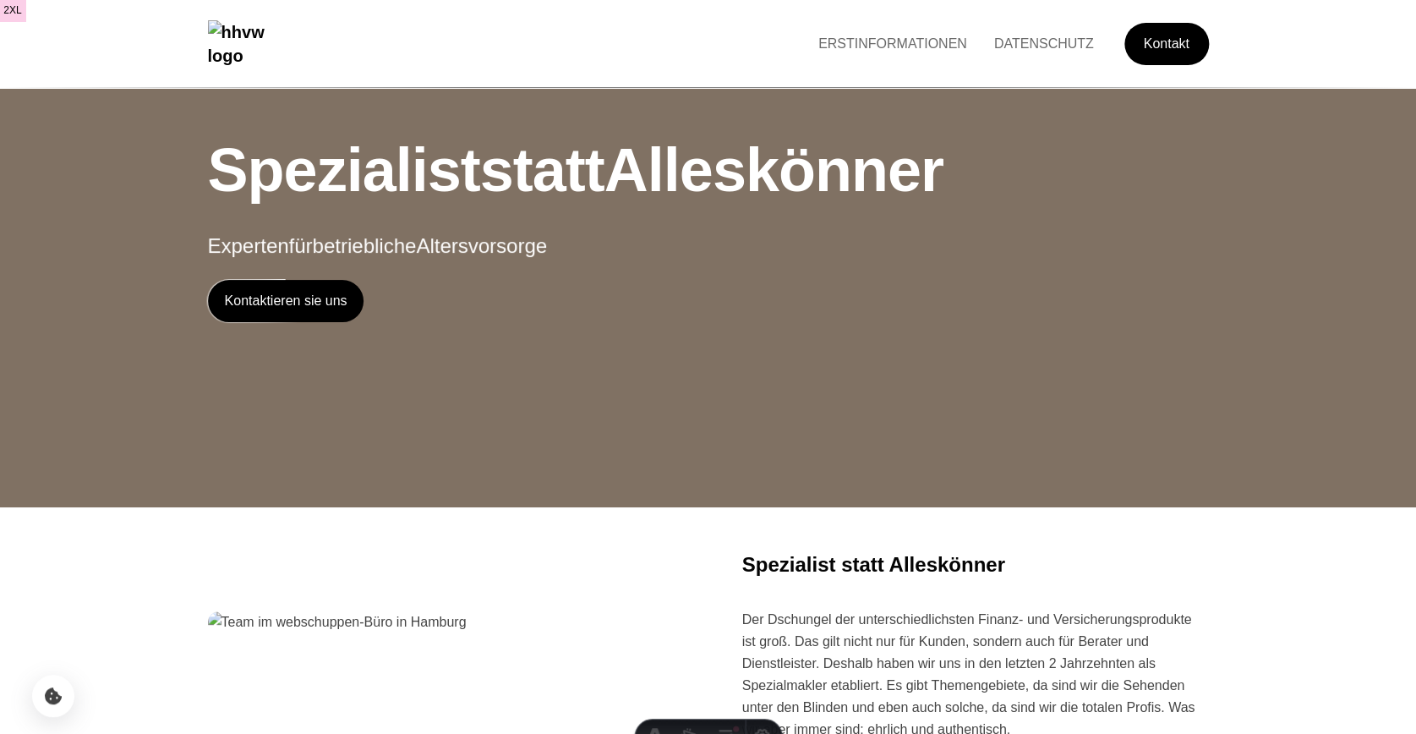
click at [937, 46] on link "ERSTINFORMATIONEN" at bounding box center [893, 43] width 176 height 14
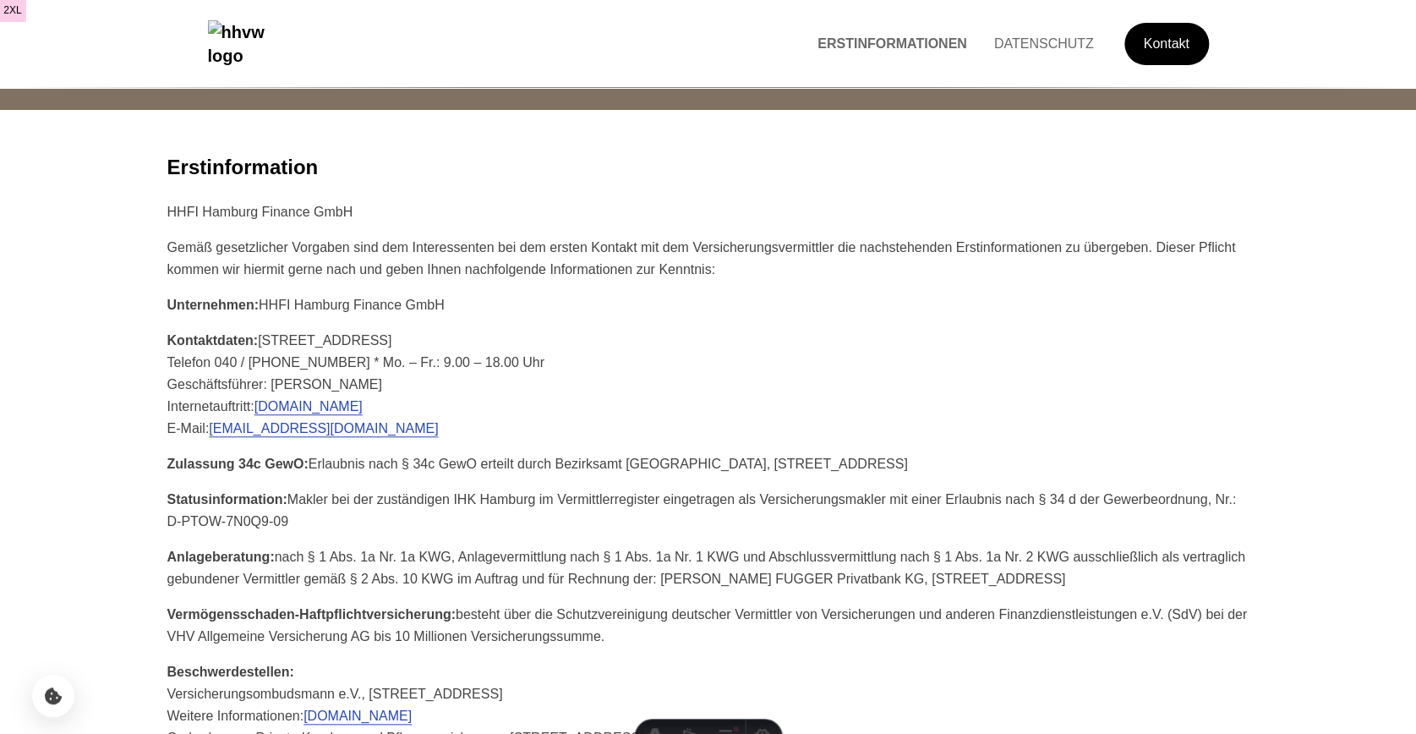
scroll to position [174, 0]
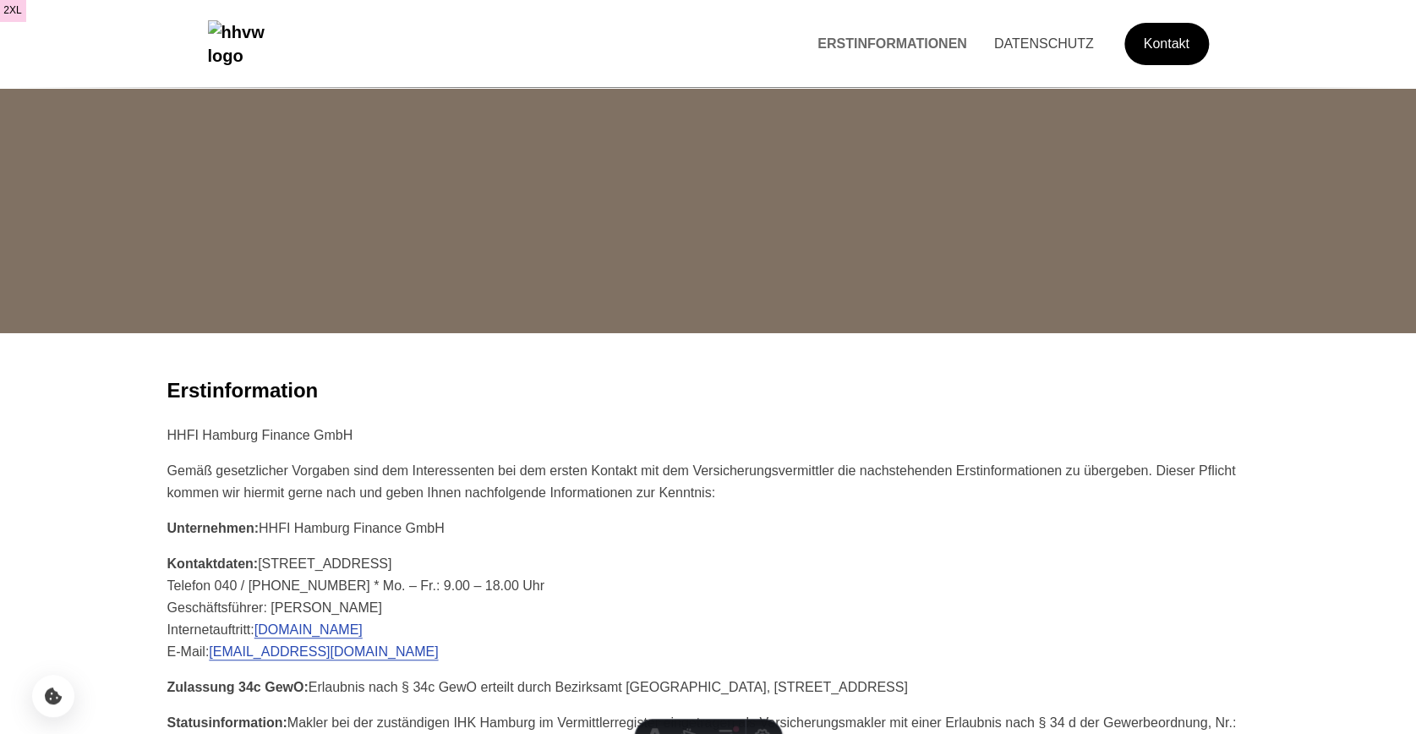
click at [1042, 36] on link "DATENSCHUTZ" at bounding box center [1043, 43] width 127 height 14
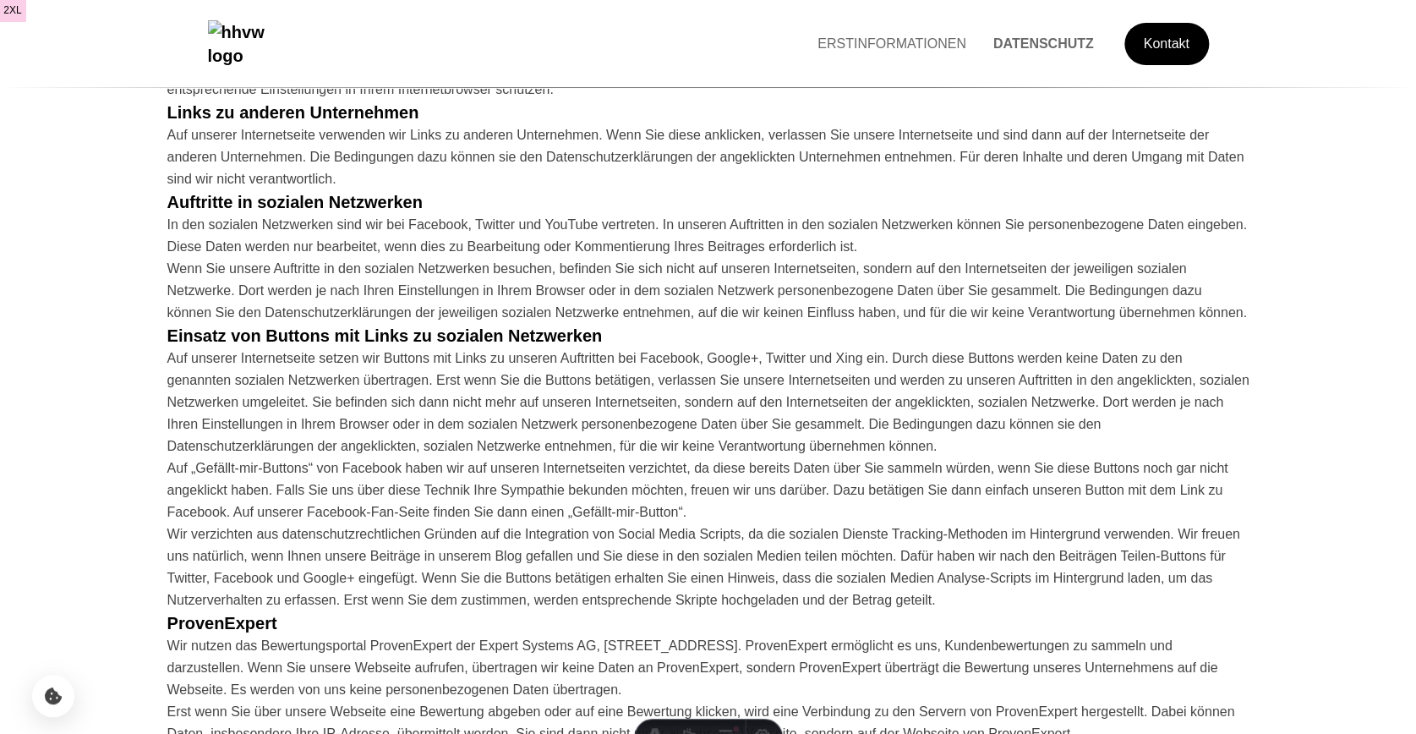
scroll to position [747, 0]
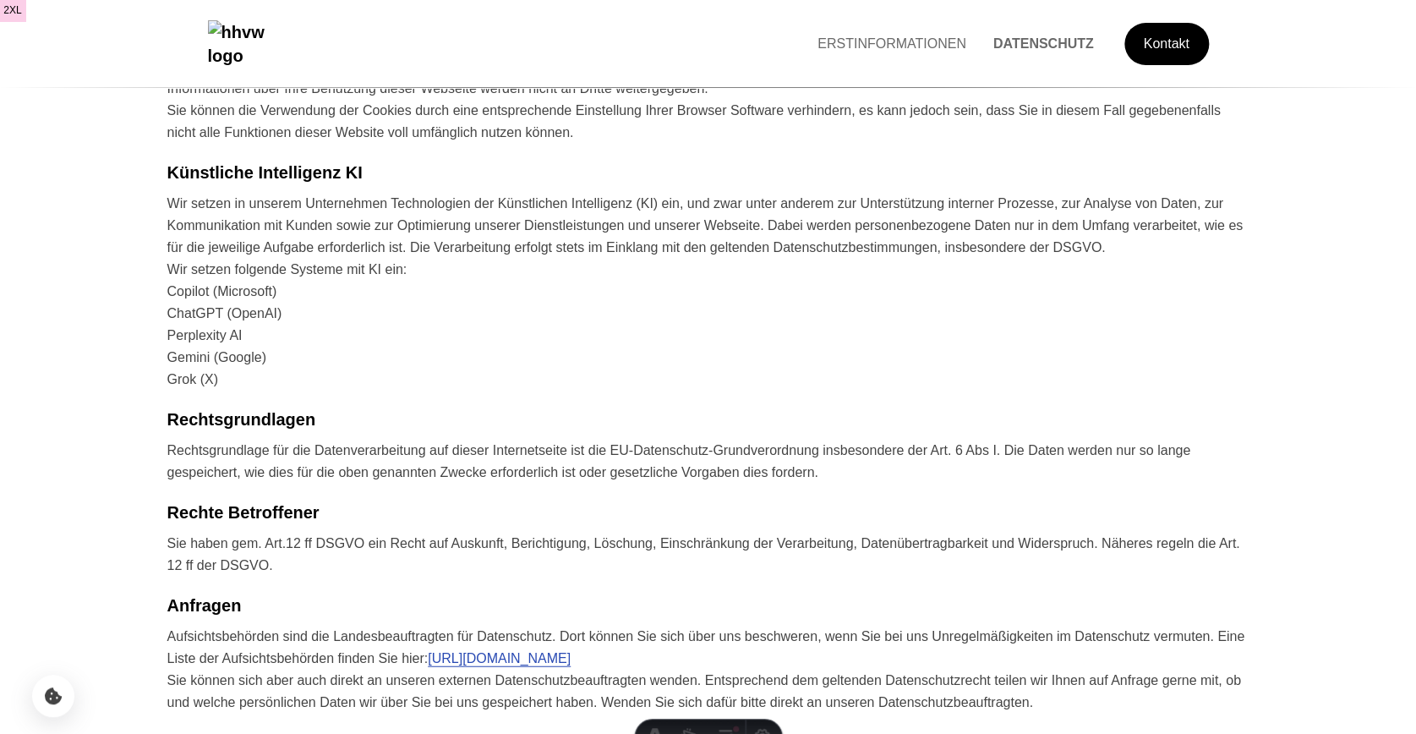
scroll to position [1652, 0]
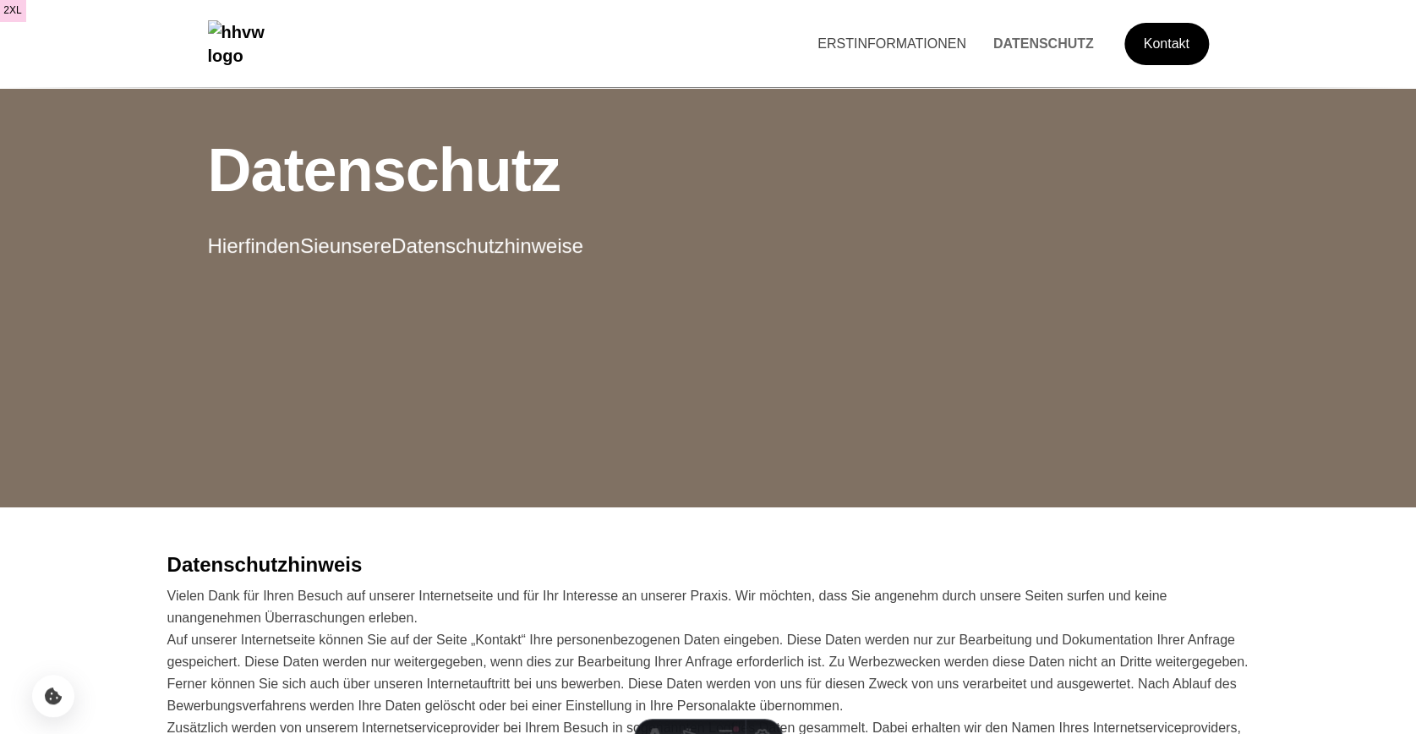
click at [897, 38] on link "ERSTINFORMATIONEN" at bounding box center [892, 43] width 176 height 14
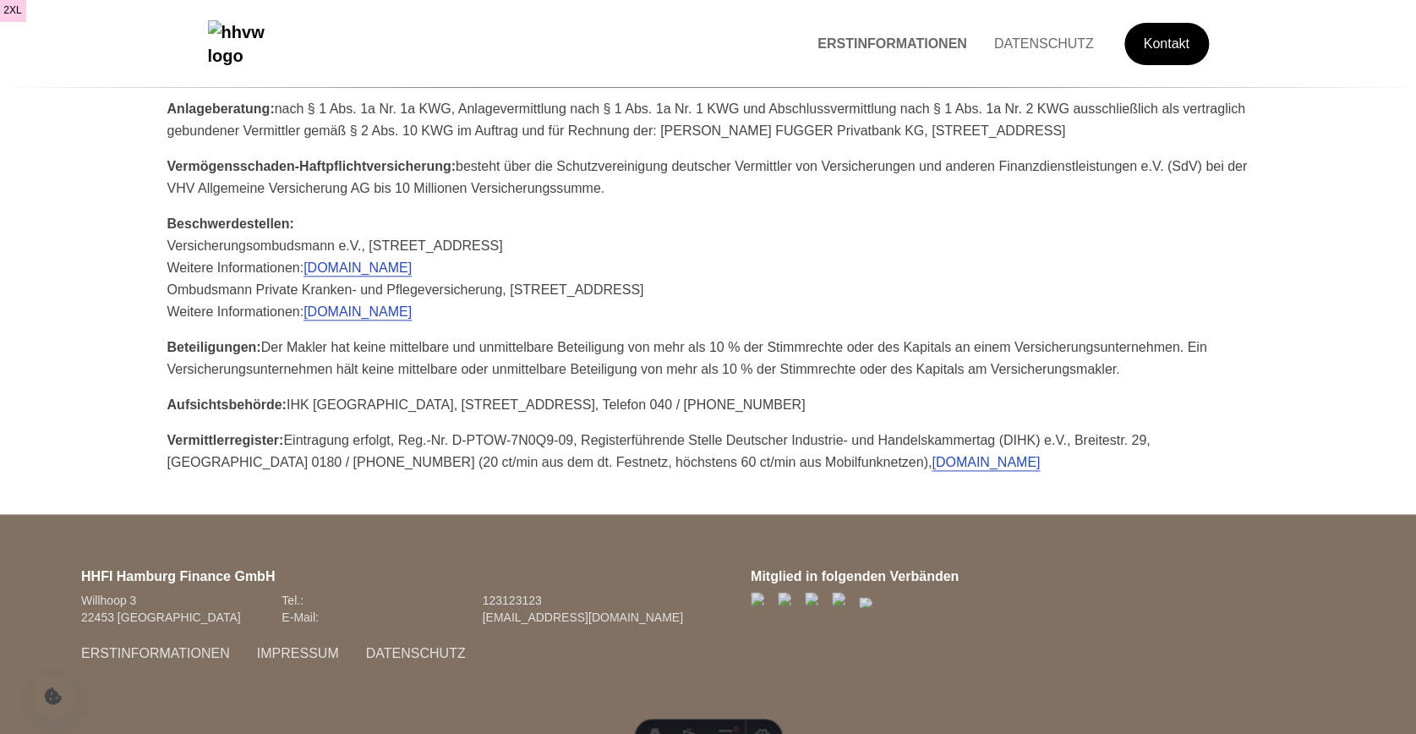
scroll to position [845, 0]
click at [138, 642] on li "ERSTINFORMATIONEN" at bounding box center [156, 653] width 176 height 22
click at [139, 646] on link "ERSTINFORMATIONEN" at bounding box center [156, 653] width 176 height 14
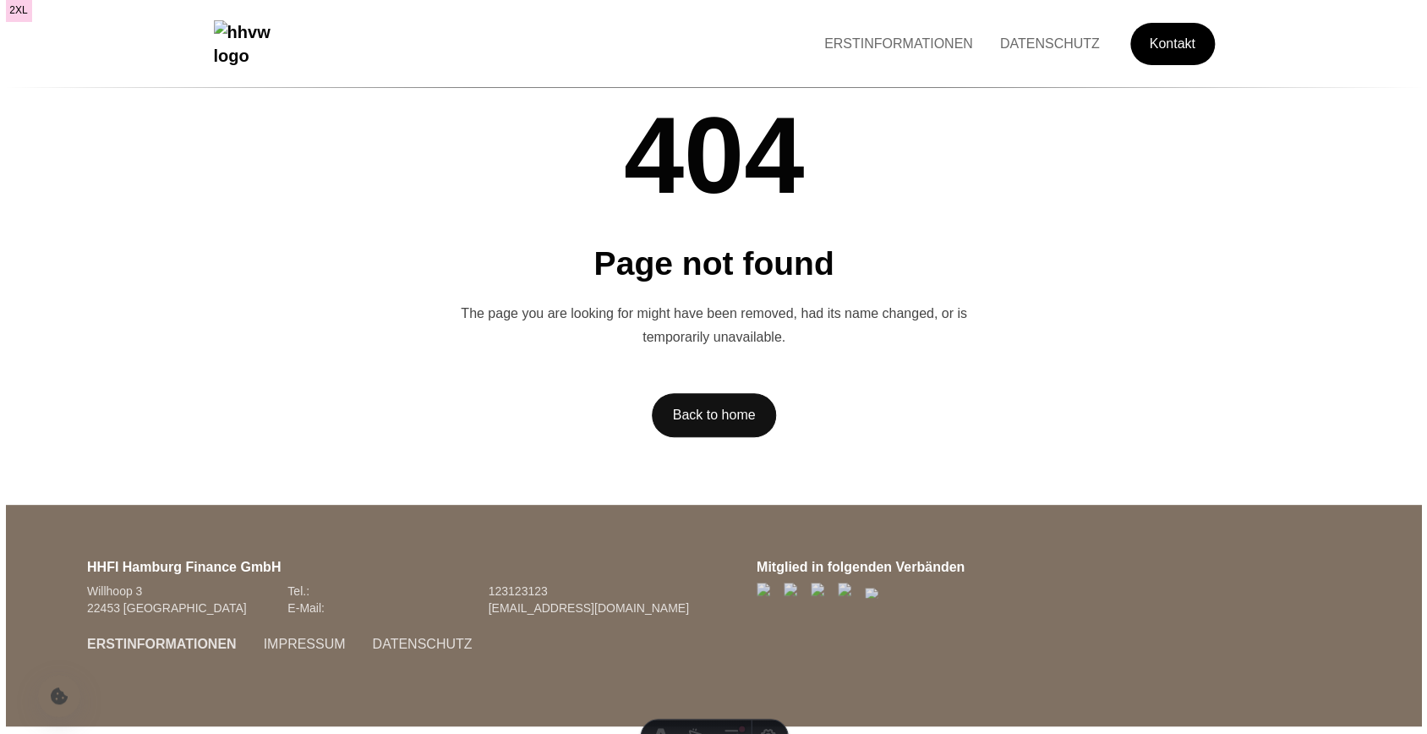
scroll to position [0, 0]
click at [194, 638] on link "ERSTINFORMATIONEN" at bounding box center [156, 643] width 176 height 14
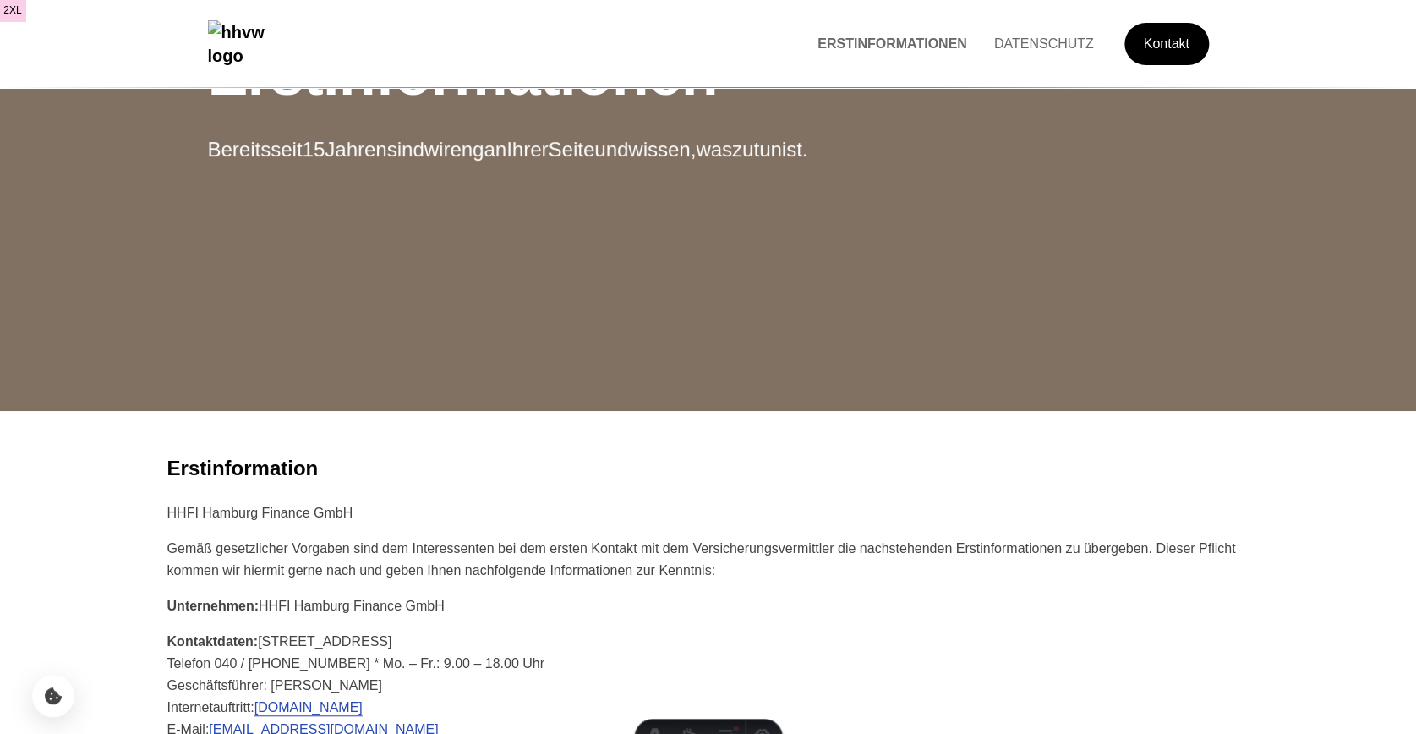
scroll to position [74, 0]
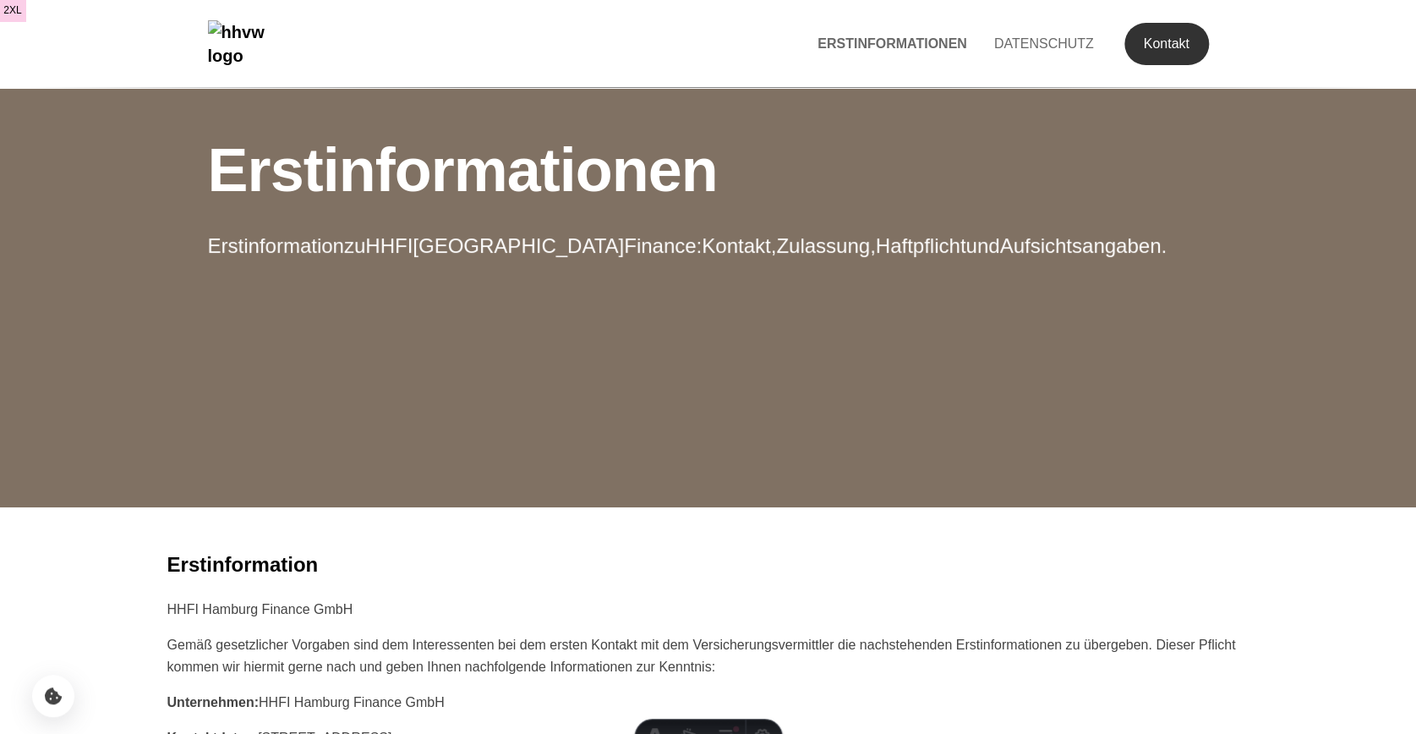
click at [1177, 28] on link "Kontakt" at bounding box center [1166, 44] width 85 height 42
click at [1161, 43] on link "Kontakt" at bounding box center [1166, 44] width 85 height 42
click at [1139, 36] on link "Kontakt" at bounding box center [1166, 44] width 85 height 42
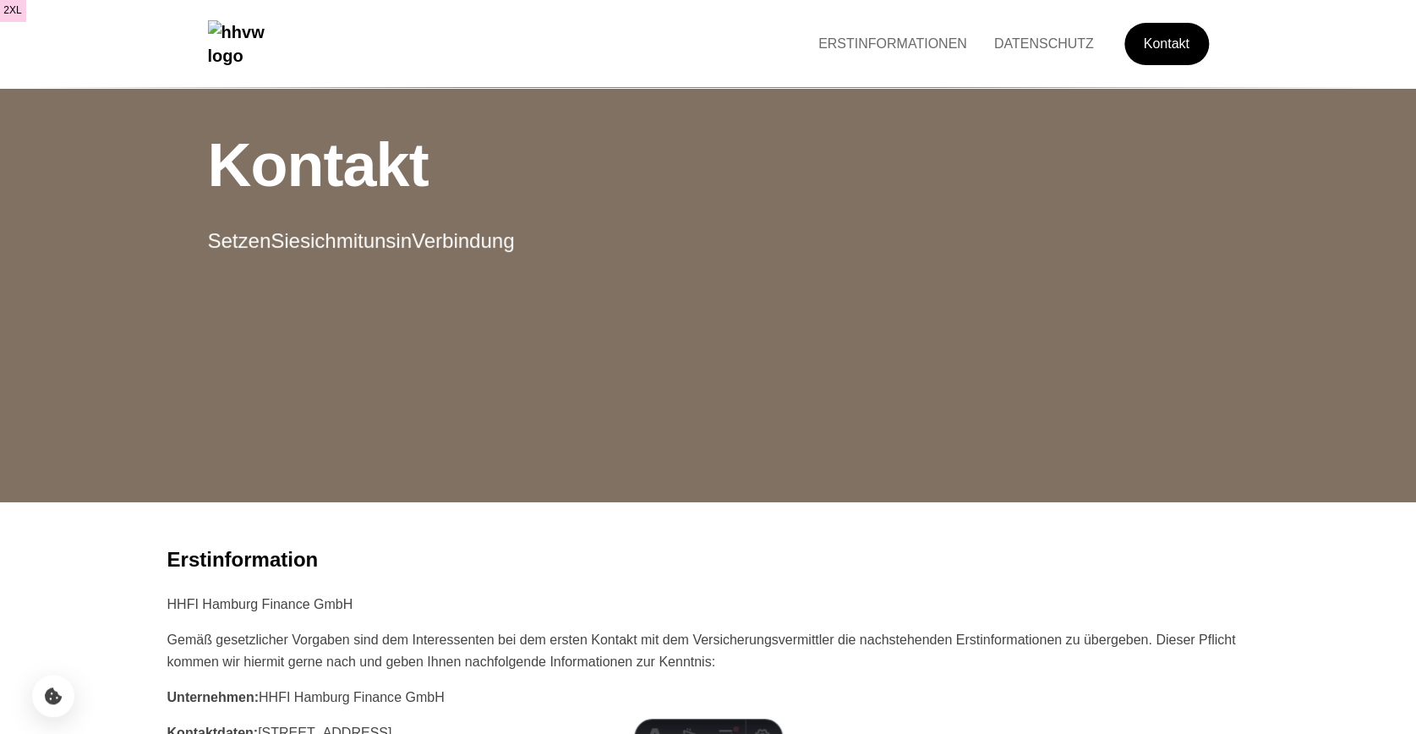
scroll to position [6, 0]
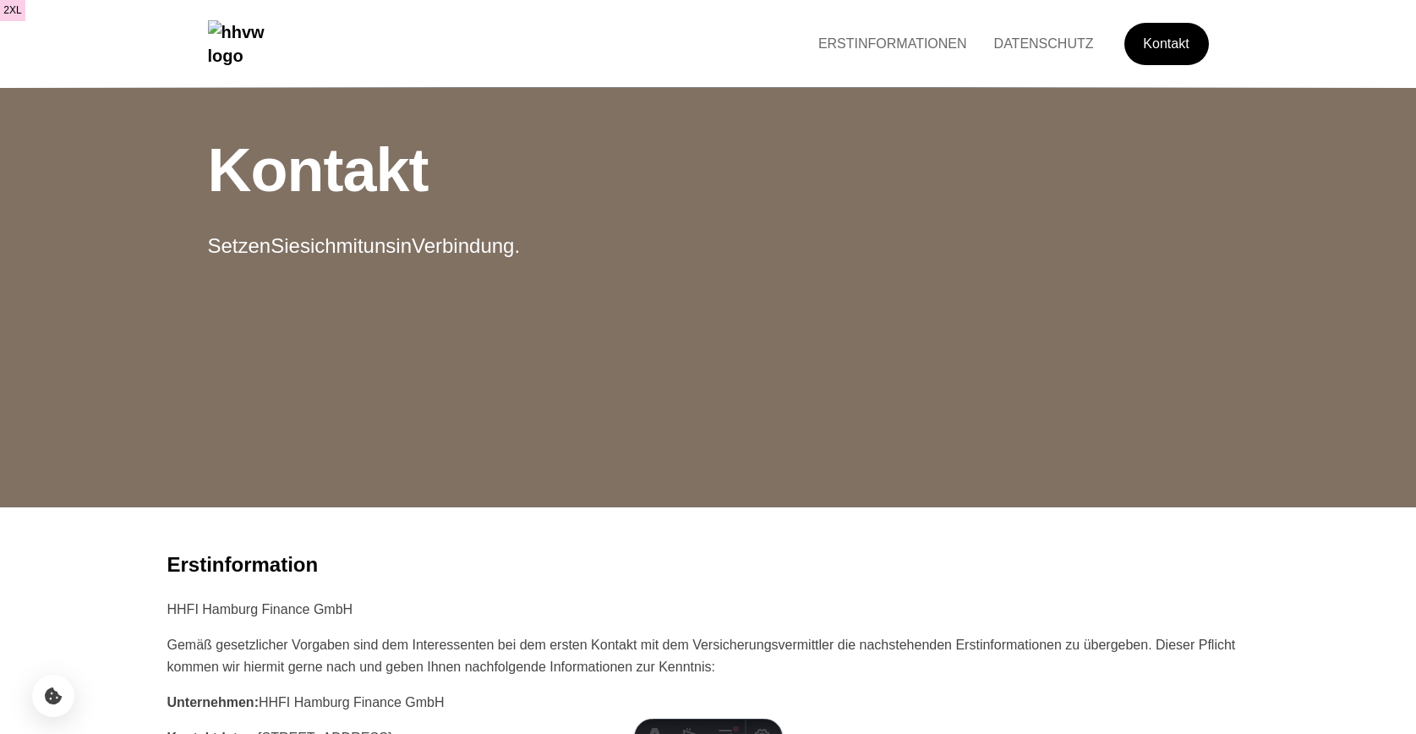
scroll to position [6, 0]
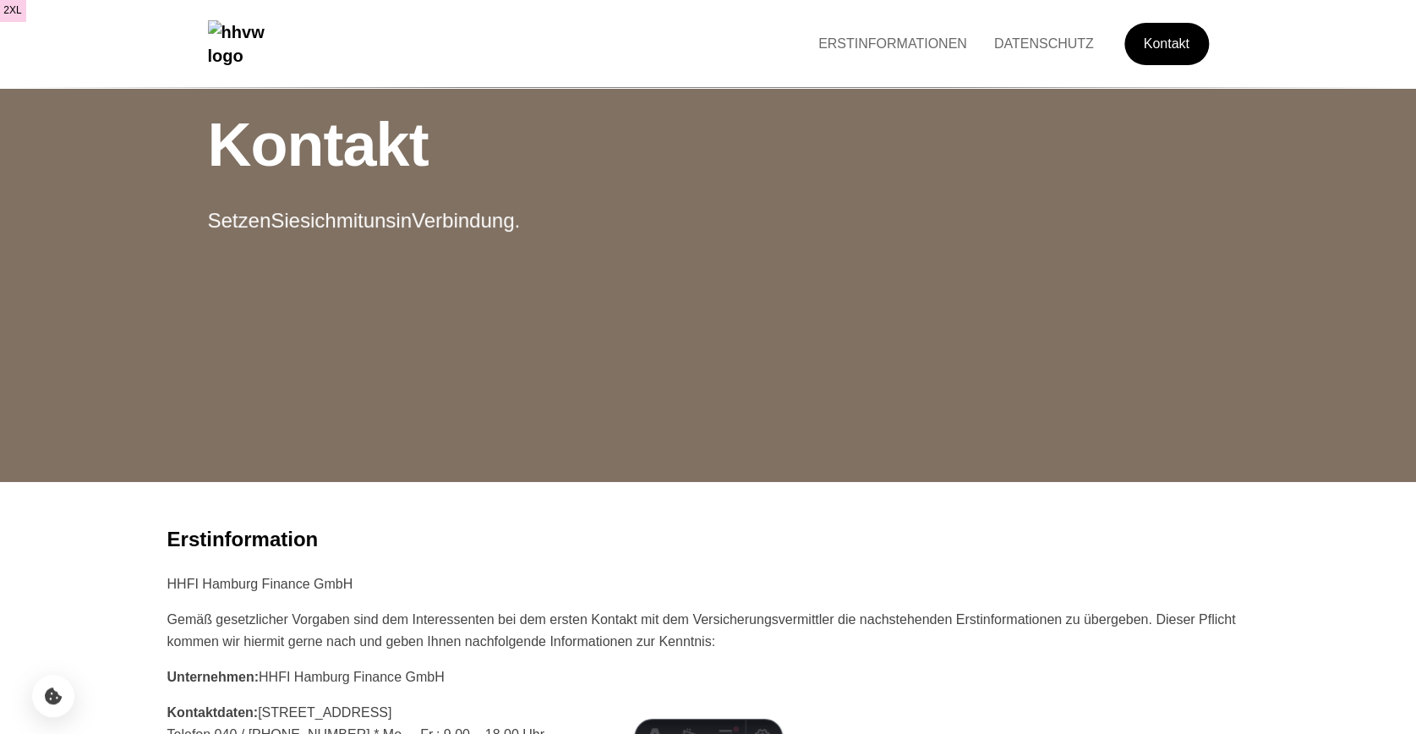
scroll to position [30, 0]
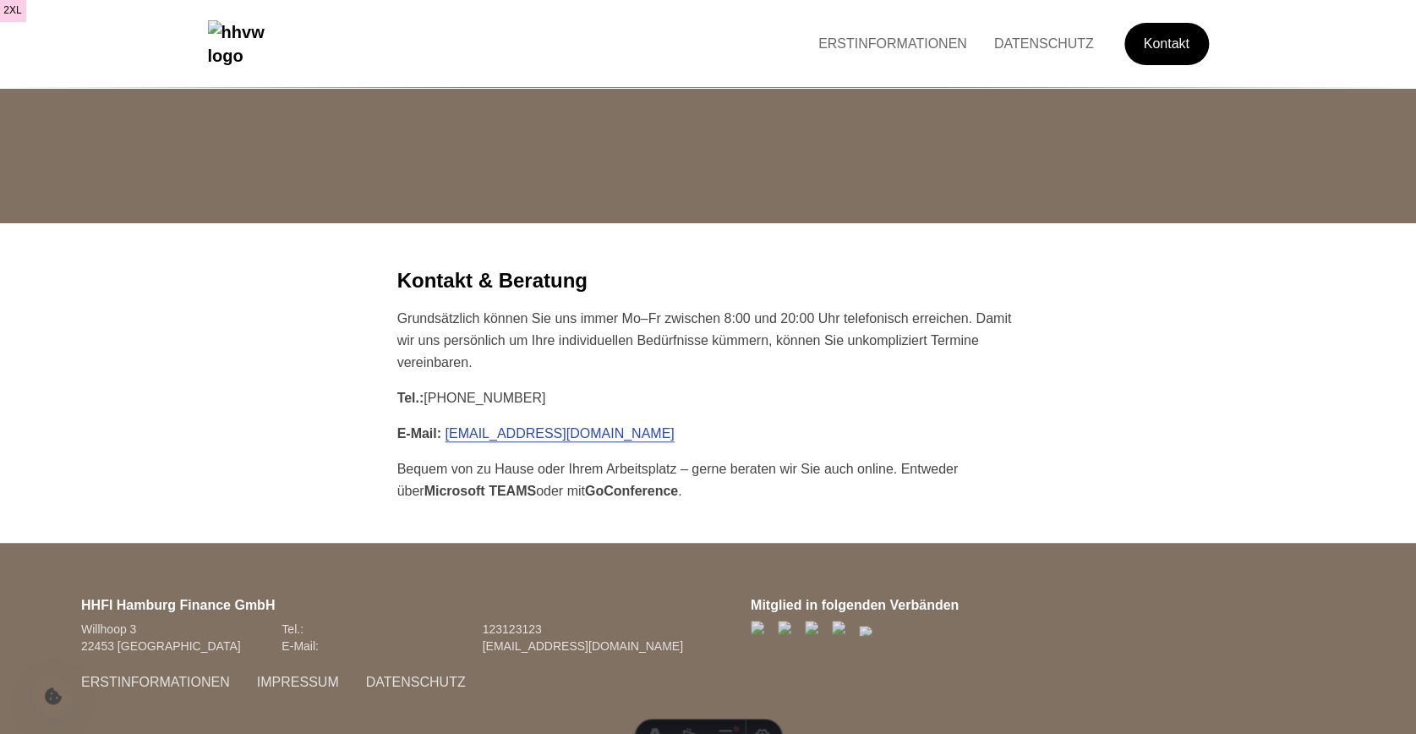
scroll to position [283, 0]
click at [856, 47] on link "ERSTINFORMATIONEN" at bounding box center [893, 43] width 176 height 14
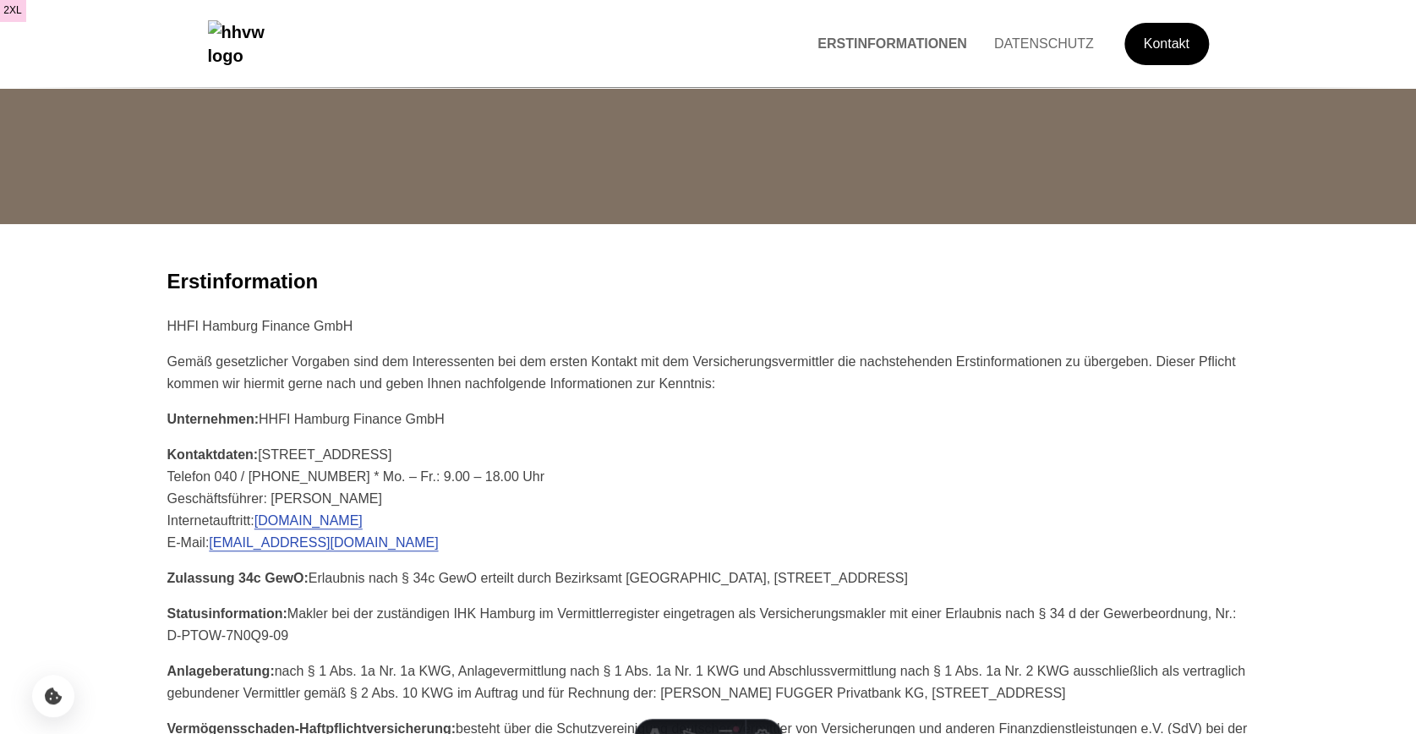
scroll to position [0, 0]
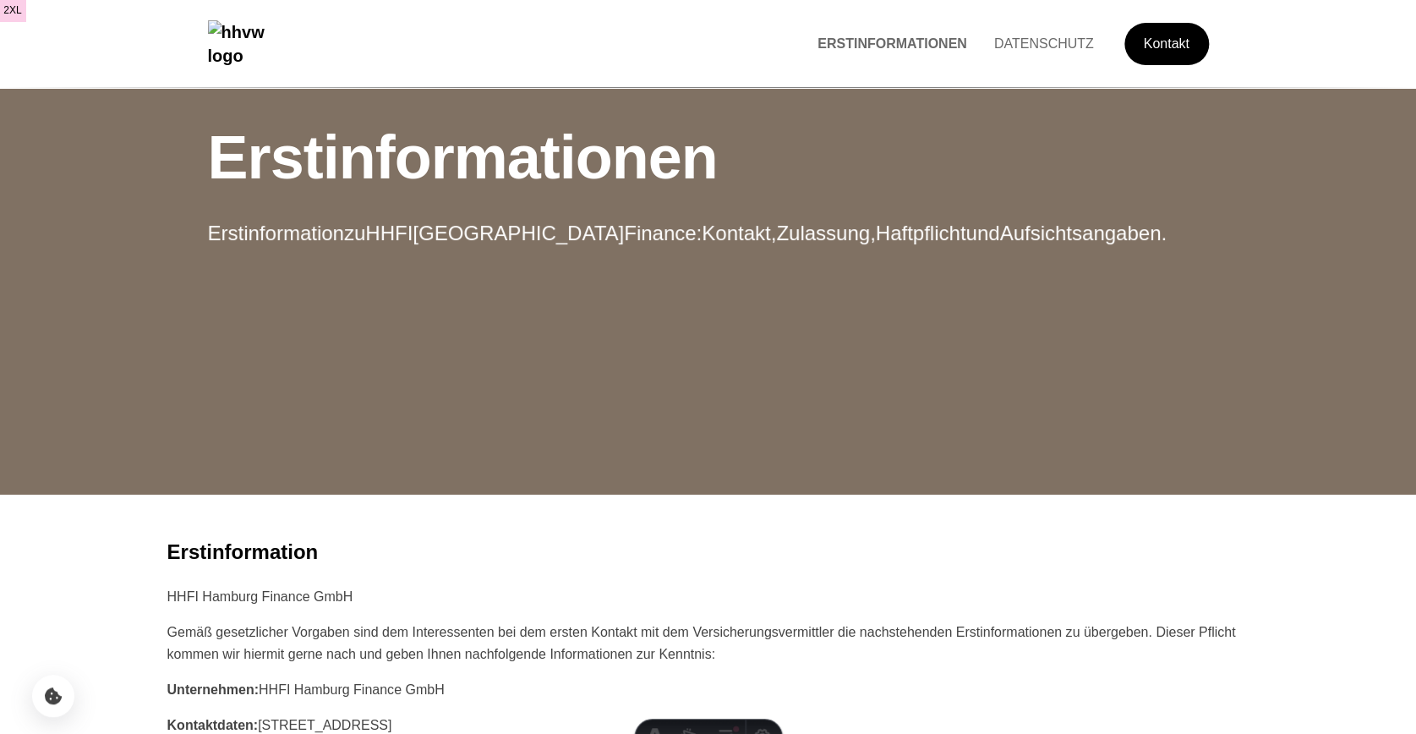
scroll to position [23, 0]
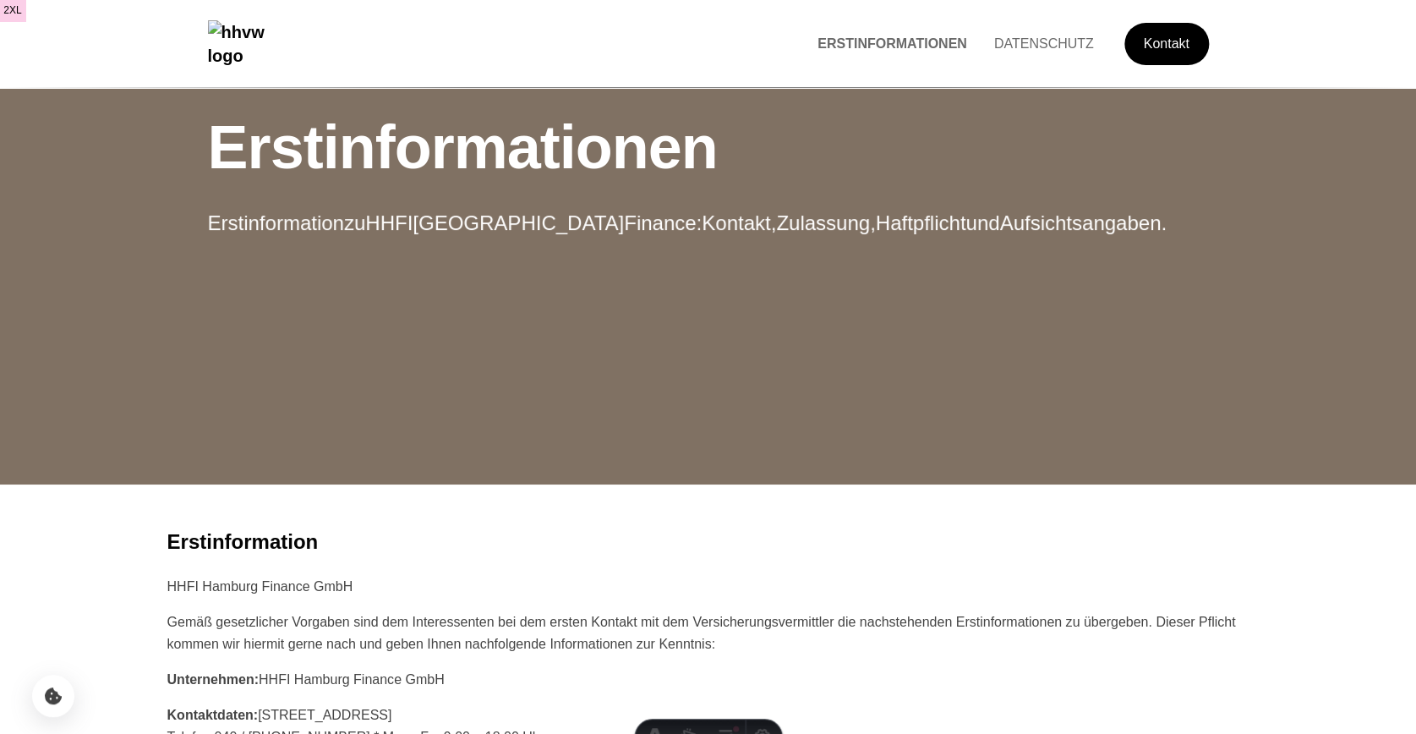
click at [1142, 52] on link "Kontakt" at bounding box center [1165, 43] width 86 height 46
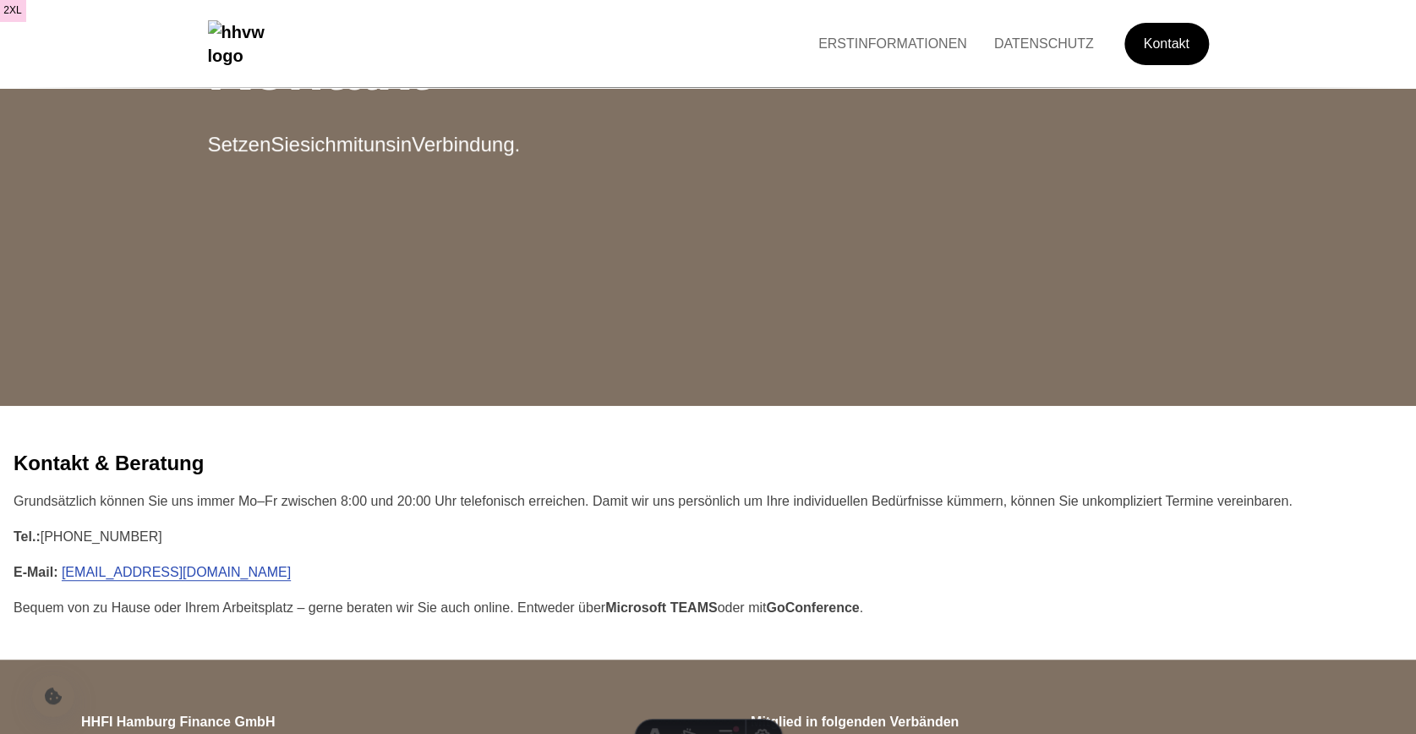
scroll to position [112, 0]
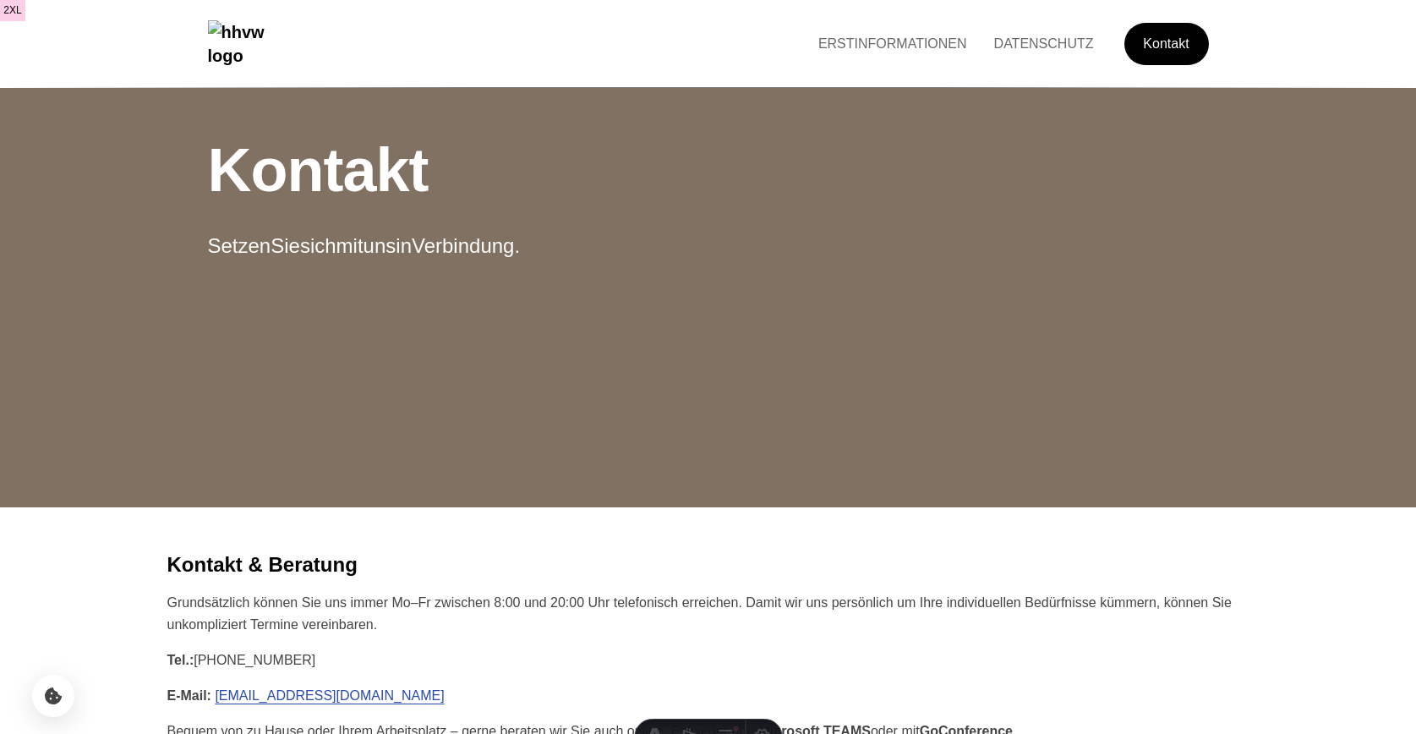
scroll to position [114, 0]
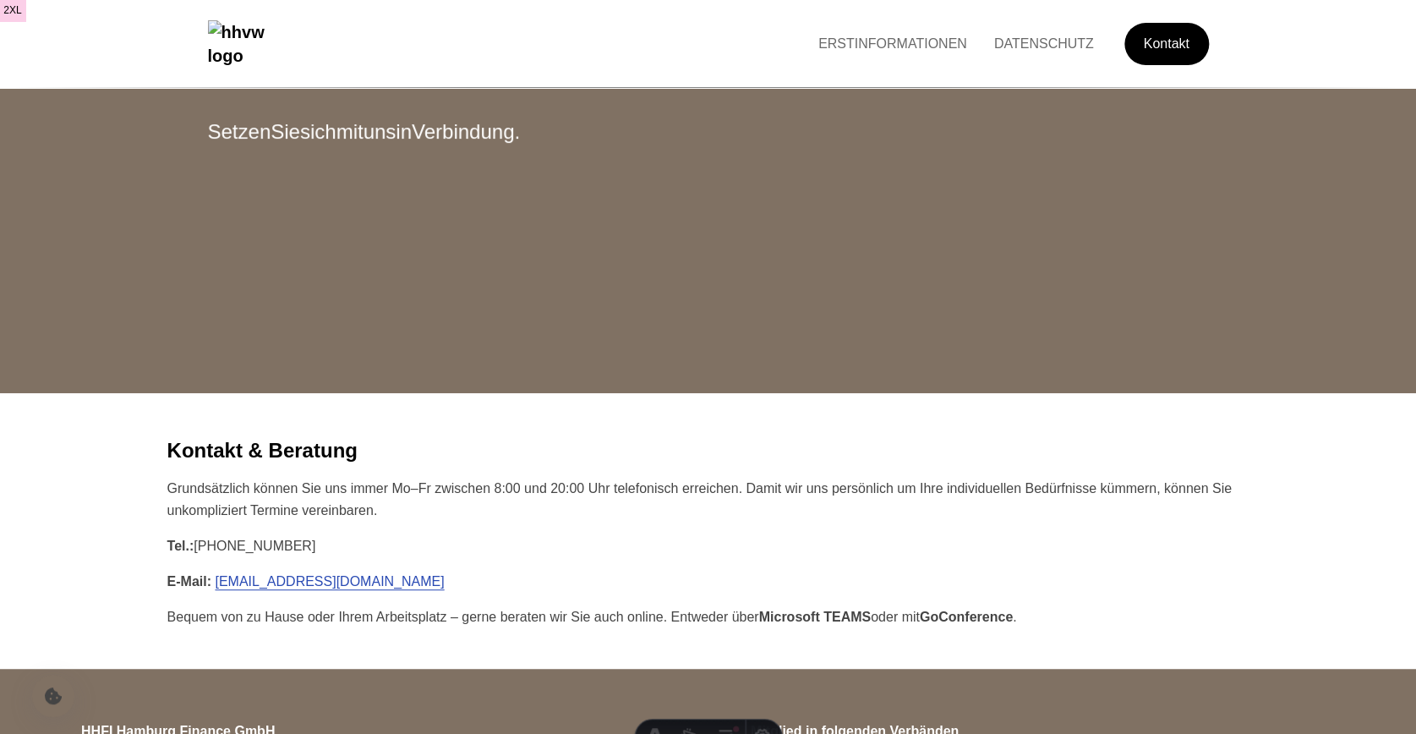
click at [888, 57] on div "ERSTINFORMATIONEN DATENSCHUTZ Kontakt" at bounding box center [1007, 44] width 404 height 42
click at [905, 47] on link "ERSTINFORMATIONEN" at bounding box center [893, 43] width 176 height 14
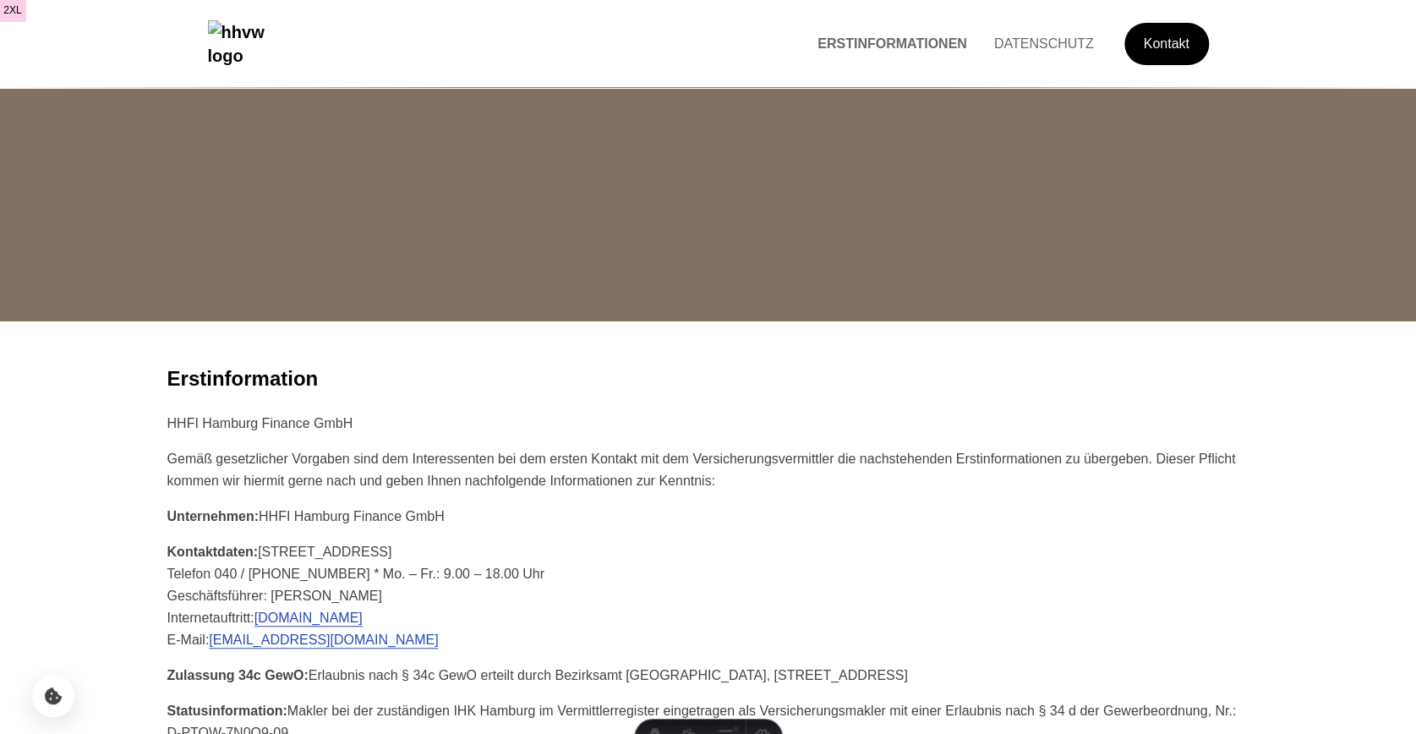
scroll to position [216, 0]
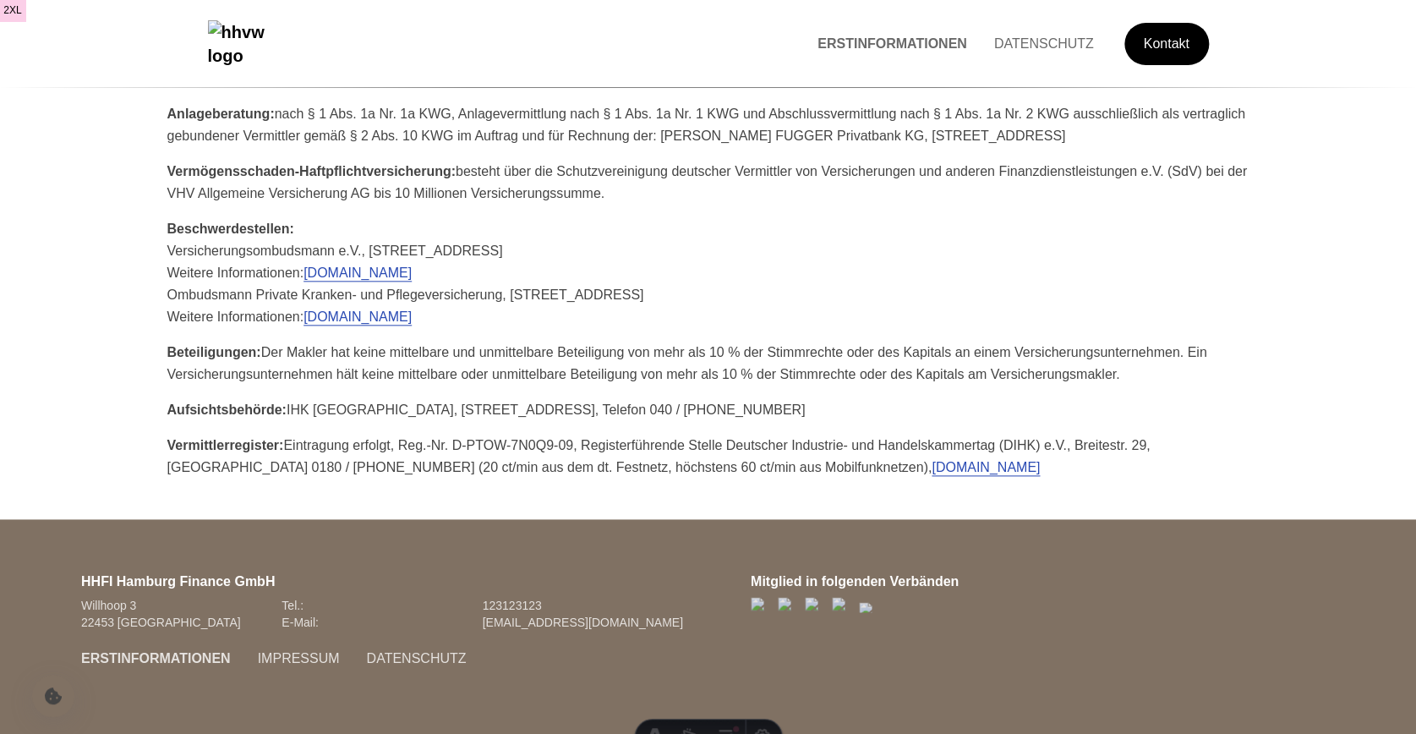
scroll to position [761, 0]
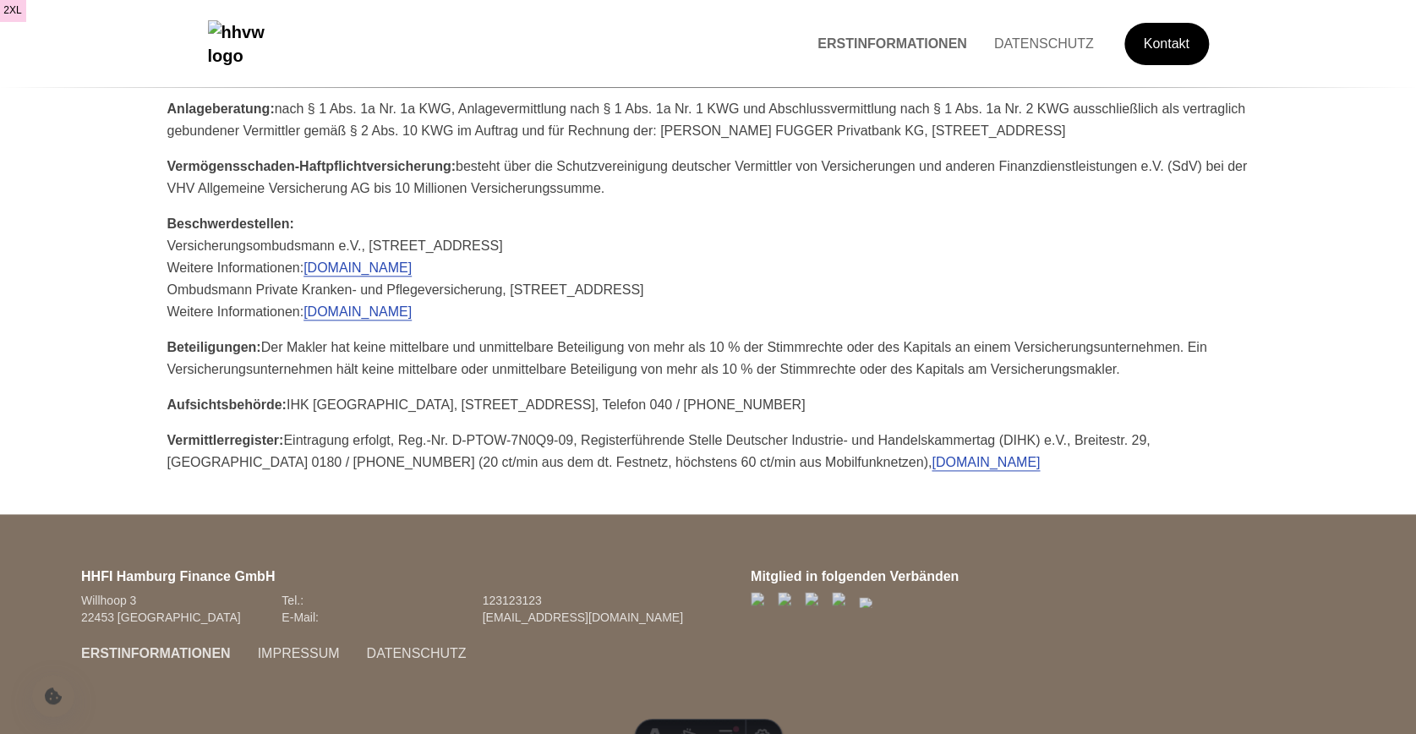
click at [297, 37] on img "Hauptseite besuchen" at bounding box center [252, 43] width 89 height 47
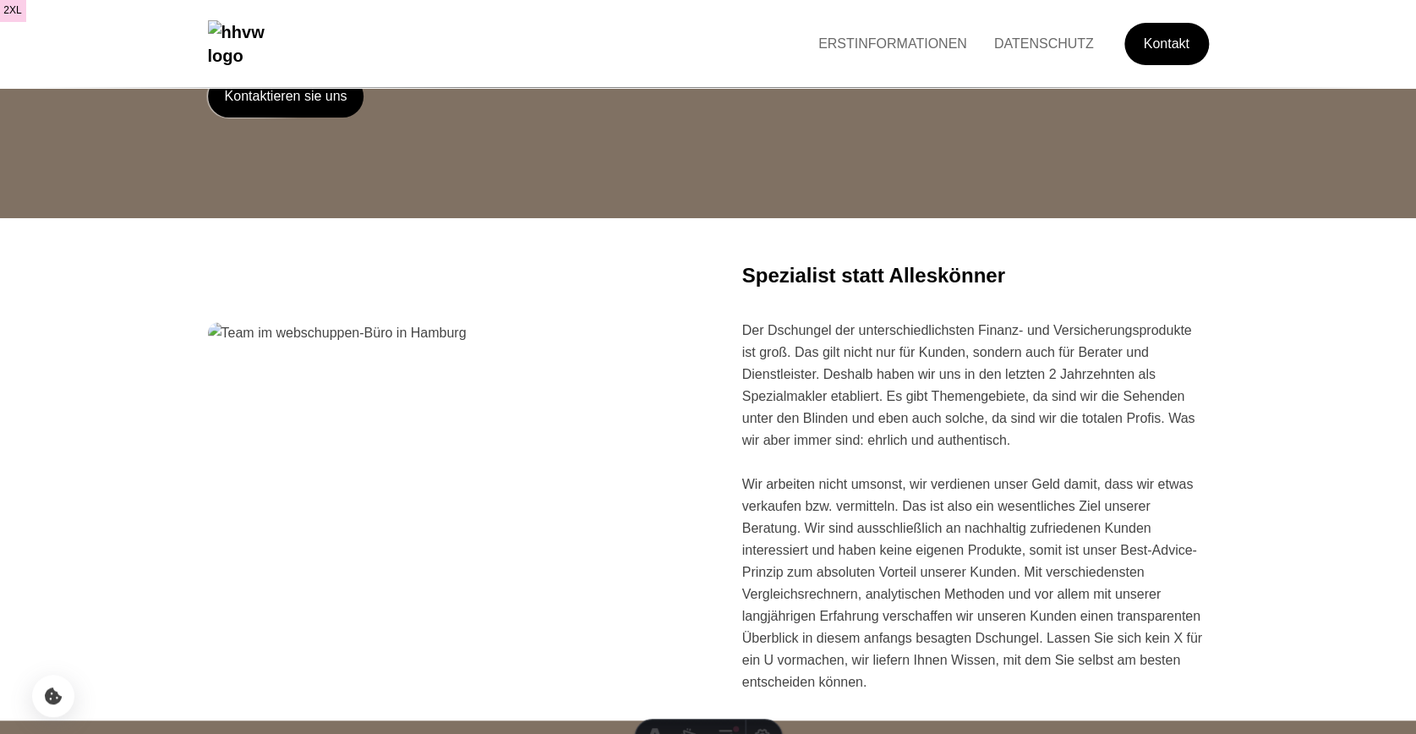
scroll to position [412, 0]
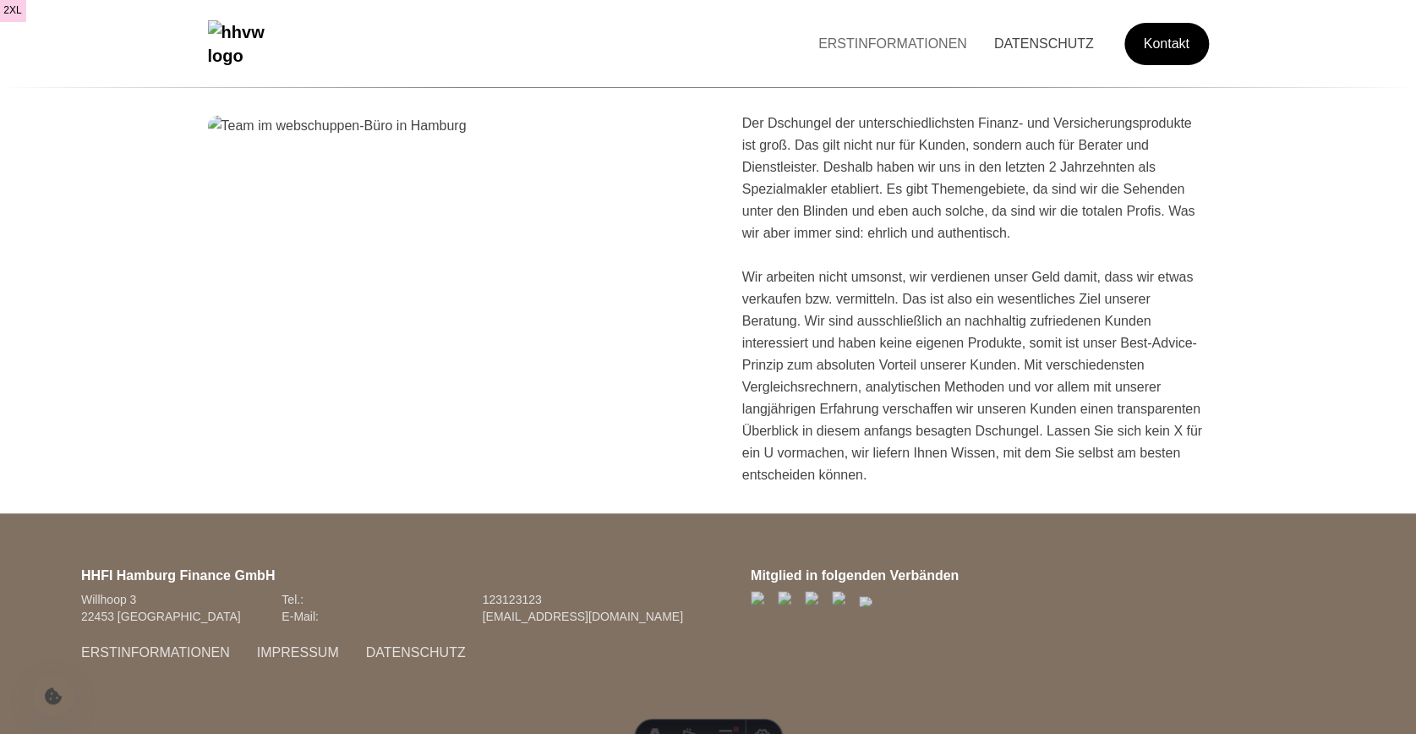
click at [1067, 41] on link "DATENSCHUTZ" at bounding box center [1043, 43] width 127 height 14
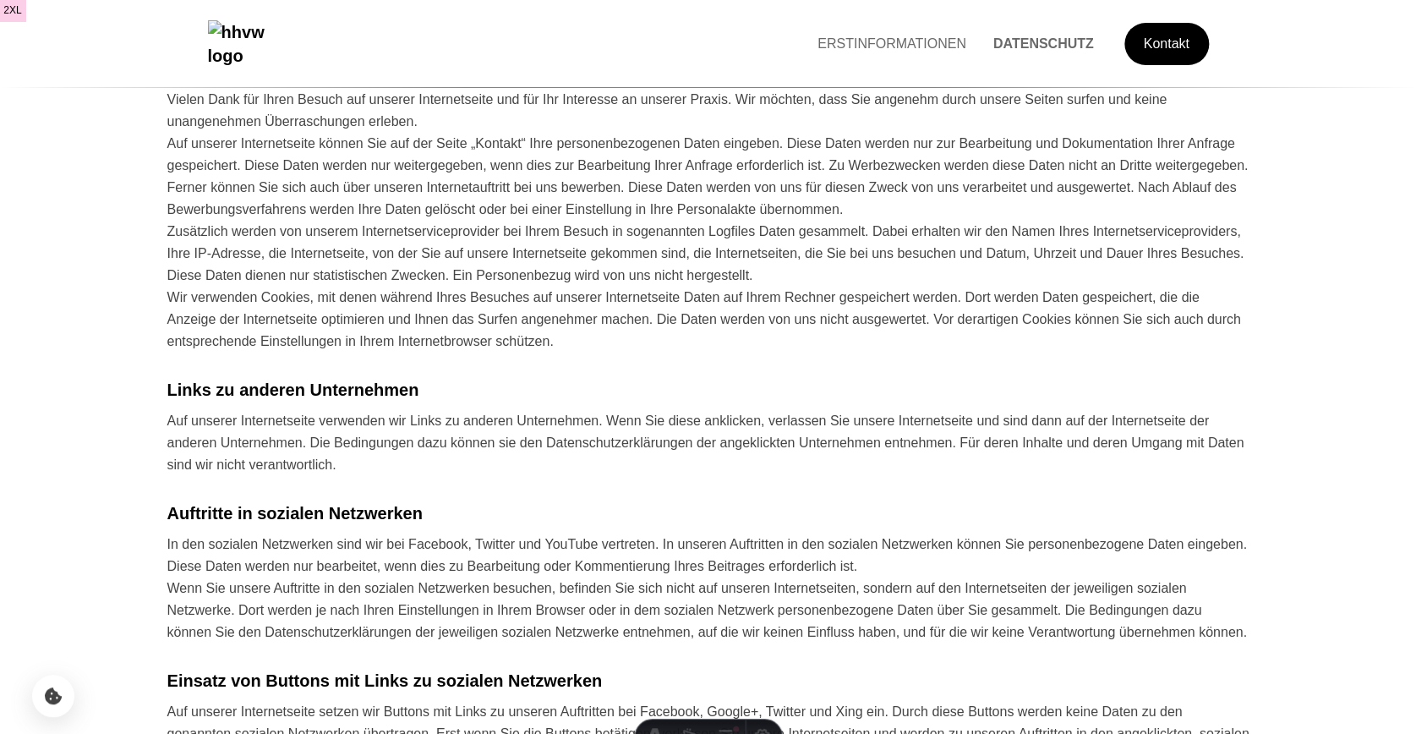
scroll to position [0, 0]
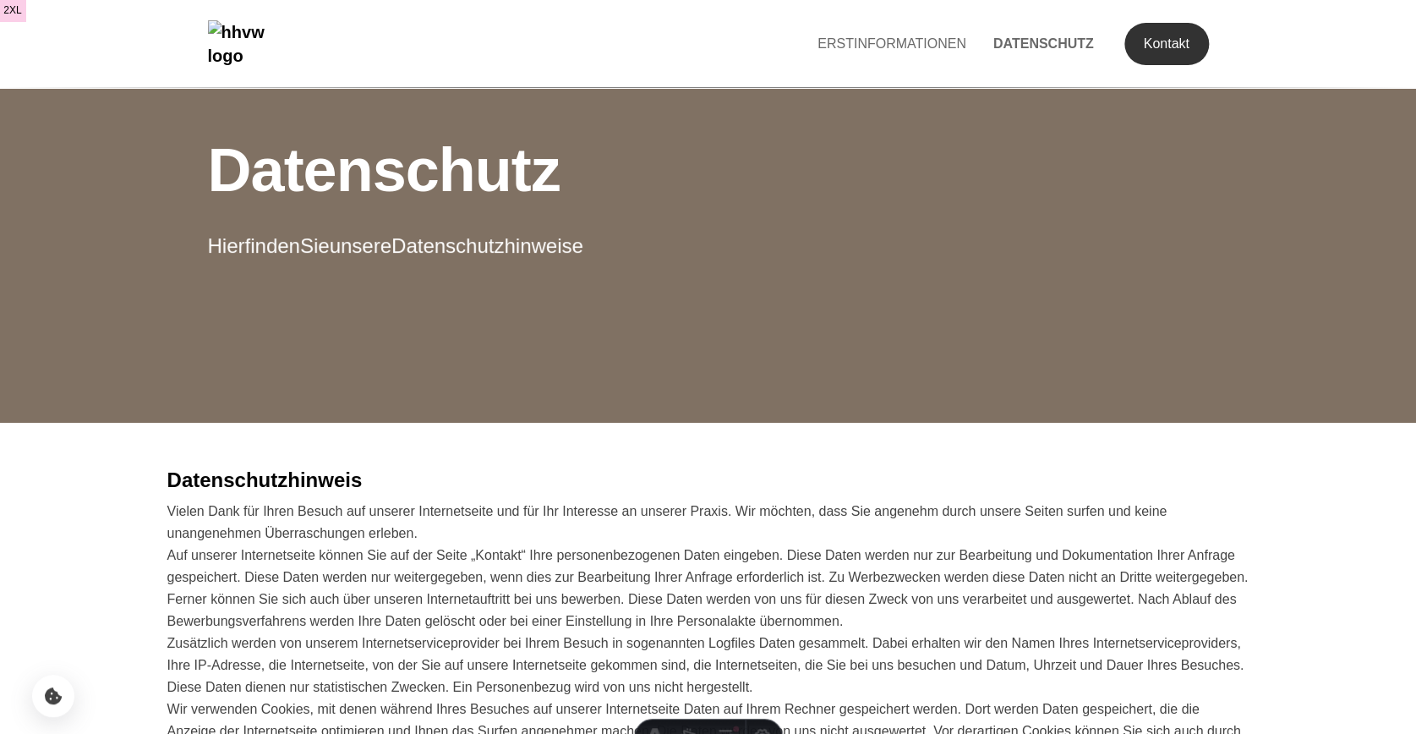
click at [1153, 32] on link "Kontakt" at bounding box center [1166, 44] width 85 height 42
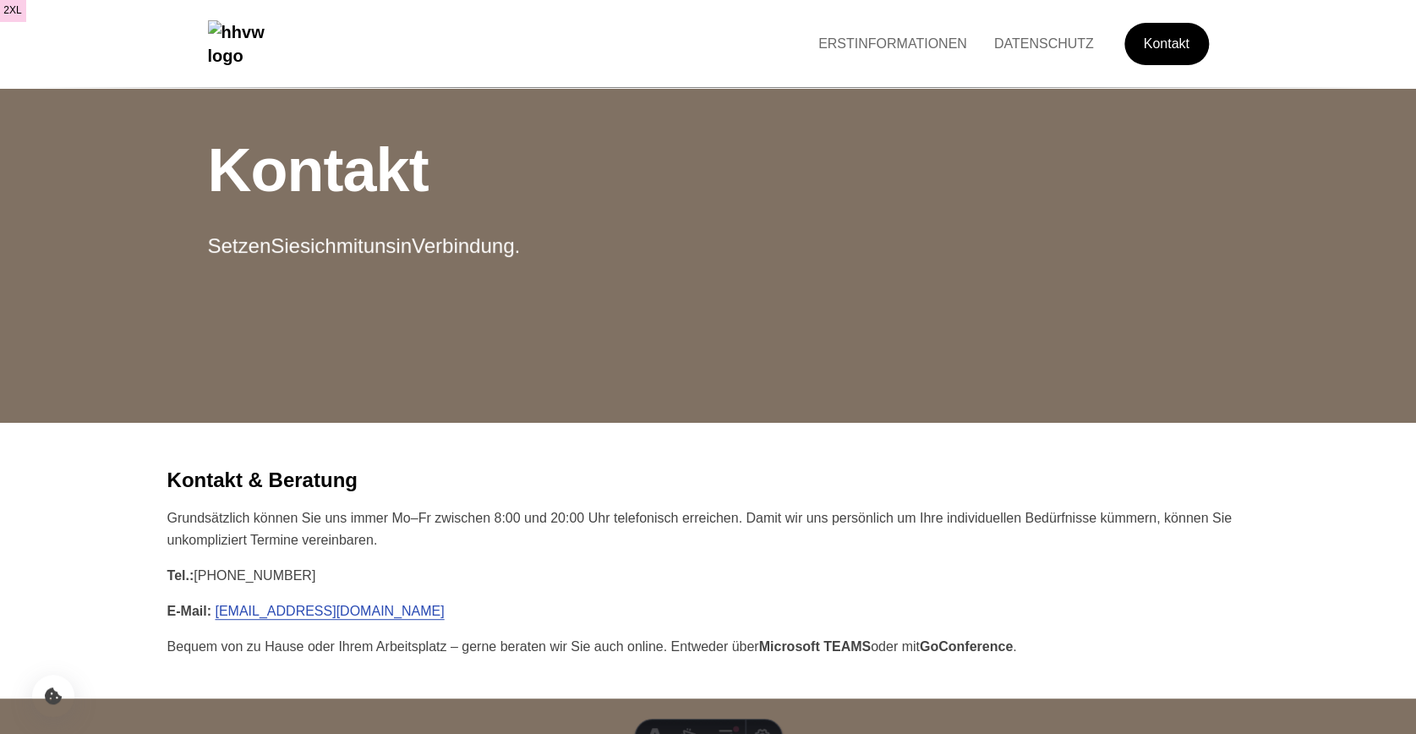
click at [1067, 36] on li "DATENSCHUTZ" at bounding box center [1043, 44] width 127 height 22
click at [1061, 41] on link "DATENSCHUTZ" at bounding box center [1043, 43] width 127 height 14
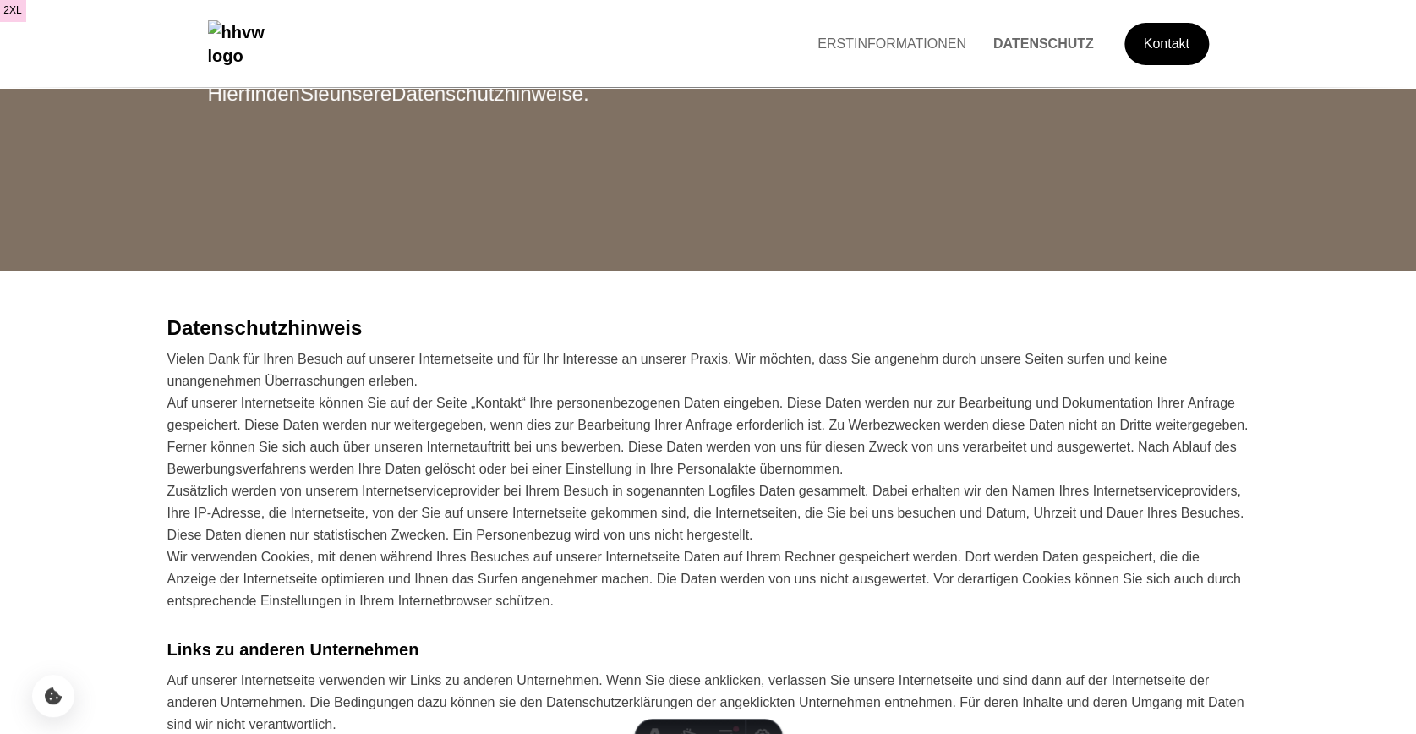
scroll to position [720, 0]
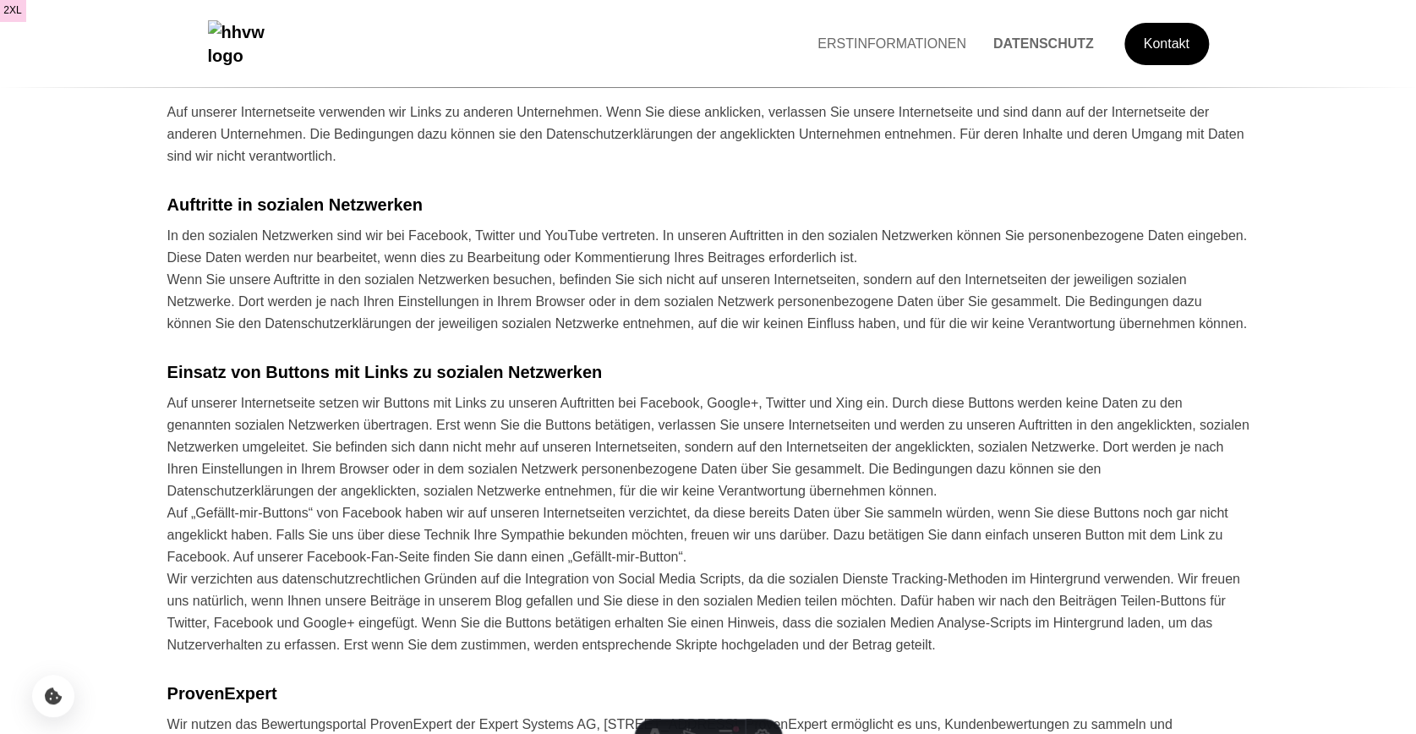
click at [297, 37] on img "Hauptseite besuchen" at bounding box center [252, 43] width 89 height 47
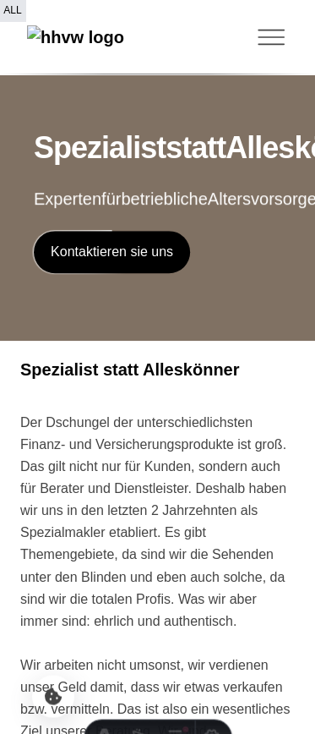
scroll to position [1084, 0]
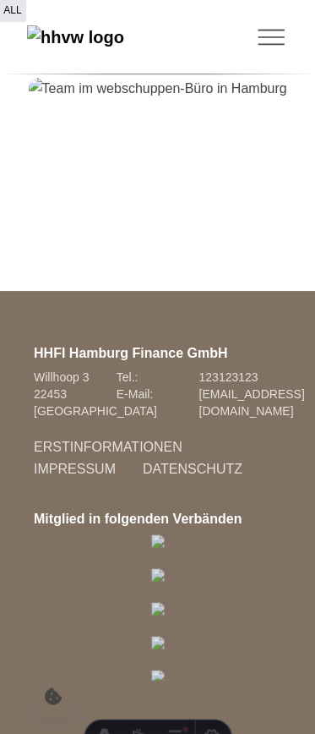
click at [76, 459] on li "IMPRESSUM" at bounding box center [74, 469] width 109 height 22
click at [76, 464] on link "IMPRESSUM" at bounding box center [74, 469] width 109 height 14
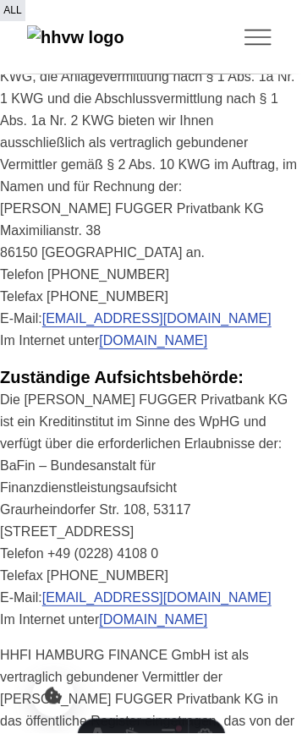
scroll to position [0, 0]
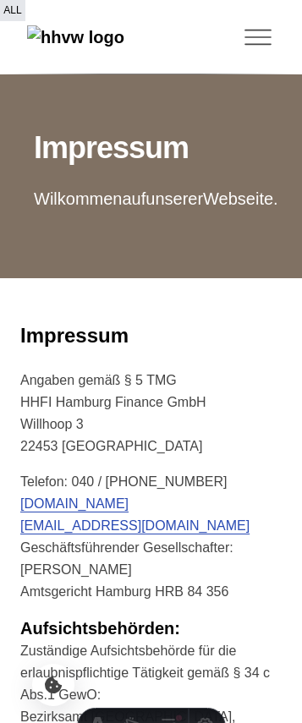
scroll to position [5437, 0]
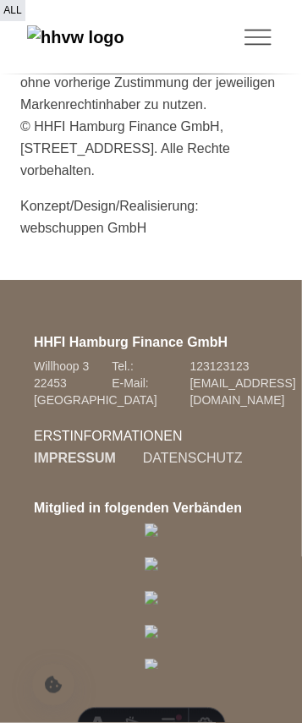
click at [95, 429] on link "ERSTINFORMATIONEN" at bounding box center [108, 436] width 176 height 14
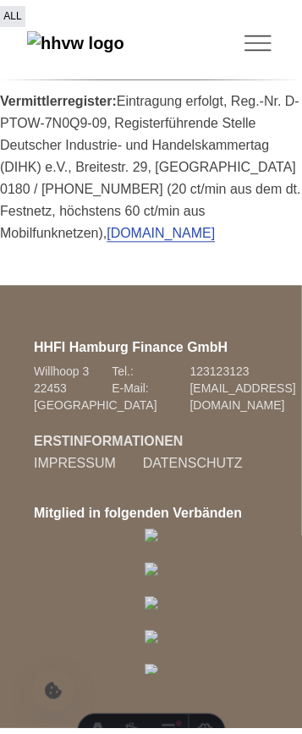
scroll to position [0, 0]
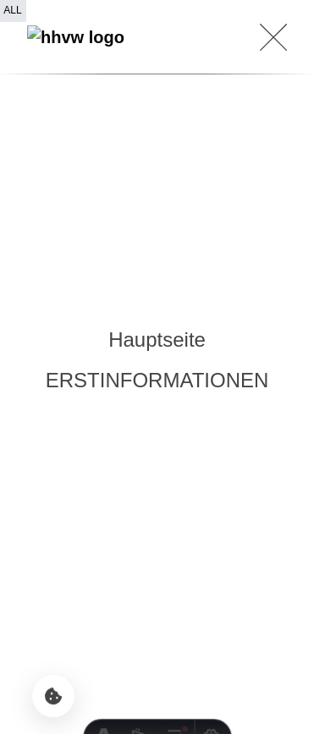
click at [265, 42] on icon "Toggle Menu" at bounding box center [273, 38] width 26 height 26
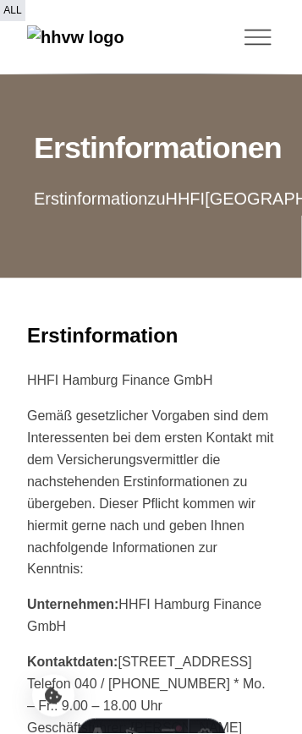
click at [266, 30] on icon "Toggle Menu" at bounding box center [257, 30] width 25 height 0
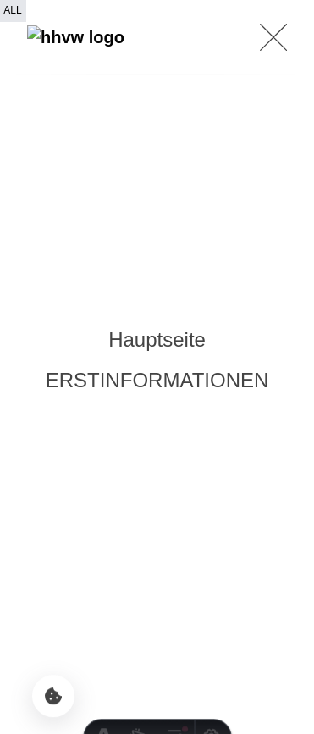
click at [172, 342] on link "Hauptseite" at bounding box center [156, 339] width 97 height 23
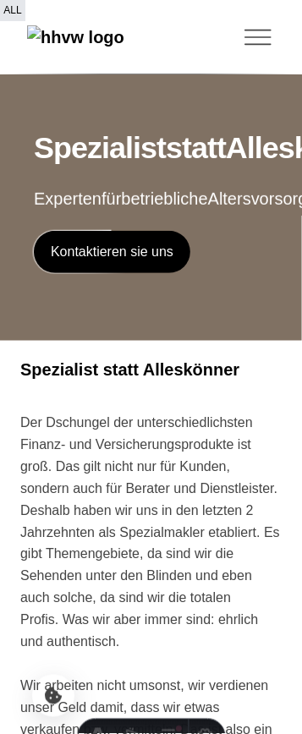
click at [247, 38] on icon "Toggle Menu" at bounding box center [258, 37] width 34 height 34
click at [256, 54] on icon "Toggle Menu" at bounding box center [258, 37] width 34 height 34
click at [258, 51] on icon "Toggle Menu" at bounding box center [258, 37] width 34 height 34
click at [249, 44] on icon "Toggle Menu" at bounding box center [258, 37] width 34 height 34
click at [252, 37] on icon "Toggle Menu" at bounding box center [257, 37] width 25 height 0
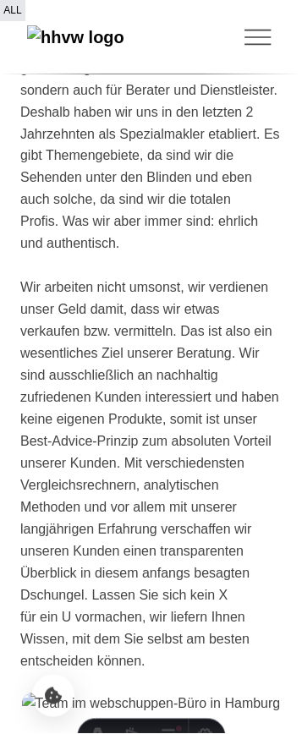
scroll to position [1137, 0]
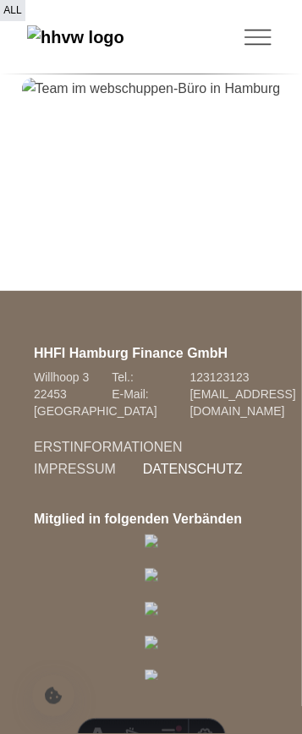
click at [167, 462] on link "DATENSCHUTZ" at bounding box center [192, 469] width 127 height 14
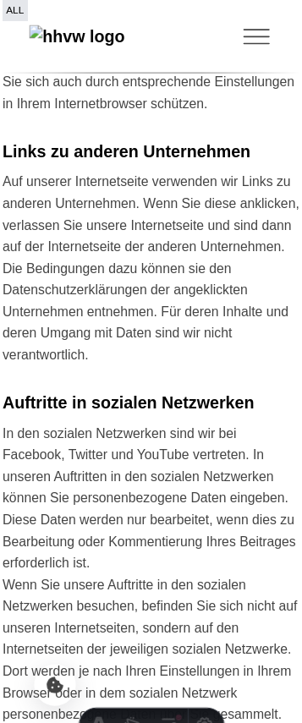
scroll to position [0, 0]
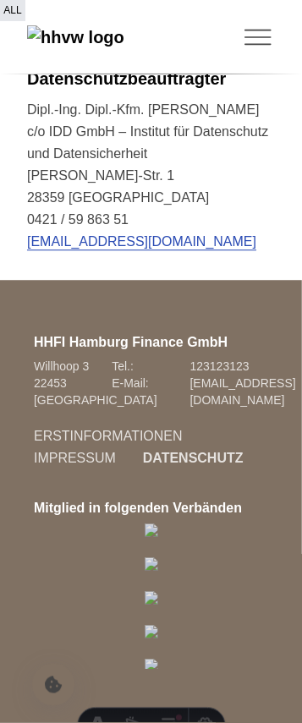
click at [257, 50] on icon "Toggle Menu" at bounding box center [258, 37] width 34 height 34
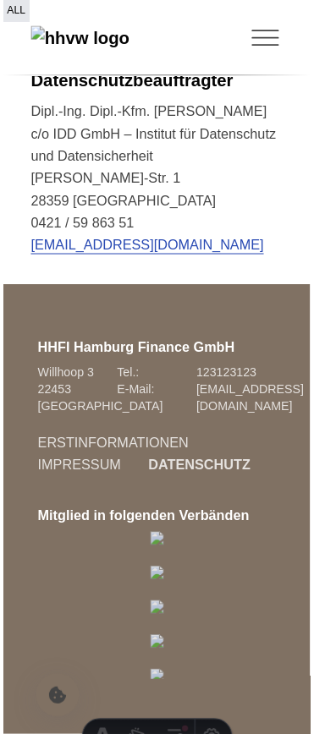
scroll to position [6205, 0]
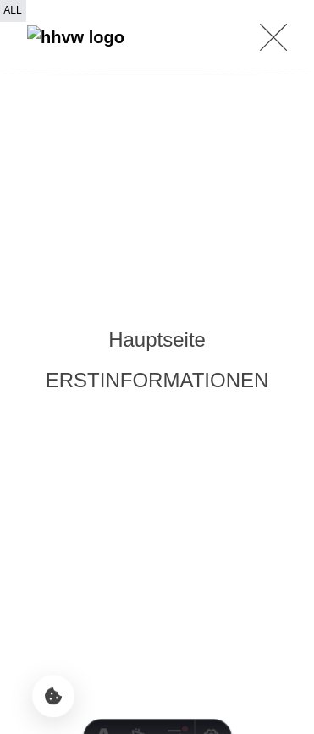
click at [179, 316] on nav "Hauptseite ERSTINFORMATIONEN" at bounding box center [157, 367] width 314 height 734
click at [171, 342] on link "Hauptseite" at bounding box center [156, 339] width 97 height 23
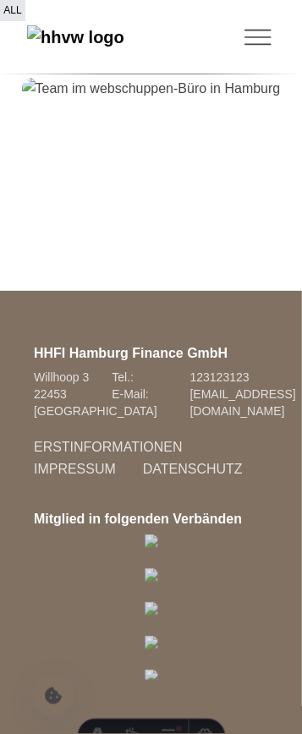
scroll to position [1137, 0]
click at [205, 462] on link "DATENSCHUTZ" at bounding box center [192, 469] width 127 height 14
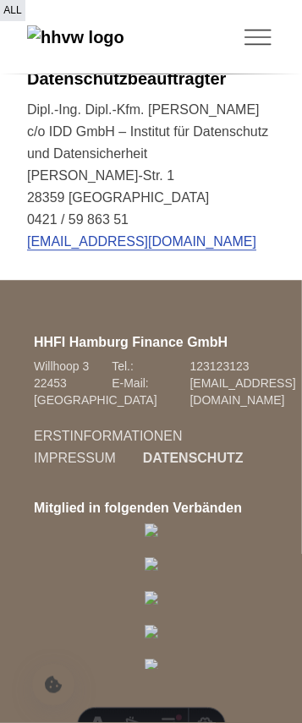
scroll to position [6541, 0]
click at [96, 451] on link "IMPRESSUM" at bounding box center [74, 458] width 109 height 14
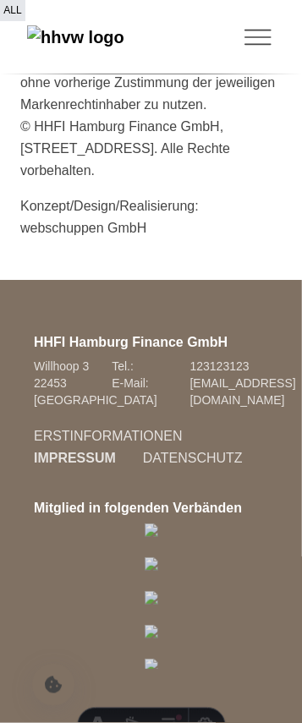
scroll to position [5384, 0]
click at [99, 447] on li "ERSTINFORMATIONEN" at bounding box center [108, 436] width 176 height 22
click at [101, 443] on link "ERSTINFORMATIONEN" at bounding box center [108, 436] width 176 height 14
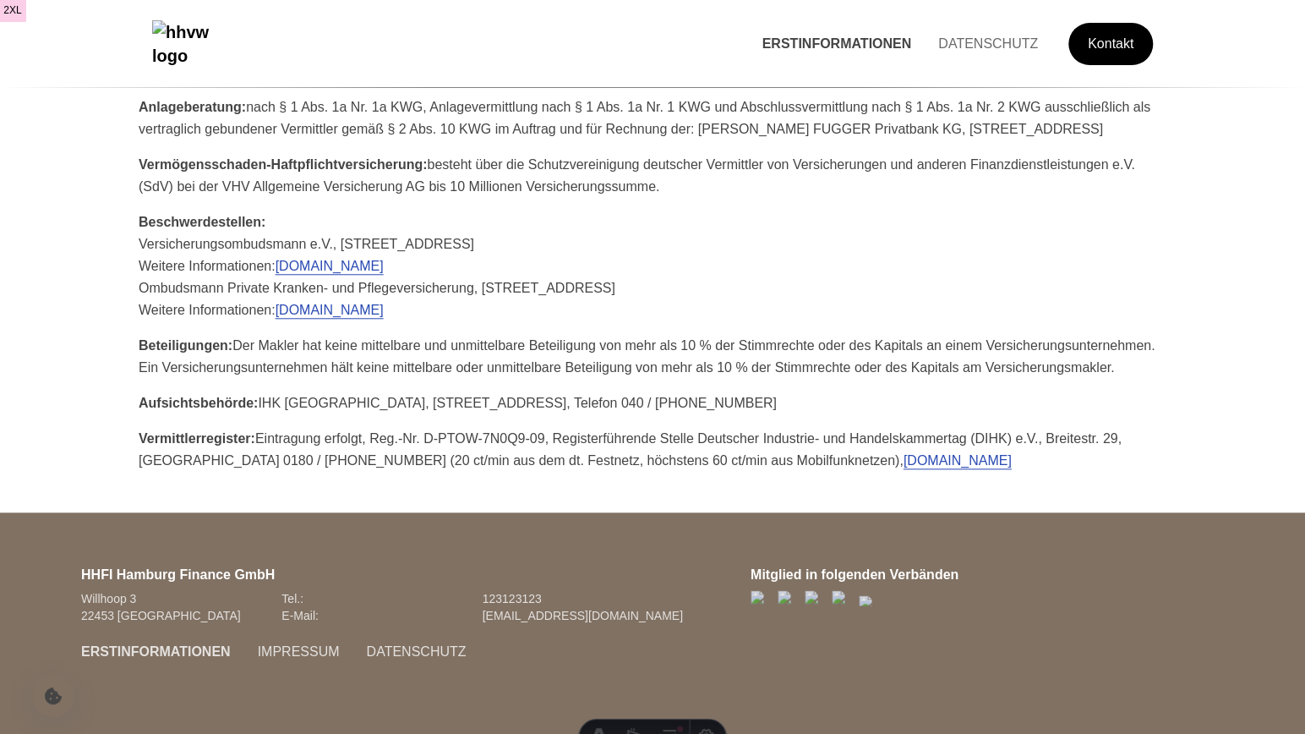
scroll to position [0, 0]
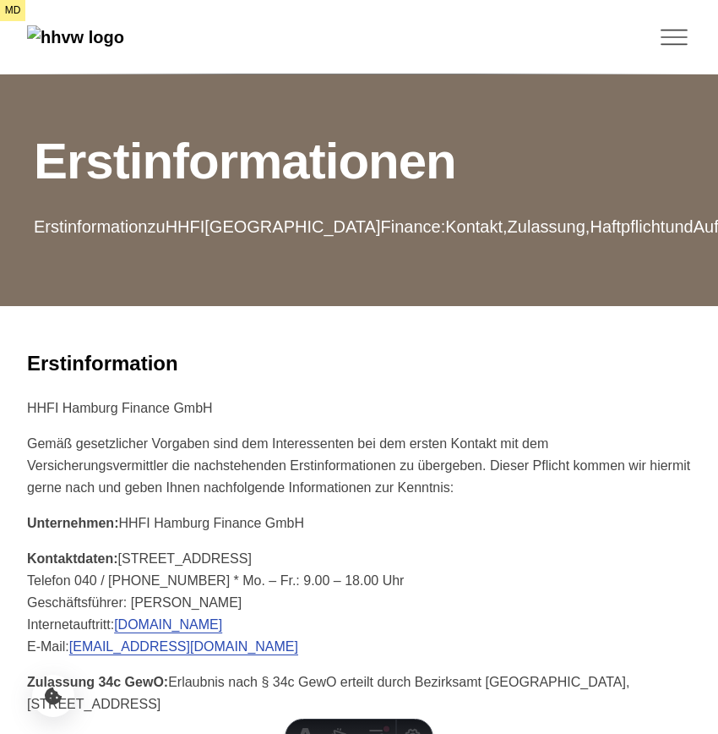
click at [681, 38] on icon "Toggle Menu" at bounding box center [675, 37] width 34 height 34
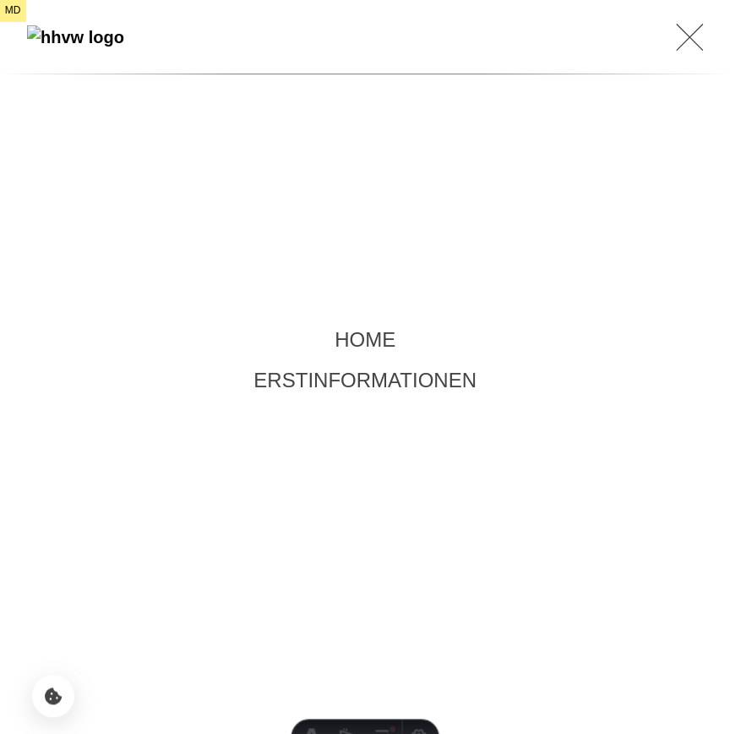
click at [681, 46] on icon "Toggle Menu" at bounding box center [689, 37] width 27 height 34
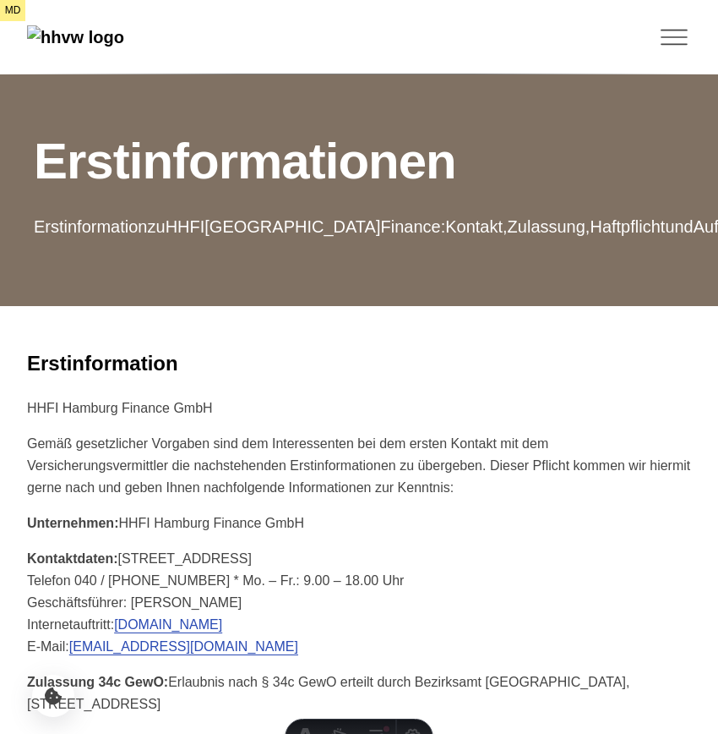
scroll to position [882, 0]
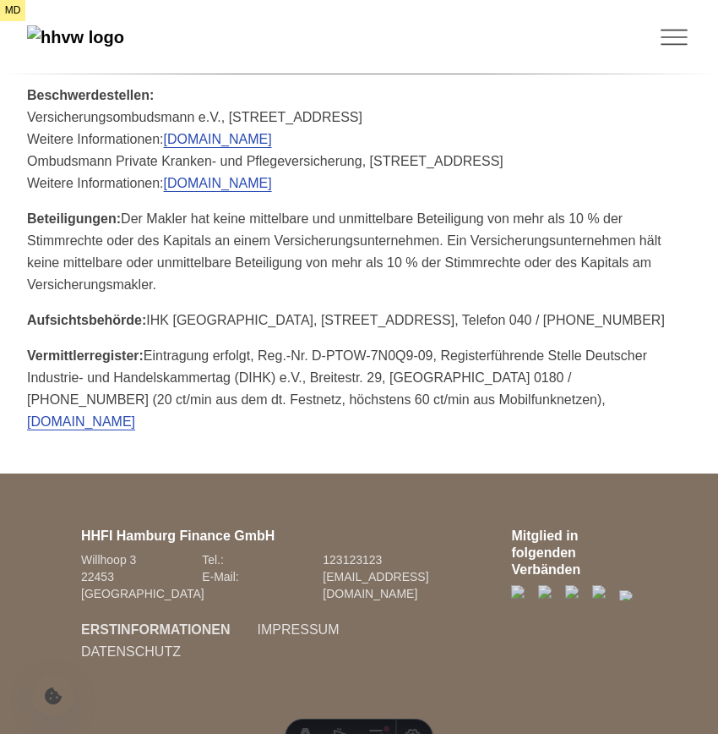
click at [124, 44] on img "Hauptseite besuchen" at bounding box center [75, 37] width 97 height 24
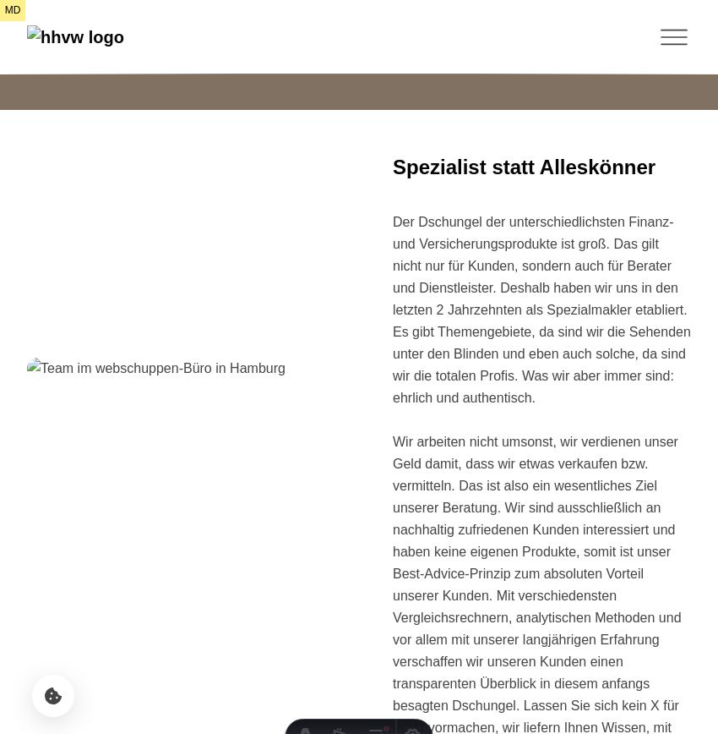
scroll to position [686, 0]
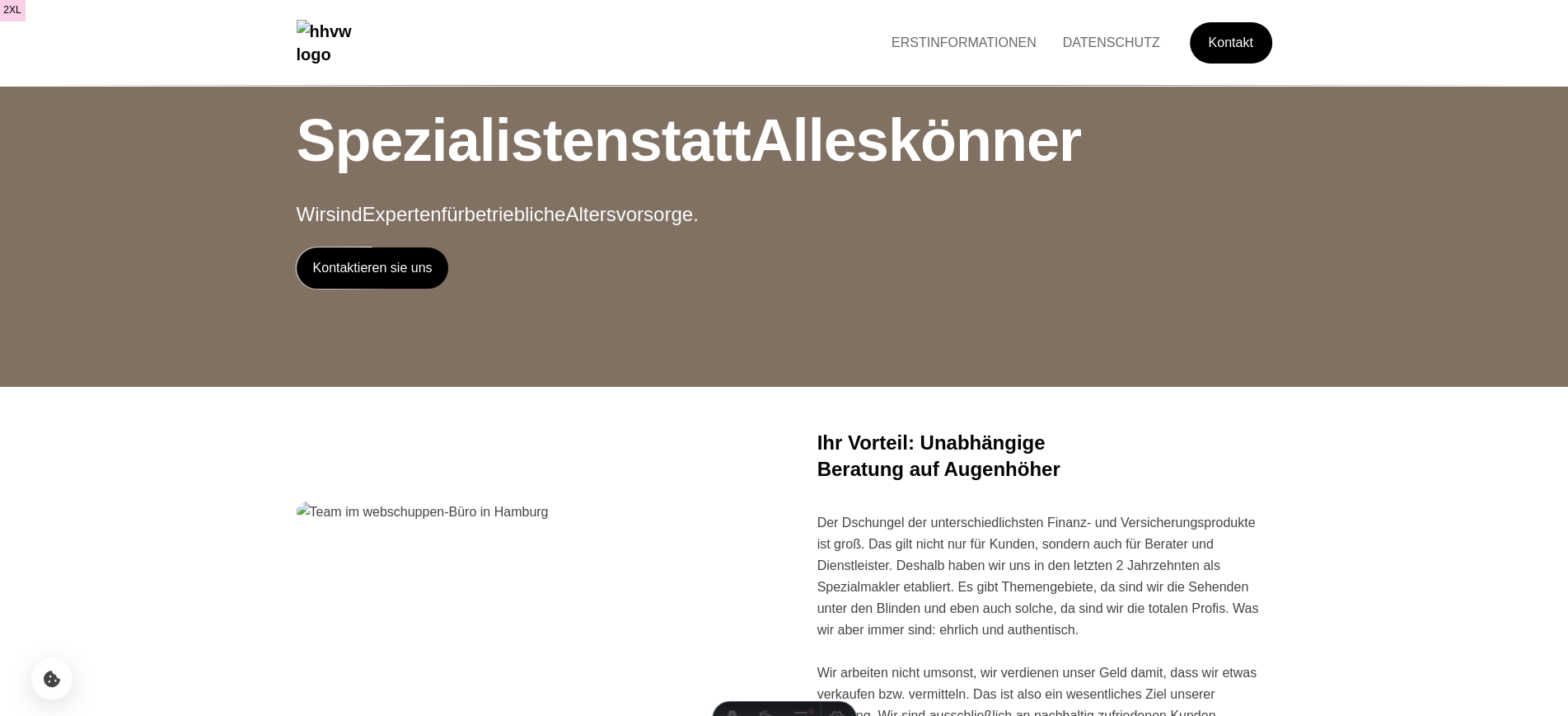
scroll to position [428, 0]
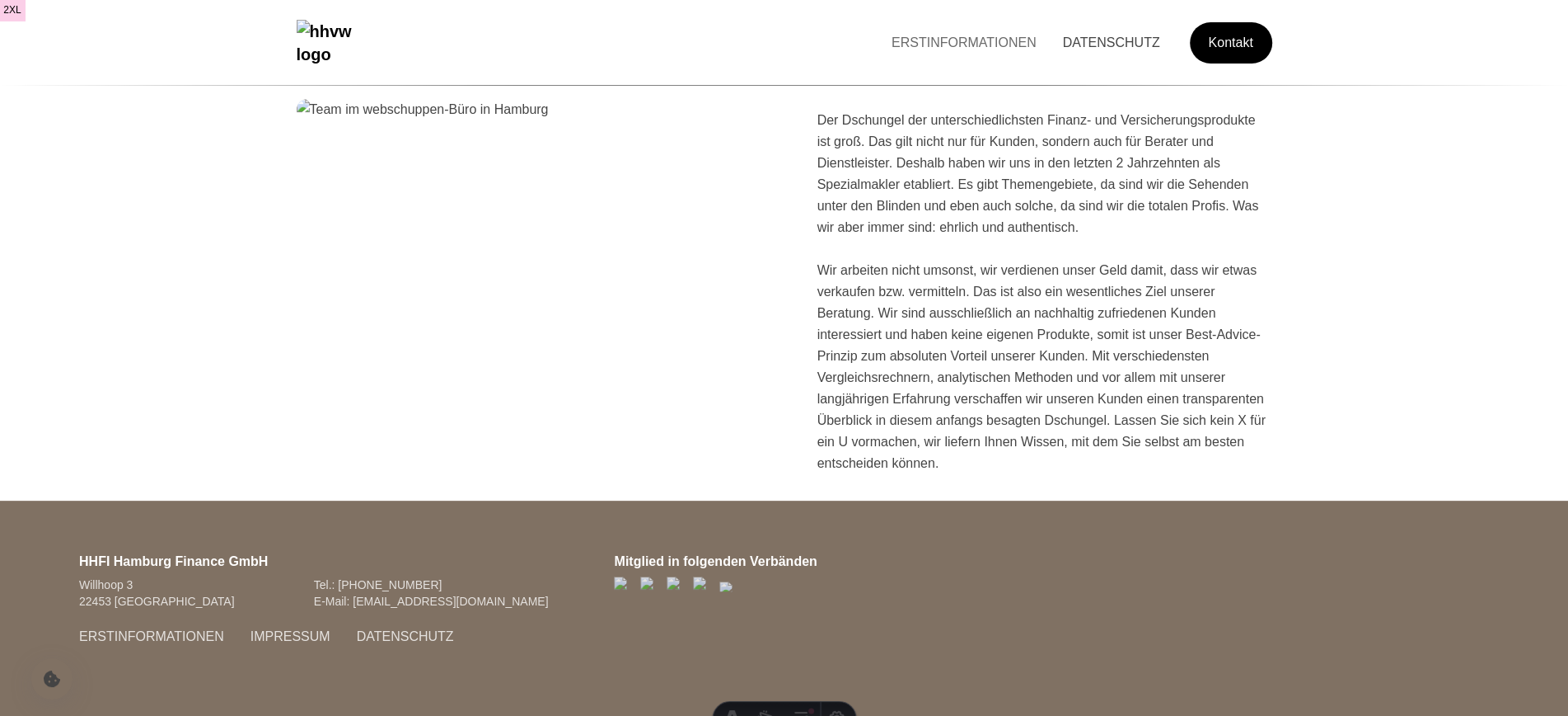
click at [1068, 36] on link "DATENSCHUTZ" at bounding box center [1112, 42] width 124 height 14
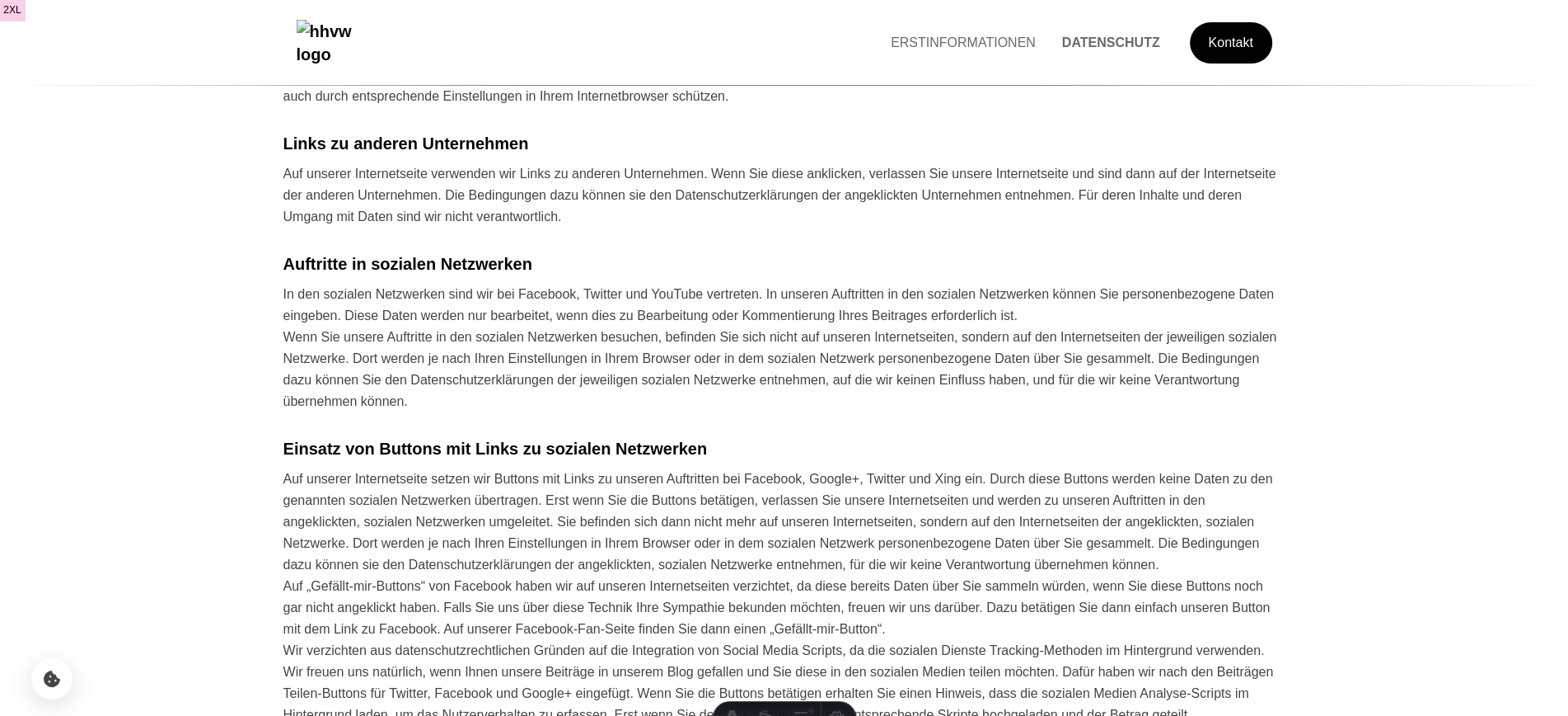
scroll to position [0, 0]
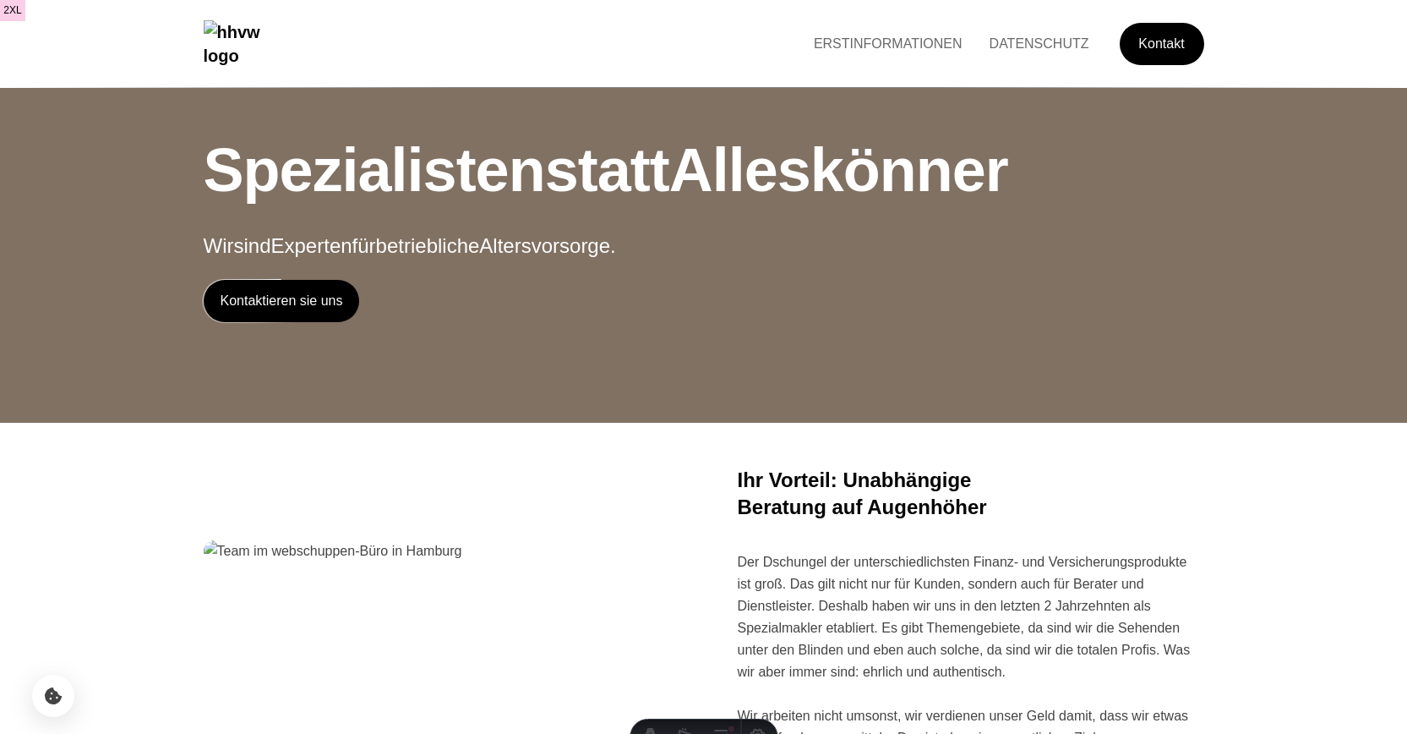
scroll to position [439, 0]
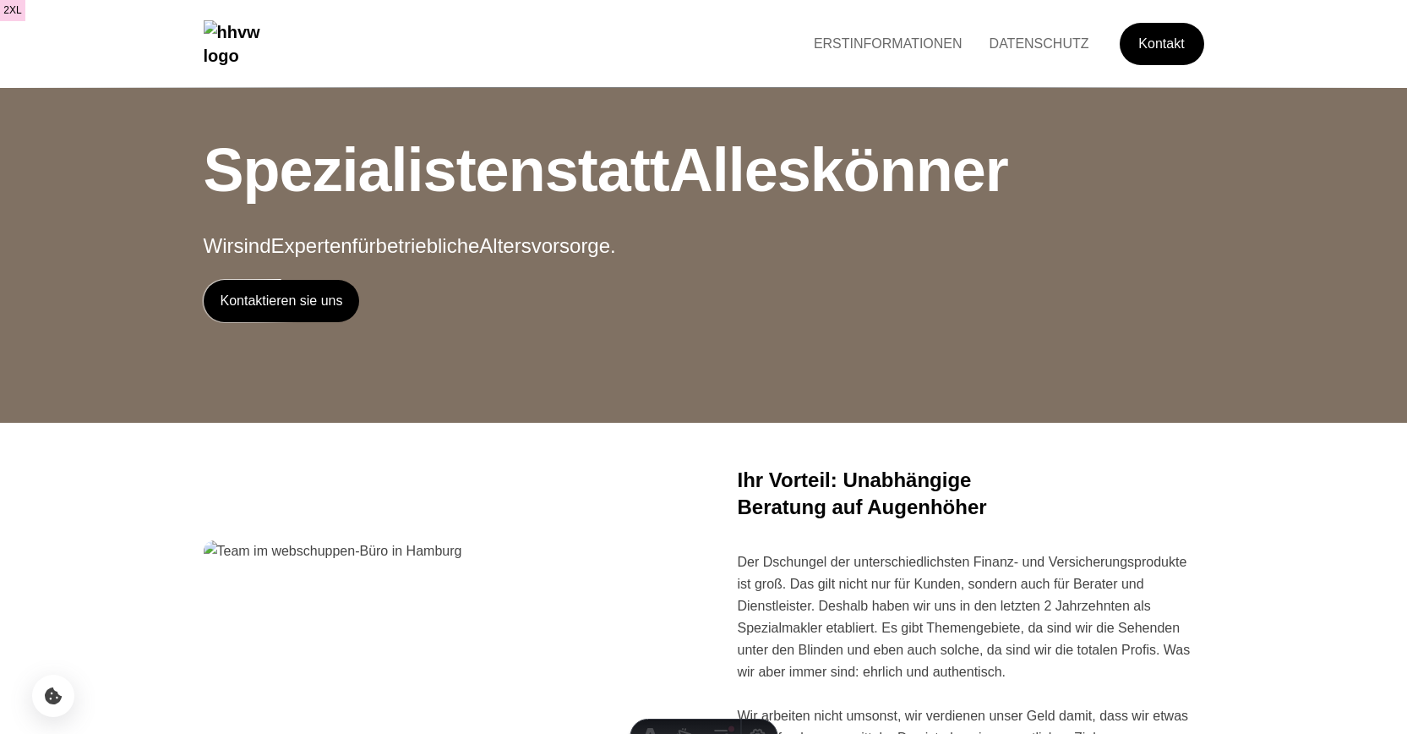
scroll to position [439, 0]
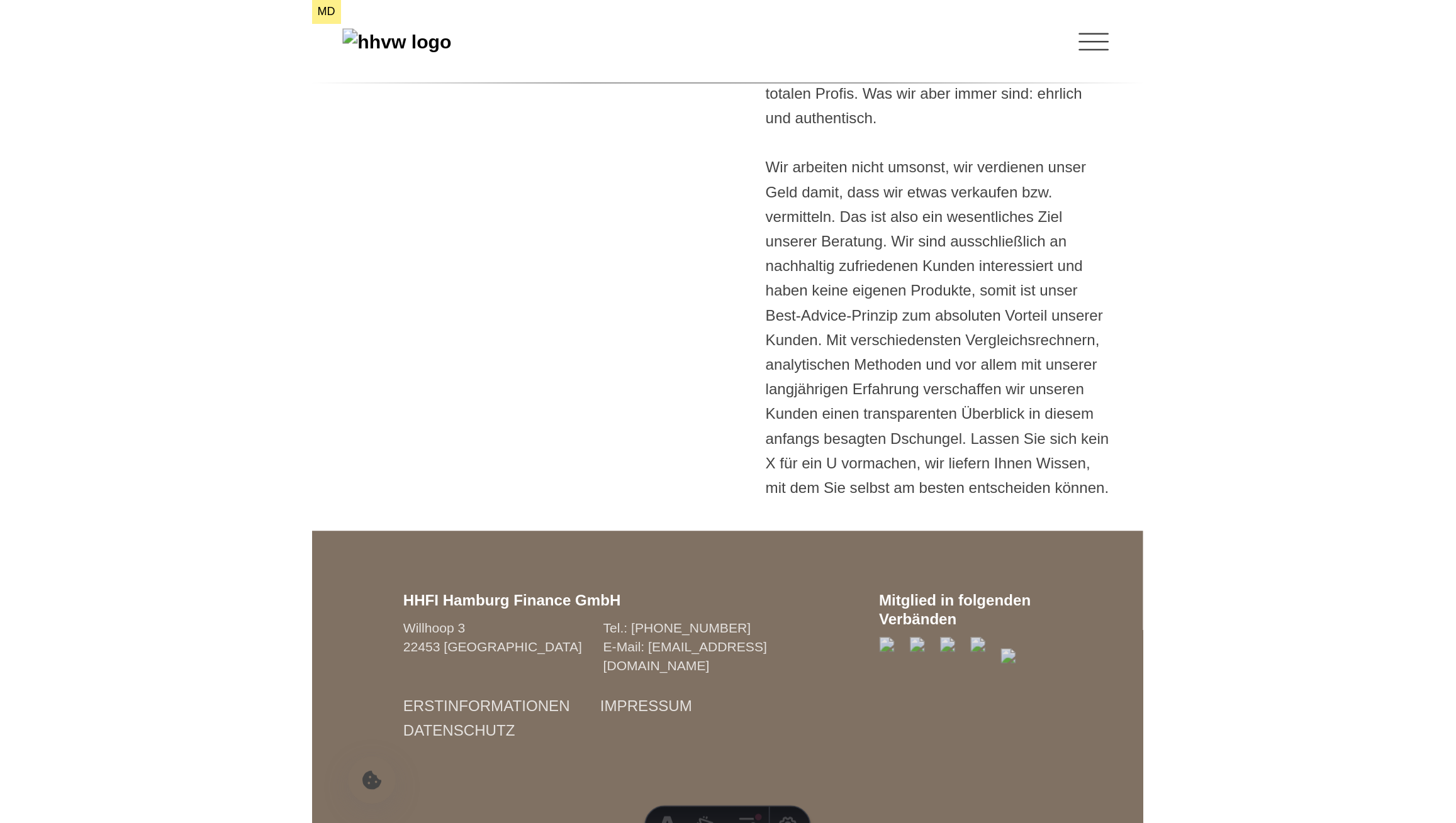
scroll to position [49, 0]
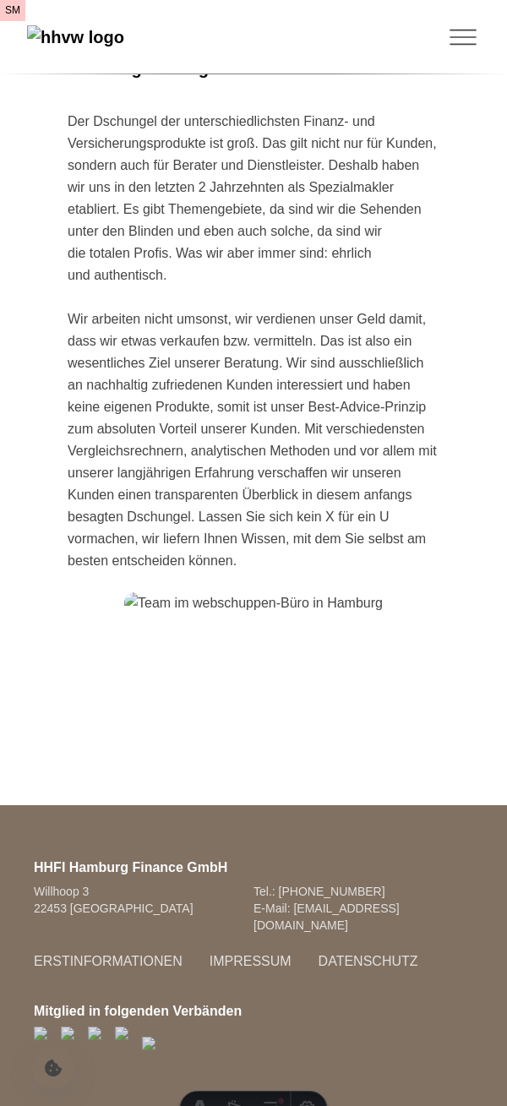
scroll to position [499, 0]
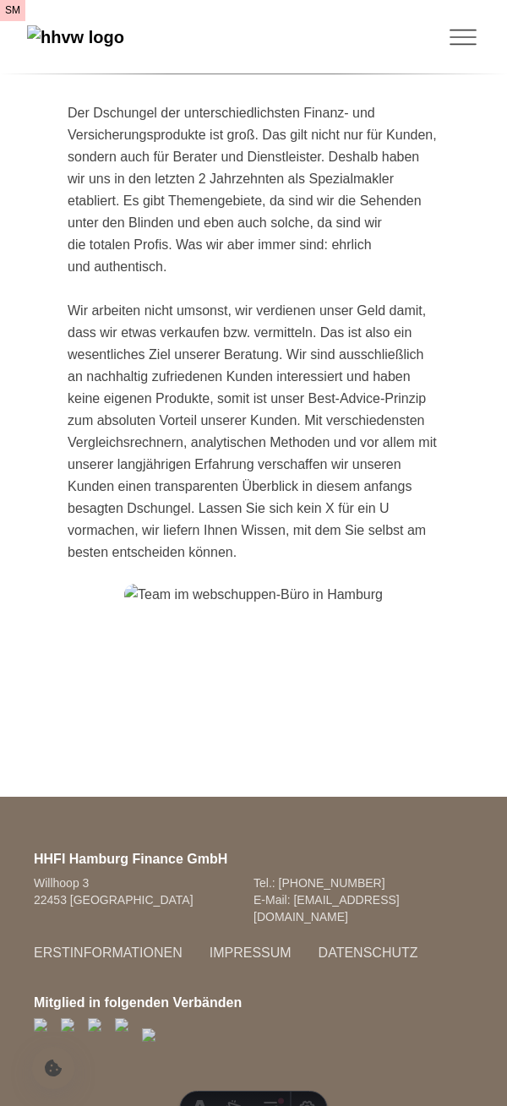
click at [381, 270] on p "Der Dschungel der unterschiedlichsten Finanz- und Versicherungsprodukte ist gro…" at bounding box center [254, 333] width 372 height 462
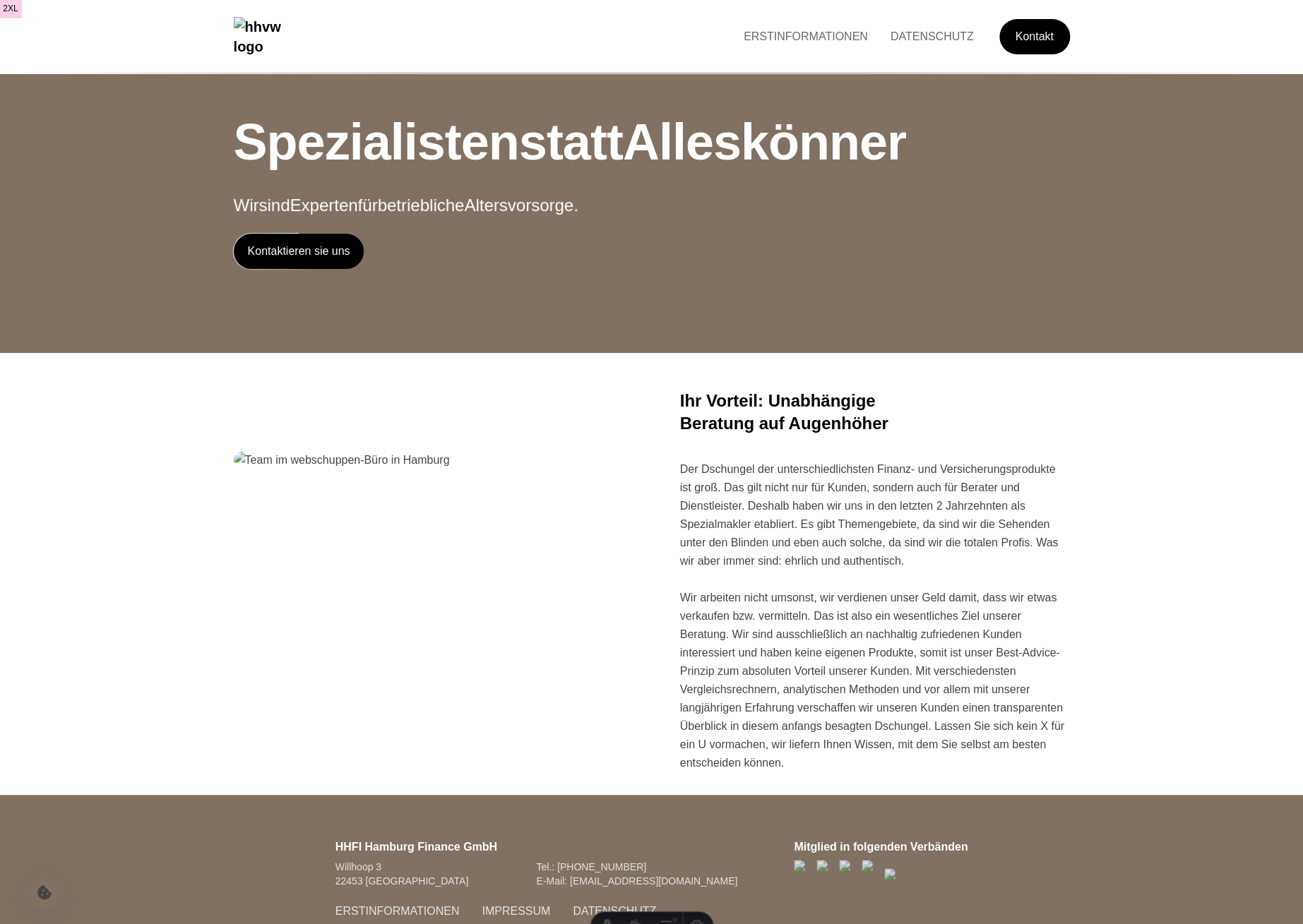
scroll to position [0, 0]
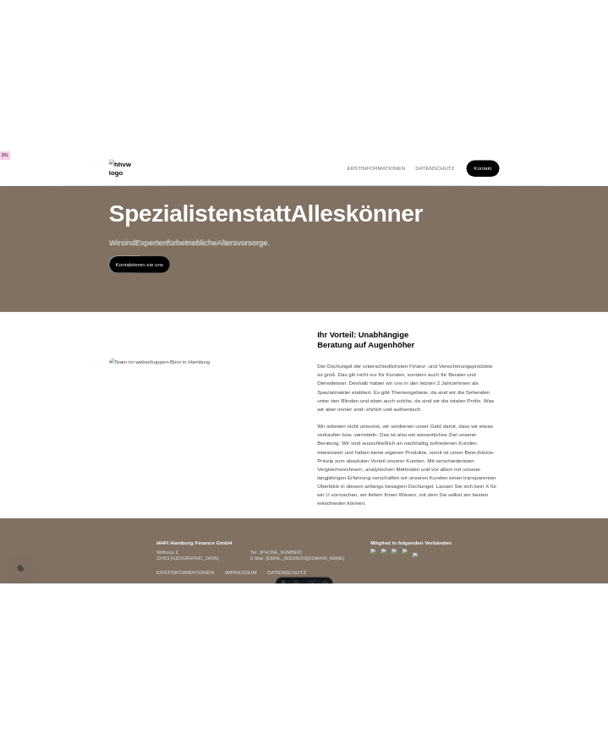
scroll to position [66, 0]
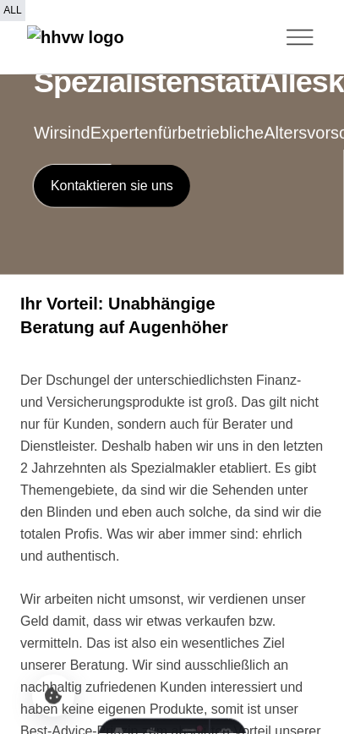
click at [109, 207] on span "Kontaktieren sie uns" at bounding box center [112, 186] width 156 height 42
click at [298, 54] on icon "Toggle Menu" at bounding box center [300, 37] width 34 height 34
